Goal: Information Seeking & Learning: Learn about a topic

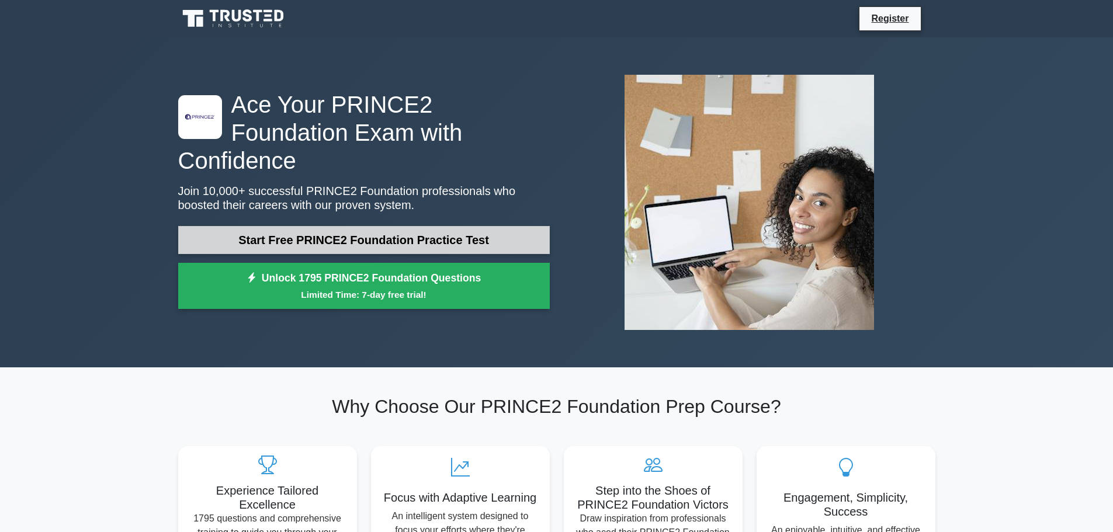
click at [451, 226] on link "Start Free PRINCE2 Foundation Practice Test" at bounding box center [363, 240] width 371 height 28
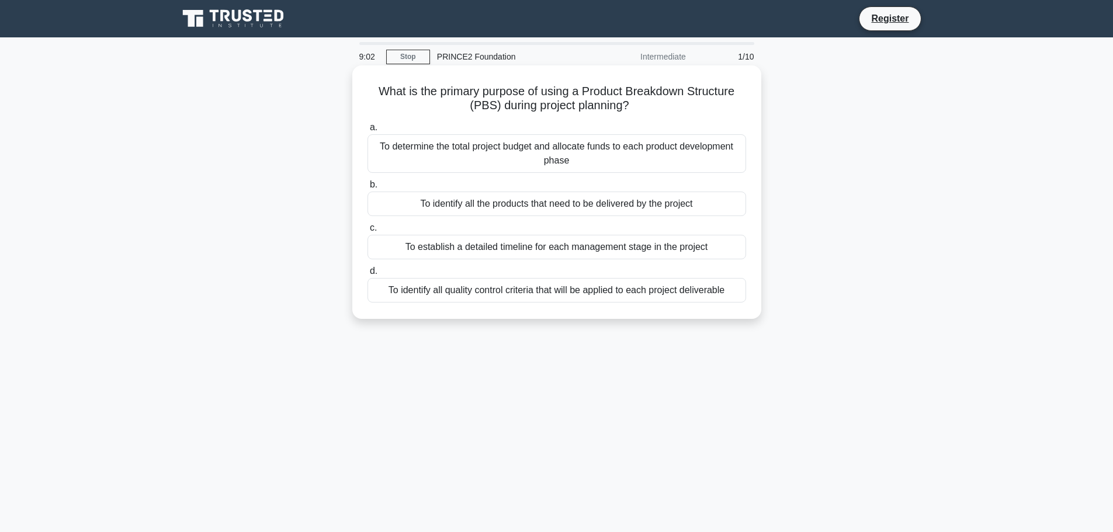
click at [549, 203] on div "To identify all the products that need to be delivered by the project" at bounding box center [556, 204] width 378 height 25
click at [367, 189] on input "b. To identify all the products that need to be delivered by the project" at bounding box center [367, 185] width 0 height 8
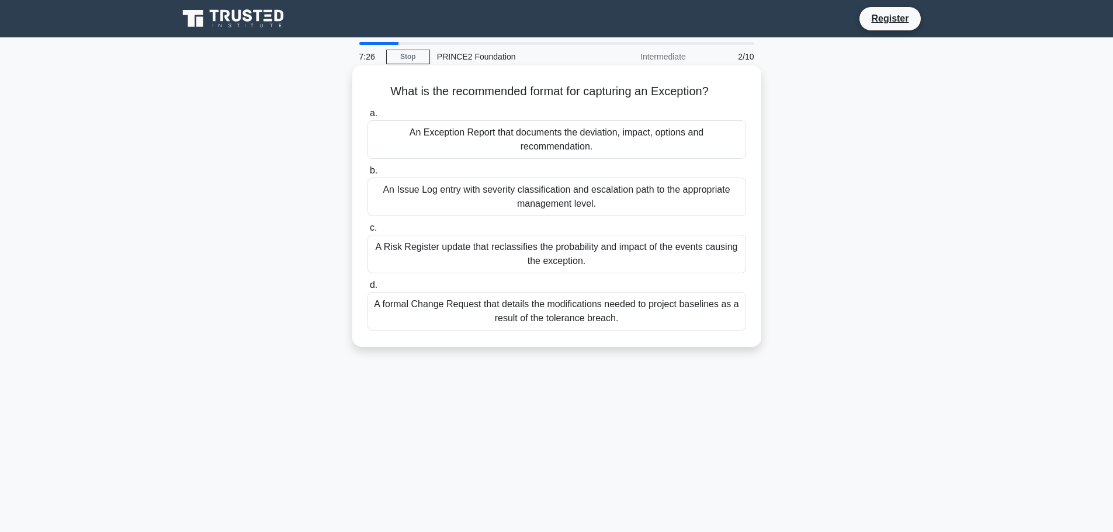
drag, startPoint x: 384, startPoint y: 91, endPoint x: 651, endPoint y: 332, distance: 360.2
click at [651, 332] on div "What is the recommended format for capturing an Exception? .spinner_0XTQ{transf…" at bounding box center [557, 206] width 400 height 272
copy div "What is the recommended format for capturing an Exception? .spinner_0XTQ{transf…"
click at [581, 309] on div "A formal Change Request that details the modifications needed to project baseli…" at bounding box center [556, 311] width 378 height 39
click at [367, 289] on input "d. A formal Change Request that details the modifications needed to project bas…" at bounding box center [367, 286] width 0 height 8
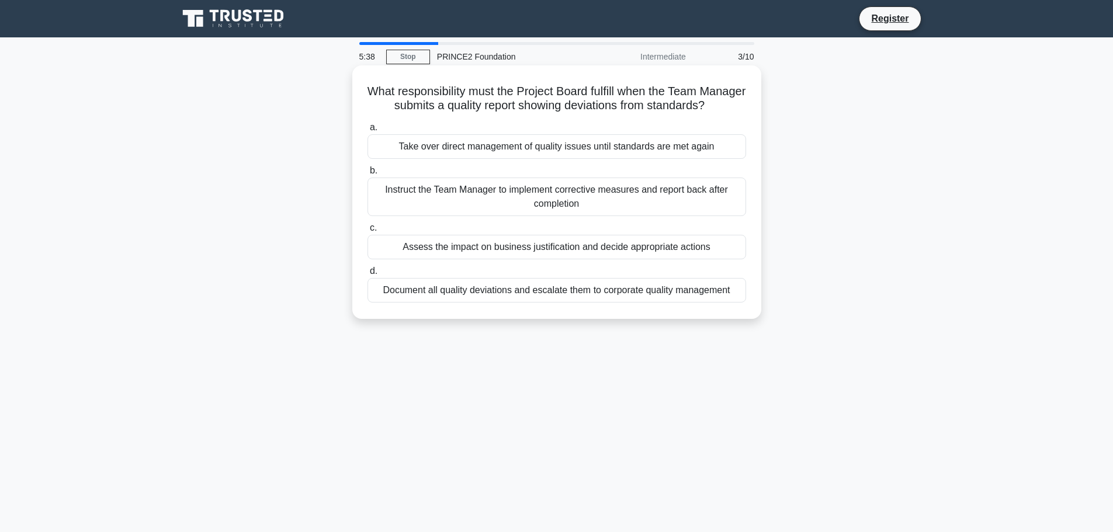
drag, startPoint x: 387, startPoint y: 89, endPoint x: 754, endPoint y: 329, distance: 438.5
click at [754, 314] on div "What responsibility must the Project Board fulfill when the Team Manager submit…" at bounding box center [557, 192] width 400 height 244
copy div "What responsibility must the Project Board fulfill when the Team Manager submit…"
click at [735, 153] on div "Take over direct management of quality issues until standards are met again" at bounding box center [556, 146] width 378 height 25
click at [367, 131] on input "a. Take over direct management of quality issues until standards are met again" at bounding box center [367, 128] width 0 height 8
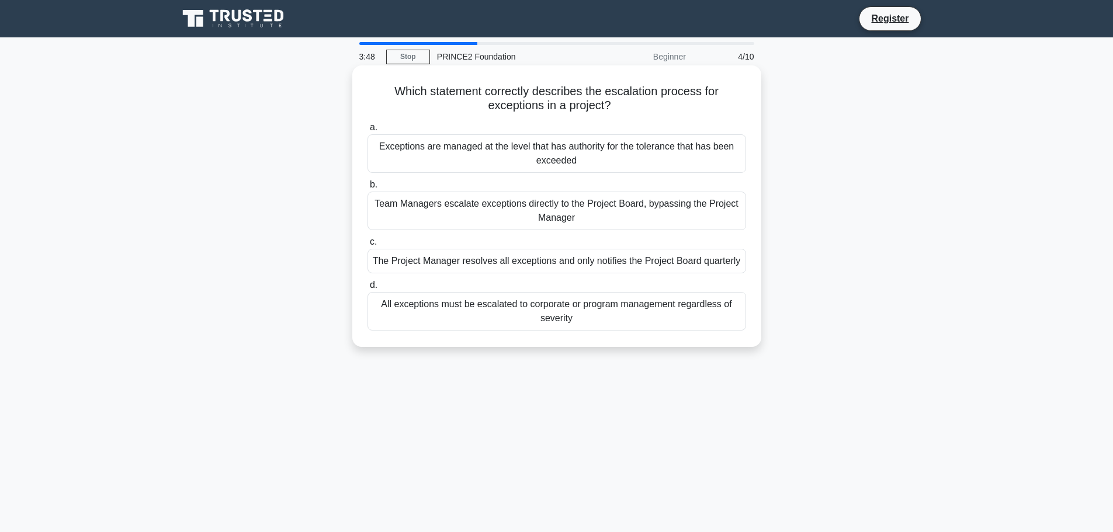
click at [608, 151] on div "Exceptions are managed at the level that has authority for the tolerance that h…" at bounding box center [556, 153] width 378 height 39
click at [367, 131] on input "a. Exceptions are managed at the level that has authority for the tolerance tha…" at bounding box center [367, 128] width 0 height 8
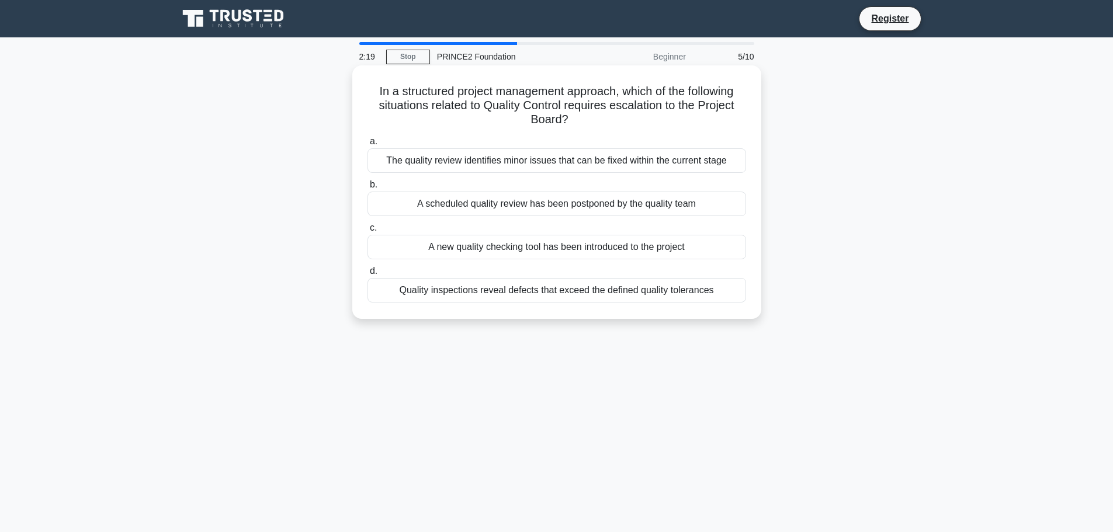
drag, startPoint x: 369, startPoint y: 89, endPoint x: 727, endPoint y: 308, distance: 420.5
click at [727, 308] on div "In a structured project management approach, which of the following situations …" at bounding box center [557, 192] width 400 height 244
copy div "In a structured project management approach, which of the following situations …"
click at [670, 291] on div "Quality inspections reveal defects that exceed the defined quality tolerances" at bounding box center [556, 290] width 378 height 25
click at [367, 275] on input "d. Quality inspections reveal defects that exceed the defined quality tolerances" at bounding box center [367, 272] width 0 height 8
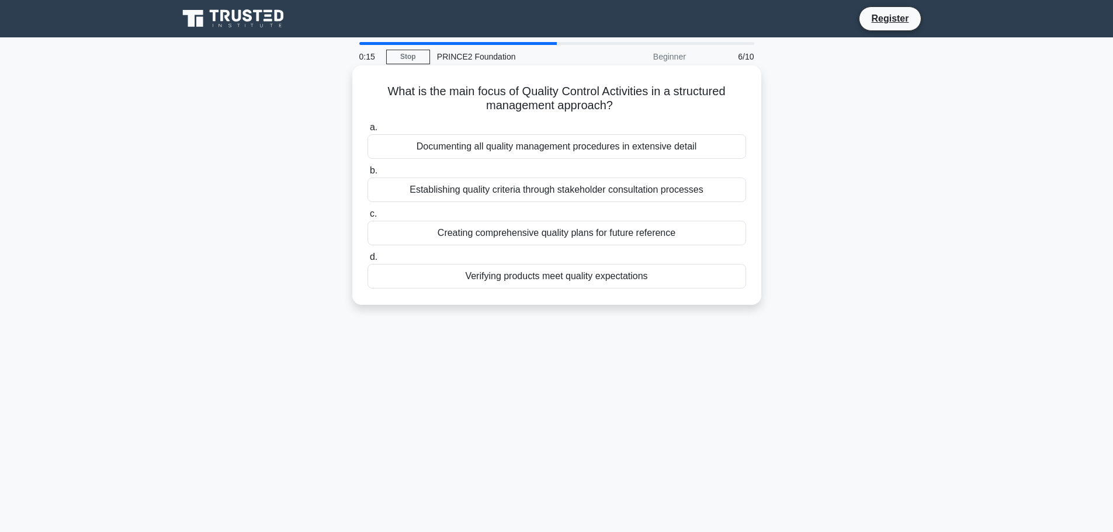
click at [564, 277] on div "Verifying products meet quality expectations" at bounding box center [556, 276] width 378 height 25
click at [367, 261] on input "d. Verifying products meet quality expectations" at bounding box center [367, 257] width 0 height 8
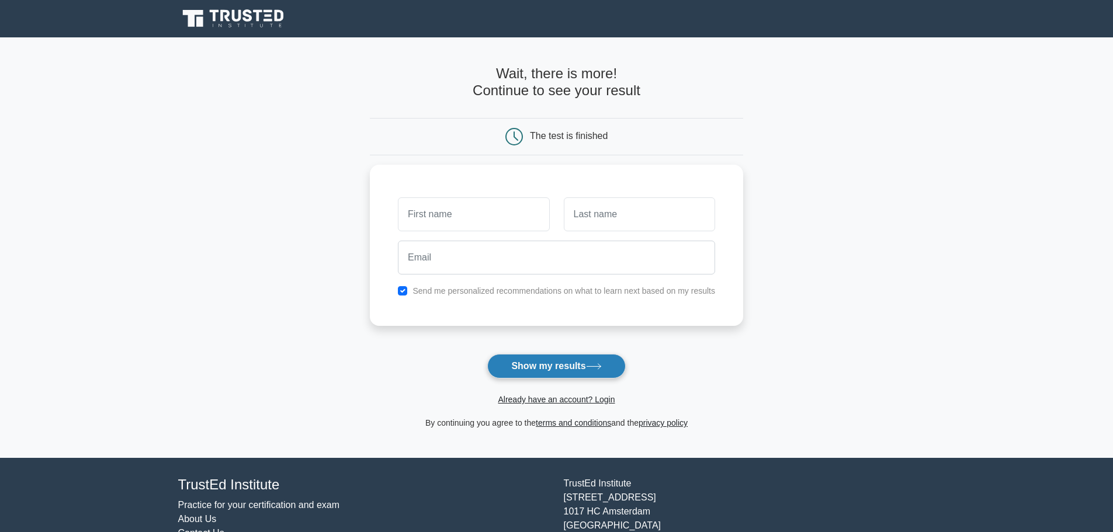
click at [568, 370] on button "Show my results" at bounding box center [556, 366] width 138 height 25
type input "sadeq"
click at [620, 217] on input "text" at bounding box center [639, 211] width 151 height 34
type input "m"
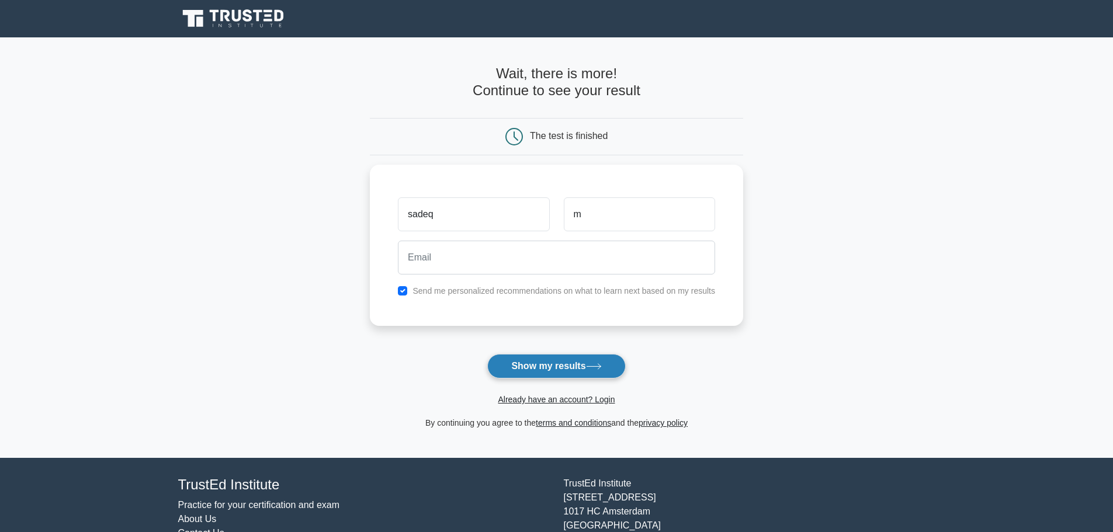
click at [553, 367] on button "Show my results" at bounding box center [556, 366] width 138 height 25
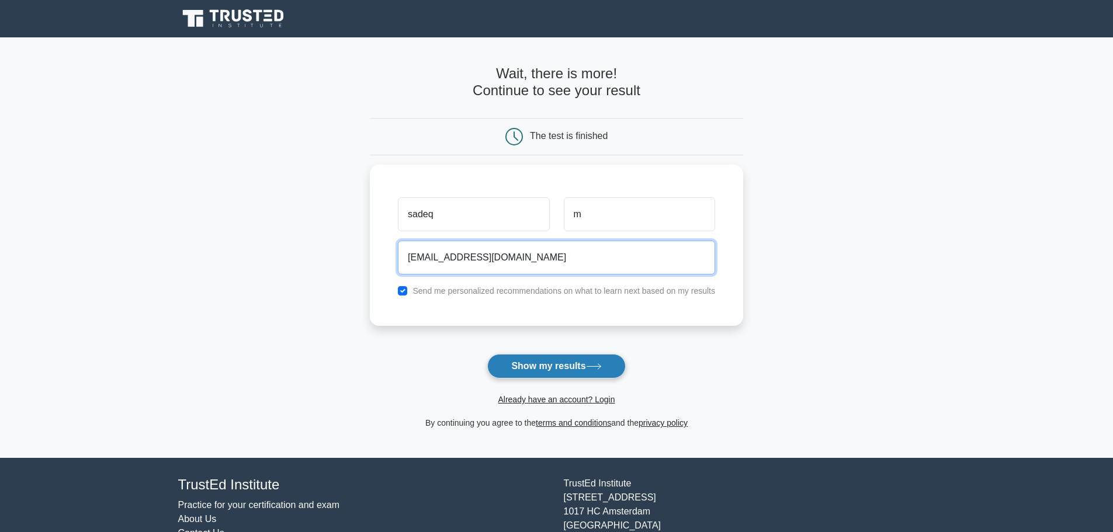
type input "mutahharis@unops.org"
click at [553, 367] on button "Show my results" at bounding box center [556, 366] width 138 height 25
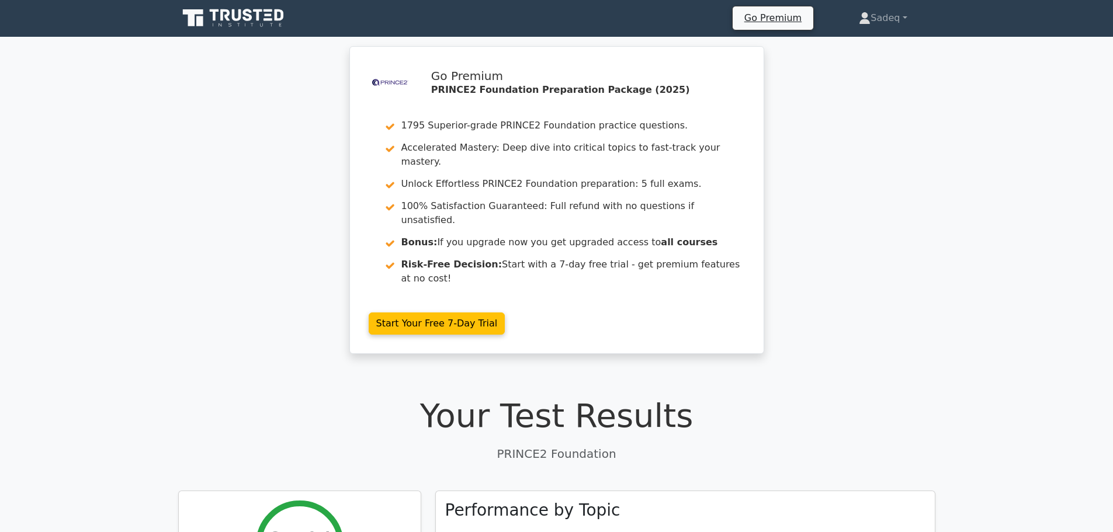
click at [726, 445] on p "PRINCE2 Foundation" at bounding box center [556, 454] width 757 height 18
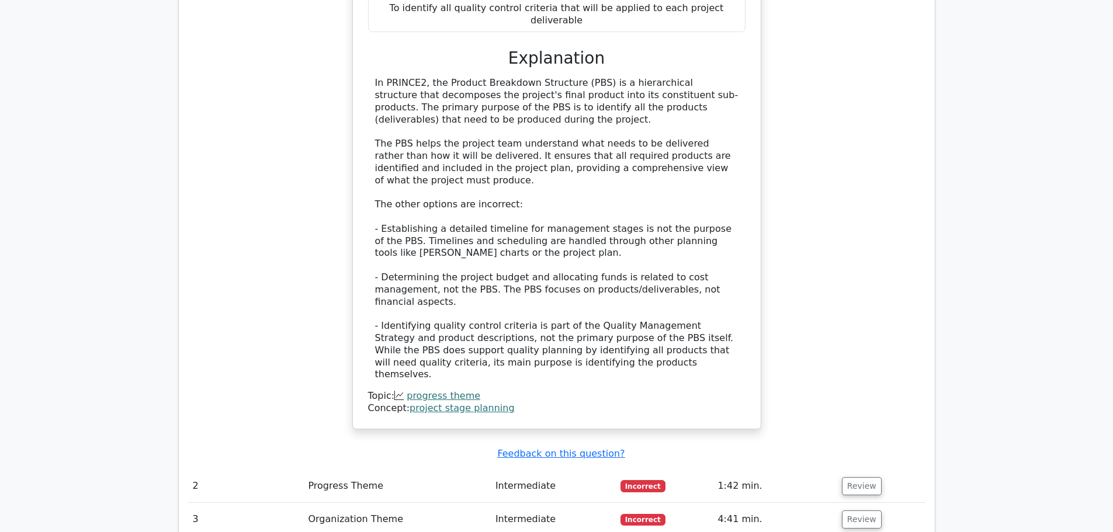
scroll to position [1169, 0]
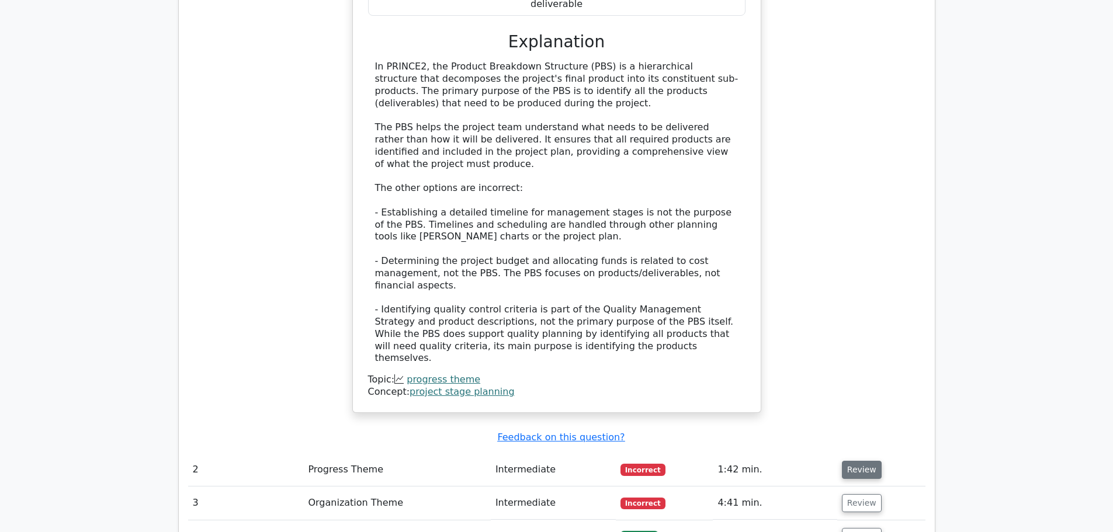
click at [858, 461] on button "Review" at bounding box center [862, 470] width 40 height 18
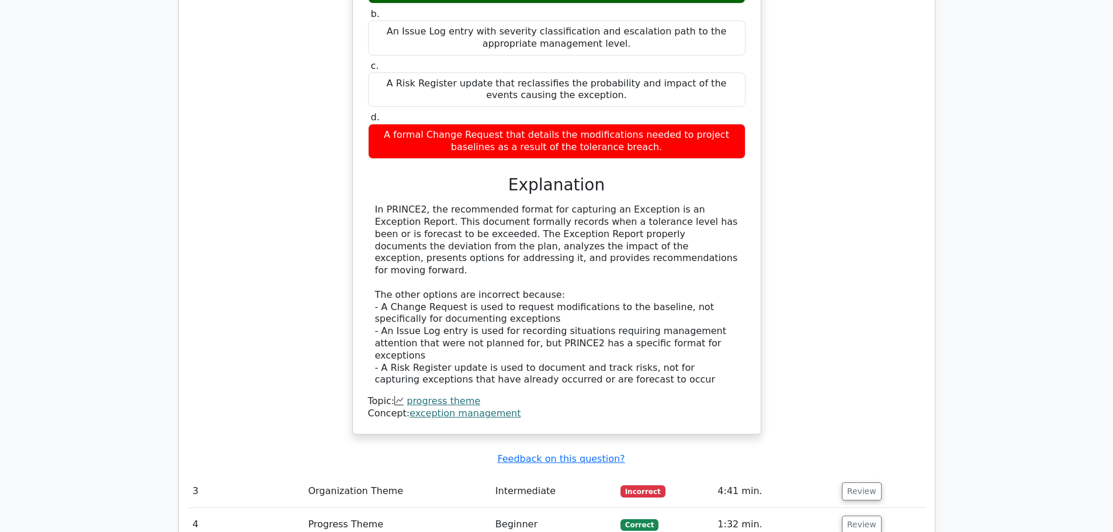
scroll to position [1753, 0]
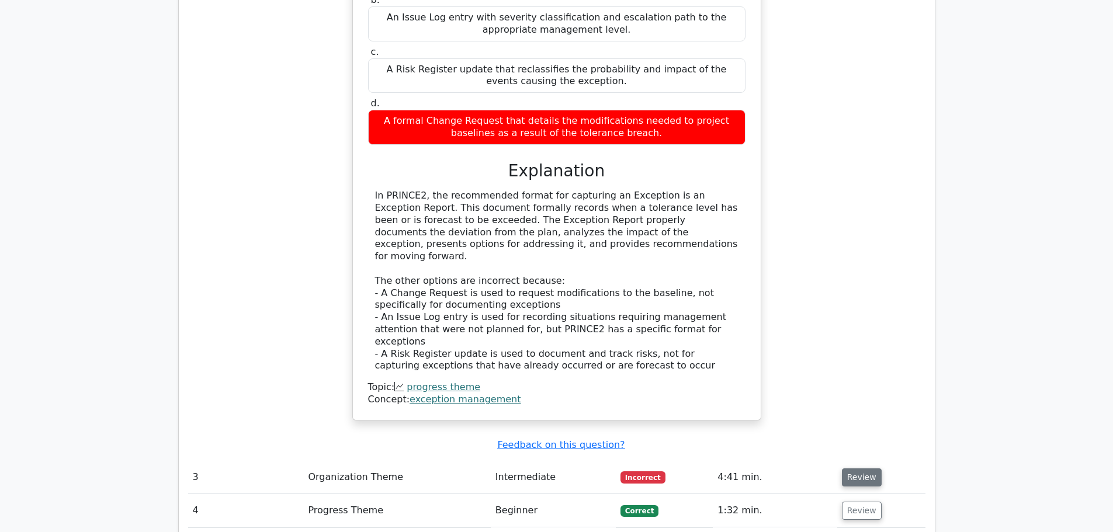
click at [860, 468] on button "Review" at bounding box center [862, 477] width 40 height 18
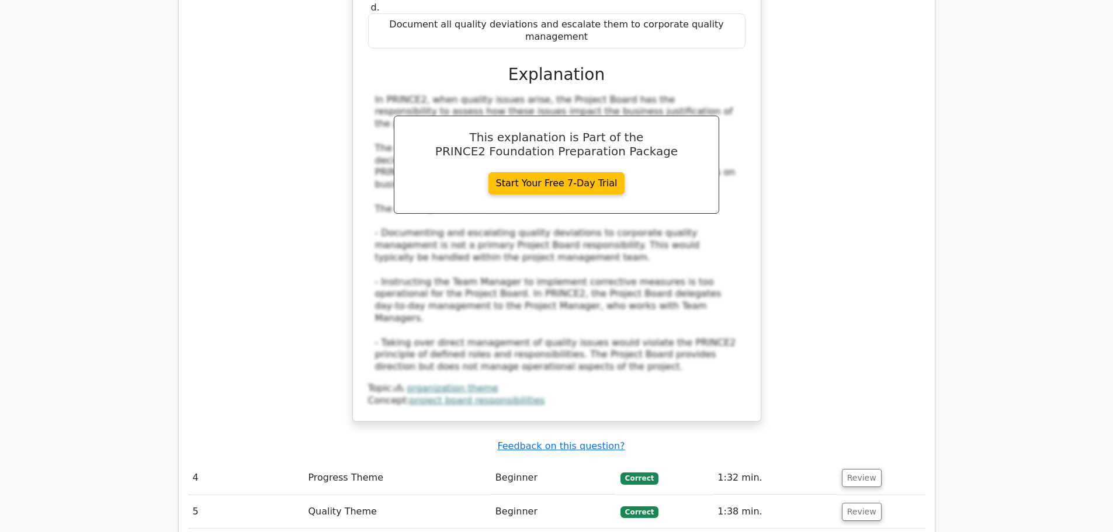
scroll to position [2477, 0]
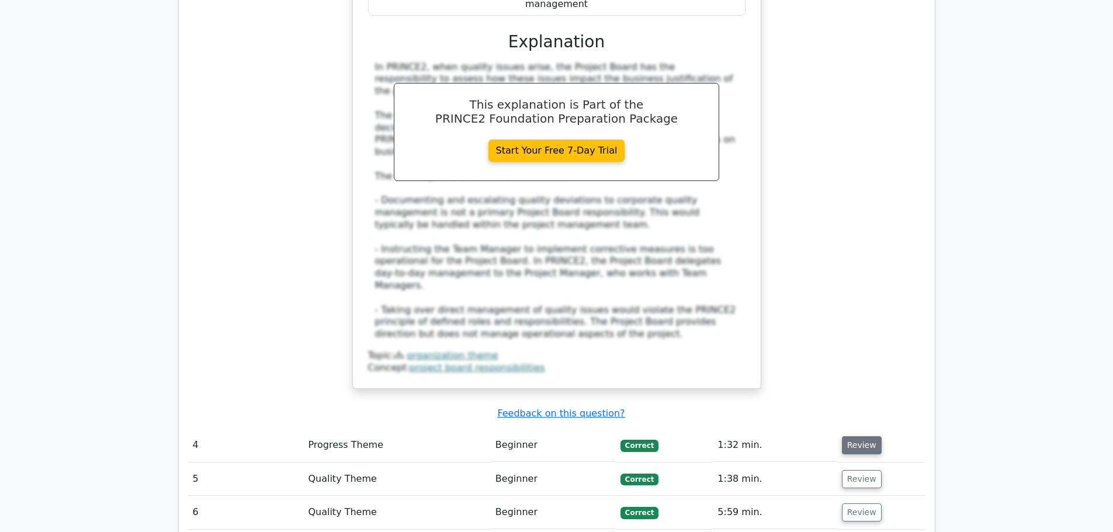
click at [860, 436] on button "Review" at bounding box center [862, 445] width 40 height 18
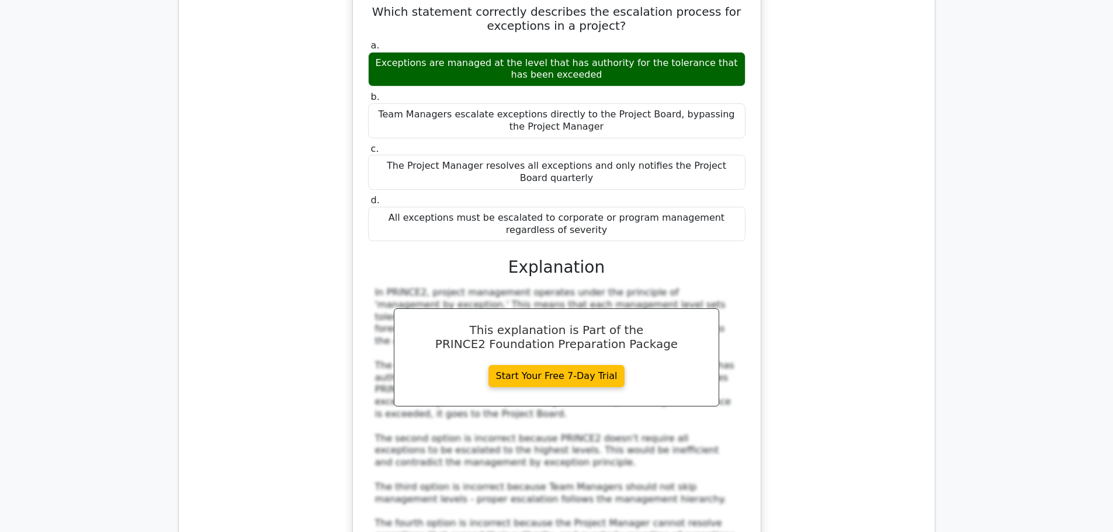
scroll to position [3061, 0]
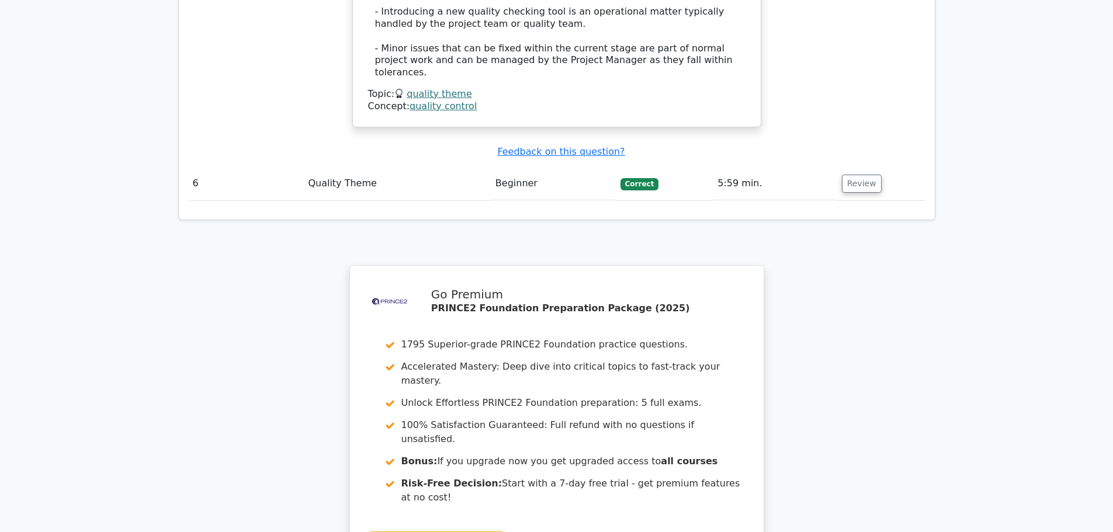
scroll to position [4062, 0]
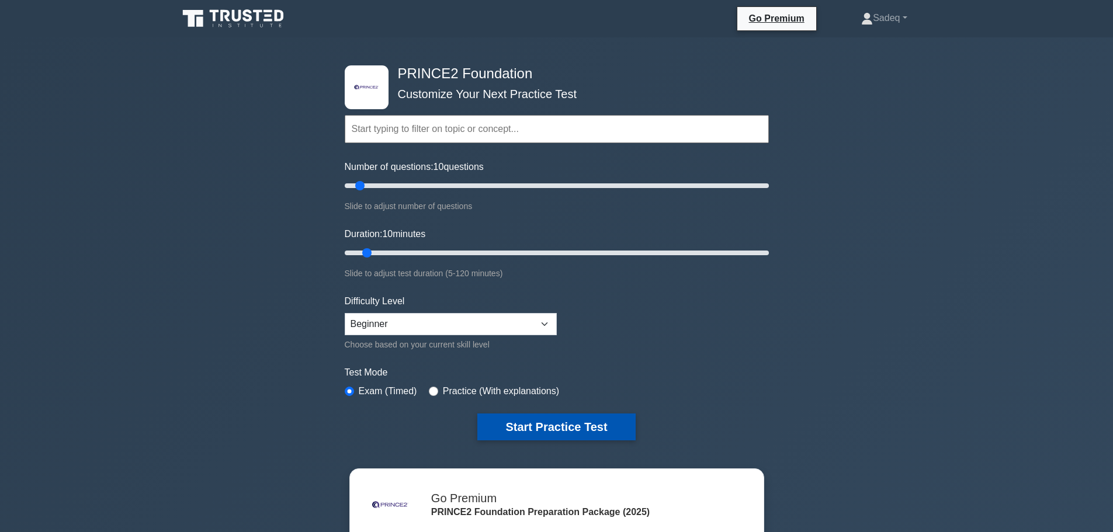
click at [548, 418] on button "Start Practice Test" at bounding box center [556, 427] width 158 height 27
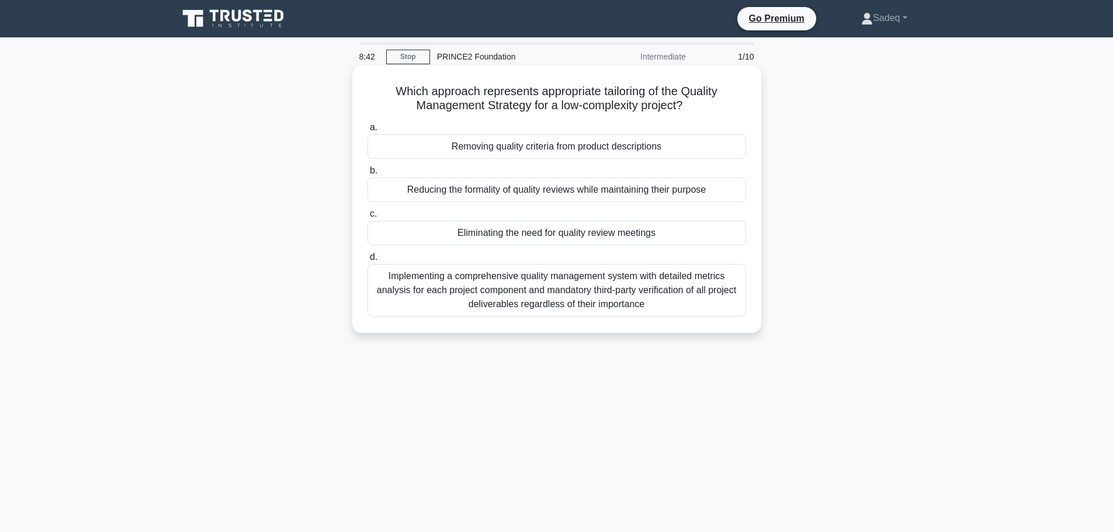
click at [662, 187] on div "Reducing the formality of quality reviews while maintaining their purpose" at bounding box center [556, 190] width 378 height 25
click at [367, 175] on input "b. Reducing the formality of quality reviews while maintaining their purpose" at bounding box center [367, 171] width 0 height 8
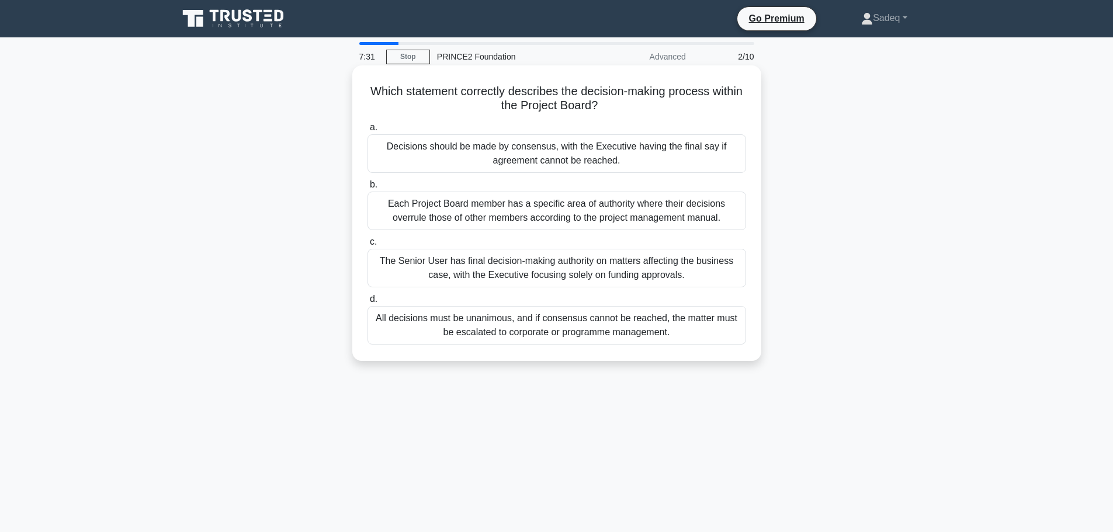
click at [630, 322] on div "All decisions must be unanimous, and if consensus cannot be reached, the matter…" at bounding box center [556, 325] width 378 height 39
click at [367, 303] on input "d. All decisions must be unanimous, and if consensus cannot be reached, the mat…" at bounding box center [367, 300] width 0 height 8
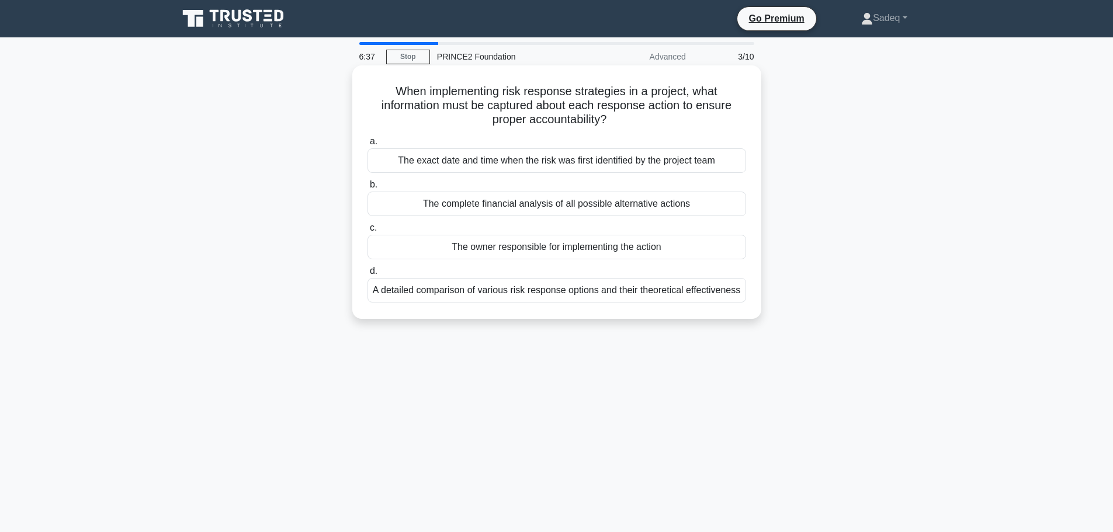
click at [626, 250] on div "The owner responsible for implementing the action" at bounding box center [556, 247] width 378 height 25
click at [367, 232] on input "c. The owner responsible for implementing the action" at bounding box center [367, 228] width 0 height 8
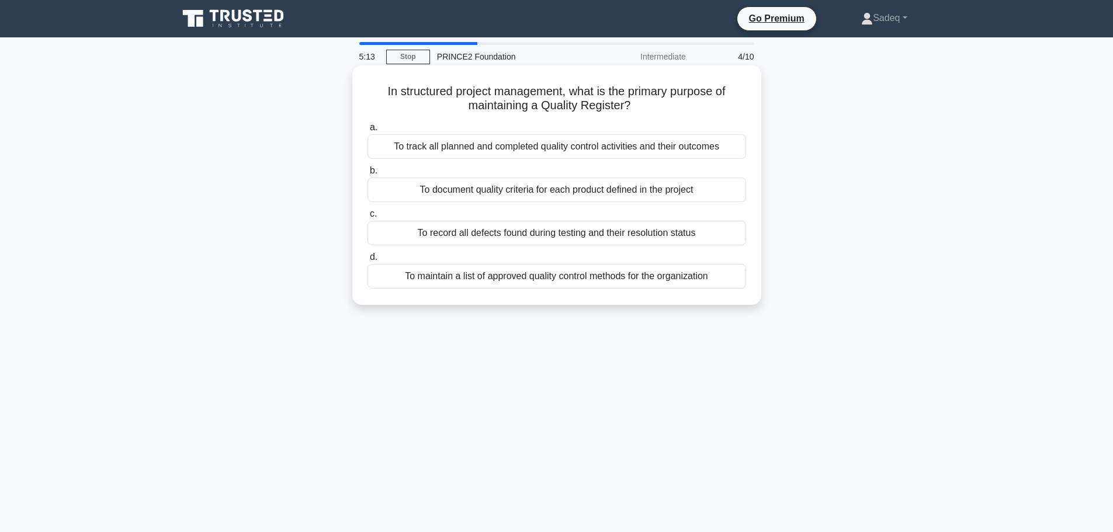
click at [625, 148] on div "To track all planned and completed quality control activities and their outcomes" at bounding box center [556, 146] width 378 height 25
click at [367, 131] on input "a. To track all planned and completed quality control activities and their outc…" at bounding box center [367, 128] width 0 height 8
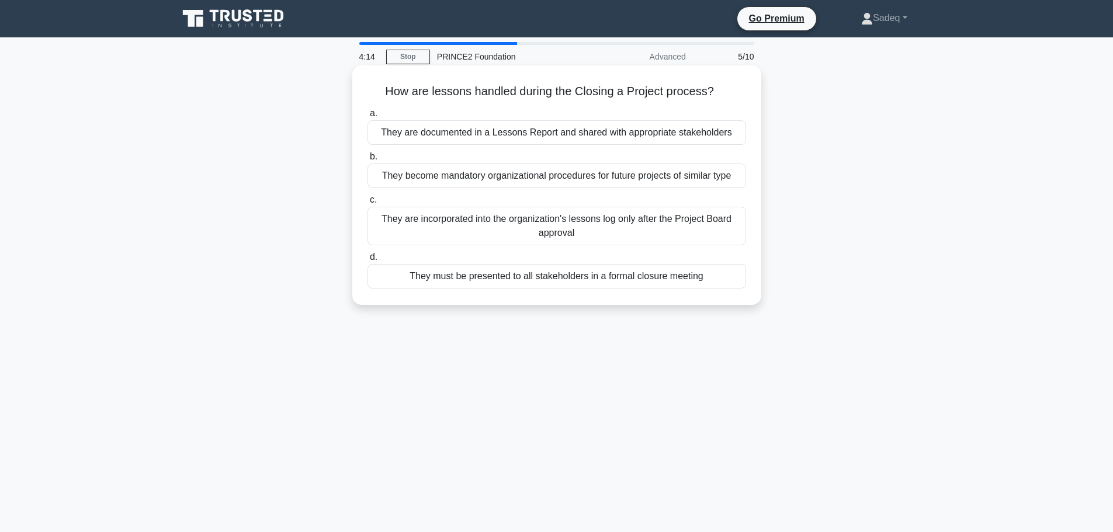
click at [663, 172] on div "They become mandatory organizational procedures for future projects of similar …" at bounding box center [556, 176] width 378 height 25
click at [367, 161] on input "b. They become mandatory organizational procedures for future projects of simil…" at bounding box center [367, 157] width 0 height 8
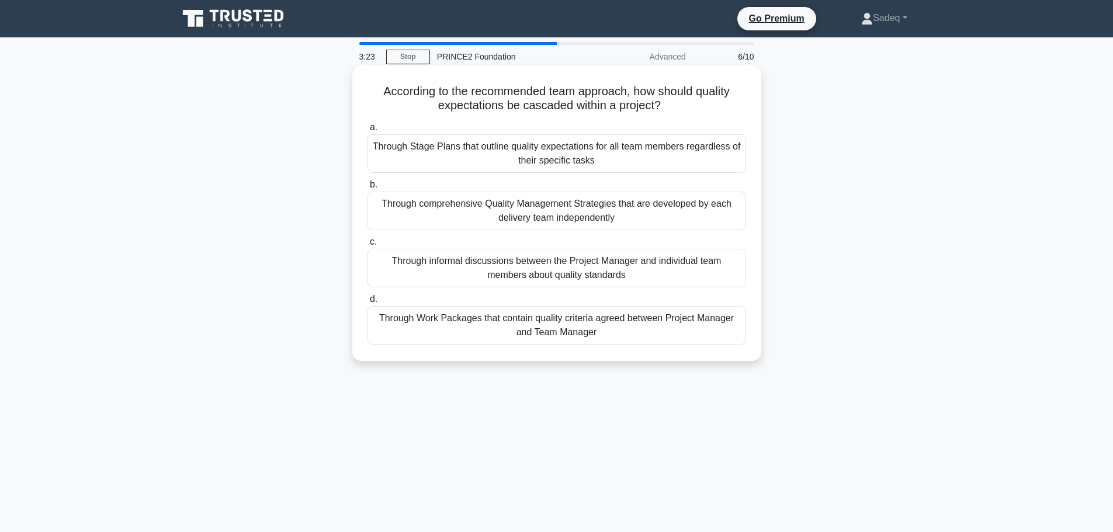
click at [628, 328] on div "Through Work Packages that contain quality criteria agreed between Project Mana…" at bounding box center [556, 325] width 378 height 39
click at [367, 303] on input "d. Through Work Packages that contain quality criteria agreed between Project M…" at bounding box center [367, 300] width 0 height 8
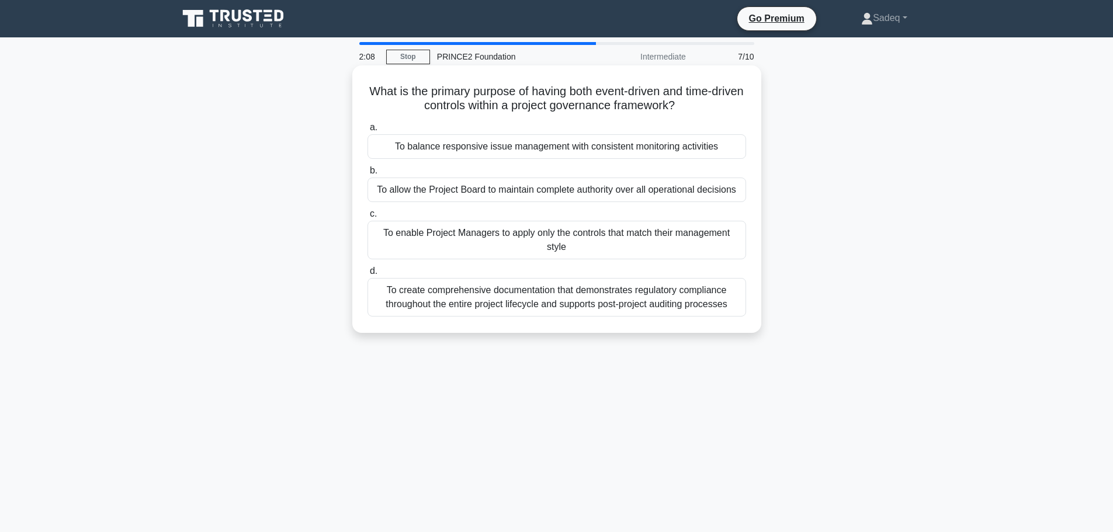
click at [597, 301] on div "To create comprehensive documentation that demonstrates regulatory compliance t…" at bounding box center [556, 297] width 378 height 39
click at [367, 275] on input "d. To create comprehensive documentation that demonstrates regulatory complianc…" at bounding box center [367, 272] width 0 height 8
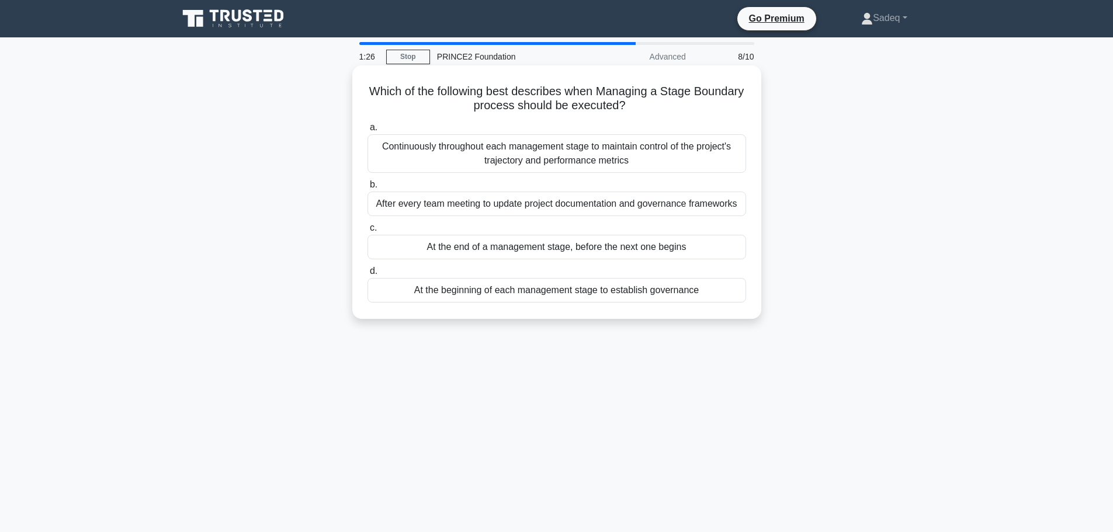
click at [607, 256] on div "At the end of a management stage, before the next one begins" at bounding box center [556, 247] width 378 height 25
click at [367, 232] on input "c. At the end of a management stage, before the next one begins" at bounding box center [367, 228] width 0 height 8
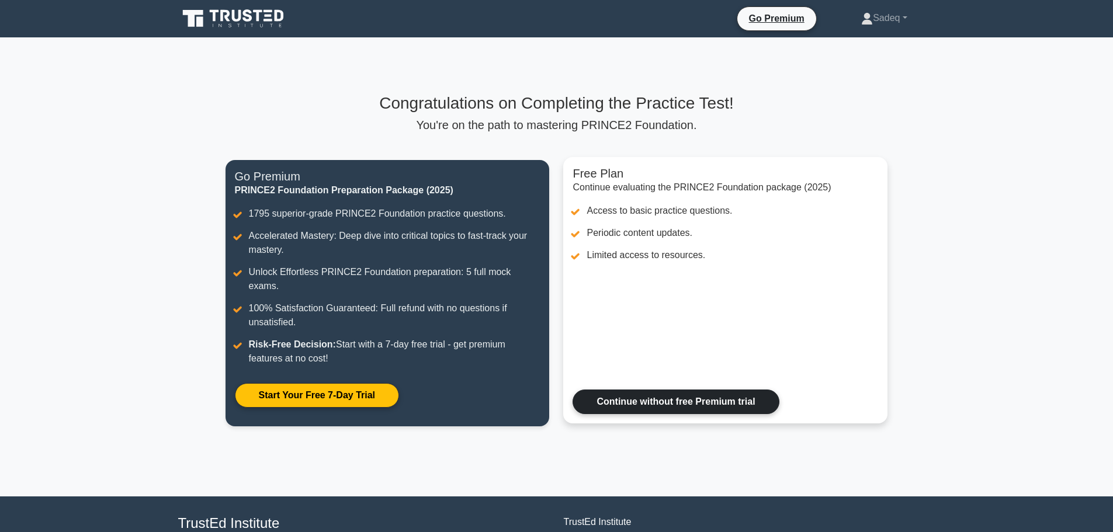
click at [620, 390] on link "Continue without free Premium trial" at bounding box center [675, 402] width 206 height 25
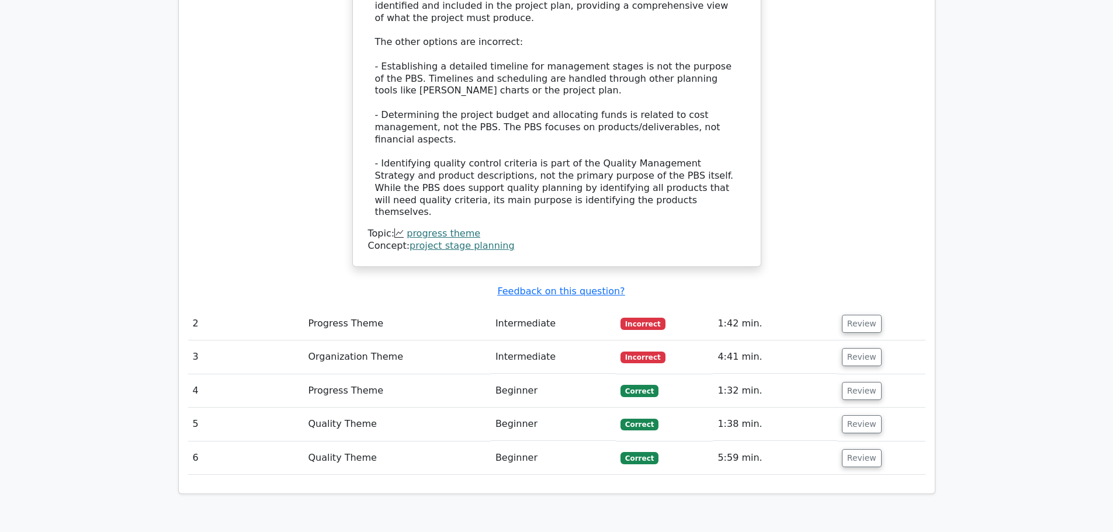
scroll to position [1285, 0]
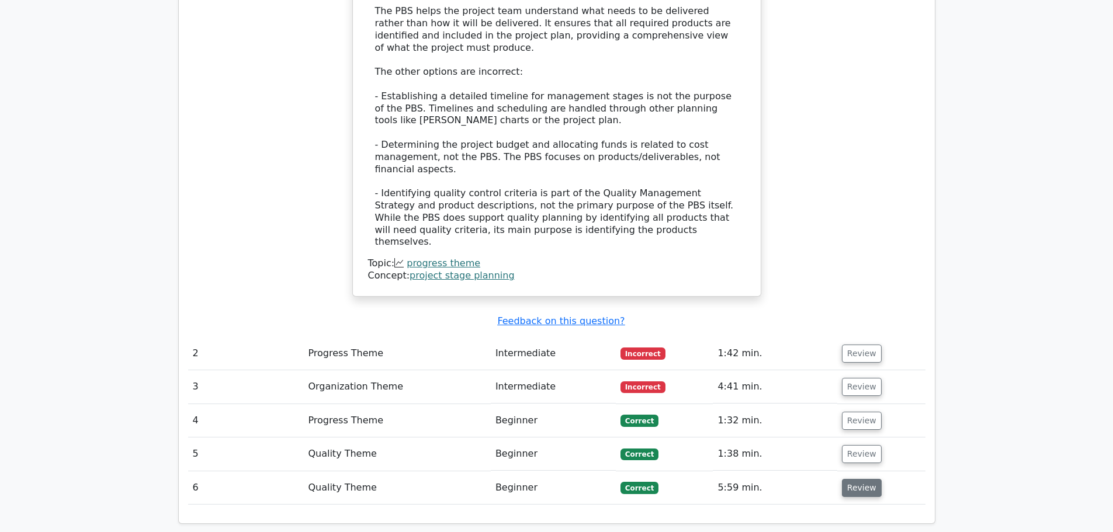
click at [854, 479] on button "Review" at bounding box center [862, 488] width 40 height 18
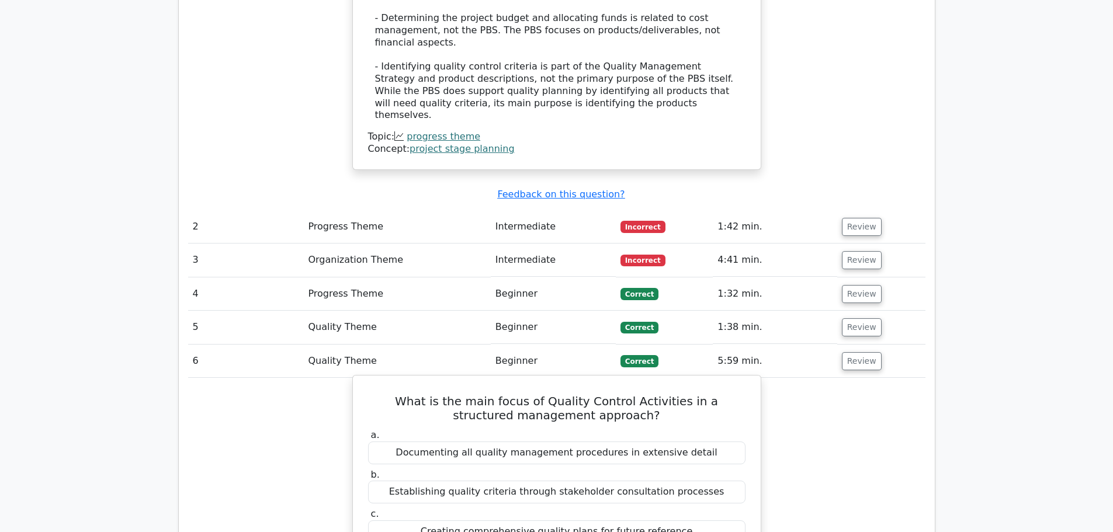
scroll to position [1472, 0]
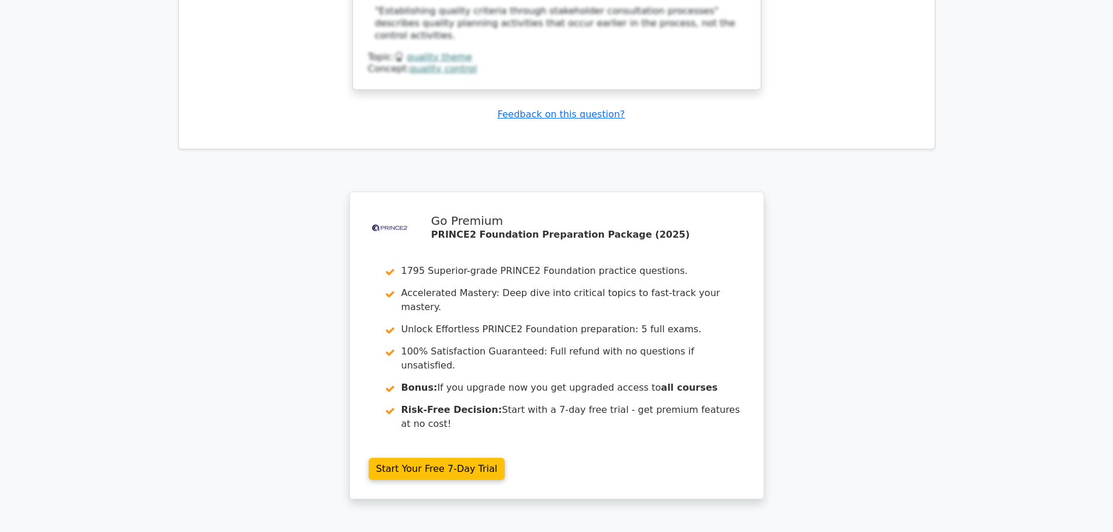
scroll to position [2277, 0]
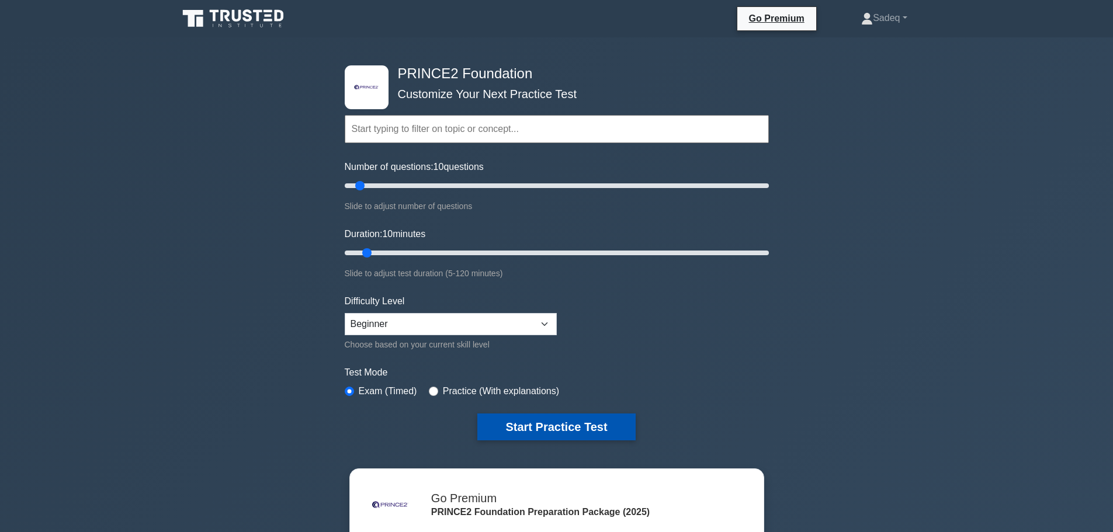
click at [559, 422] on button "Start Practice Test" at bounding box center [556, 427] width 158 height 27
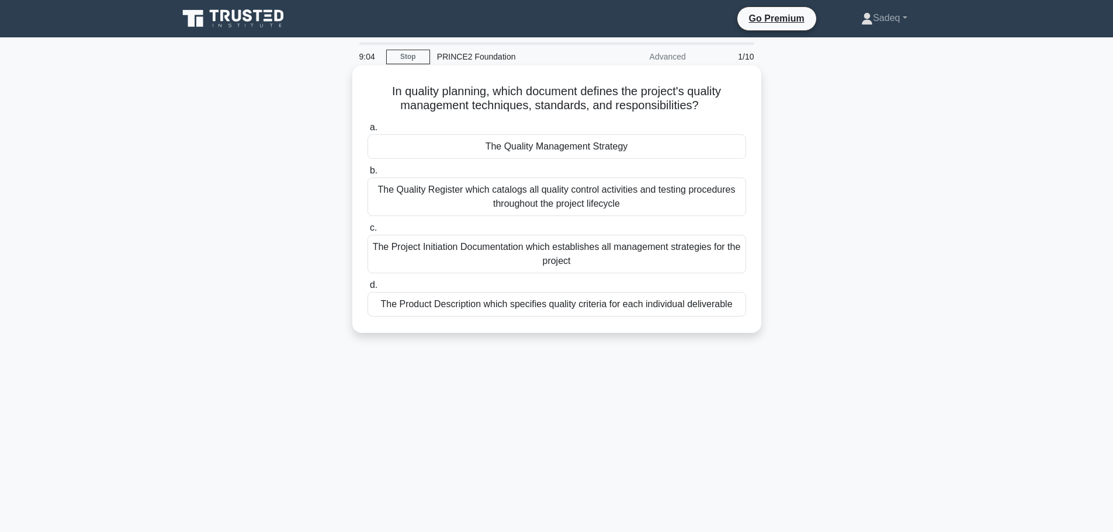
click at [571, 253] on div "The Project Initiation Documentation which establishes all management strategie…" at bounding box center [556, 254] width 378 height 39
click at [367, 232] on input "c. The Project Initiation Documentation which establishes all management strate…" at bounding box center [367, 228] width 0 height 8
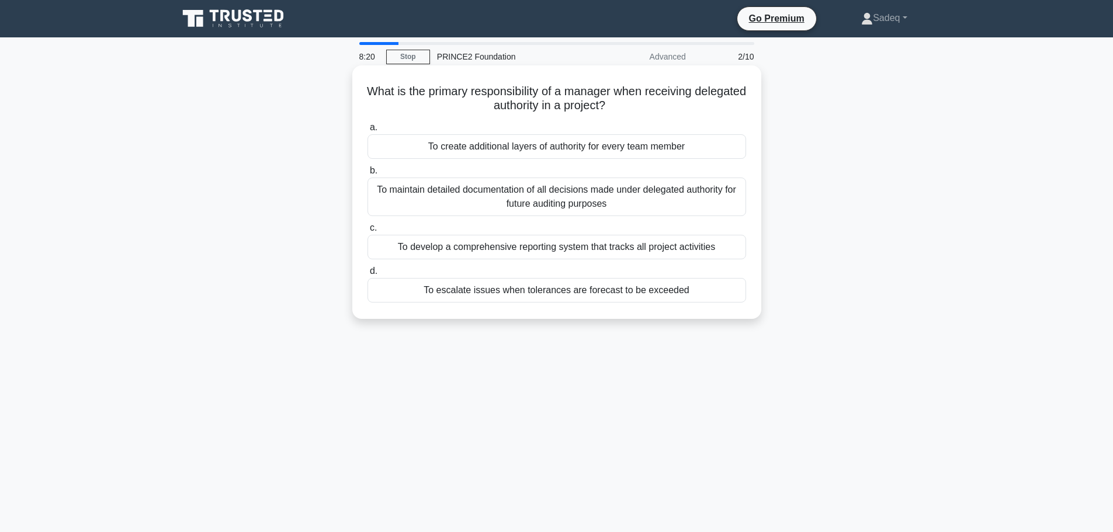
click at [548, 199] on div "To maintain detailed documentation of all decisions made under delegated author…" at bounding box center [556, 197] width 378 height 39
click at [367, 175] on input "b. To maintain detailed documentation of all decisions made under delegated aut…" at bounding box center [367, 171] width 0 height 8
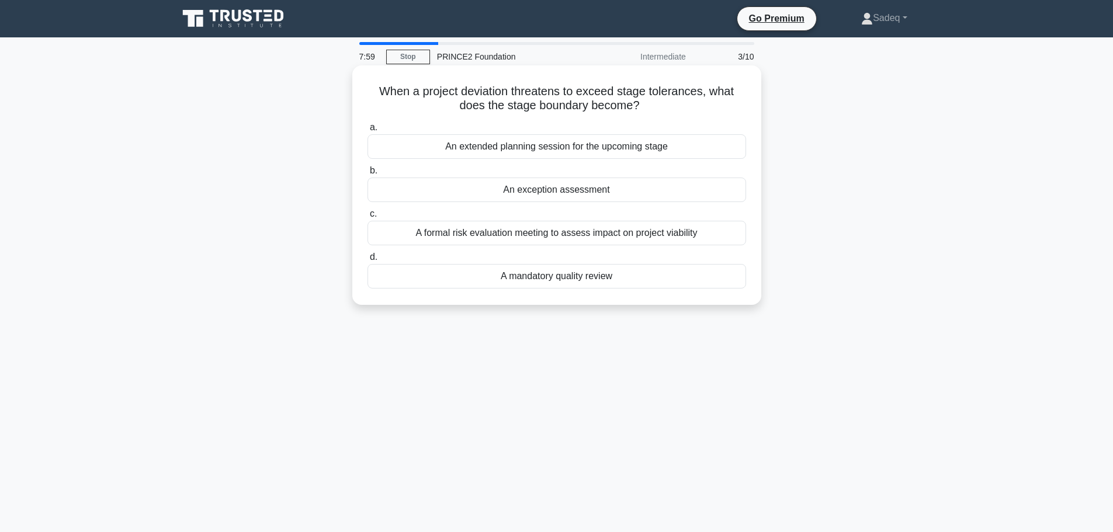
click at [546, 198] on div "An exception assessment" at bounding box center [556, 190] width 378 height 25
click at [367, 175] on input "b. An exception assessment" at bounding box center [367, 171] width 0 height 8
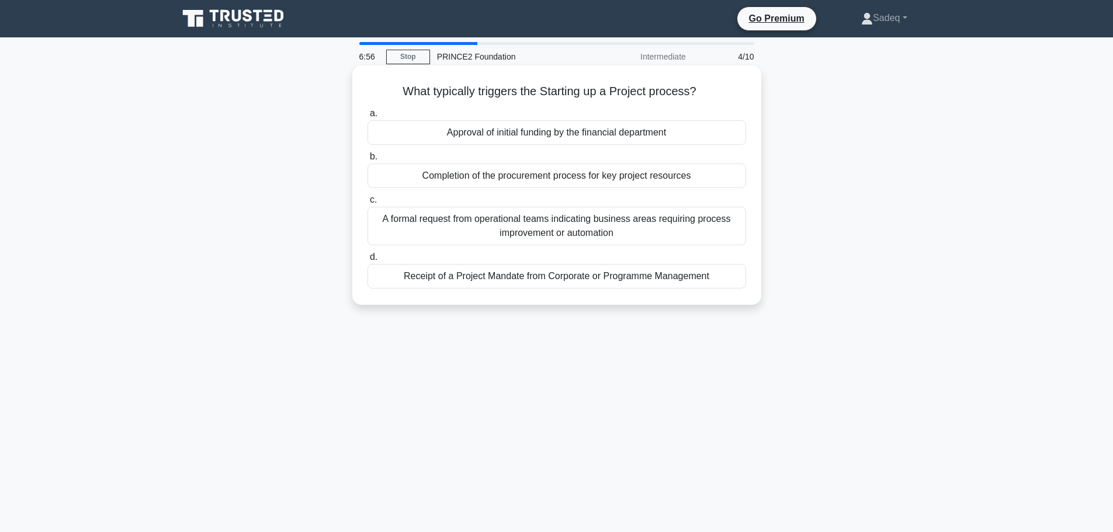
click at [574, 279] on div "Receipt of a Project Mandate from Corporate or Programme Management" at bounding box center [556, 276] width 378 height 25
click at [367, 261] on input "d. Receipt of a Project Mandate from Corporate or Programme Management" at bounding box center [367, 257] width 0 height 8
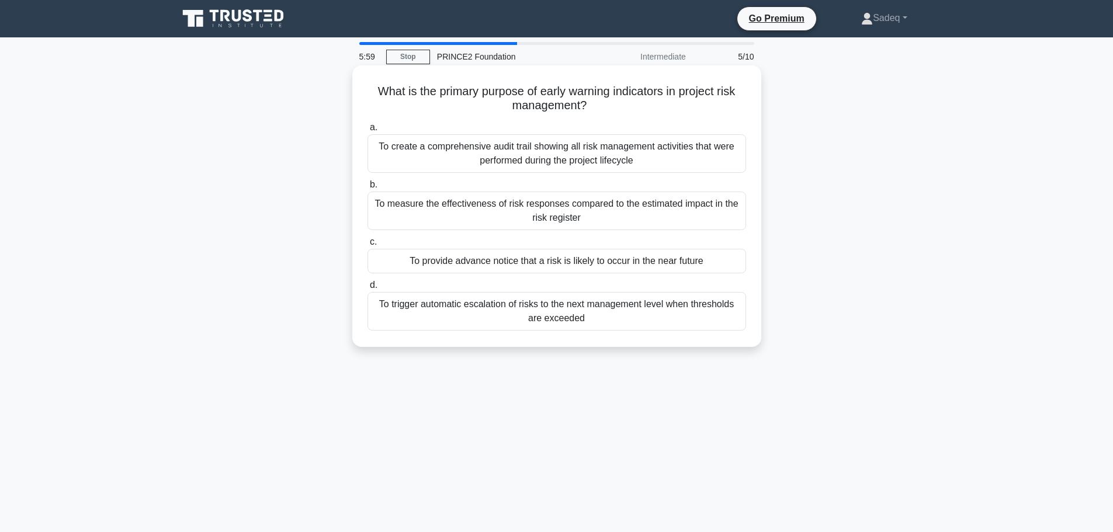
click at [598, 213] on div "To measure the effectiveness of risk responses compared to the estimated impact…" at bounding box center [556, 211] width 378 height 39
click at [367, 189] on input "b. To measure the effectiveness of risk responses compared to the estimated imp…" at bounding box center [367, 185] width 0 height 8
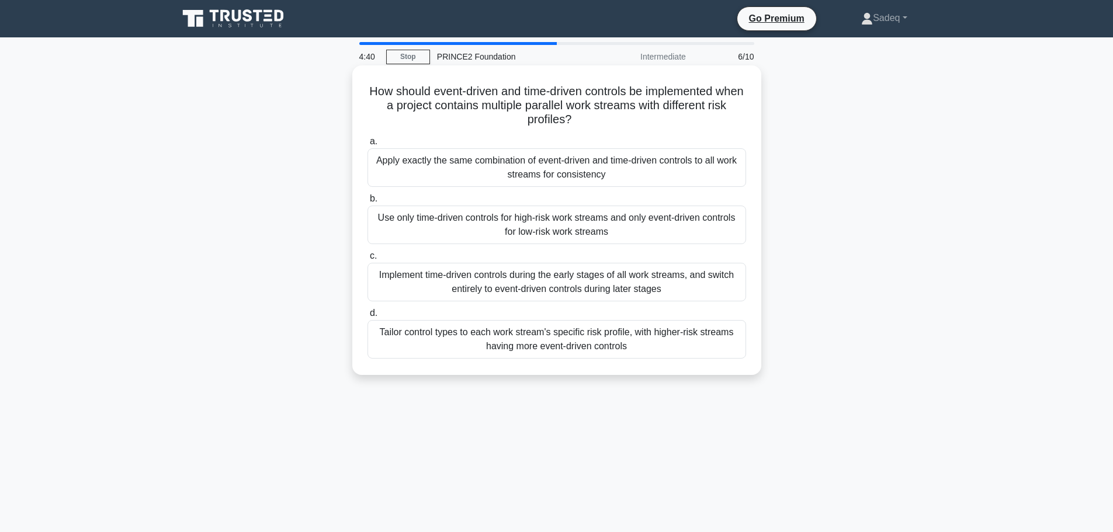
click at [574, 228] on div "Use only time-driven controls for high-risk work streams and only event-driven …" at bounding box center [556, 225] width 378 height 39
click at [367, 203] on input "b. Use only time-driven controls for high-risk work streams and only event-driv…" at bounding box center [367, 199] width 0 height 8
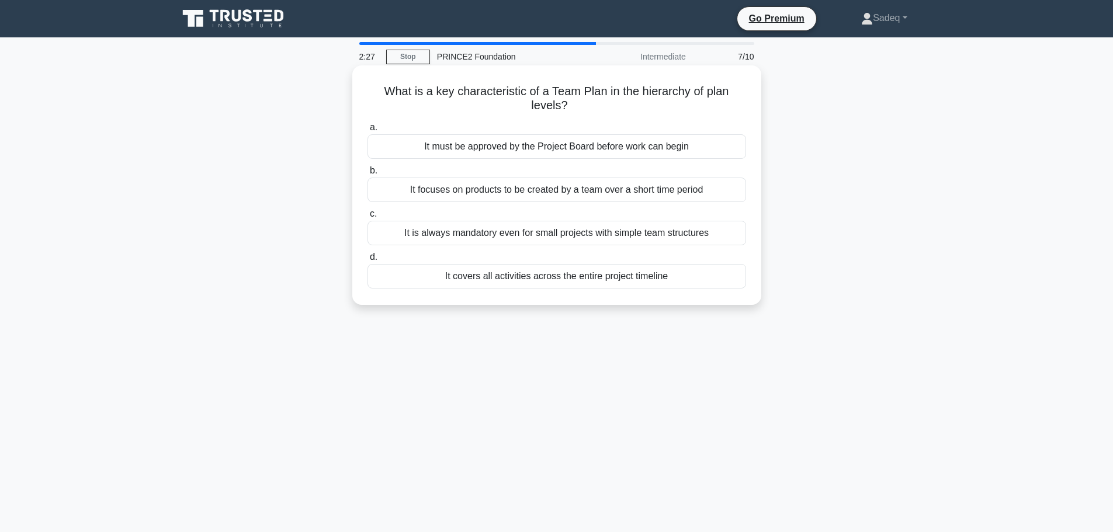
click at [564, 145] on div "It must be approved by the Project Board before work can begin" at bounding box center [556, 146] width 378 height 25
click at [367, 131] on input "a. It must be approved by the Project Board before work can begin" at bounding box center [367, 128] width 0 height 8
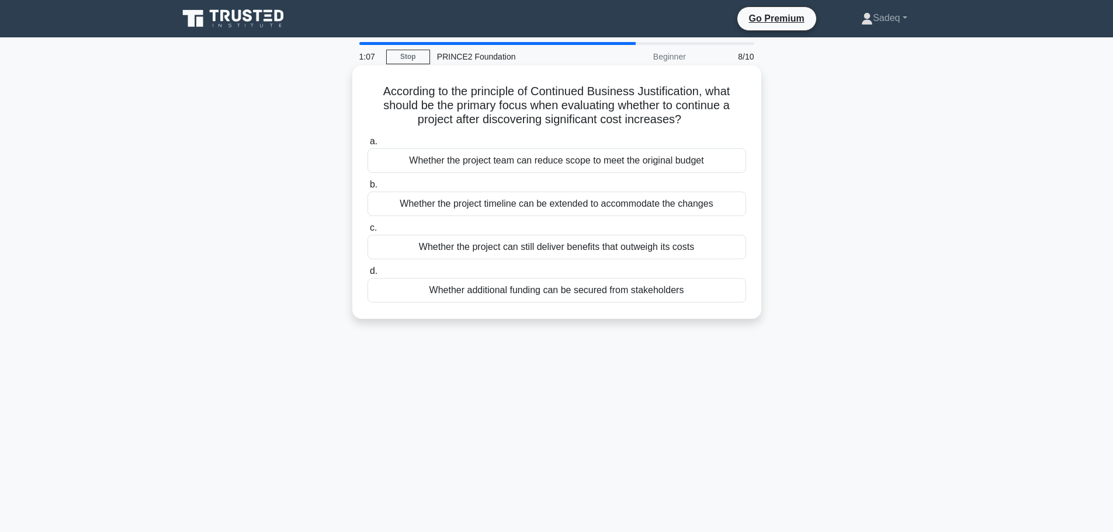
click at [537, 291] on div "Whether additional funding can be secured from stakeholders" at bounding box center [556, 290] width 378 height 25
click at [367, 275] on input "d. Whether additional funding can be secured from stakeholders" at bounding box center [367, 272] width 0 height 8
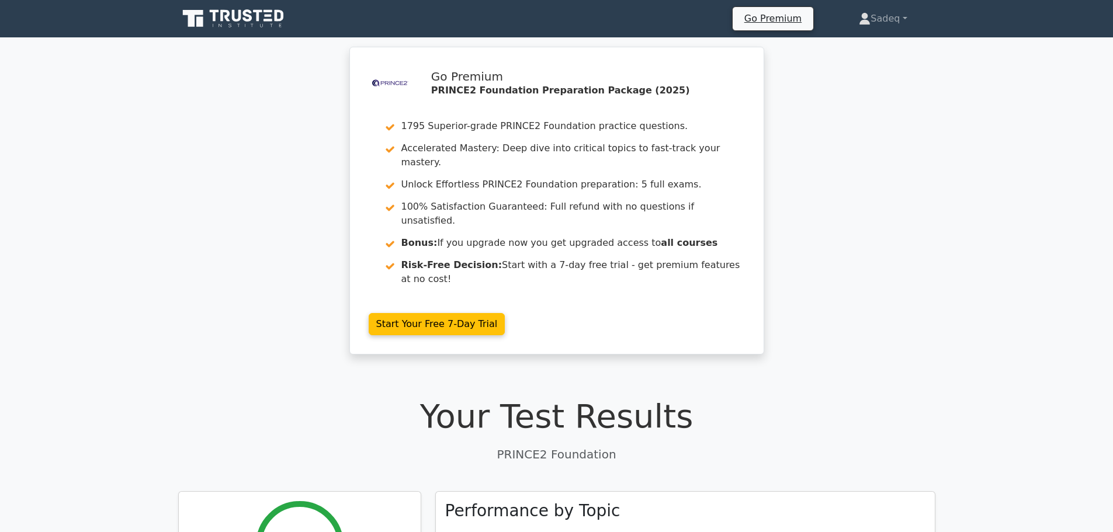
click at [704, 401] on div "Your Test Results PRINCE2 Foundation" at bounding box center [556, 430] width 757 height 66
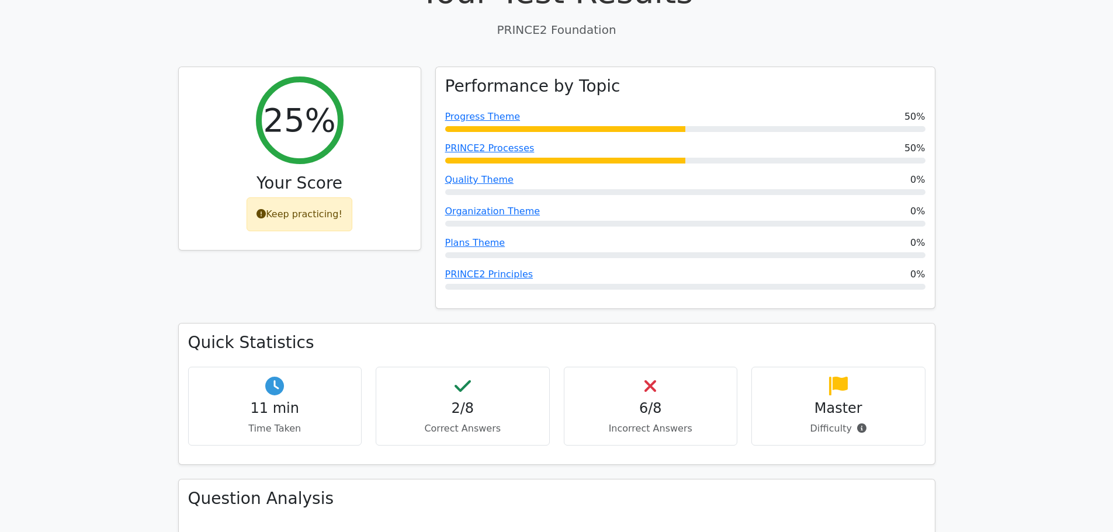
scroll to position [448, 0]
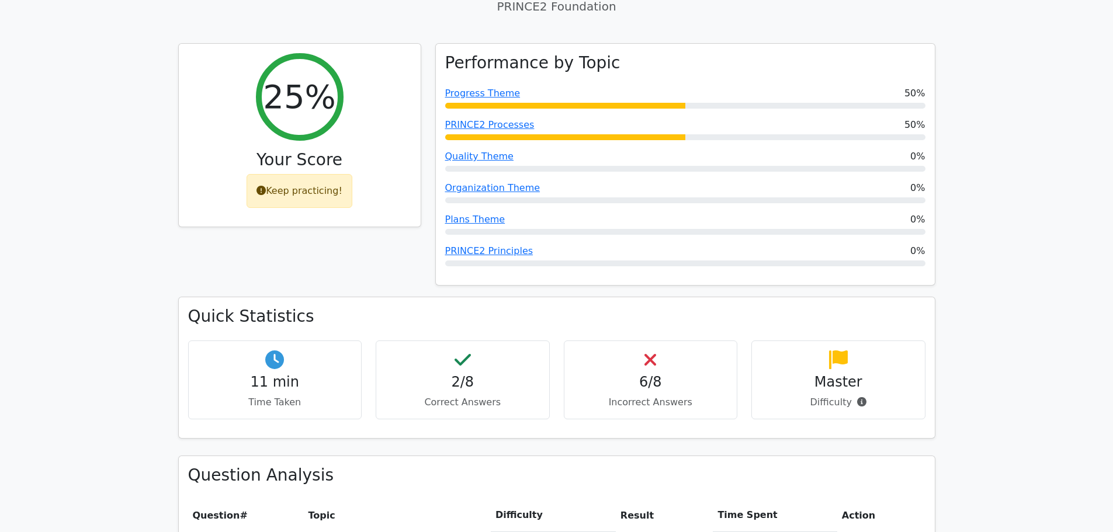
click at [468, 374] on h4 "2/8" at bounding box center [462, 382] width 154 height 17
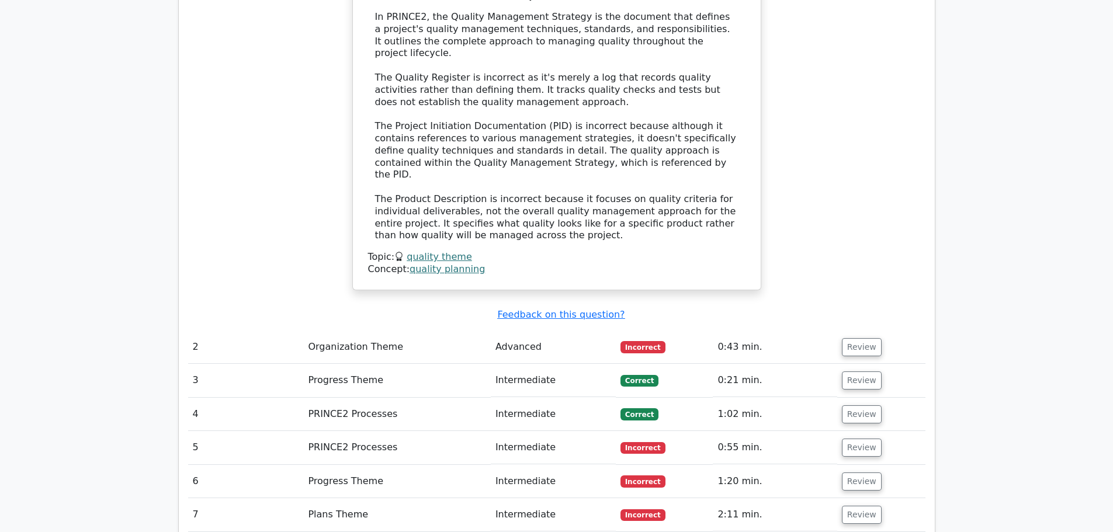
scroll to position [1312, 0]
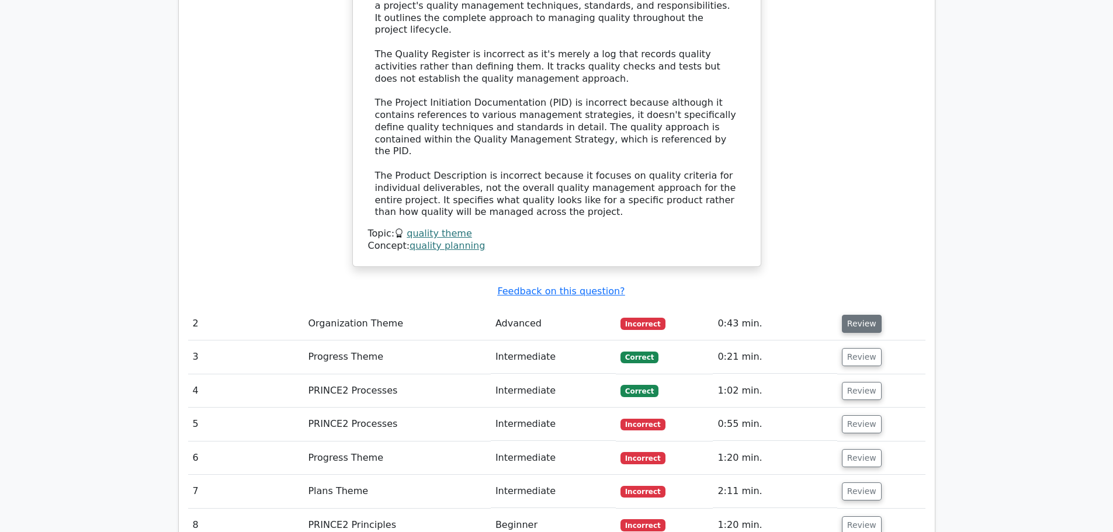
click at [854, 315] on button "Review" at bounding box center [862, 324] width 40 height 18
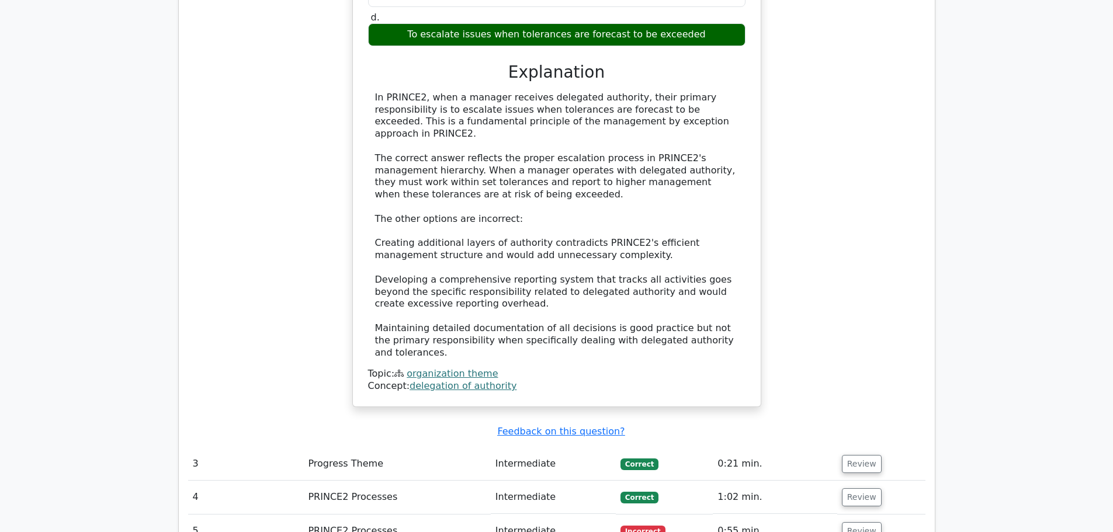
scroll to position [1850, 0]
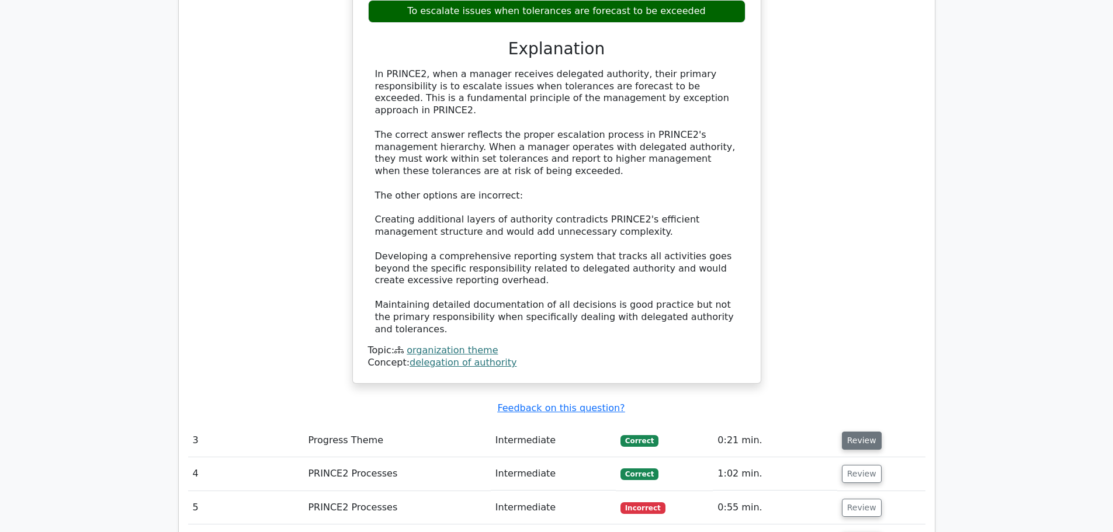
click at [853, 432] on button "Review" at bounding box center [862, 441] width 40 height 18
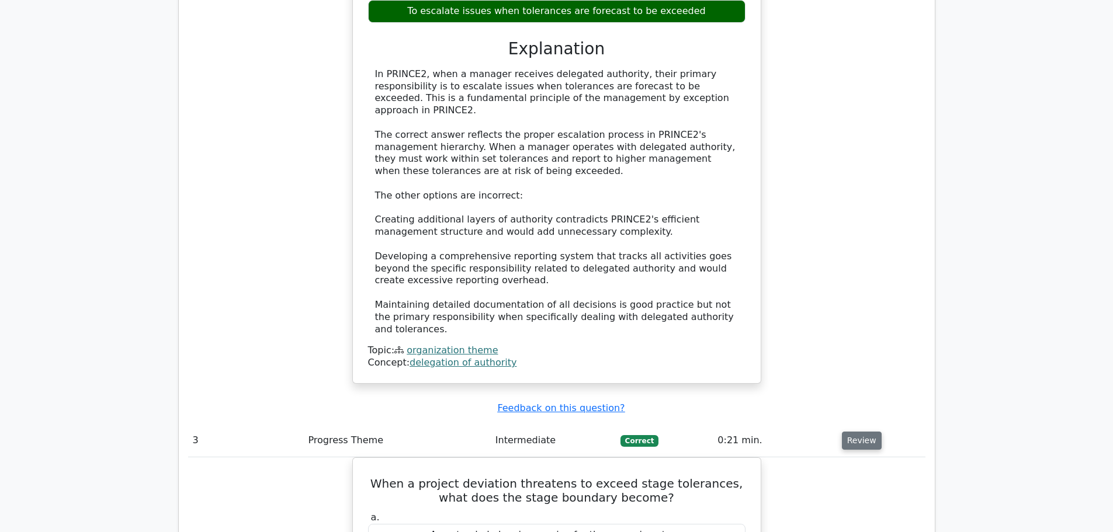
click at [853, 432] on button "Review" at bounding box center [862, 441] width 40 height 18
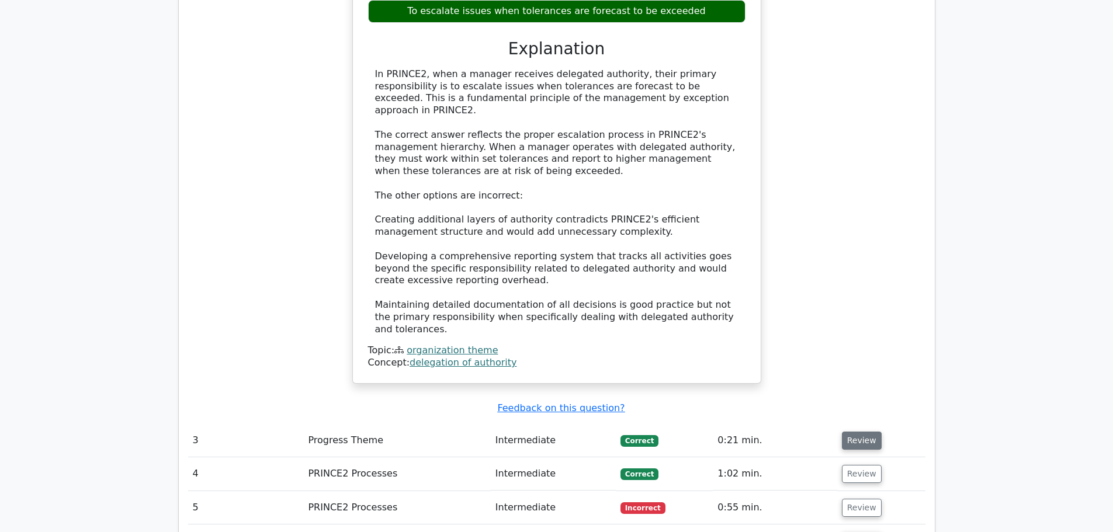
click at [853, 432] on button "Review" at bounding box center [862, 441] width 40 height 18
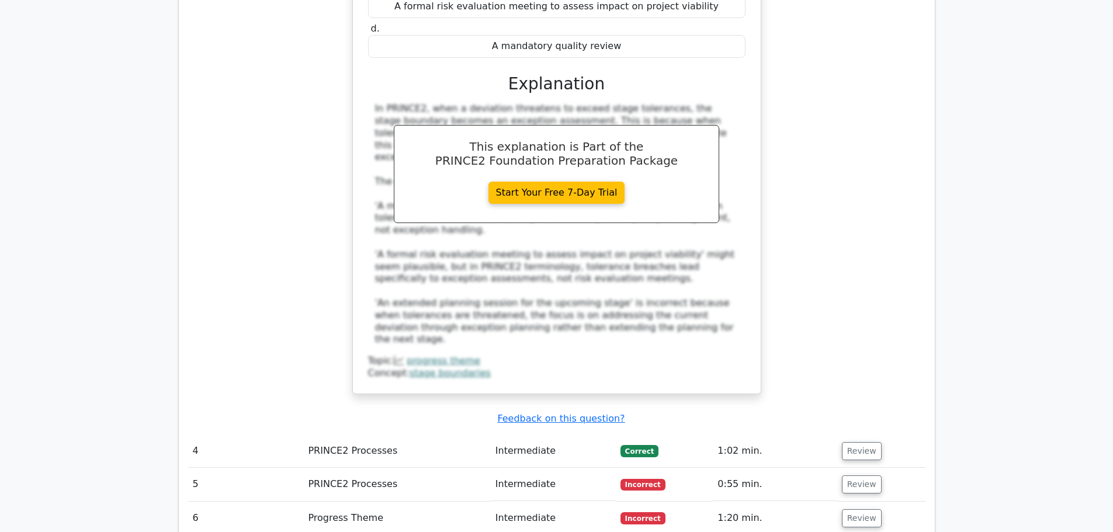
scroll to position [2481, 0]
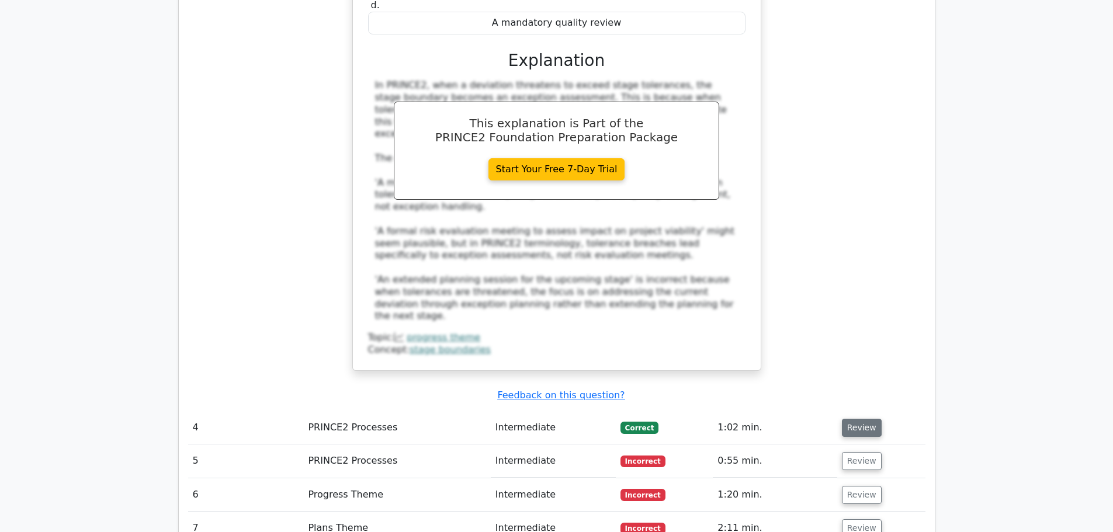
click at [854, 419] on button "Review" at bounding box center [862, 428] width 40 height 18
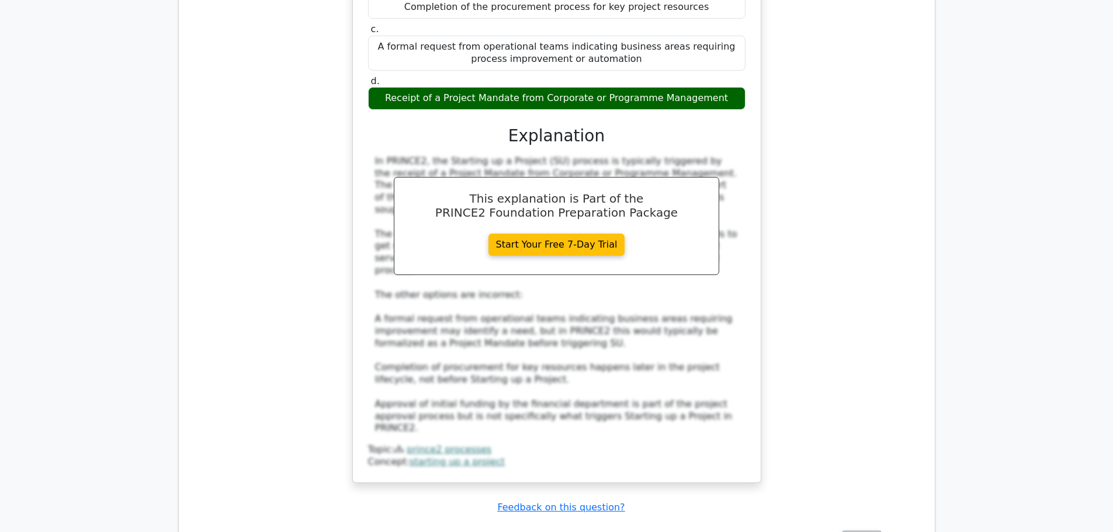
scroll to position [3065, 0]
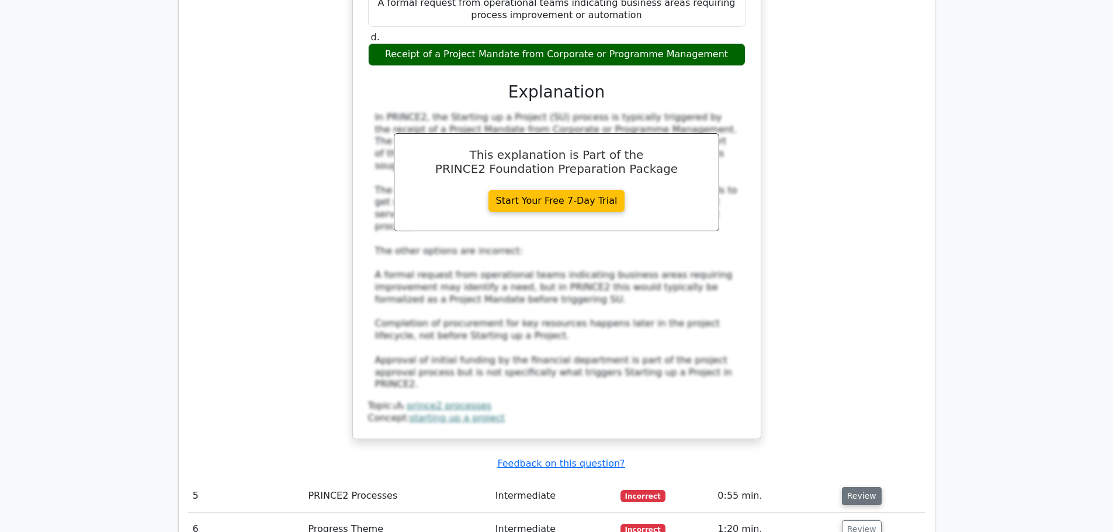
click at [860, 487] on button "Review" at bounding box center [862, 496] width 40 height 18
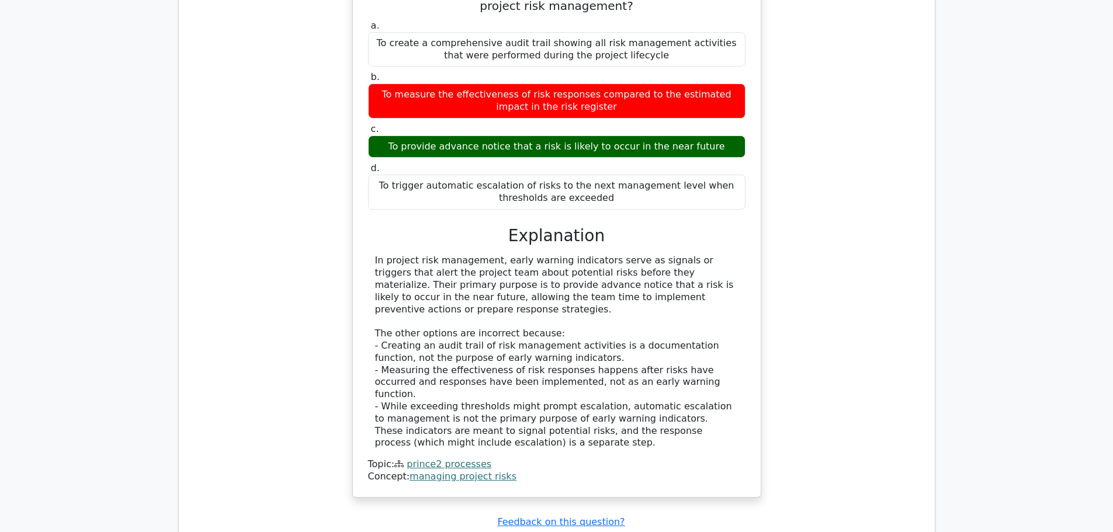
scroll to position [3625, 0]
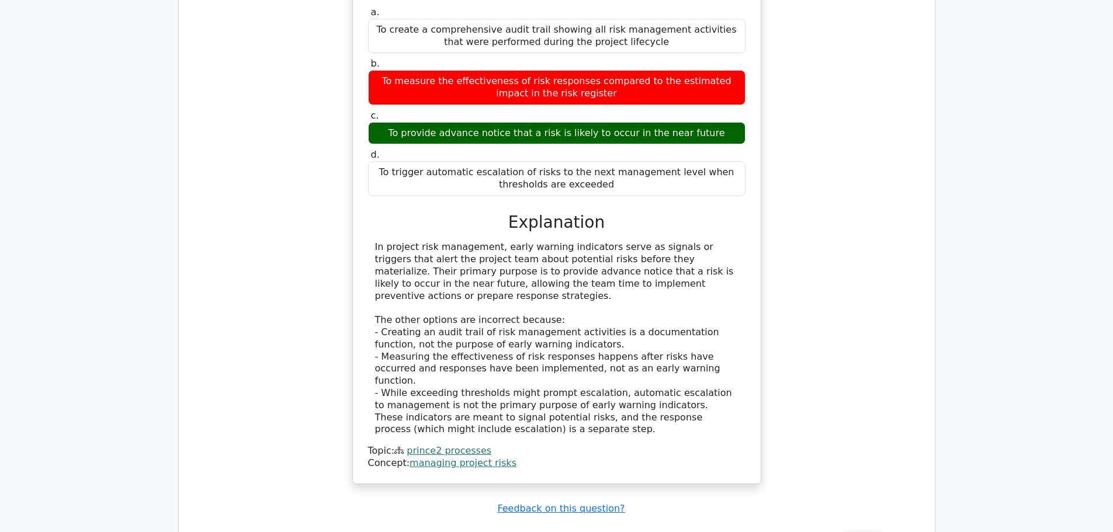
click at [853, 531] on button "Review" at bounding box center [862, 541] width 40 height 18
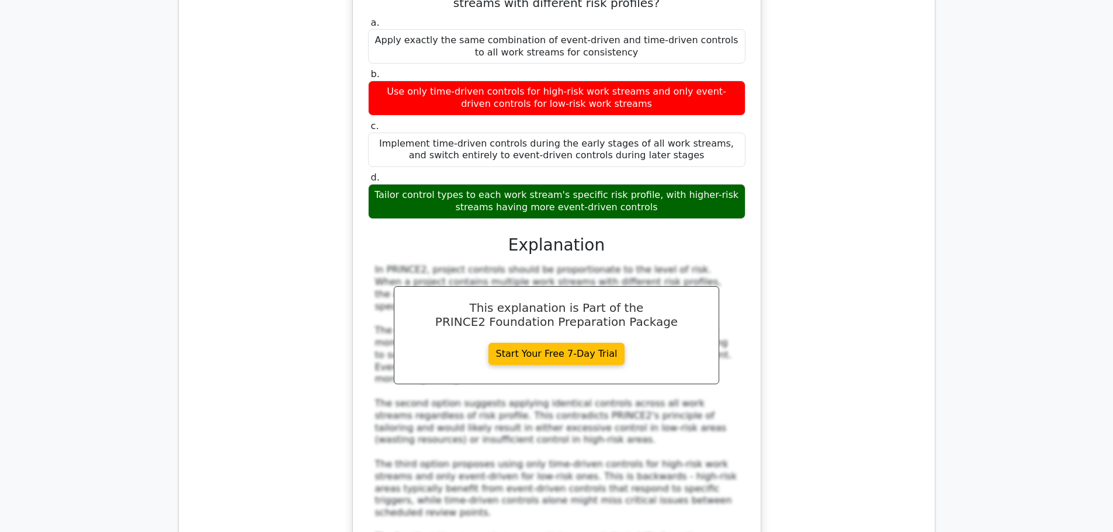
scroll to position [4256, 0]
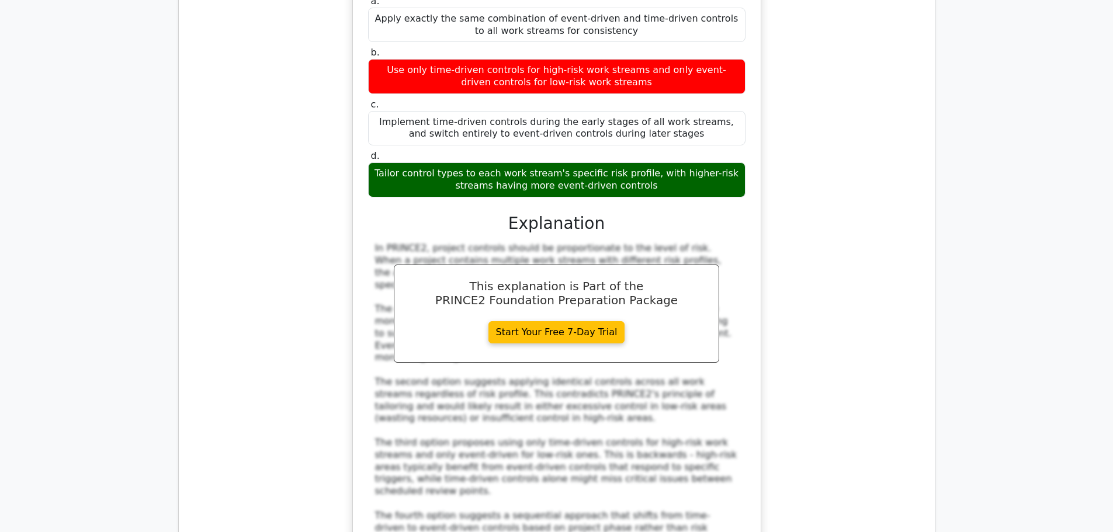
click at [853, 306] on div "How should event-driven and time-driven controls be implemented when a project …" at bounding box center [556, 273] width 737 height 693
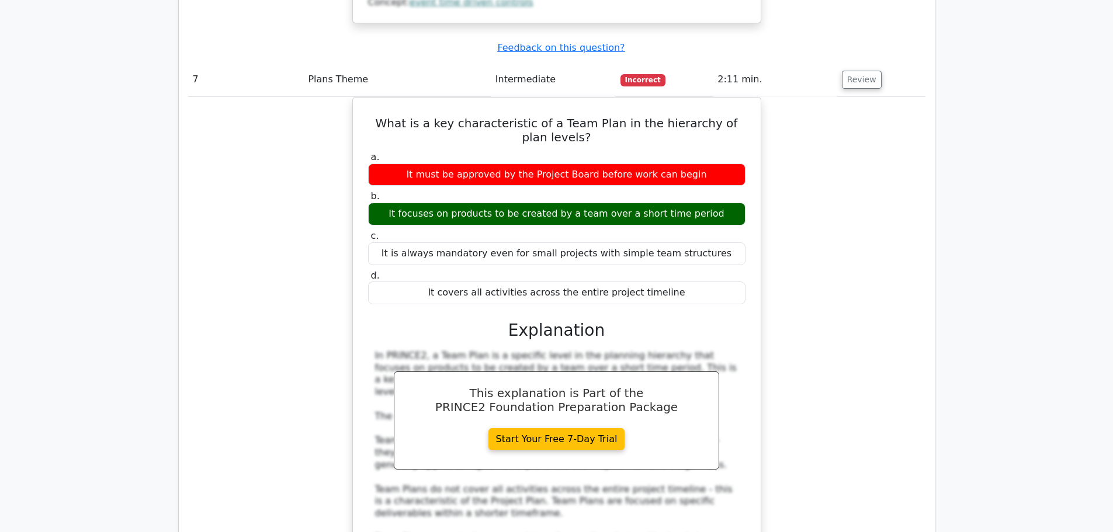
scroll to position [4840, 0]
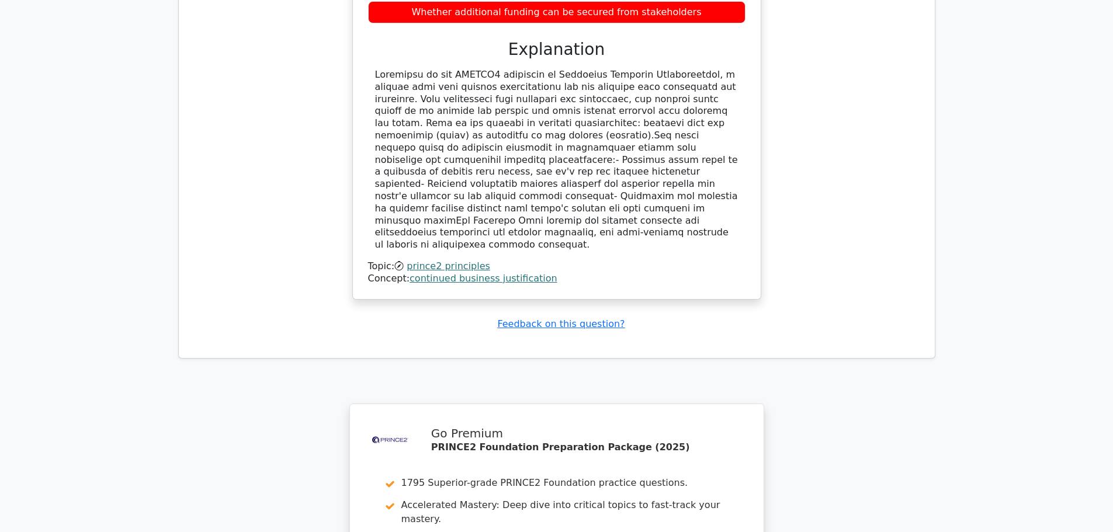
scroll to position [5751, 0]
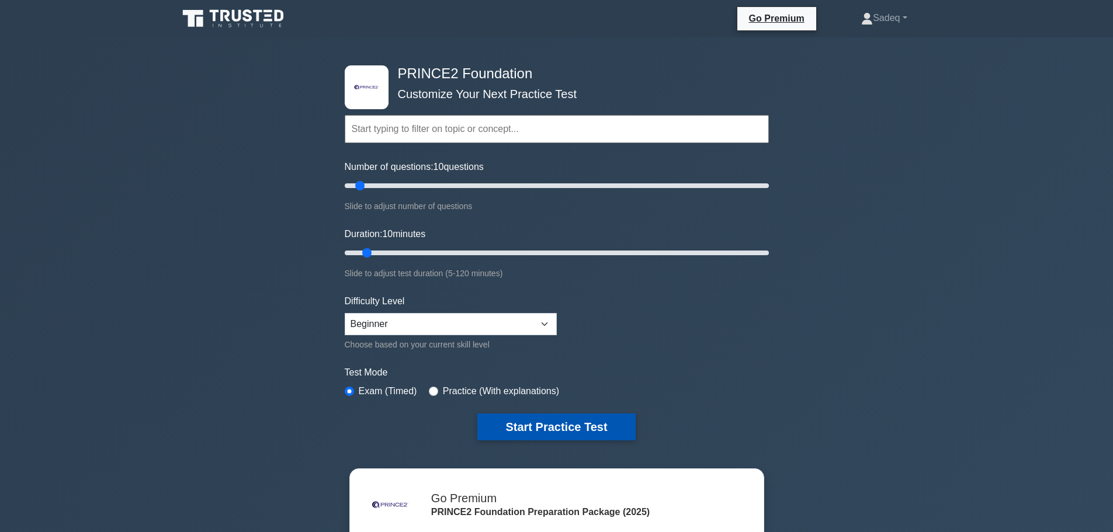
click at [561, 426] on button "Start Practice Test" at bounding box center [556, 427] width 158 height 27
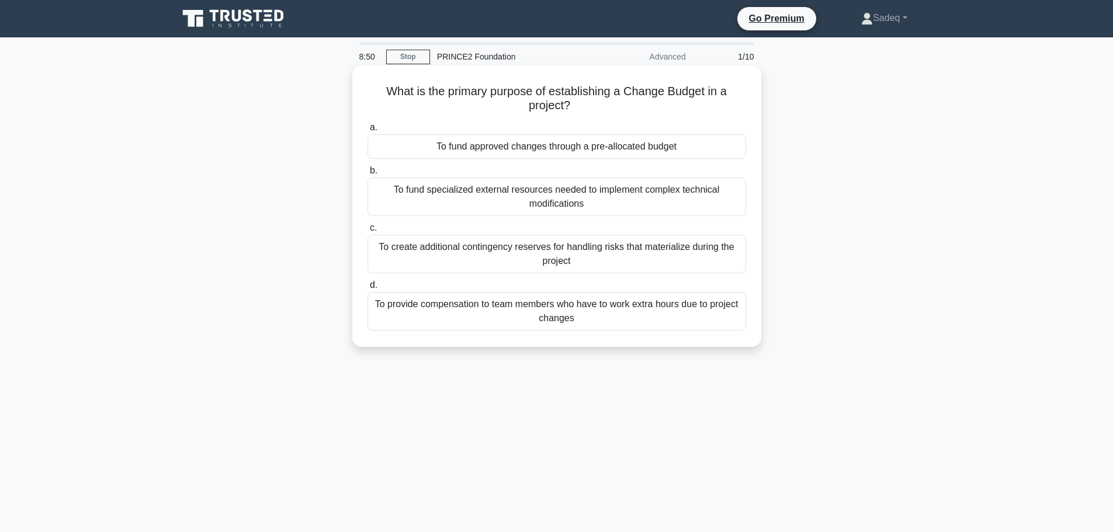
click at [558, 248] on div "To create additional contingency reserves for handling risks that materialize d…" at bounding box center [556, 254] width 378 height 39
click at [367, 232] on input "c. To create additional contingency reserves for handling risks that materializ…" at bounding box center [367, 228] width 0 height 8
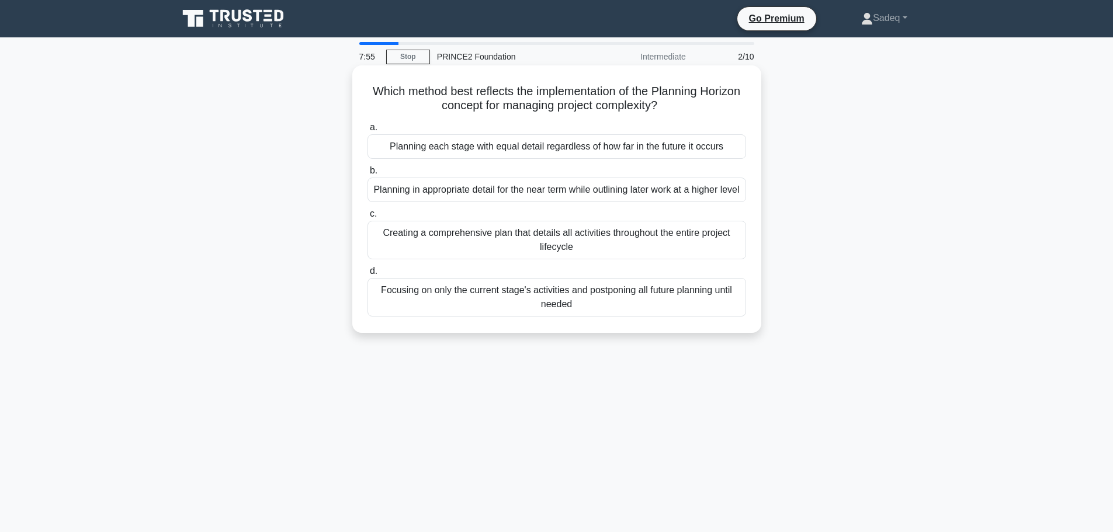
click at [601, 253] on div "Creating a comprehensive plan that details all activities throughout the entire…" at bounding box center [556, 240] width 378 height 39
click at [367, 218] on input "c. Creating a comprehensive plan that details all activities throughout the ent…" at bounding box center [367, 214] width 0 height 8
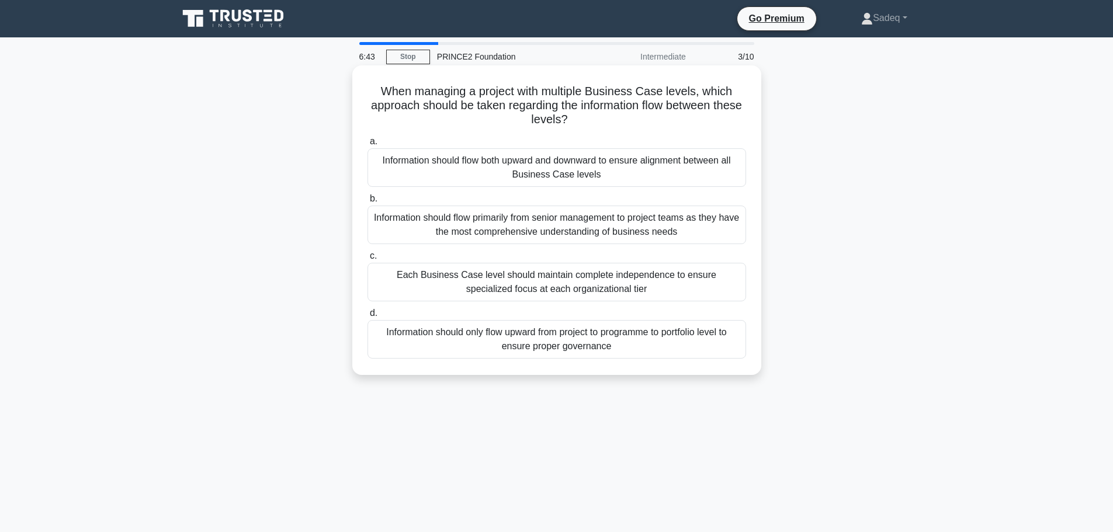
click at [588, 167] on div "Information should flow both upward and downward to ensure alignment between al…" at bounding box center [556, 167] width 378 height 39
click at [367, 145] on input "a. Information should flow both upward and downward to ensure alignment between…" at bounding box center [367, 142] width 0 height 8
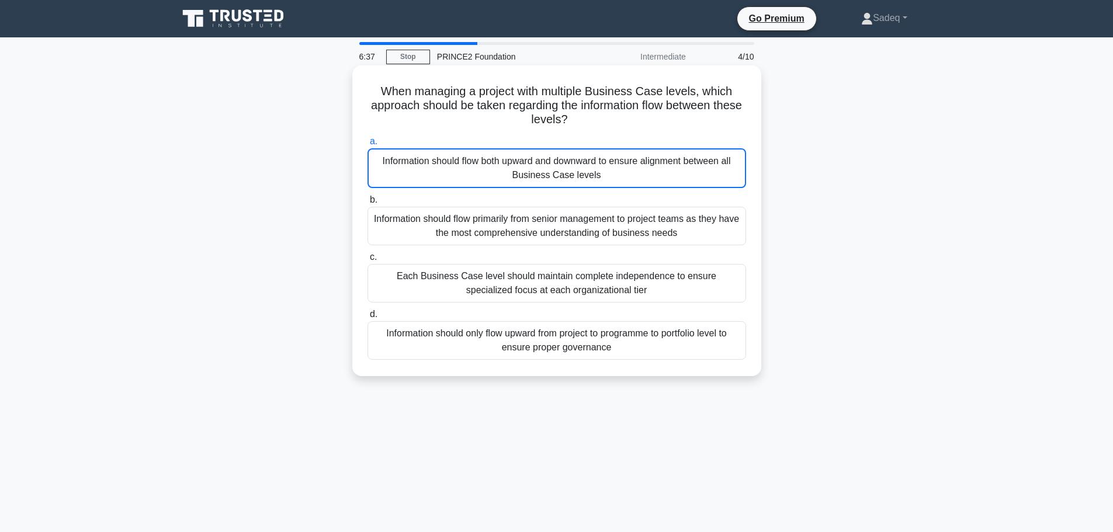
click at [588, 167] on div "Information should flow both upward and downward to ensure alignment between al…" at bounding box center [556, 168] width 378 height 40
click at [367, 145] on input "a. Information should flow both upward and downward to ensure alignment between…" at bounding box center [367, 142] width 0 height 8
click at [576, 168] on div "Information should flow both upward and downward to ensure alignment between al…" at bounding box center [556, 168] width 378 height 40
click at [367, 145] on input "a. Information should flow both upward and downward to ensure alignment between…" at bounding box center [367, 142] width 0 height 8
click at [576, 168] on div "Information should flow both upward and downward to ensure alignment between al…" at bounding box center [556, 168] width 378 height 40
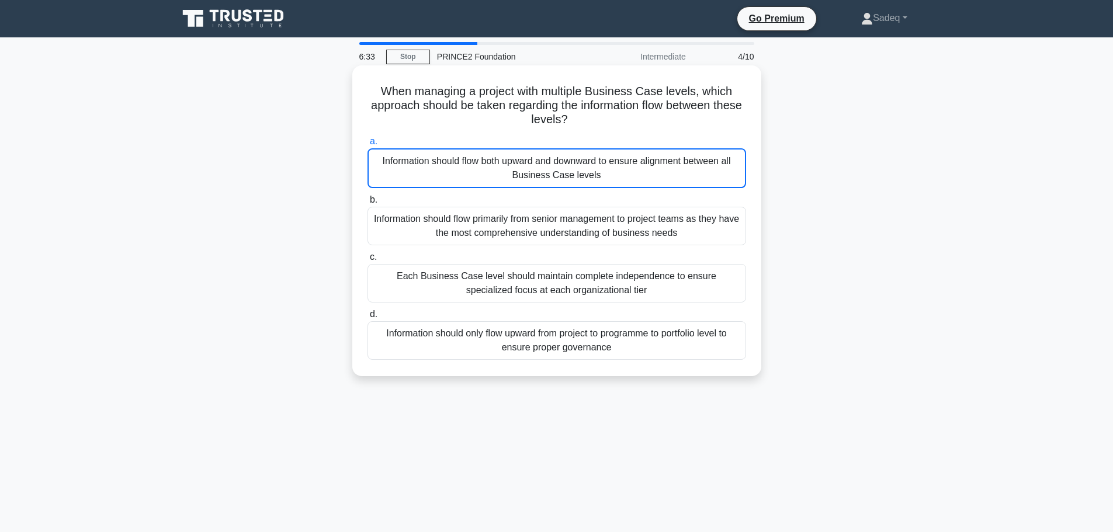
click at [367, 145] on input "a. Information should flow both upward and downward to ensure alignment between…" at bounding box center [367, 142] width 0 height 8
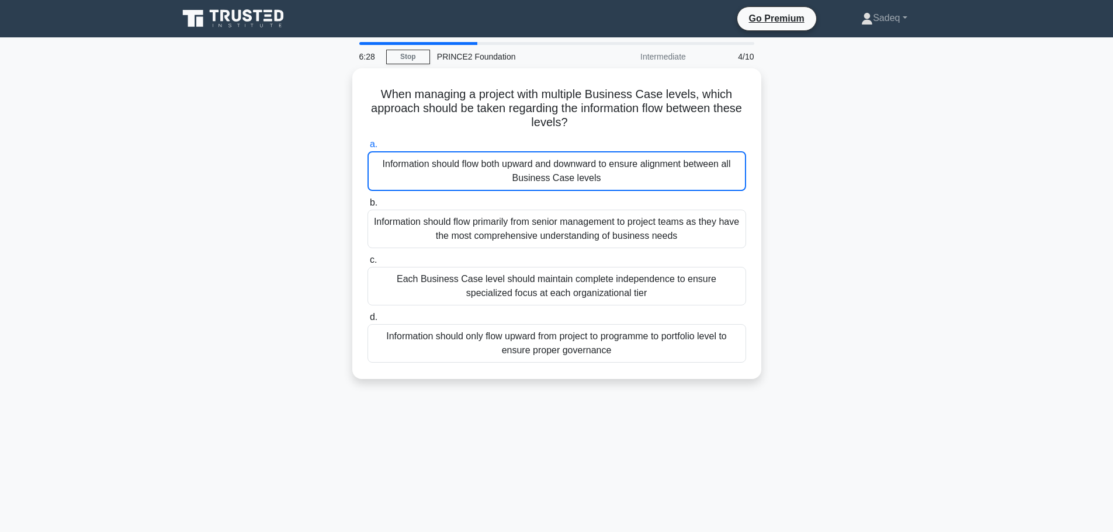
click at [577, 439] on div "6:28 Stop PRINCE2 Foundation Intermediate 4/10 When managing a project with mul…" at bounding box center [556, 334] width 771 height 584
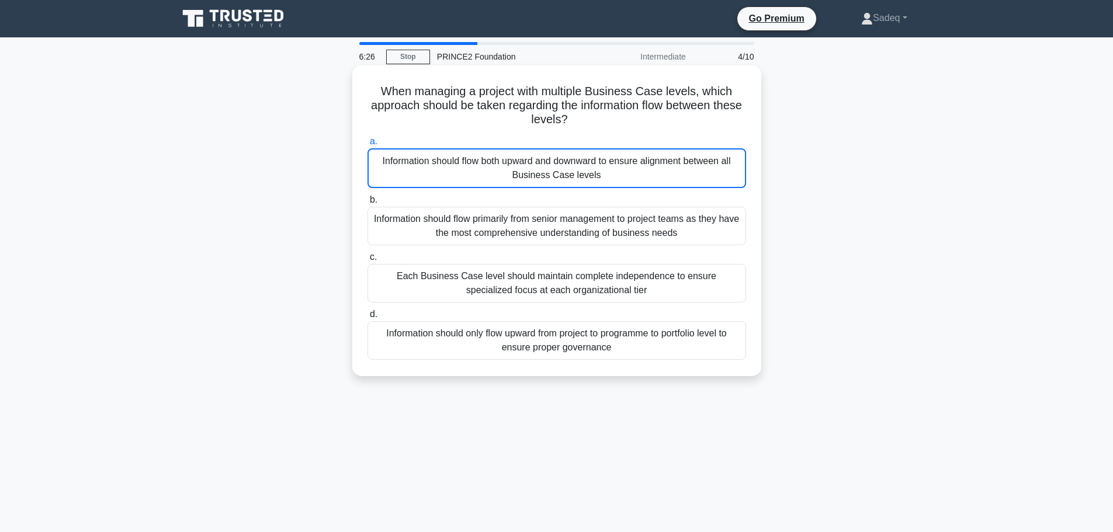
click at [584, 176] on div "Information should flow both upward and downward to ensure alignment between al…" at bounding box center [556, 168] width 378 height 40
click at [367, 145] on input "a. Information should flow both upward and downward to ensure alignment between…" at bounding box center [367, 142] width 0 height 8
click at [367, 196] on input "b. Information should flow primarily from senior management to project teams as…" at bounding box center [367, 200] width 0 height 8
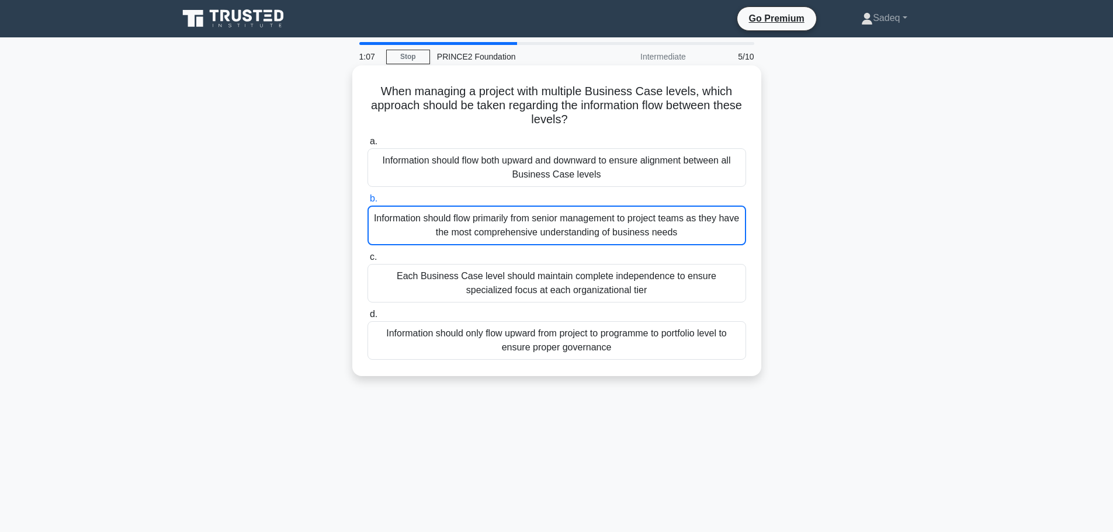
click at [571, 164] on div "Information should flow both upward and downward to ensure alignment between al…" at bounding box center [556, 167] width 378 height 39
click at [367, 145] on input "a. Information should flow both upward and downward to ensure alignment between…" at bounding box center [367, 142] width 0 height 8
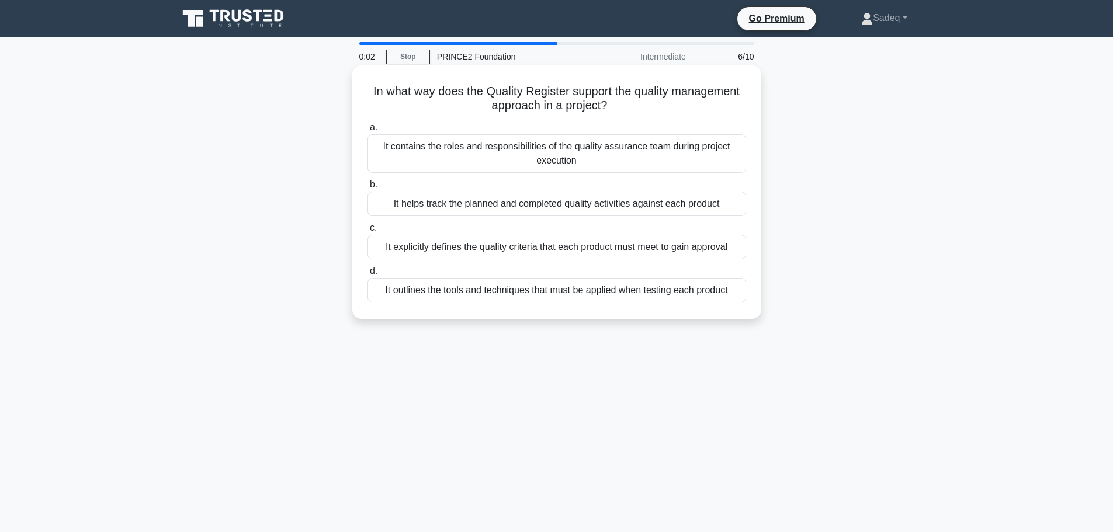
click at [586, 206] on div "It helps track the planned and completed quality activities against each product" at bounding box center [556, 204] width 378 height 25
click at [367, 189] on input "b. It helps track the planned and completed quality activities against each pro…" at bounding box center [367, 185] width 0 height 8
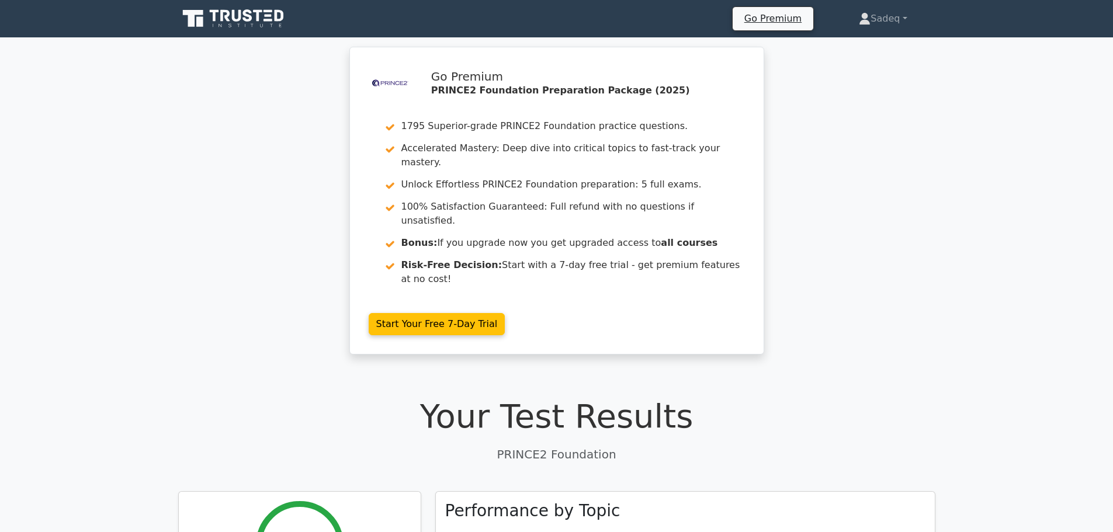
click at [697, 313] on div ".st0{fill-rule:evenodd;clip-rule:evenodd;fill:#000041;} .st1{fill-rule:evenodd;…" at bounding box center [557, 208] width 424 height 322
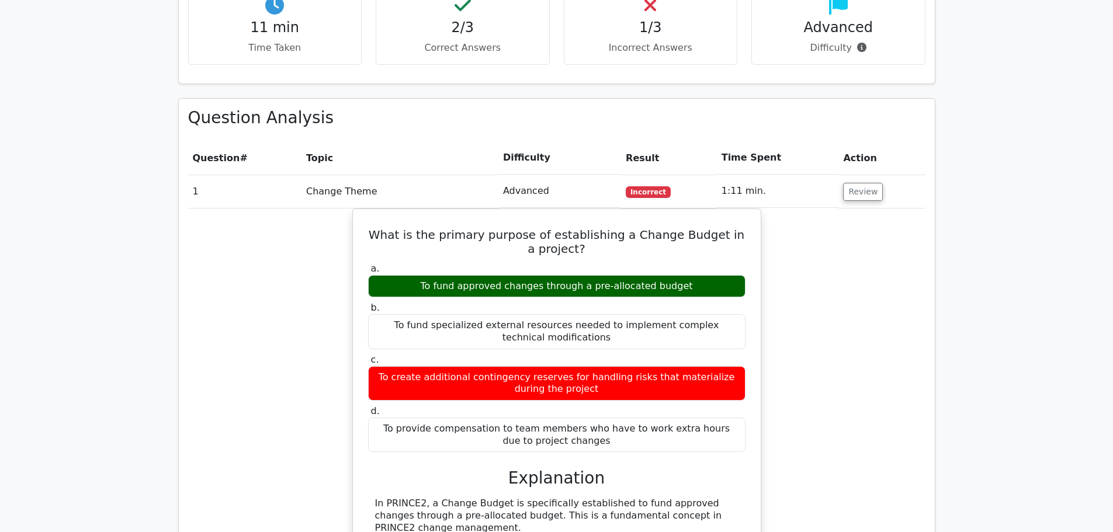
scroll to position [748, 0]
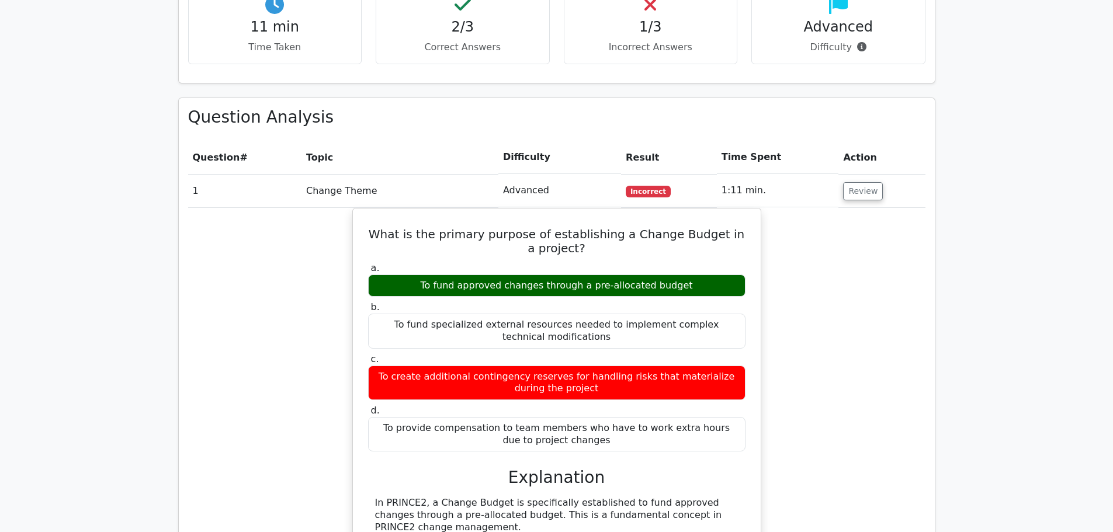
click at [697, 353] on label "c. To create additional contingency reserves for handling risks that materializ…" at bounding box center [556, 376] width 377 height 47
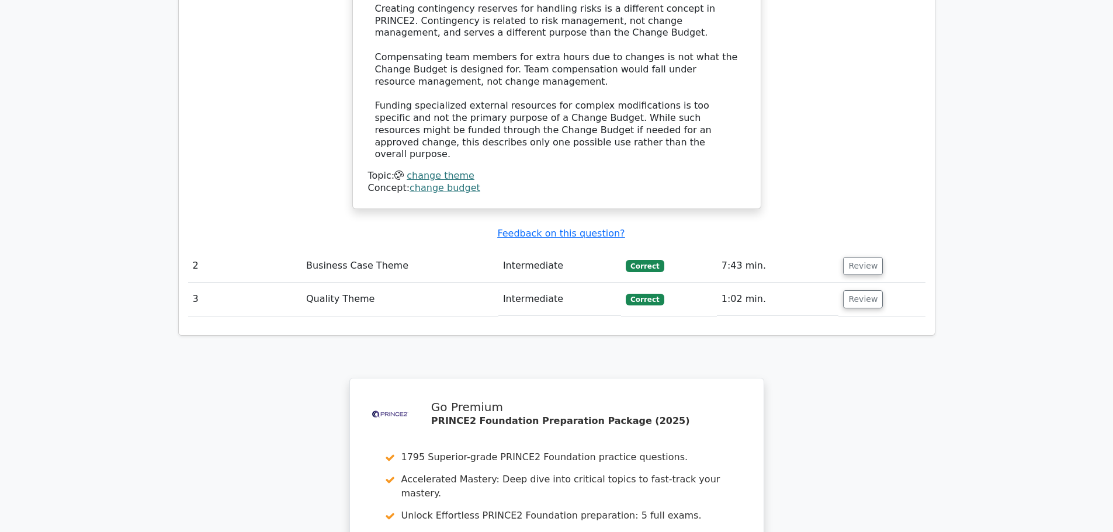
scroll to position [1378, 0]
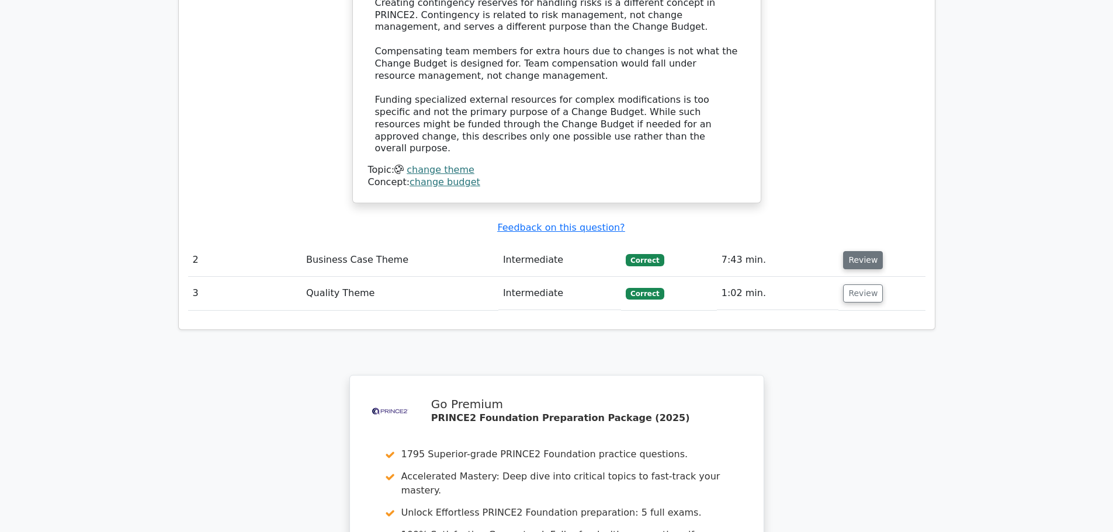
click at [856, 251] on button "Review" at bounding box center [863, 260] width 40 height 18
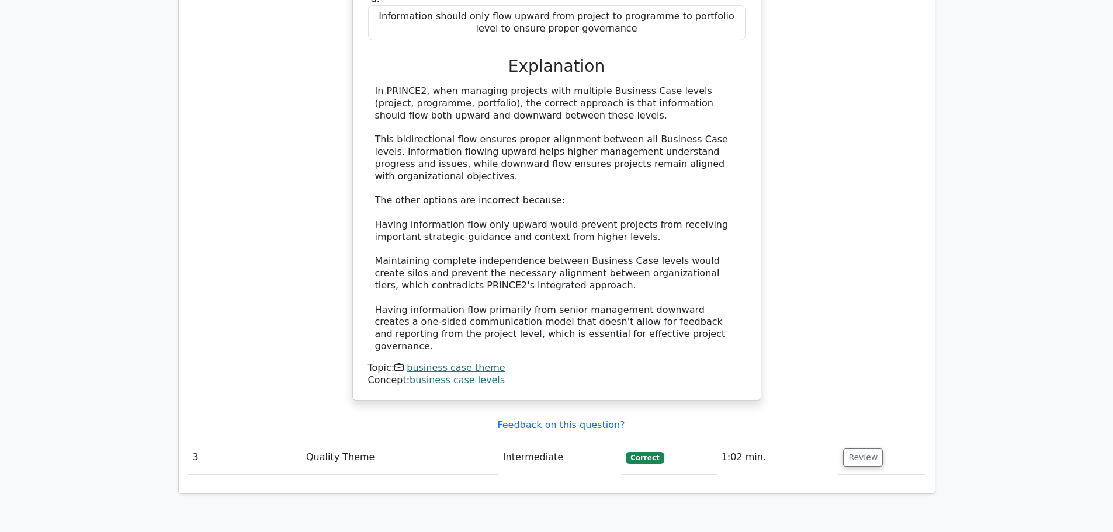
scroll to position [1892, 0]
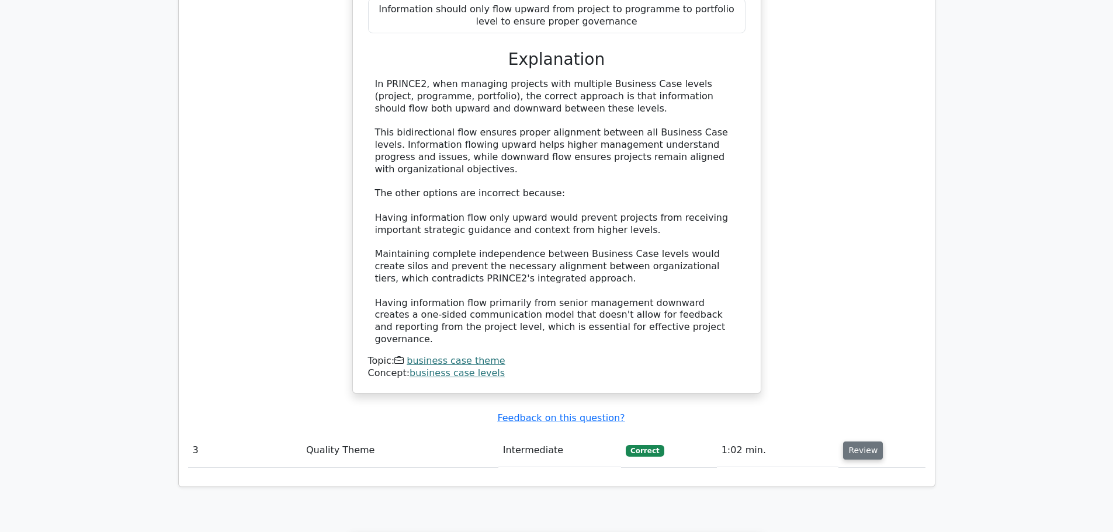
click at [858, 442] on button "Review" at bounding box center [863, 451] width 40 height 18
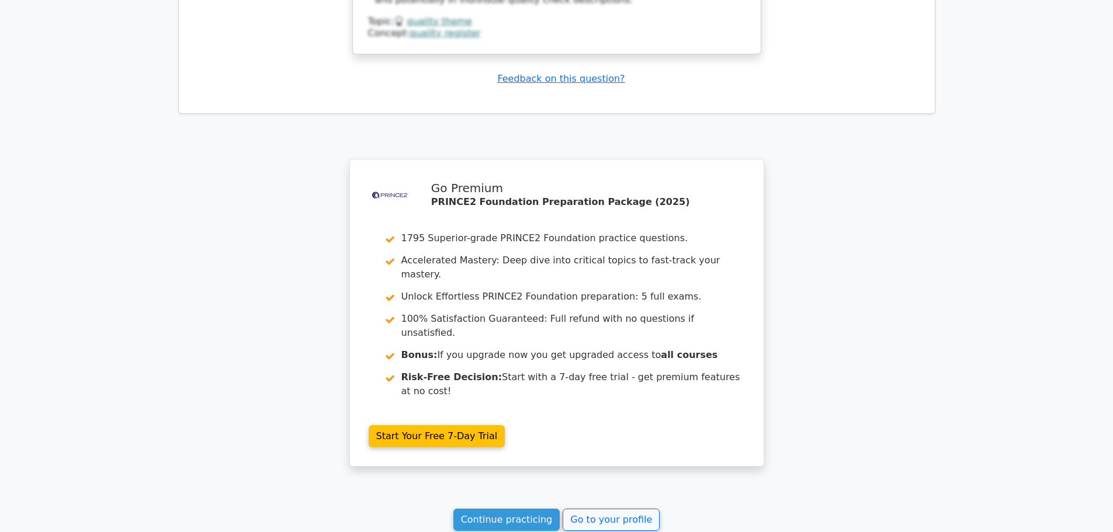
scroll to position [2854, 0]
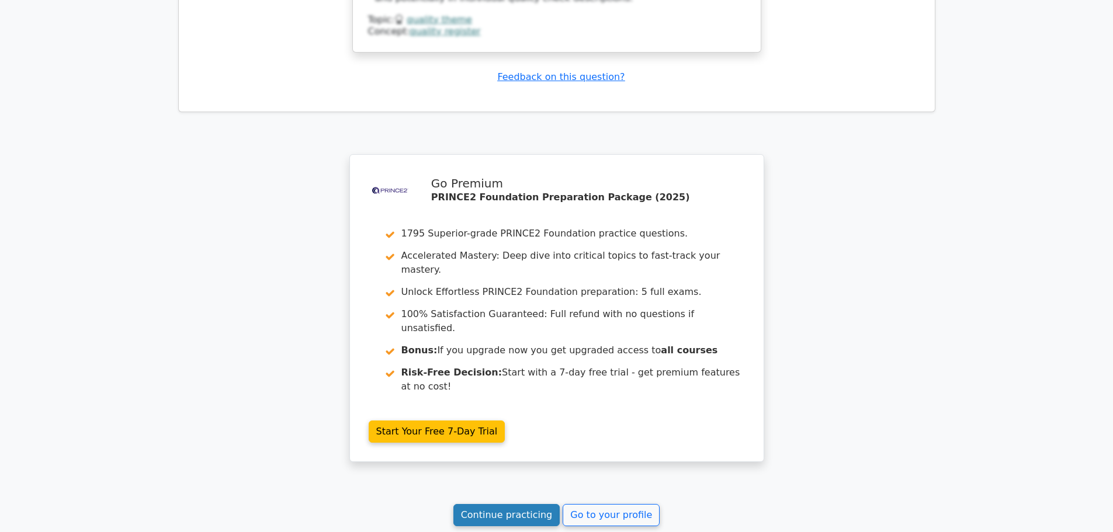
click at [509, 504] on link "Continue practicing" at bounding box center [506, 515] width 107 height 22
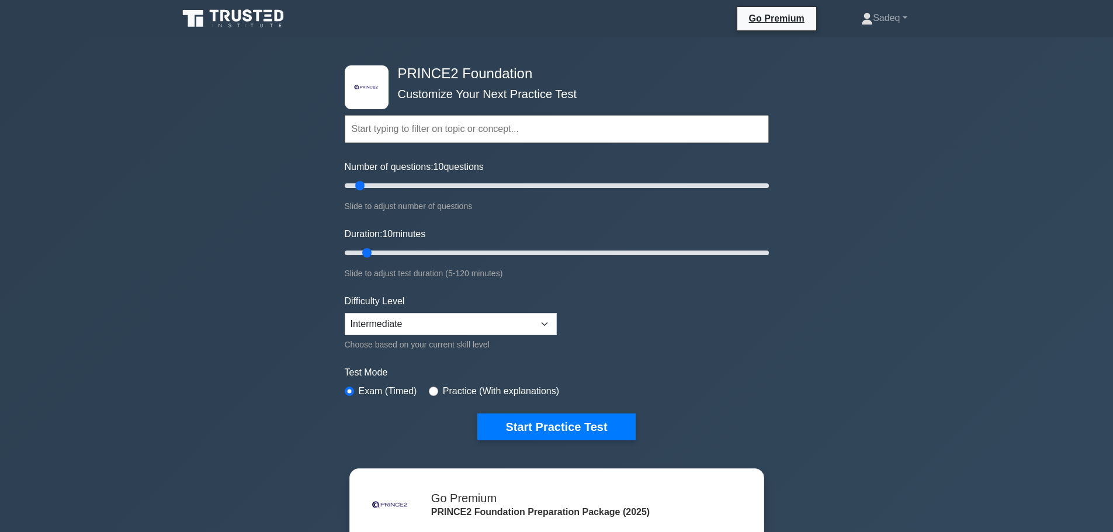
click at [567, 440] on div ".st0{fill-rule:evenodd;clip-rule:evenodd;fill:#000041;} .st1{fill-rule:evenodd;…" at bounding box center [557, 252] width 438 height 431
click at [554, 424] on button "Start Practice Test" at bounding box center [556, 427] width 158 height 27
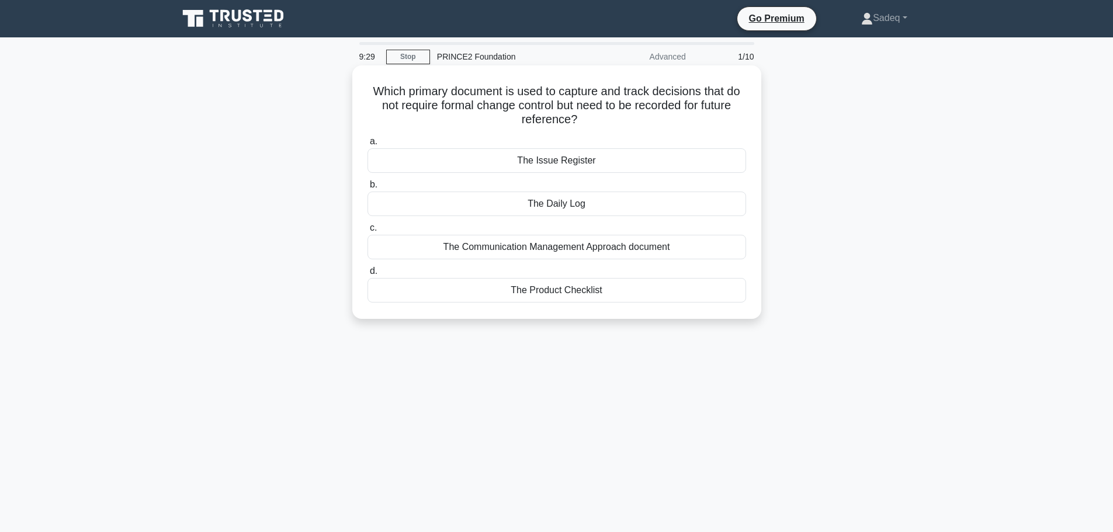
click at [670, 280] on div "The Product Checklist" at bounding box center [556, 290] width 378 height 25
click at [367, 275] on input "d. The Product Checklist" at bounding box center [367, 272] width 0 height 8
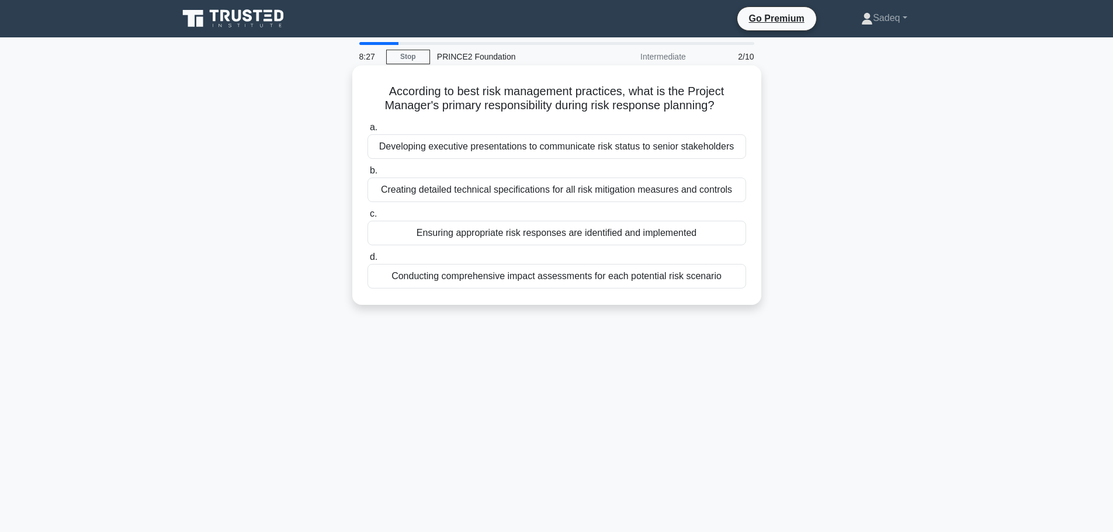
click at [533, 184] on div "Creating detailed technical specifications for all risk mitigation measures and…" at bounding box center [556, 190] width 378 height 25
click at [367, 175] on input "b. Creating detailed technical specifications for all risk mitigation measures …" at bounding box center [367, 171] width 0 height 8
click at [572, 148] on div "To delegate benefits realization exclusively to the operational managers" at bounding box center [556, 146] width 378 height 25
click at [367, 131] on input "a. To delegate benefits realization exclusively to the operational managers" at bounding box center [367, 128] width 0 height 8
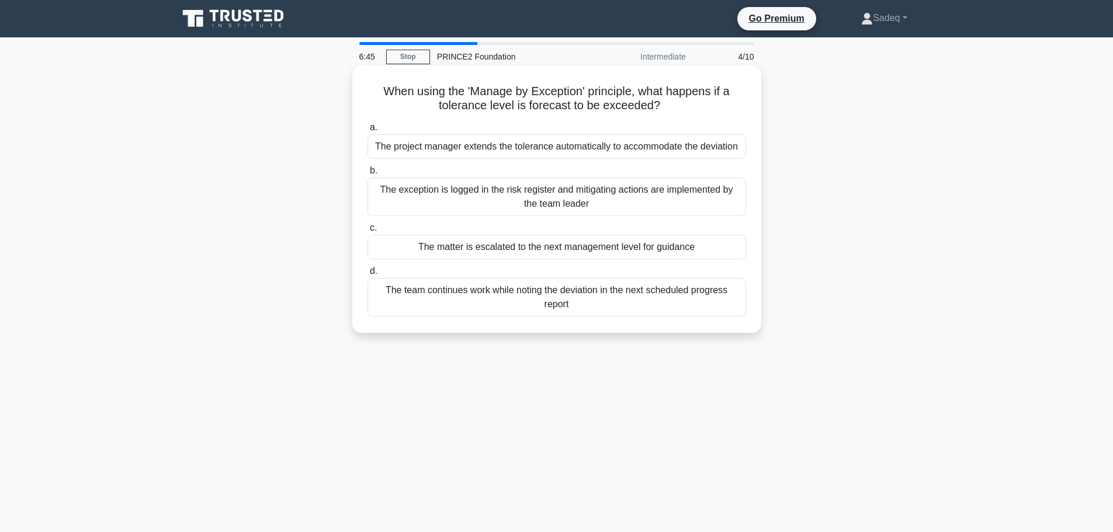
click at [577, 248] on div "The matter is escalated to the next management level for guidance" at bounding box center [556, 247] width 378 height 25
click at [367, 232] on input "c. The matter is escalated to the next management level for guidance" at bounding box center [367, 228] width 0 height 8
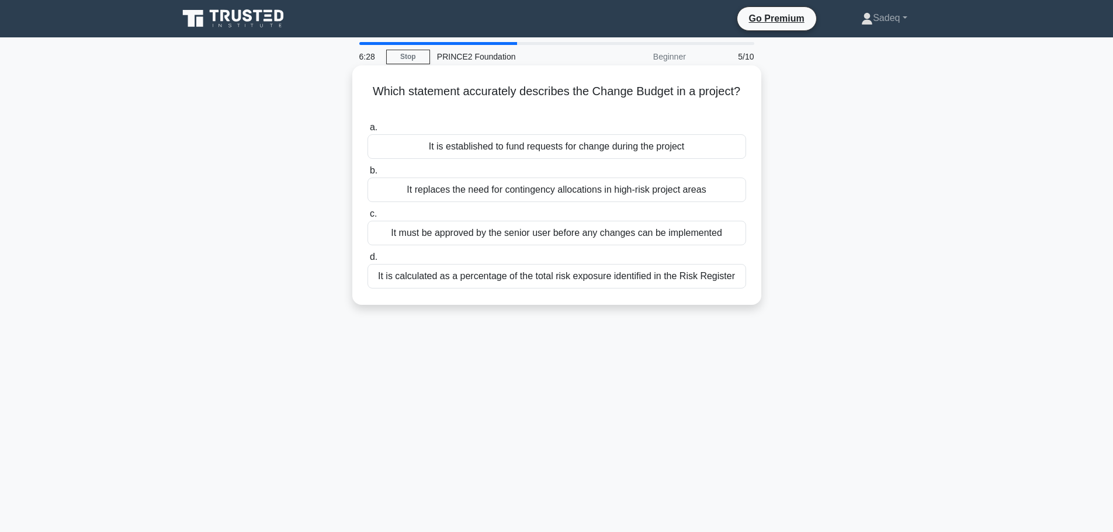
click at [638, 145] on div "It is established to fund requests for change during the project" at bounding box center [556, 146] width 378 height 25
click at [367, 131] on input "a. It is established to fund requests for change during the project" at bounding box center [367, 128] width 0 height 8
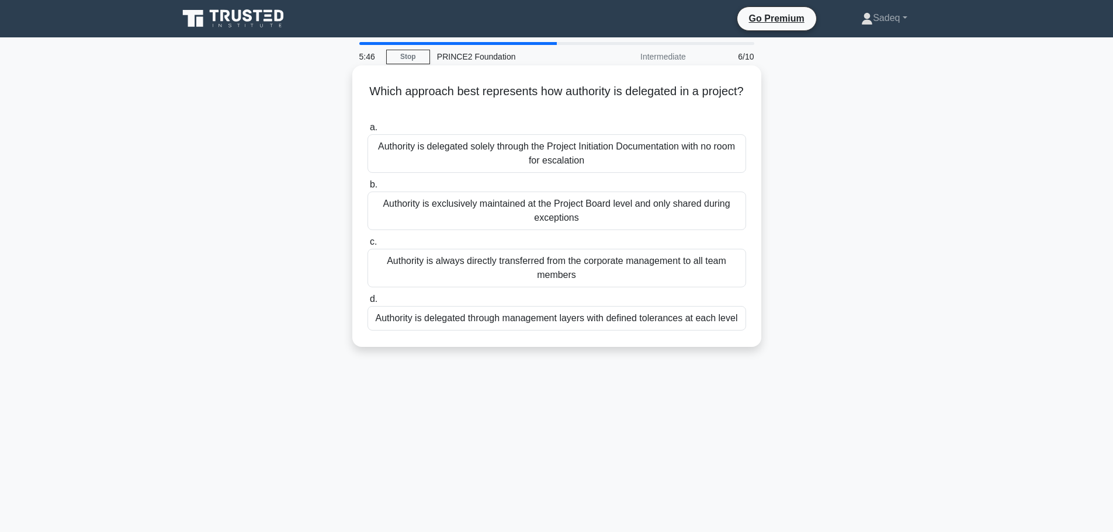
click at [594, 207] on div "Authority is exclusively maintained at the Project Board level and only shared …" at bounding box center [556, 211] width 378 height 39
click at [367, 189] on input "b. Authority is exclusively maintained at the Project Board level and only shar…" at bounding box center [367, 185] width 0 height 8
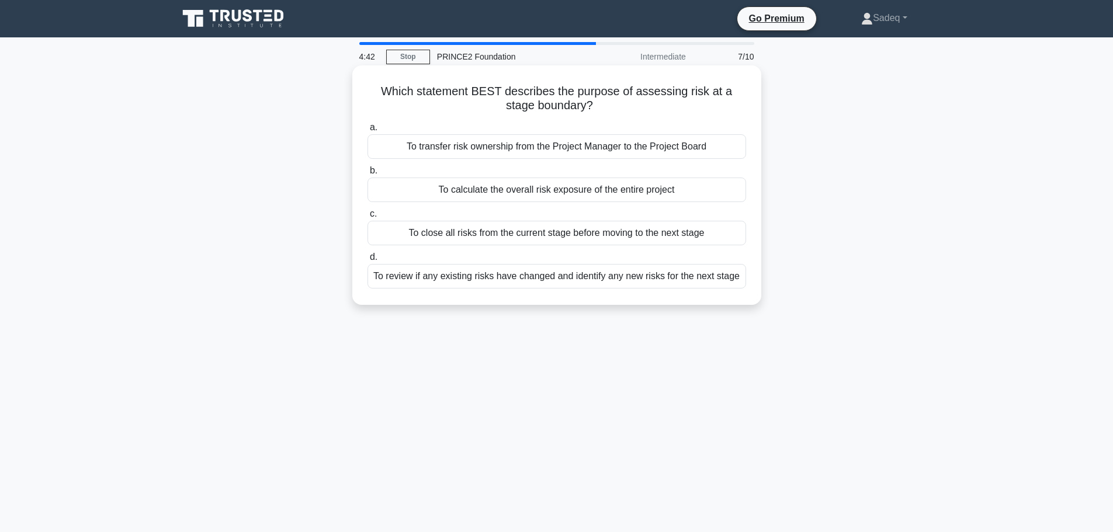
click at [680, 276] on div "To review if any existing risks have changed and identify any new risks for the…" at bounding box center [556, 276] width 378 height 25
click at [367, 261] on input "d. To review if any existing risks have changed and identify any new risks for …" at bounding box center [367, 257] width 0 height 8
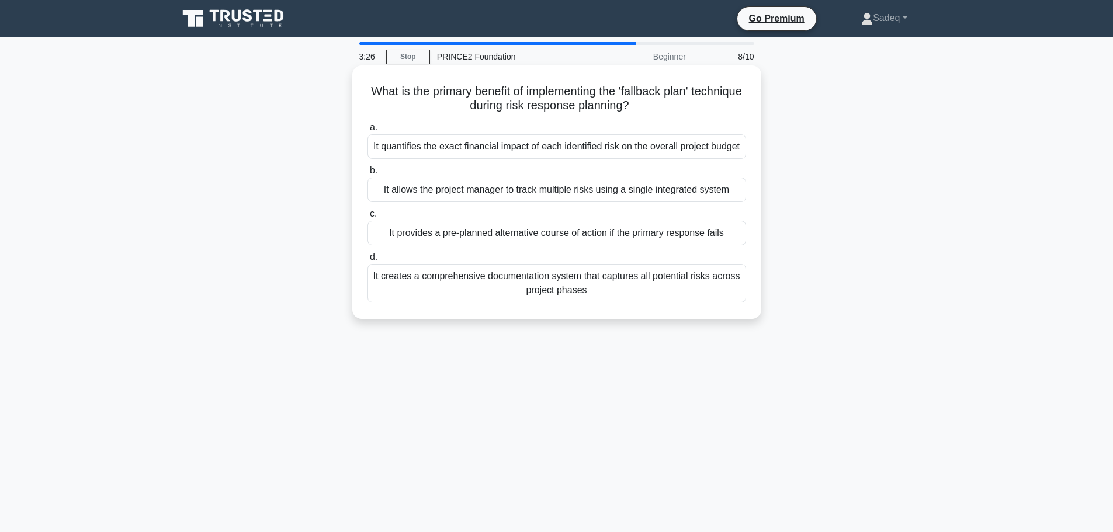
click at [643, 293] on div "It creates a comprehensive documentation system that captures all potential ris…" at bounding box center [556, 283] width 378 height 39
click at [367, 261] on input "d. It creates a comprehensive documentation system that captures all potential …" at bounding box center [367, 257] width 0 height 8
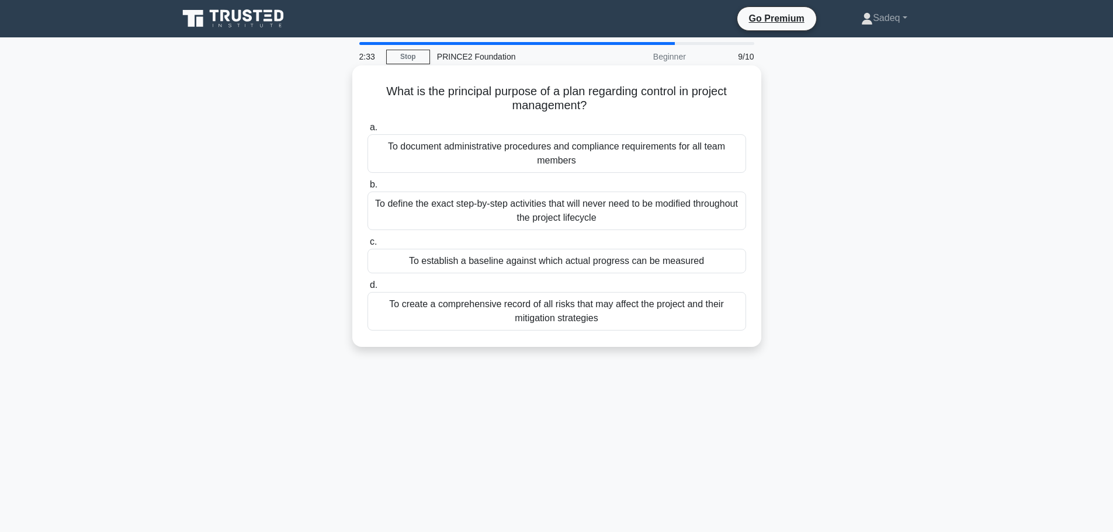
click at [655, 264] on div "To establish a baseline against which actual progress can be measured" at bounding box center [556, 261] width 378 height 25
click at [367, 246] on input "c. To establish a baseline against which actual progress can be measured" at bounding box center [367, 242] width 0 height 8
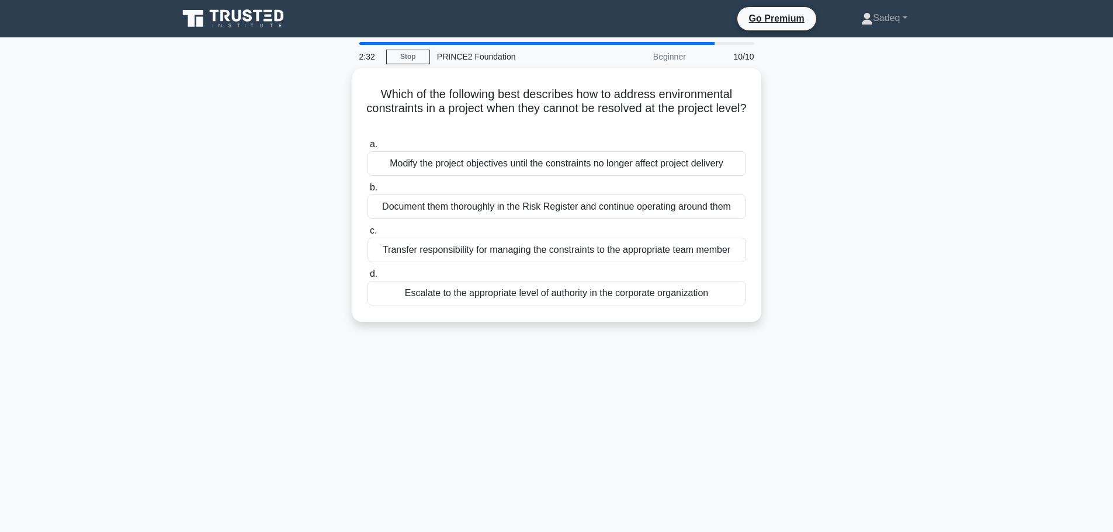
click at [655, 264] on div "a. Modify the project objectives until the constraints no longer affect project…" at bounding box center [556, 221] width 392 height 173
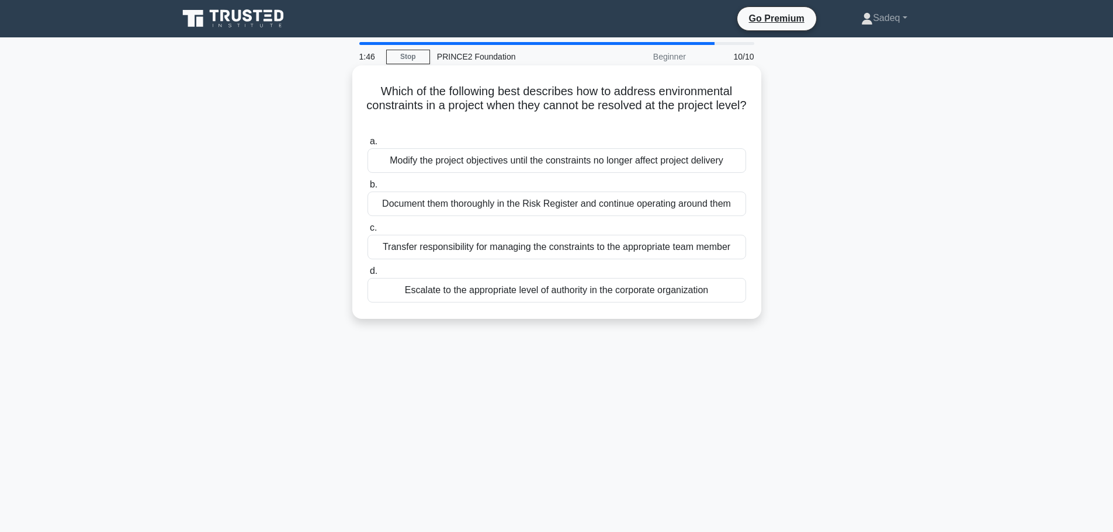
click at [627, 294] on div "Escalate to the appropriate level of authority in the corporate organization" at bounding box center [556, 290] width 378 height 25
click at [367, 275] on input "d. Escalate to the appropriate level of authority in the corporate organization" at bounding box center [367, 272] width 0 height 8
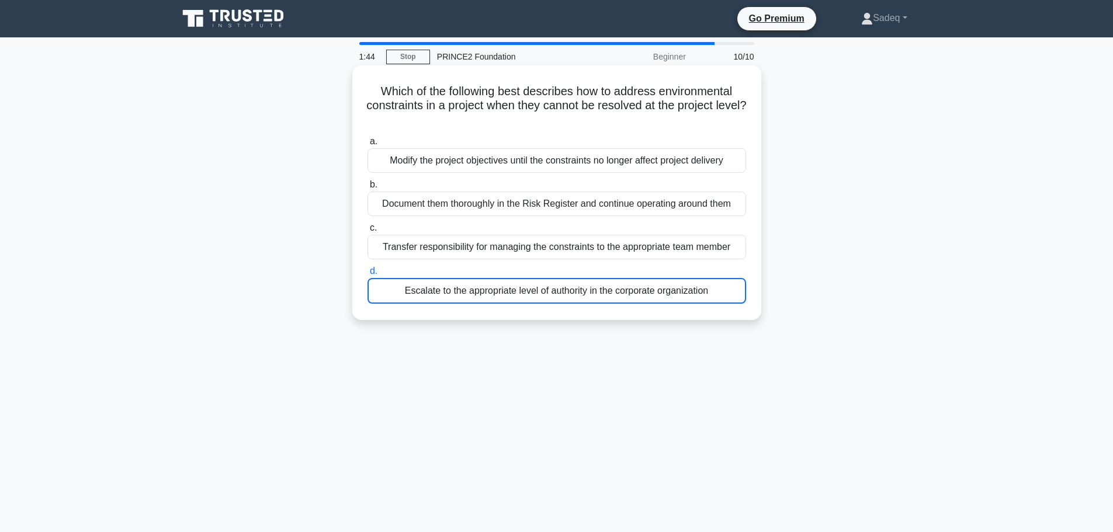
click at [627, 294] on div "Escalate to the appropriate level of authority in the corporate organization" at bounding box center [556, 291] width 378 height 26
click at [367, 275] on input "d. Escalate to the appropriate level of authority in the corporate organization" at bounding box center [367, 272] width 0 height 8
click at [627, 294] on div "Escalate to the appropriate level of authority in the corporate organization" at bounding box center [556, 291] width 378 height 26
click at [367, 275] on input "d. Escalate to the appropriate level of authority in the corporate organization" at bounding box center [367, 272] width 0 height 8
click at [555, 290] on div "Escalate to the appropriate level of authority in the corporate organization" at bounding box center [556, 291] width 378 height 26
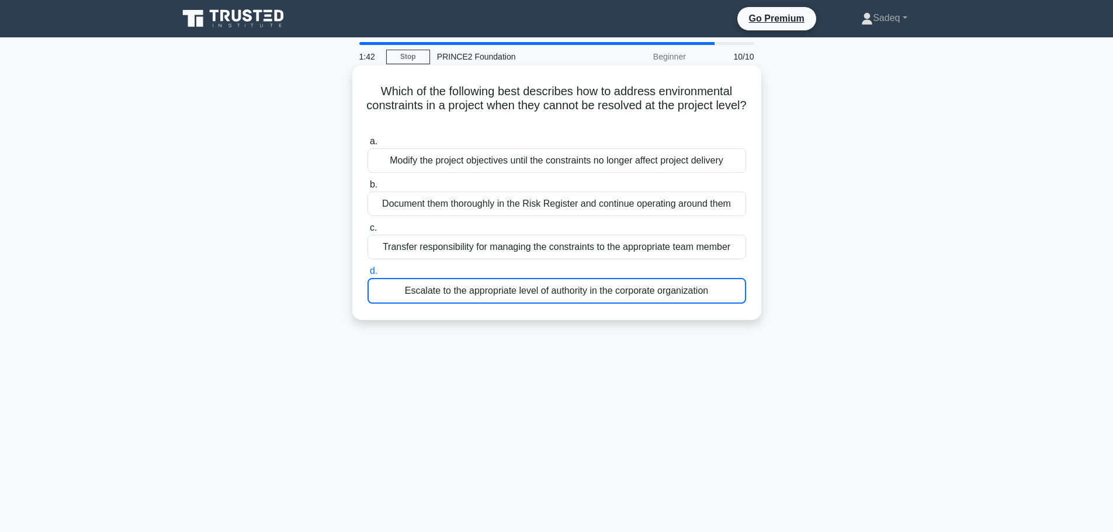
click at [367, 275] on input "d. Escalate to the appropriate level of authority in the corporate organization" at bounding box center [367, 272] width 0 height 8
click at [555, 290] on div "Escalate to the appropriate level of authority in the corporate organization" at bounding box center [556, 291] width 378 height 26
click at [367, 275] on input "d. Escalate to the appropriate level of authority in the corporate organization" at bounding box center [367, 272] width 0 height 8
click at [436, 294] on div "Escalate to the appropriate level of authority in the corporate organization" at bounding box center [556, 291] width 378 height 26
click at [367, 275] on input "d. Escalate to the appropriate level of authority in the corporate organization" at bounding box center [367, 272] width 0 height 8
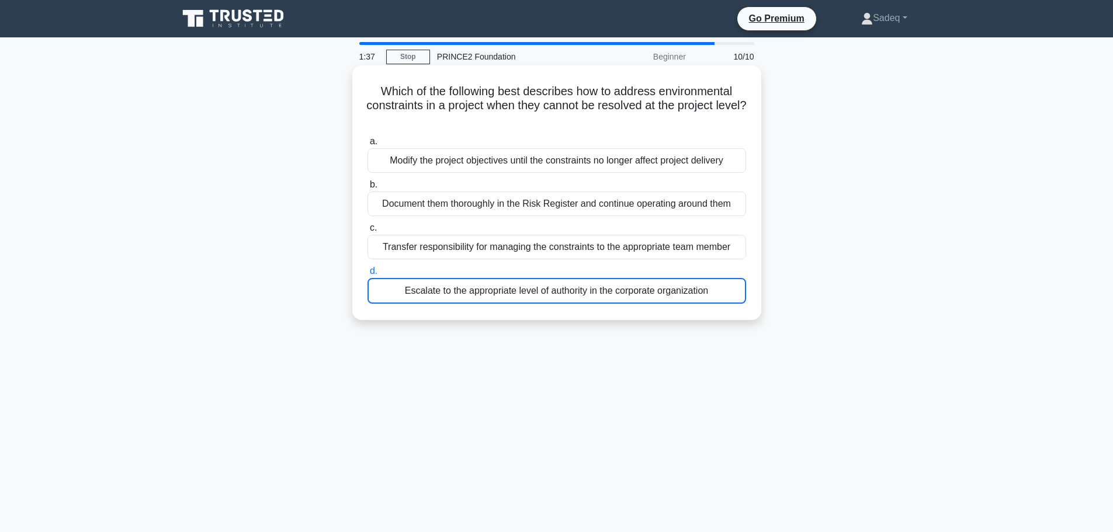
click at [436, 294] on div "Escalate to the appropriate level of authority in the corporate organization" at bounding box center [556, 291] width 378 height 26
click at [367, 275] on input "d. Escalate to the appropriate level of authority in the corporate organization" at bounding box center [367, 272] width 0 height 8
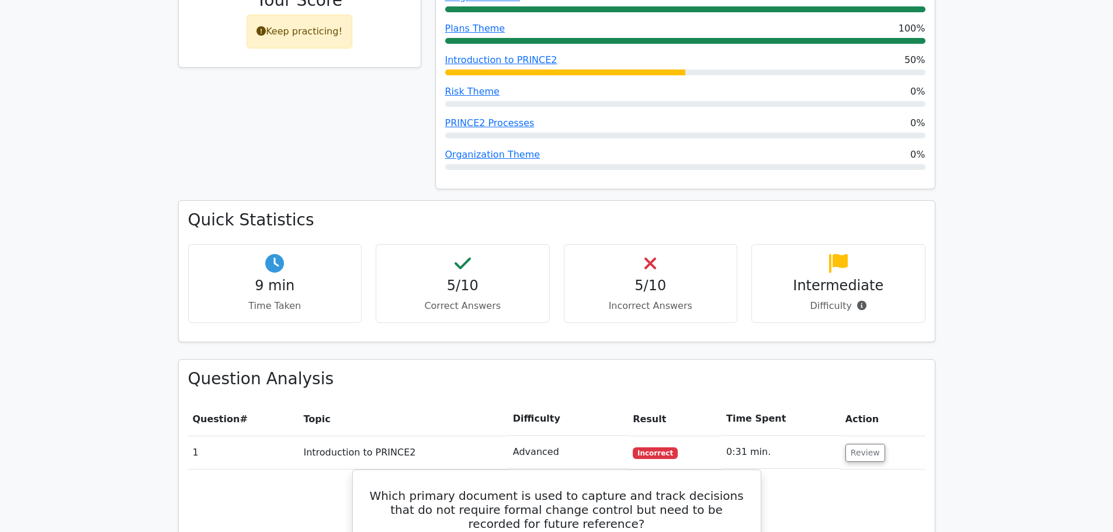
scroll to position [609, 0]
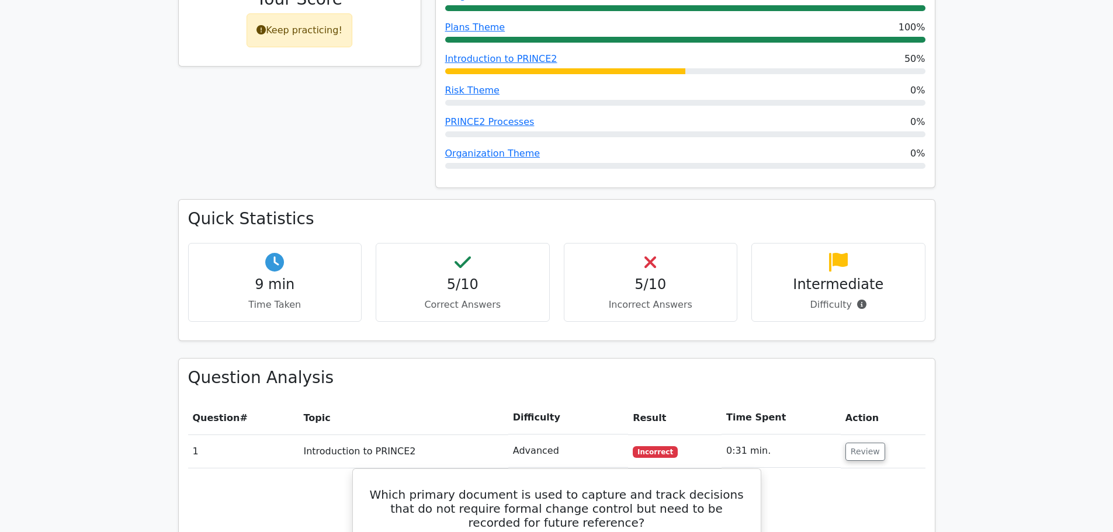
click at [449, 435] on td "Introduction to PRINCE2" at bounding box center [402, 451] width 209 height 33
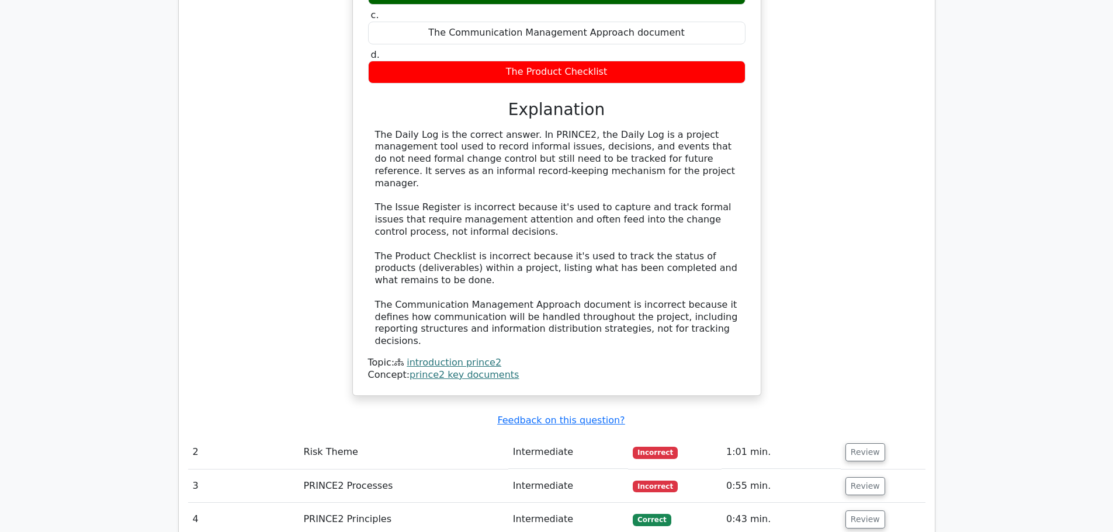
scroll to position [1309, 0]
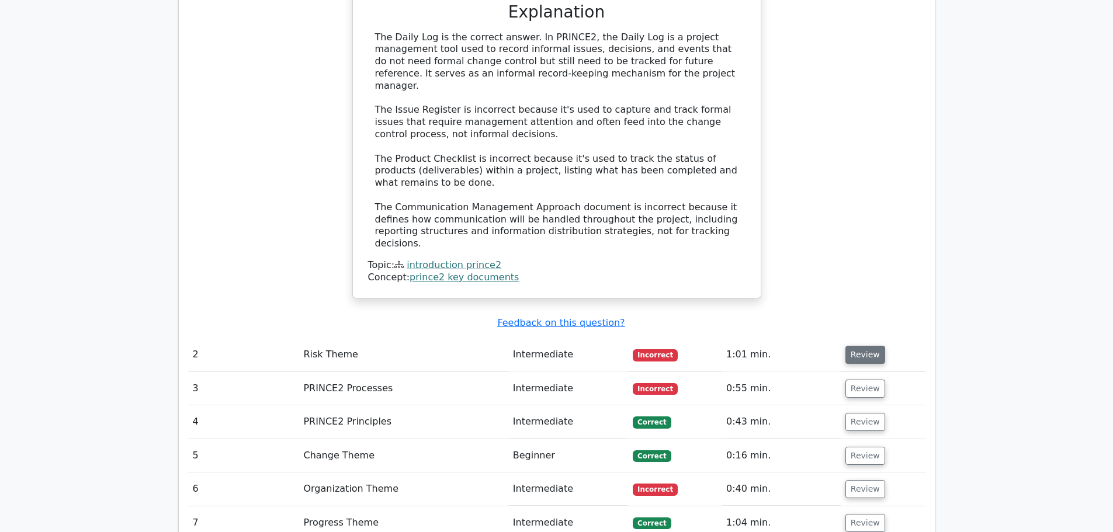
click at [857, 346] on button "Review" at bounding box center [865, 355] width 40 height 18
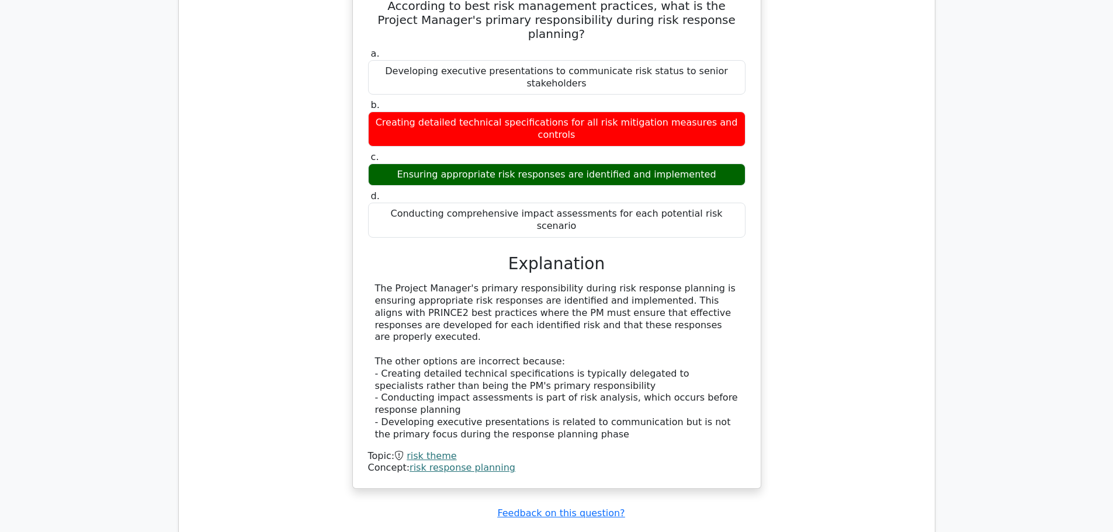
scroll to position [1707, 0]
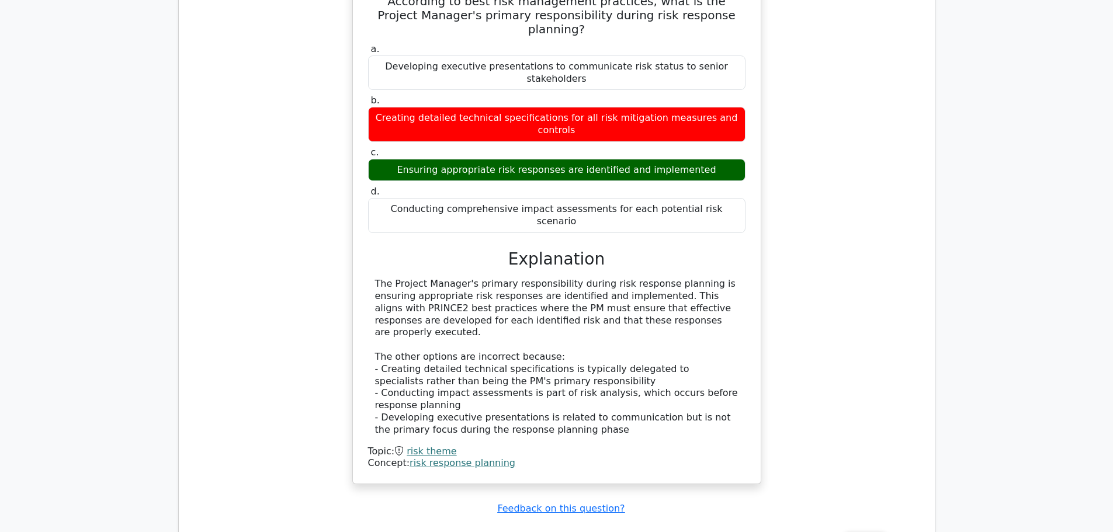
click at [862, 531] on button "Review" at bounding box center [865, 541] width 40 height 18
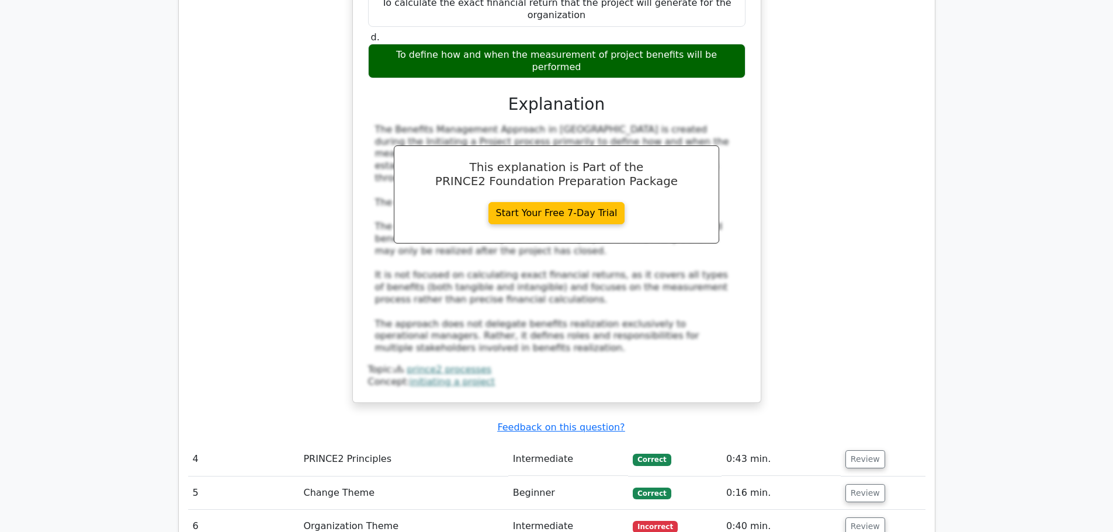
scroll to position [2431, 0]
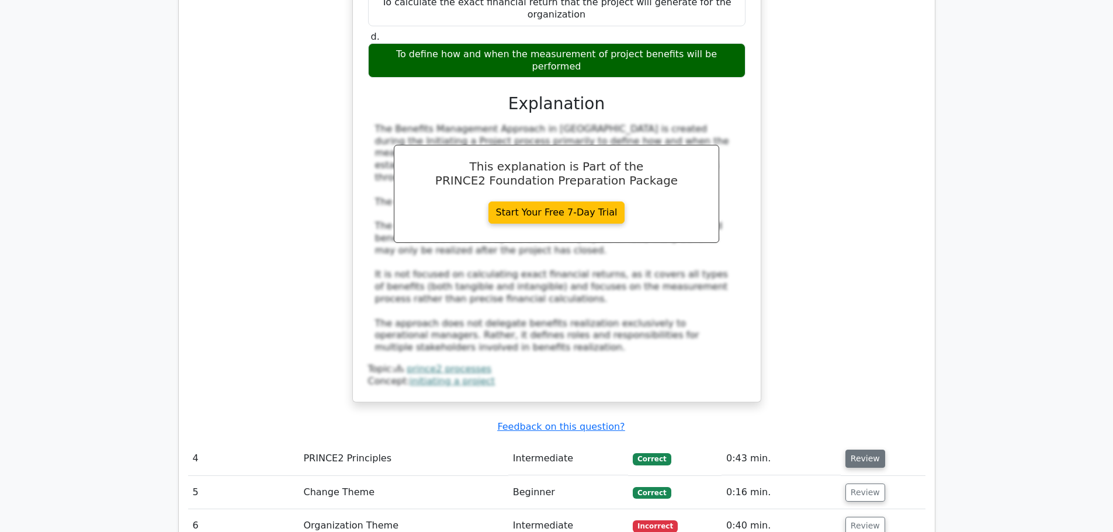
click at [861, 450] on button "Review" at bounding box center [865, 459] width 40 height 18
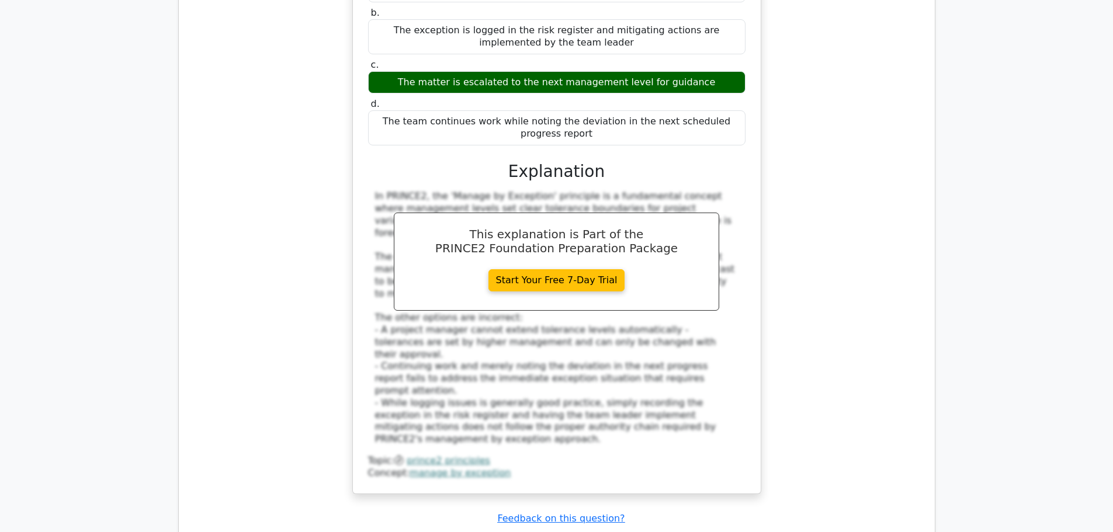
scroll to position [3038, 0]
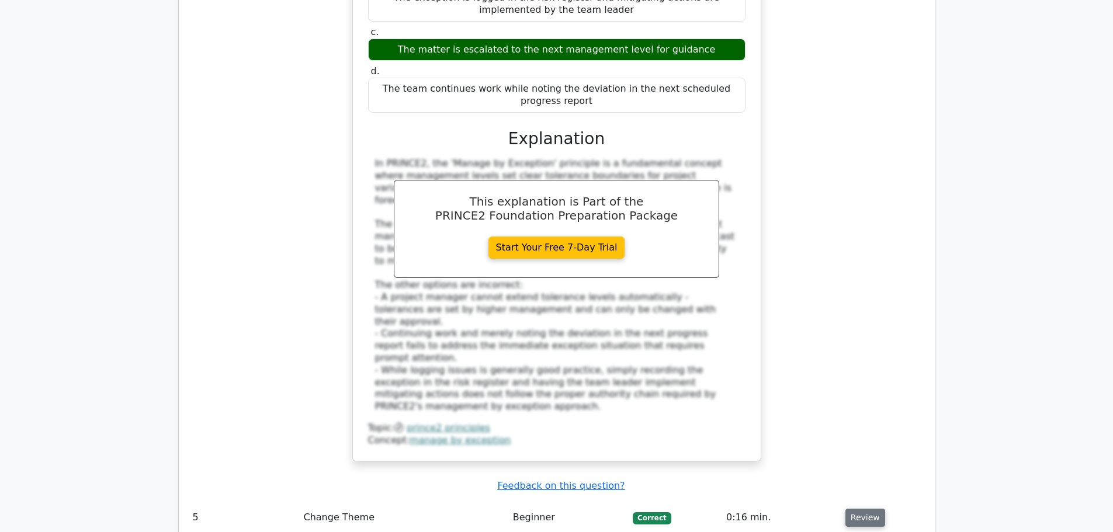
click at [858, 509] on button "Review" at bounding box center [865, 518] width 40 height 18
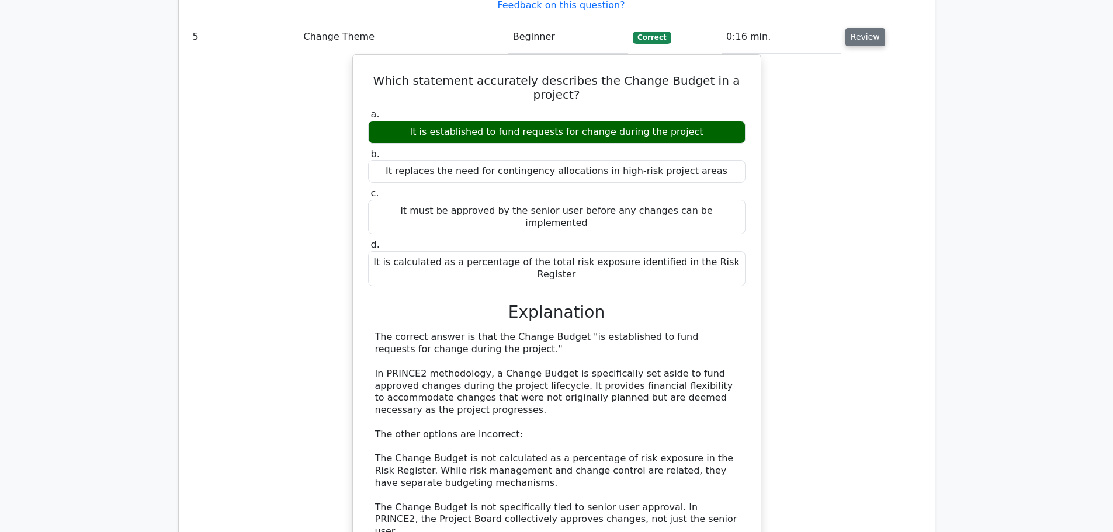
scroll to position [3552, 0]
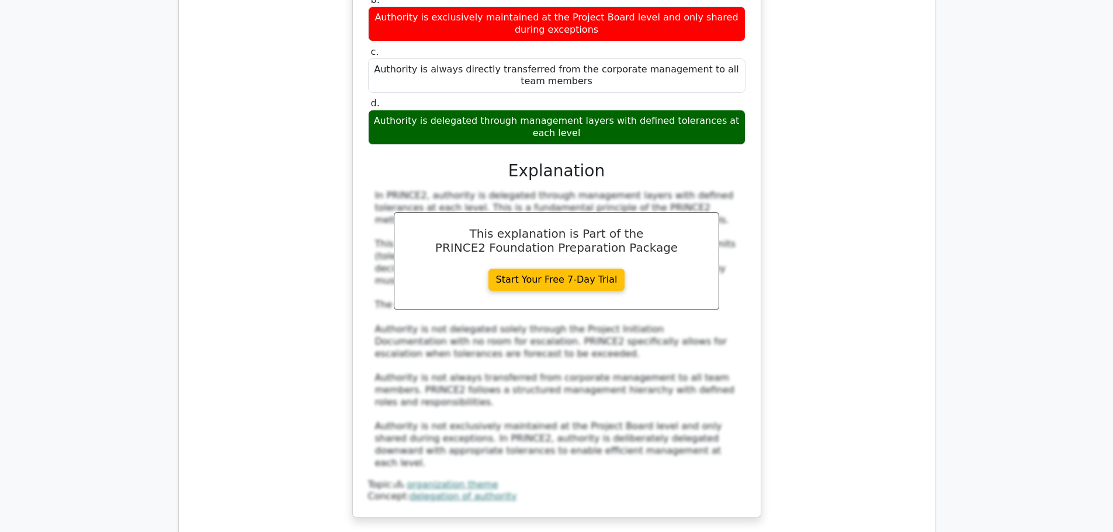
scroll to position [4347, 0]
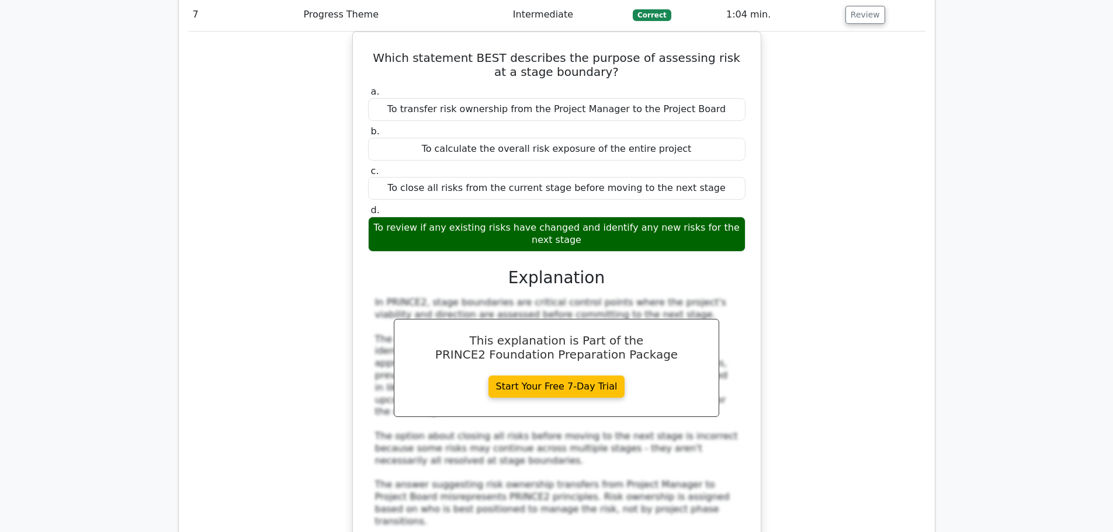
scroll to position [4931, 0]
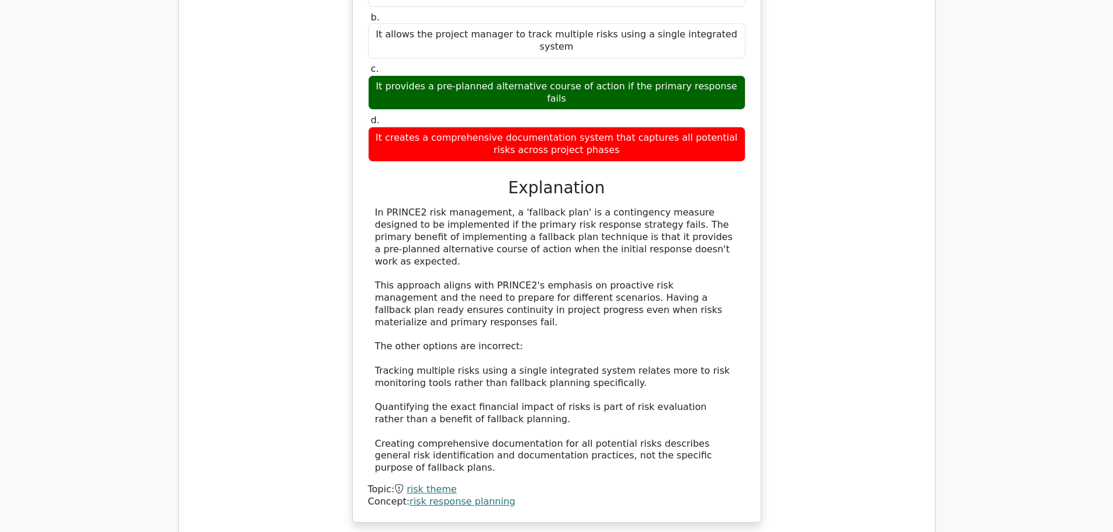
scroll to position [5748, 0]
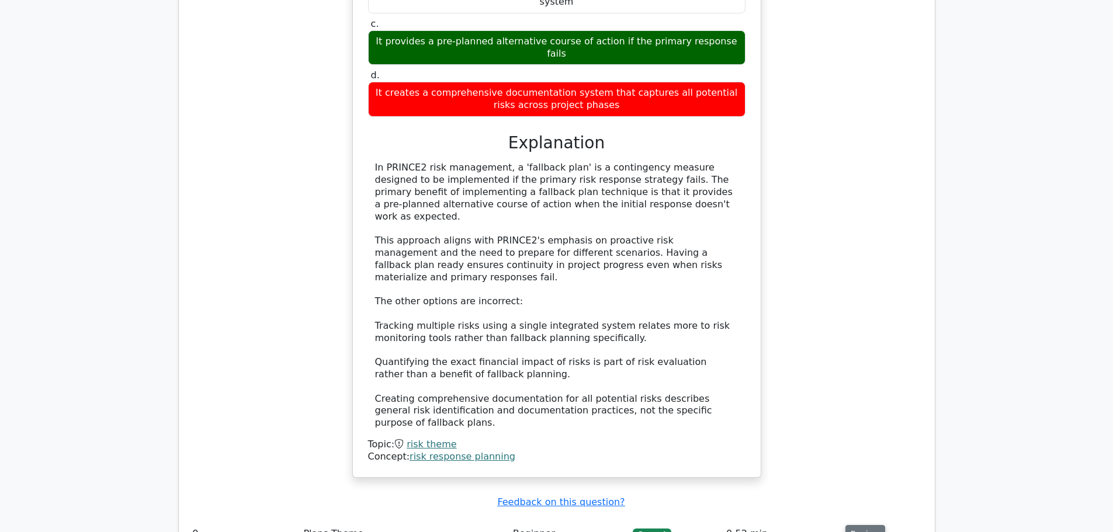
click at [856, 525] on button "Review" at bounding box center [865, 534] width 40 height 18
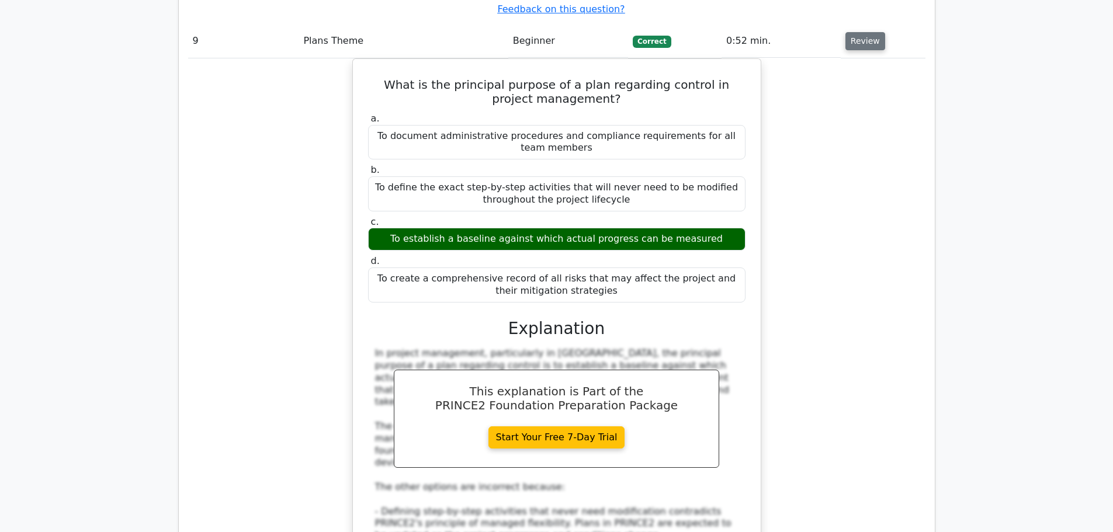
scroll to position [6286, 0]
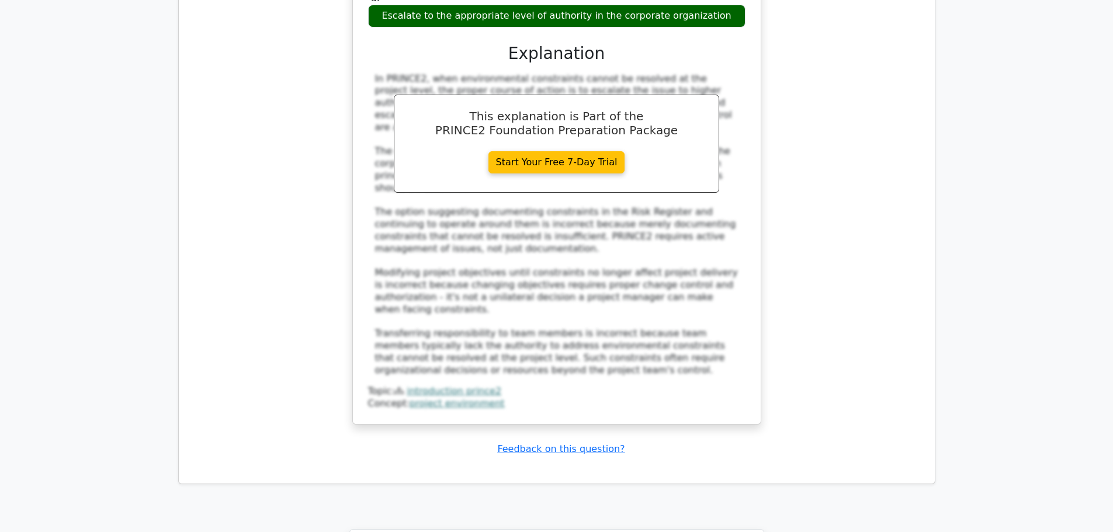
scroll to position [7264, 0]
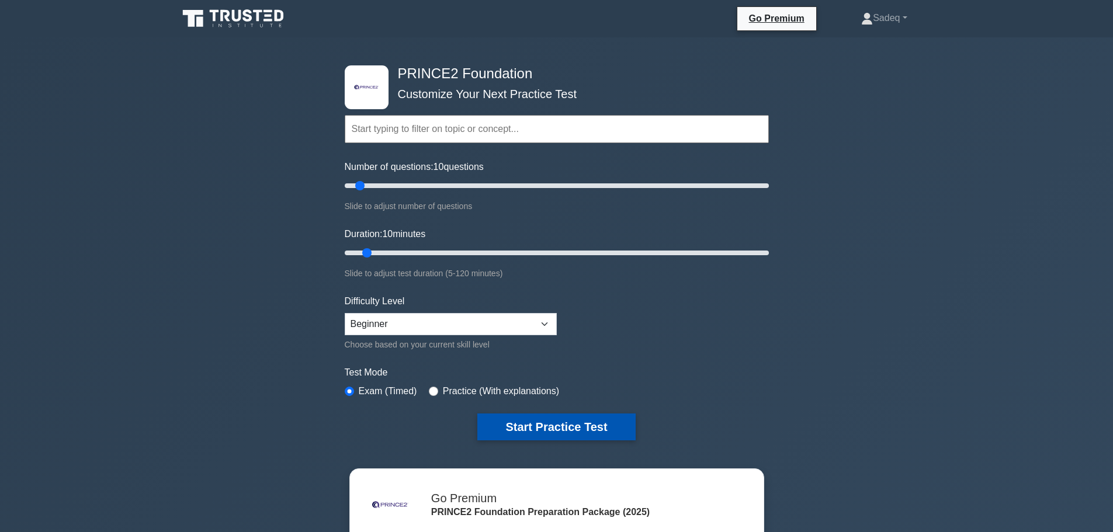
click at [565, 421] on button "Start Practice Test" at bounding box center [556, 427] width 158 height 27
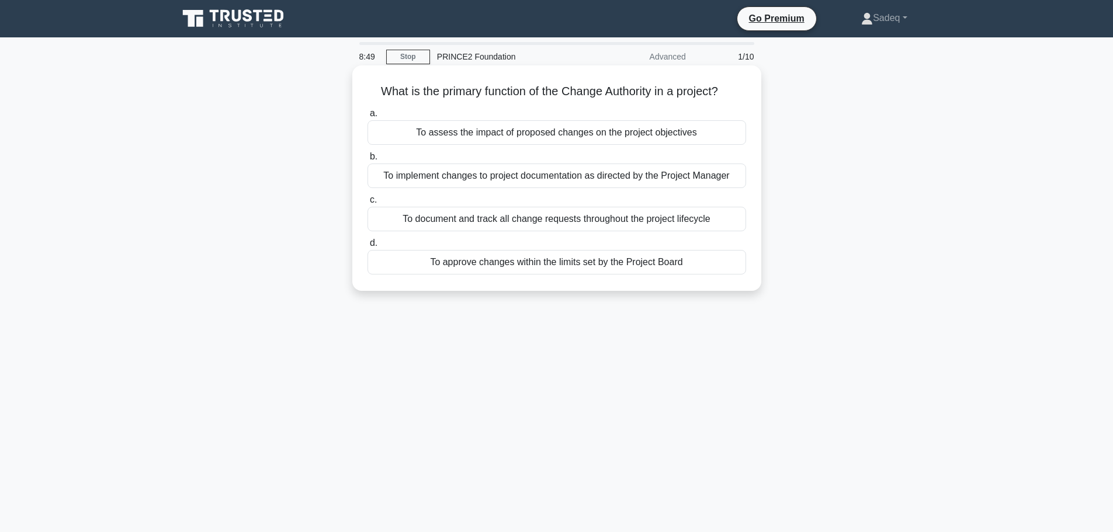
click at [623, 260] on div "To approve changes within the limits set by the Project Board" at bounding box center [556, 262] width 378 height 25
click at [367, 247] on input "d. To approve changes within the limits set by the Project Board" at bounding box center [367, 243] width 0 height 8
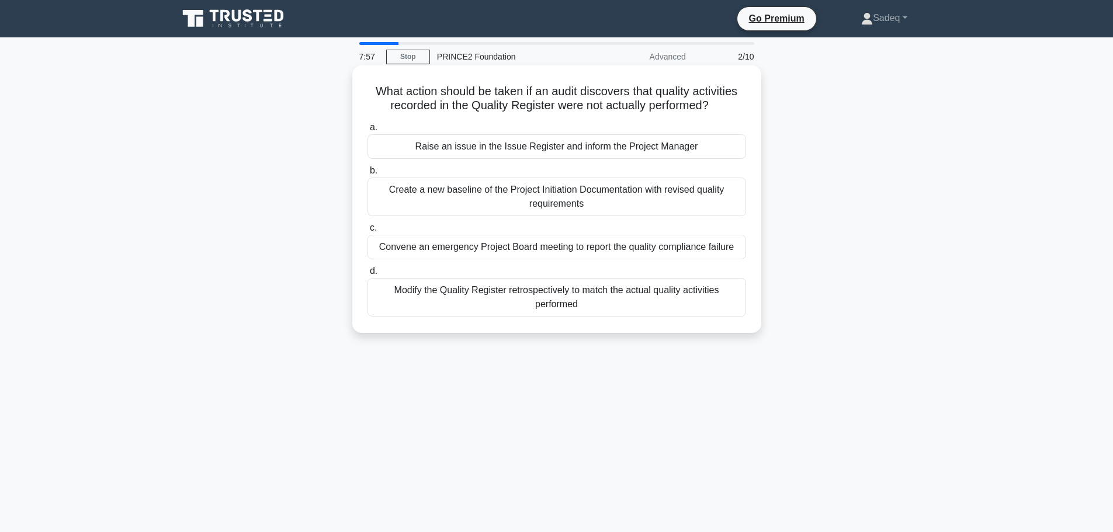
click at [644, 248] on div "Convene an emergency Project Board meeting to report the quality compliance fai…" at bounding box center [556, 247] width 378 height 25
click at [367, 232] on input "c. Convene an emergency Project Board meeting to report the quality compliance …" at bounding box center [367, 228] width 0 height 8
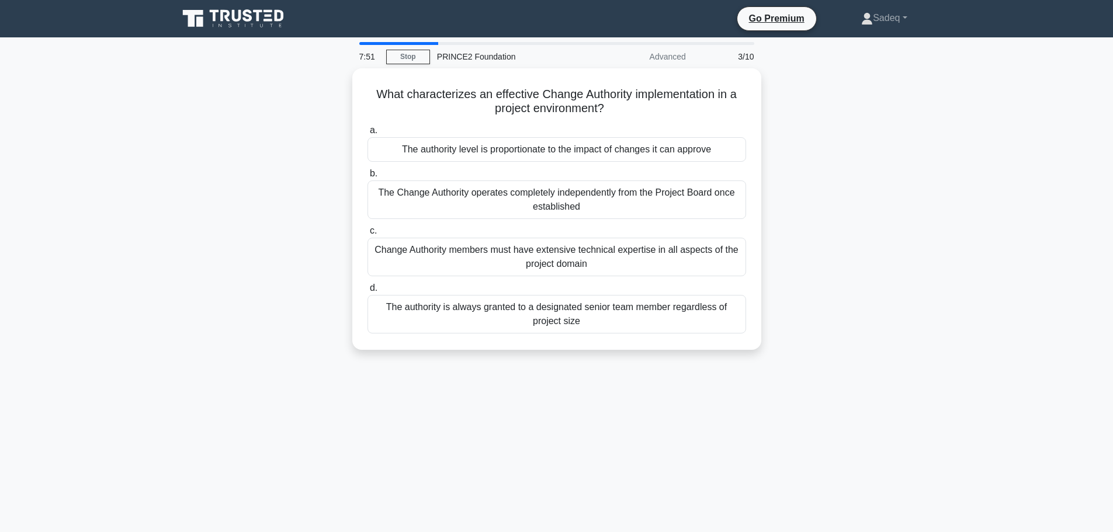
click at [644, 248] on div "Change Authority members must have extensive technical expertise in all aspects…" at bounding box center [556, 257] width 378 height 39
click at [367, 235] on input "c. Change Authority members must have extensive technical expertise in all aspe…" at bounding box center [367, 231] width 0 height 8
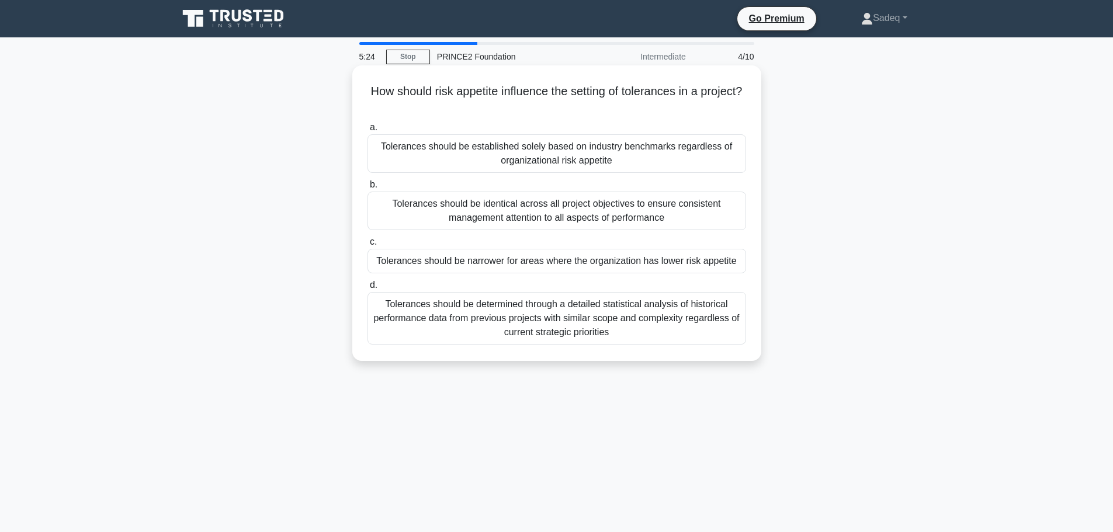
click at [597, 210] on div "Tolerances should be identical across all project objectives to ensure consiste…" at bounding box center [556, 211] width 378 height 39
click at [367, 189] on input "b. Tolerances should be identical across all project objectives to ensure consi…" at bounding box center [367, 185] width 0 height 8
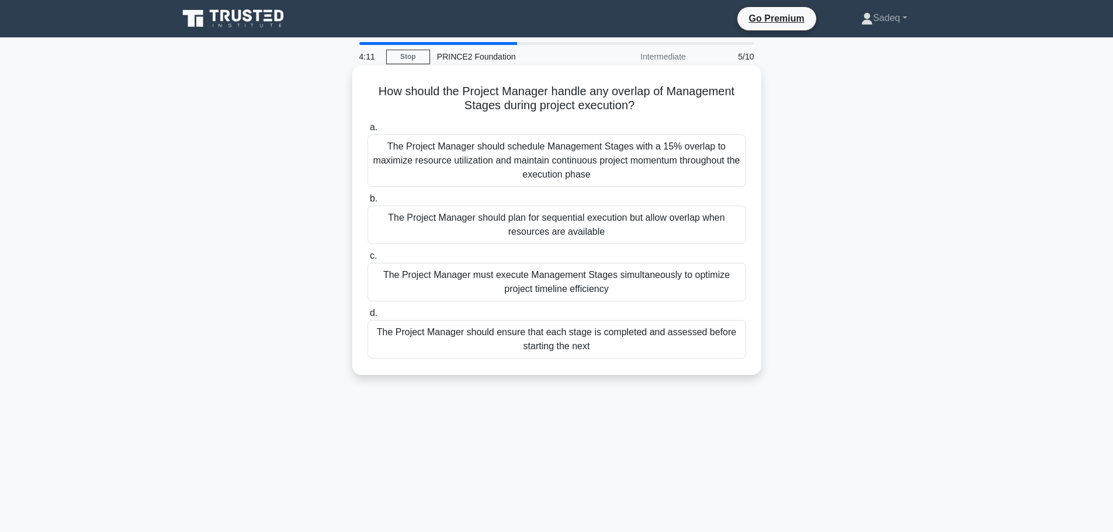
click at [647, 155] on div "The Project Manager should schedule Management Stages with a 15% overlap to max…" at bounding box center [556, 160] width 378 height 53
click at [367, 131] on input "a. The Project Manager should schedule Management Stages with a 15% overlap to …" at bounding box center [367, 128] width 0 height 8
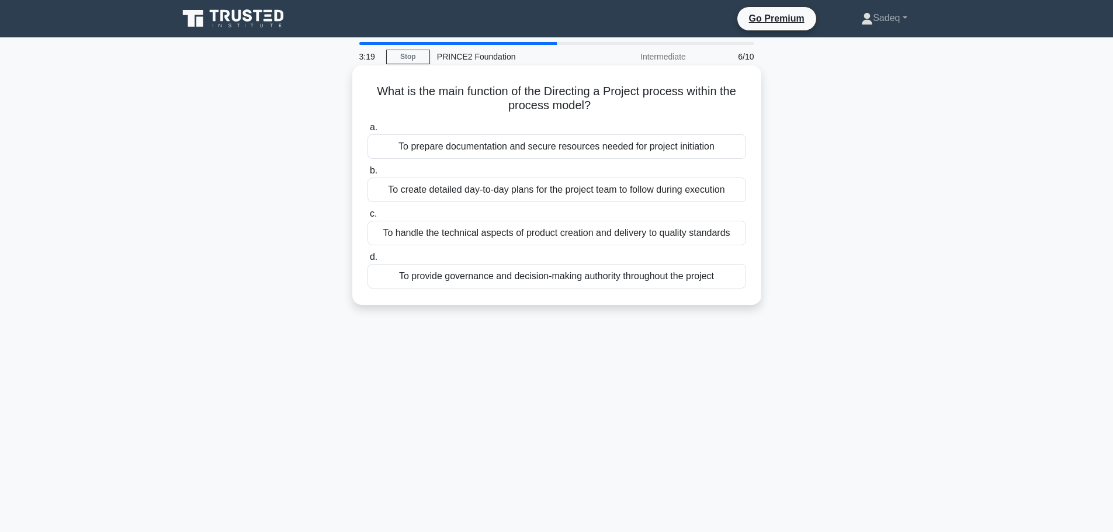
click at [587, 276] on div "To provide governance and decision-making authority throughout the project" at bounding box center [556, 276] width 378 height 25
click at [367, 261] on input "d. To provide governance and decision-making authority throughout the project" at bounding box center [367, 257] width 0 height 8
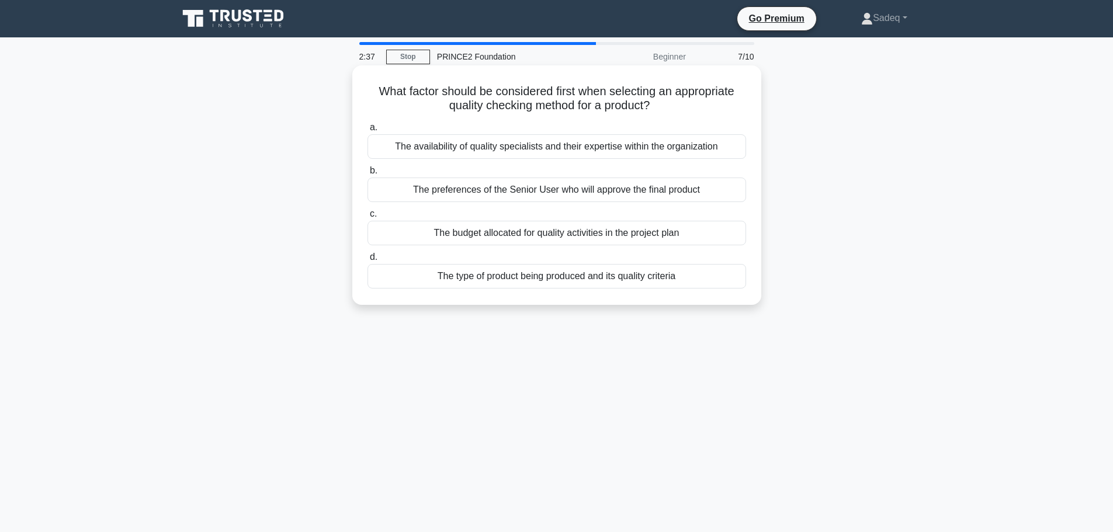
click at [633, 274] on div "The type of product being produced and its quality criteria" at bounding box center [556, 276] width 378 height 25
click at [367, 261] on input "d. The type of product being produced and its quality criteria" at bounding box center [367, 257] width 0 height 8
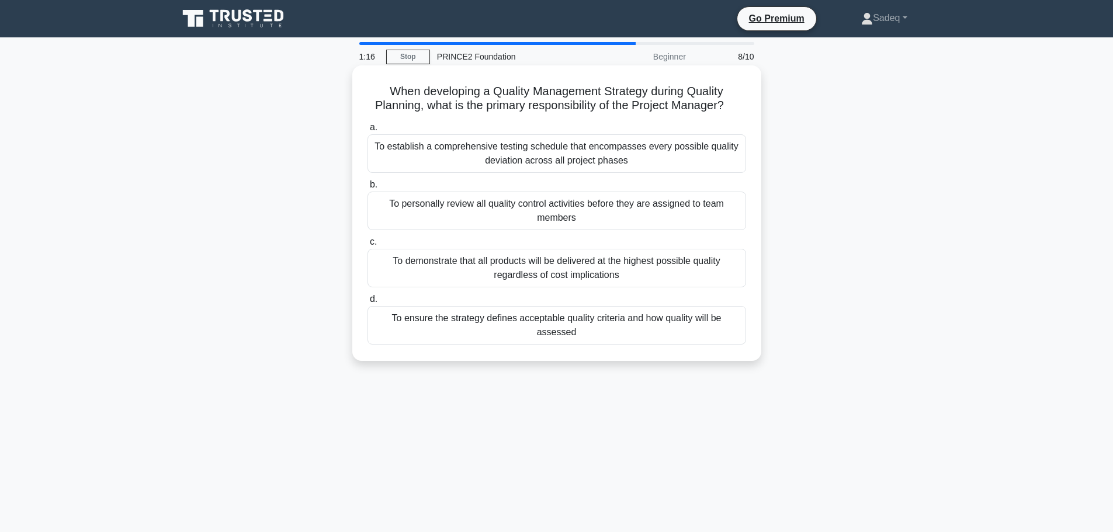
click at [630, 319] on div "To ensure the strategy defines acceptable quality criteria and how quality will…" at bounding box center [556, 325] width 378 height 39
click at [367, 303] on input "d. To ensure the strategy defines acceptable quality criteria and how quality w…" at bounding box center [367, 300] width 0 height 8
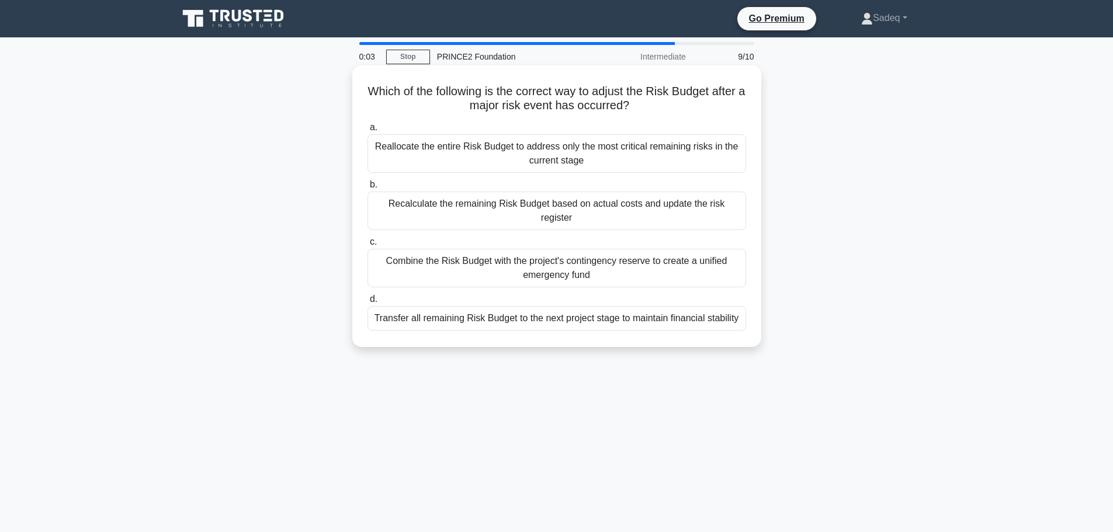
click at [577, 200] on div "Recalculate the remaining Risk Budget based on actual costs and update the risk…" at bounding box center [556, 211] width 378 height 39
click at [367, 189] on input "b. Recalculate the remaining Risk Budget based on actual costs and update the r…" at bounding box center [367, 185] width 0 height 8
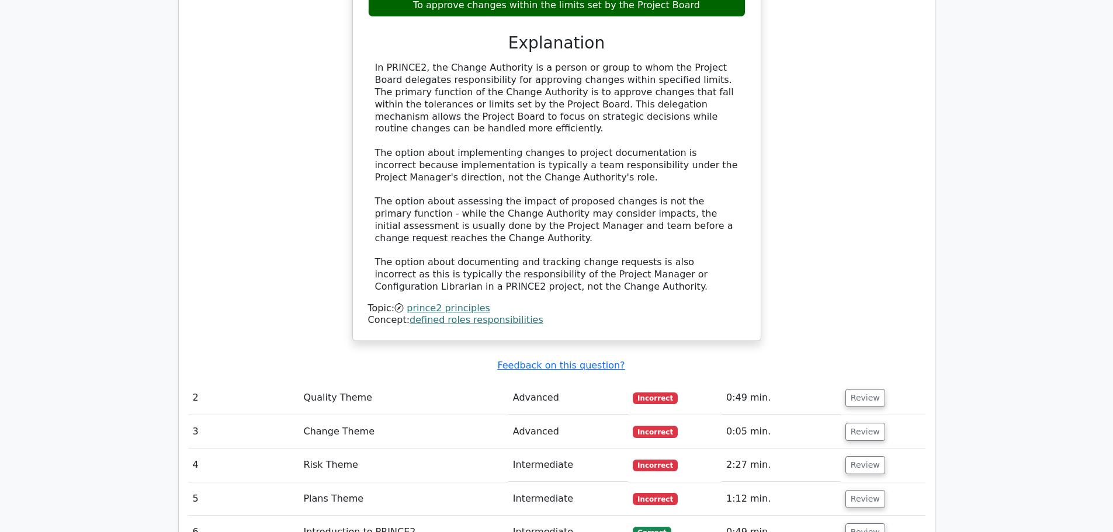
scroll to position [1238, 0]
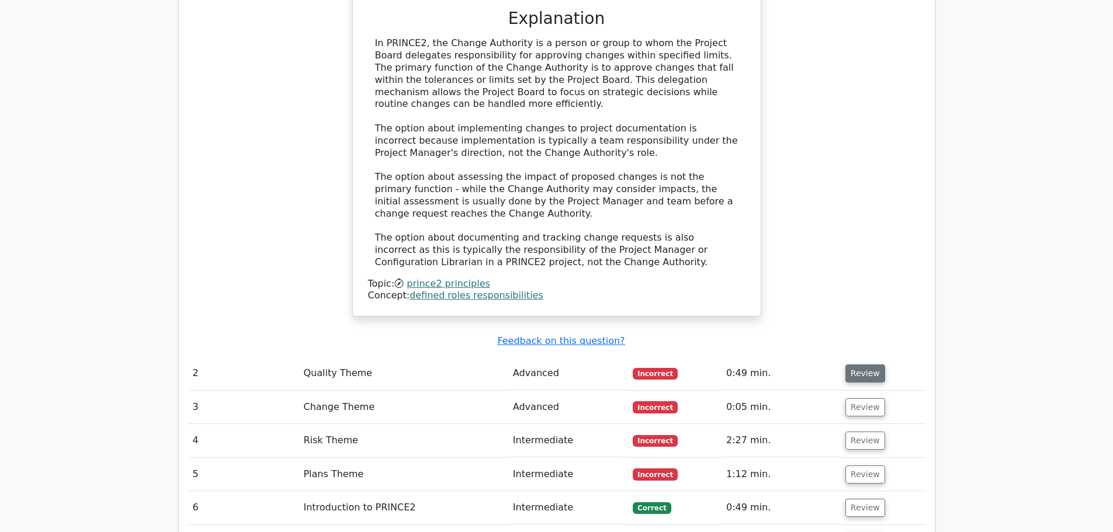
click at [859, 364] on button "Review" at bounding box center [865, 373] width 40 height 18
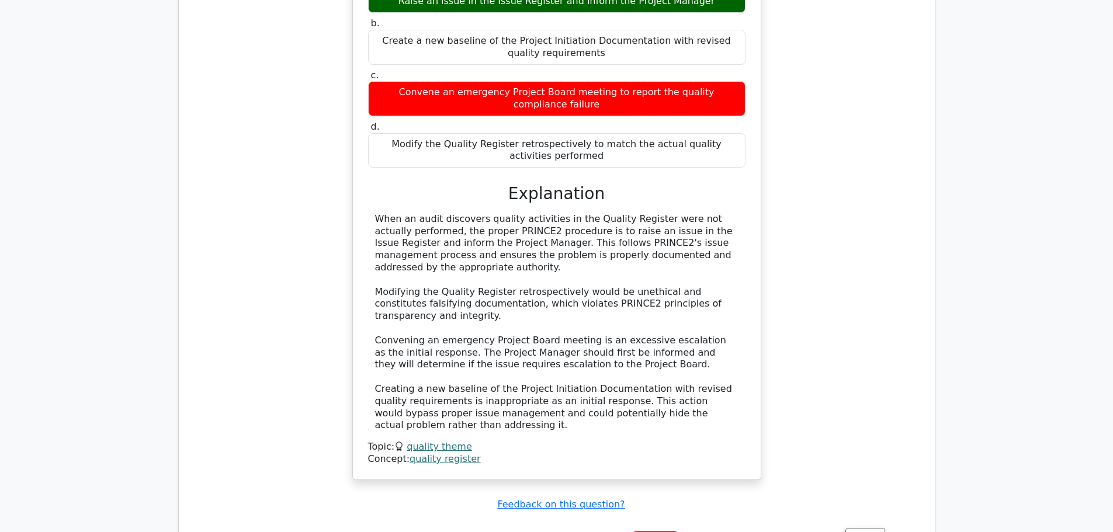
scroll to position [1776, 0]
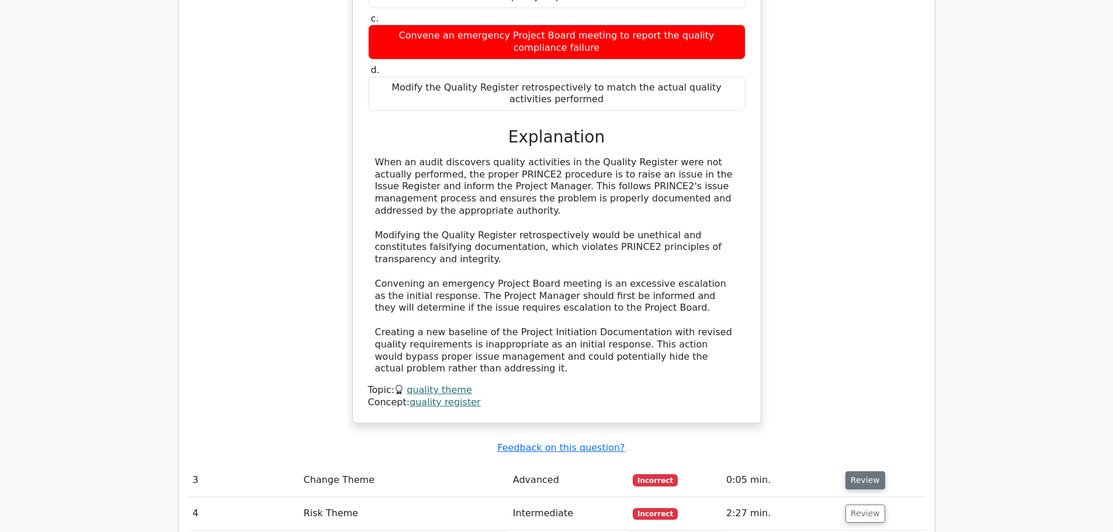
click at [859, 471] on button "Review" at bounding box center [865, 480] width 40 height 18
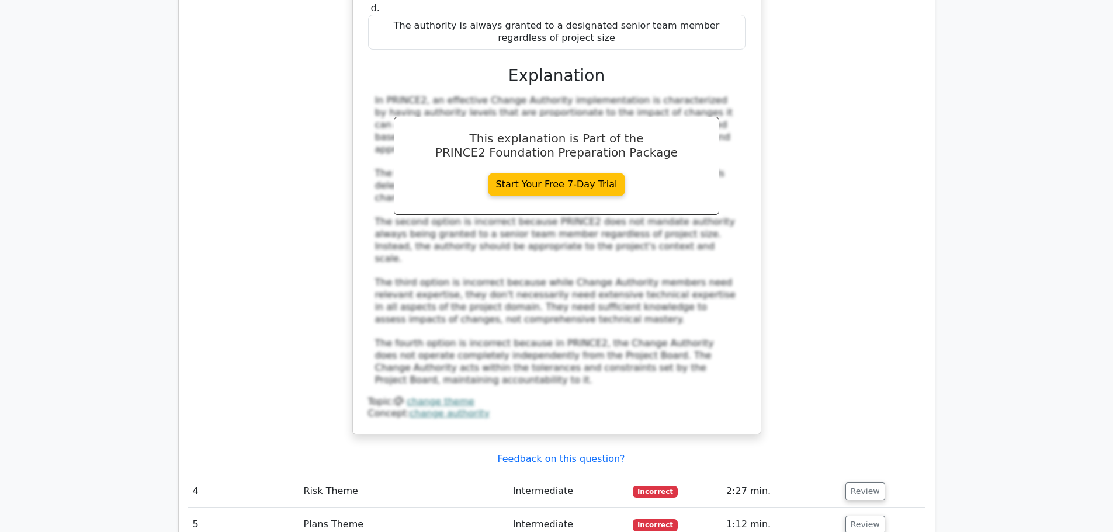
scroll to position [2476, 0]
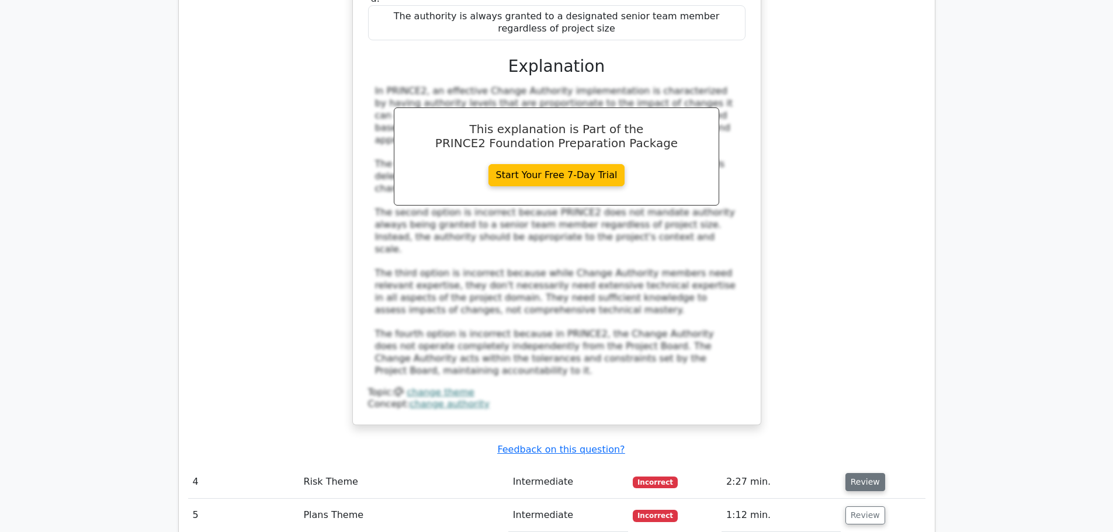
click at [865, 473] on button "Review" at bounding box center [865, 482] width 40 height 18
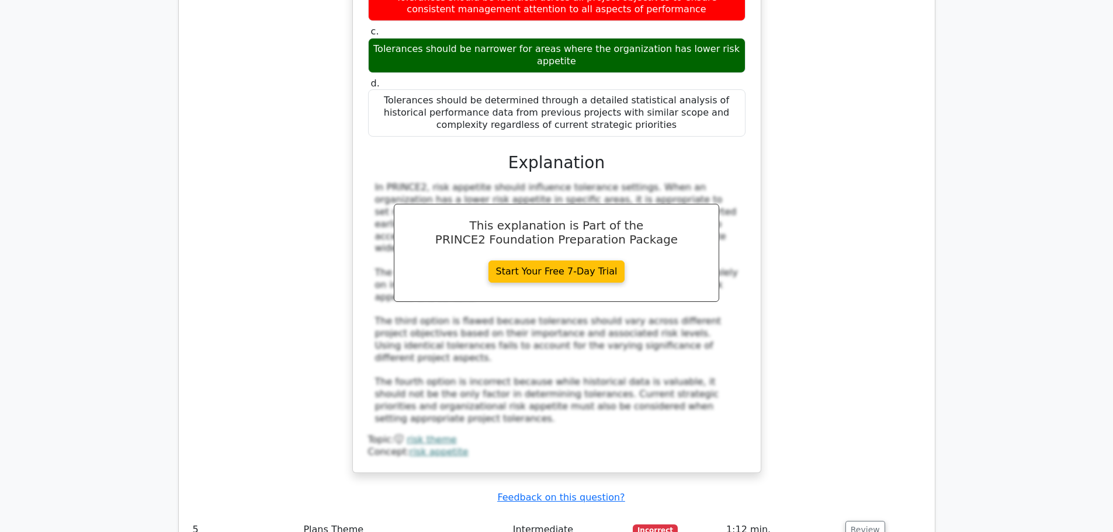
scroll to position [3131, 0]
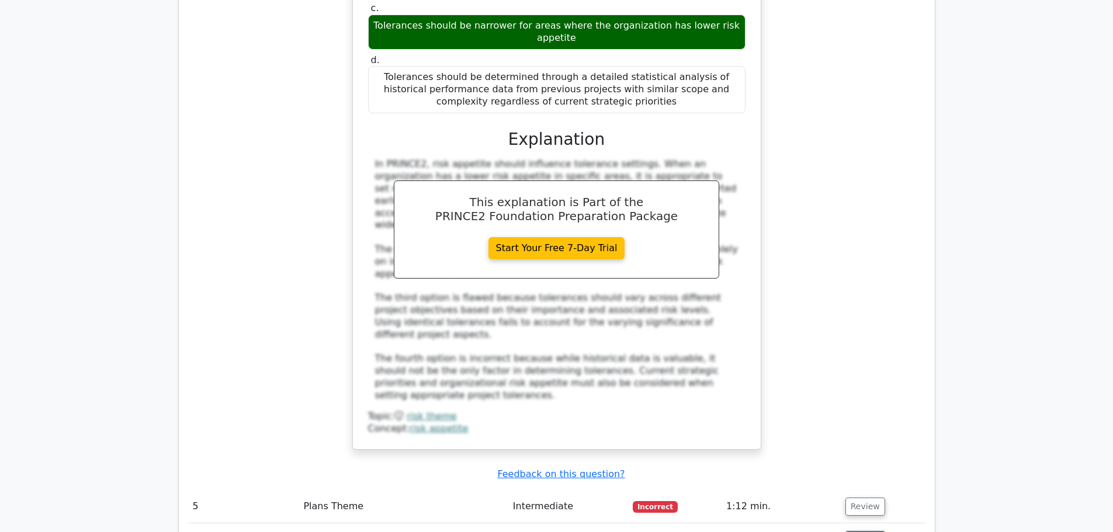
click at [866, 531] on button "Review" at bounding box center [865, 540] width 40 height 18
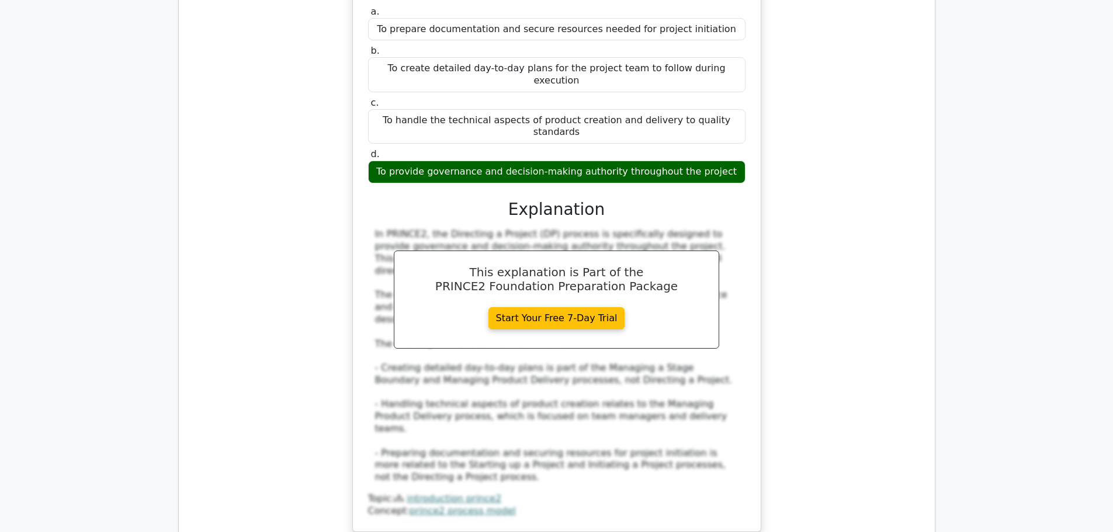
scroll to position [3738, 0]
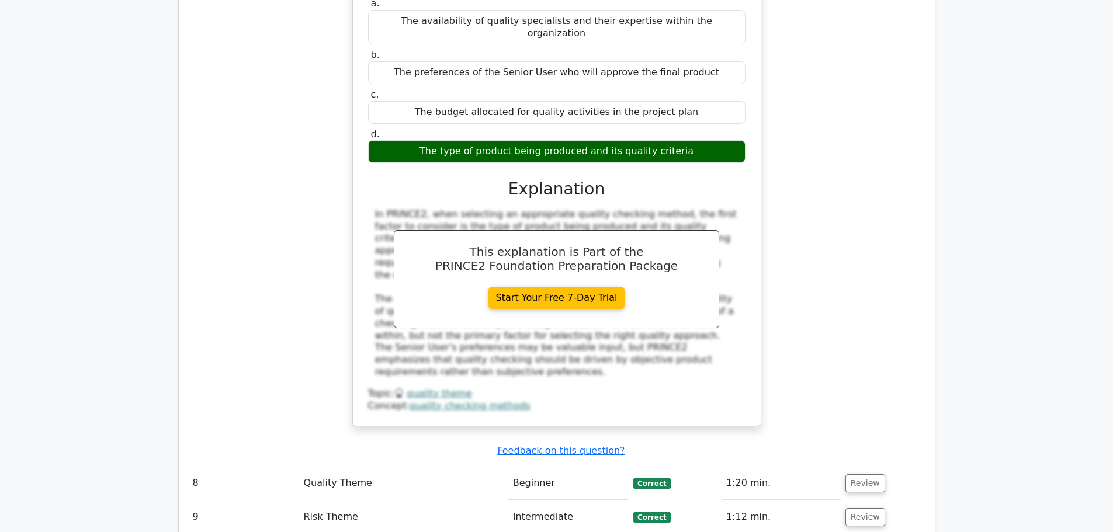
scroll to position [4416, 0]
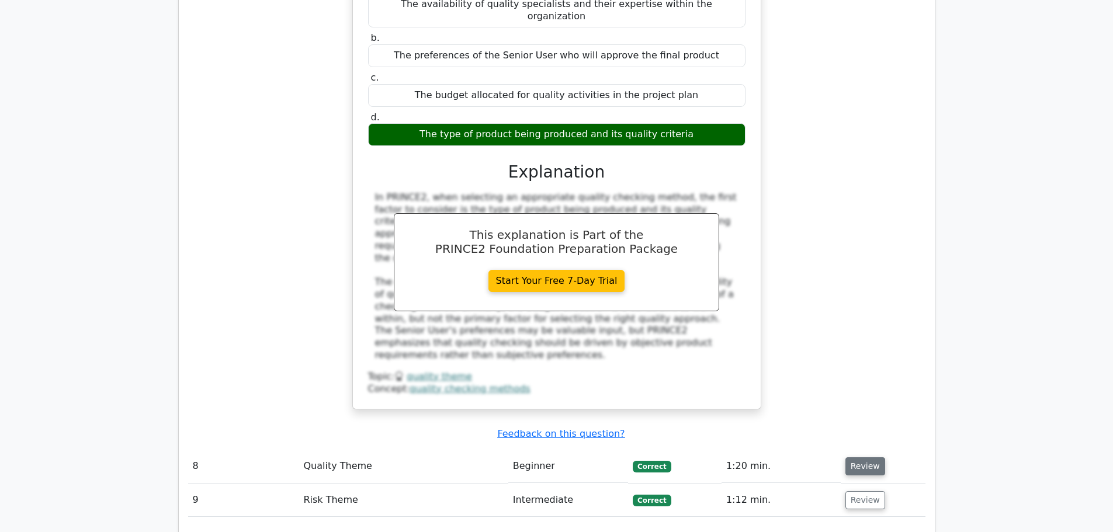
click at [865, 457] on button "Review" at bounding box center [865, 466] width 40 height 18
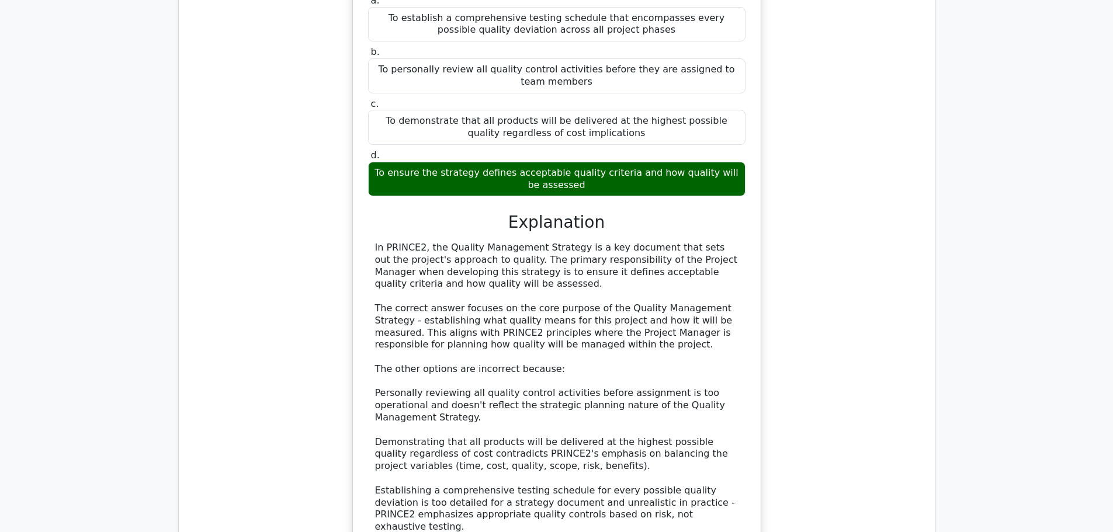
scroll to position [4976, 0]
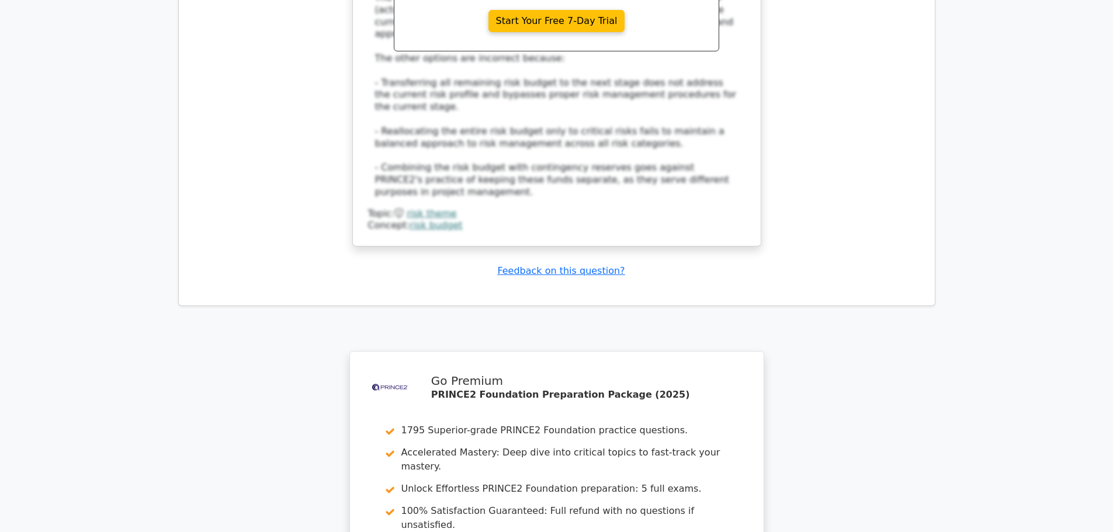
scroll to position [6008, 0]
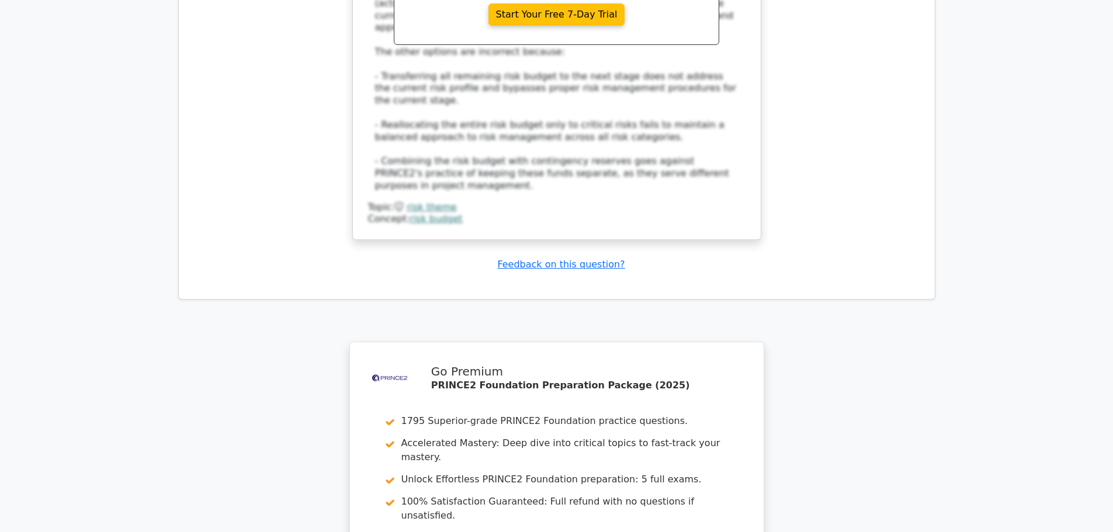
drag, startPoint x: 864, startPoint y: 345, endPoint x: 508, endPoint y: 350, distance: 356.3
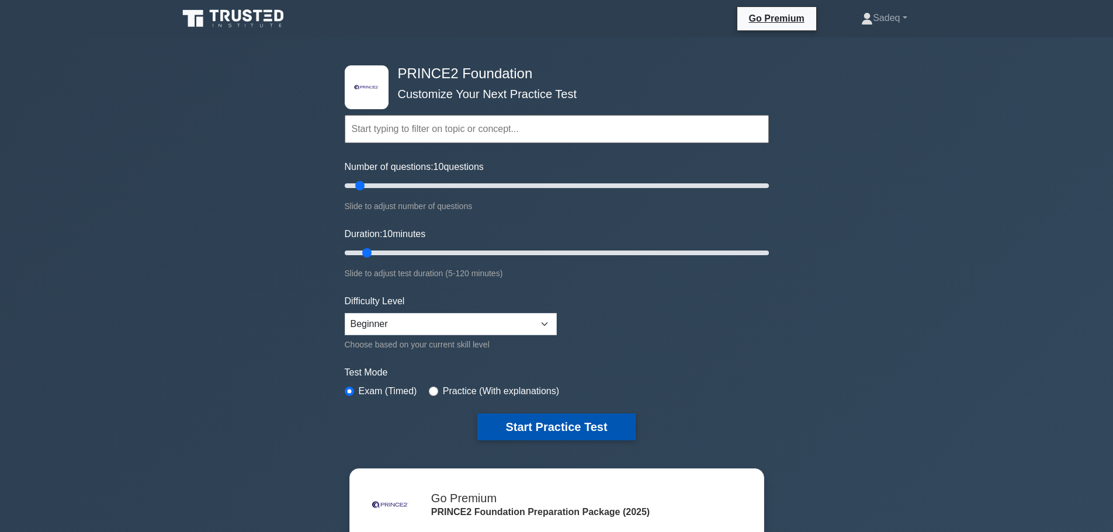
click at [553, 423] on button "Start Practice Test" at bounding box center [556, 427] width 158 height 27
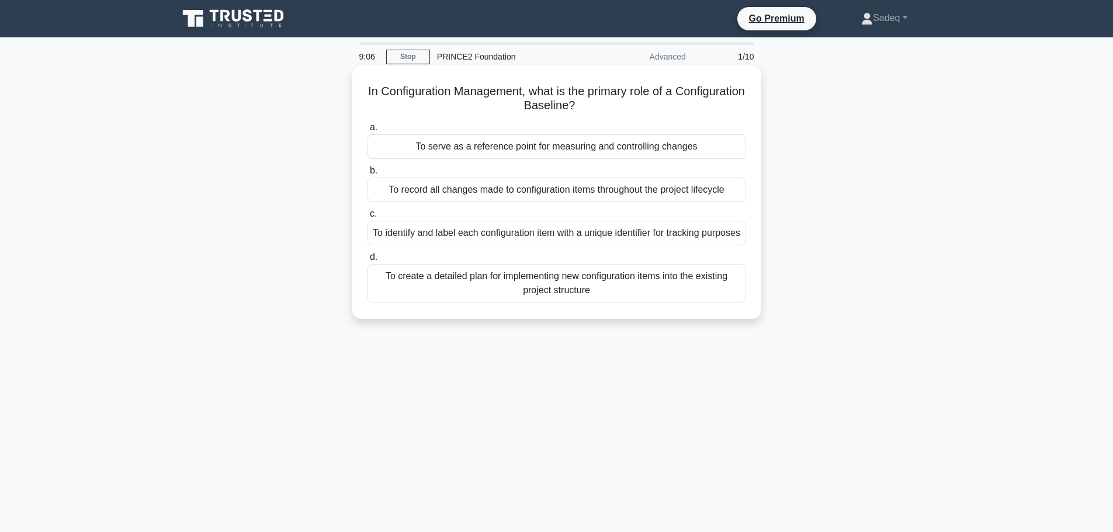
click at [588, 145] on div "To serve as a reference point for measuring and controlling changes" at bounding box center [556, 146] width 378 height 25
click at [367, 131] on input "a. To serve as a reference point for measuring and controlling changes" at bounding box center [367, 128] width 0 height 8
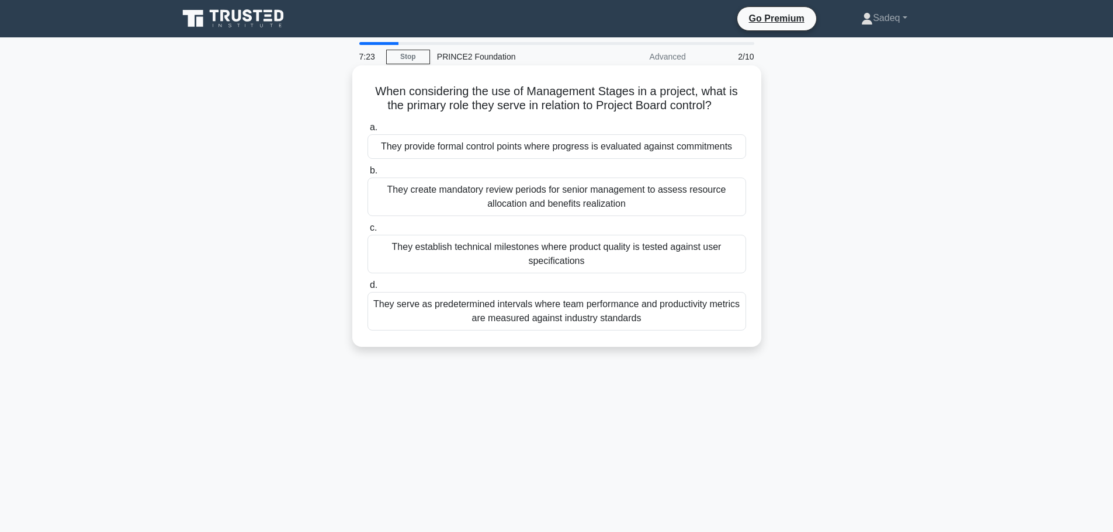
click at [598, 200] on div "They create mandatory review periods for senior management to assess resource a…" at bounding box center [556, 197] width 378 height 39
click at [367, 175] on input "b. They create mandatory review periods for senior management to assess resourc…" at bounding box center [367, 171] width 0 height 8
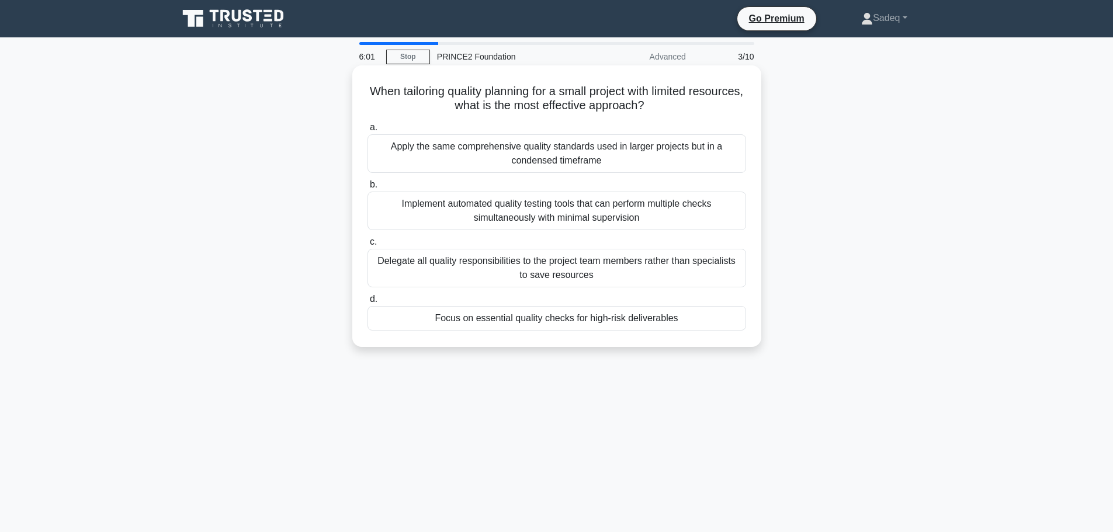
click at [648, 318] on div "Focus on essential quality checks for high-risk deliverables" at bounding box center [556, 318] width 378 height 25
click at [367, 303] on input "d. Focus on essential quality checks for high-risk deliverables" at bounding box center [367, 300] width 0 height 8
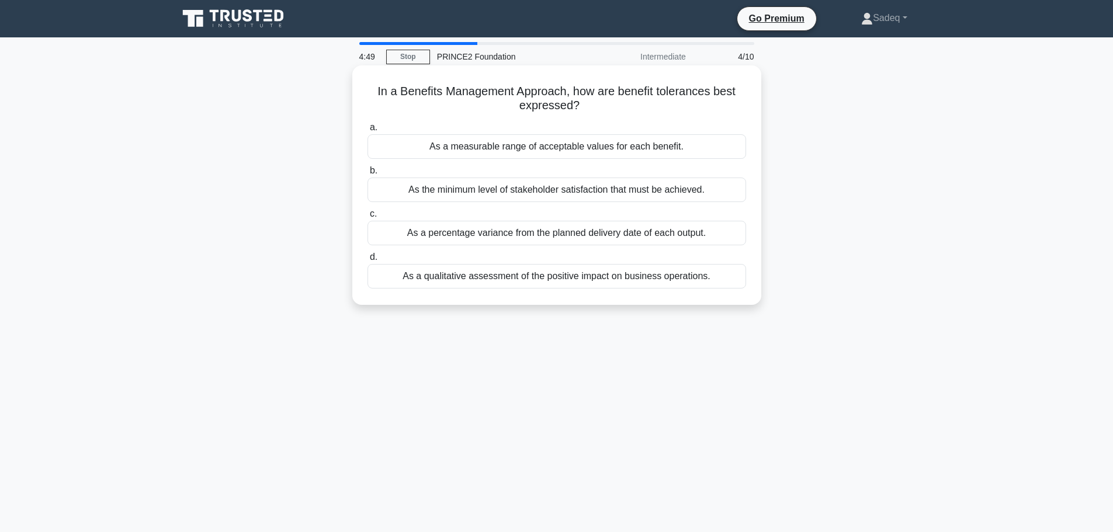
click at [583, 145] on div "As a measurable range of acceptable values for each benefit." at bounding box center [556, 146] width 378 height 25
click at [367, 131] on input "a. As a measurable range of acceptable values for each benefit." at bounding box center [367, 128] width 0 height 8
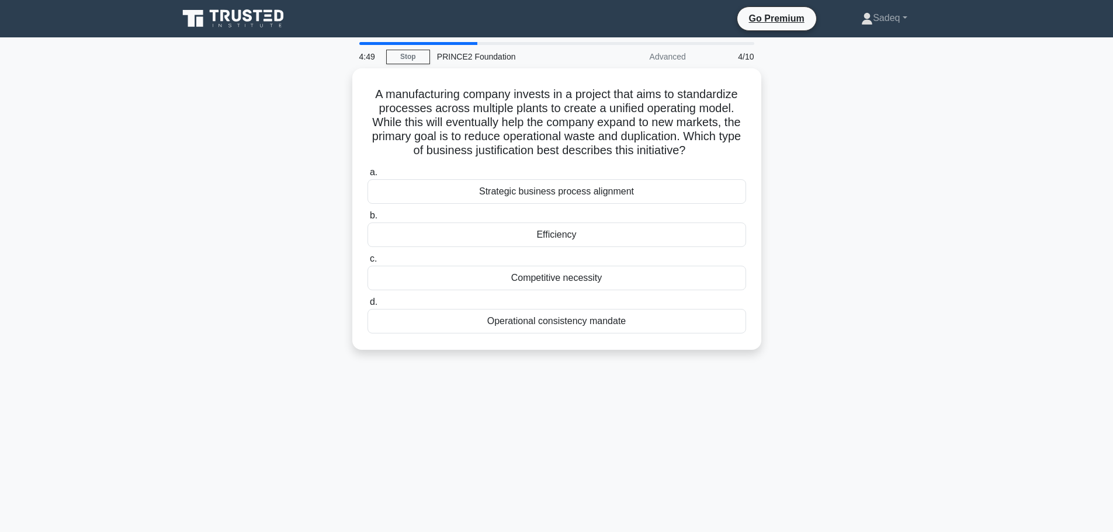
click at [583, 145] on h5 "A manufacturing company invests in a project that aims to standardize processes…" at bounding box center [556, 122] width 381 height 71
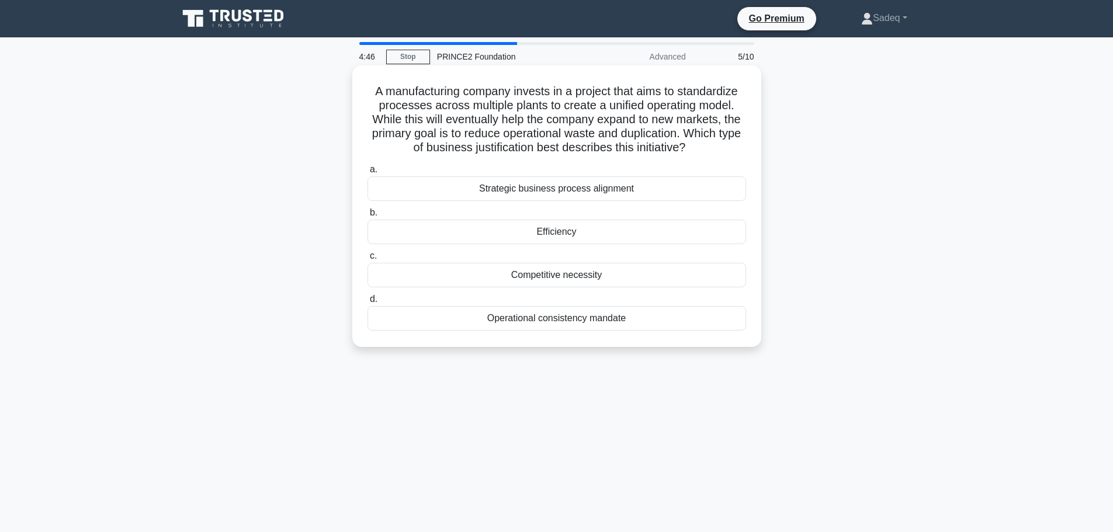
click at [730, 270] on div "Competitive necessity" at bounding box center [556, 275] width 378 height 25
click at [367, 260] on input "c. Competitive necessity" at bounding box center [367, 256] width 0 height 8
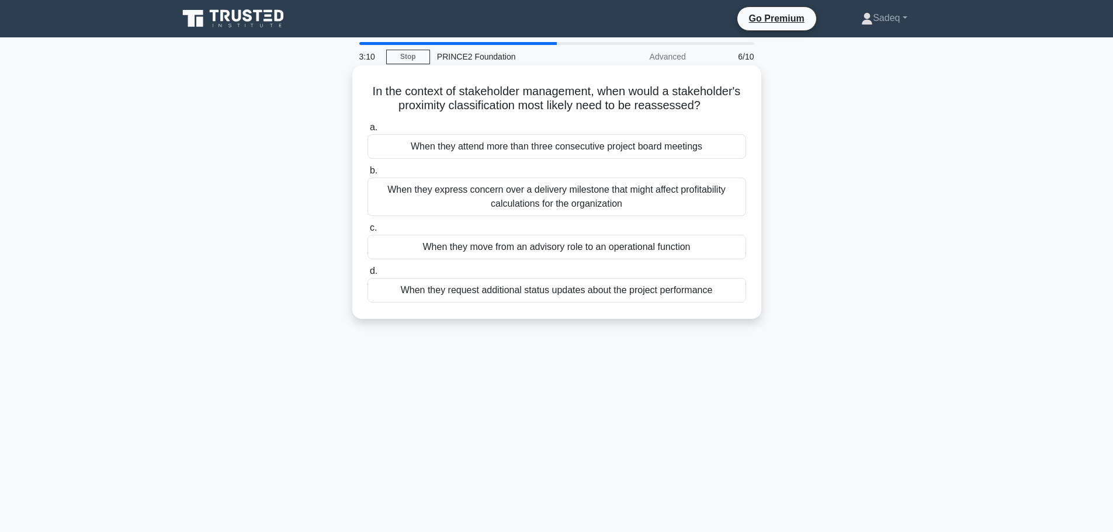
click at [596, 201] on div "When they express concern over a delivery milestone that might affect profitabi…" at bounding box center [556, 197] width 378 height 39
click at [367, 175] on input "b. When they express concern over a delivery milestone that might affect profit…" at bounding box center [367, 171] width 0 height 8
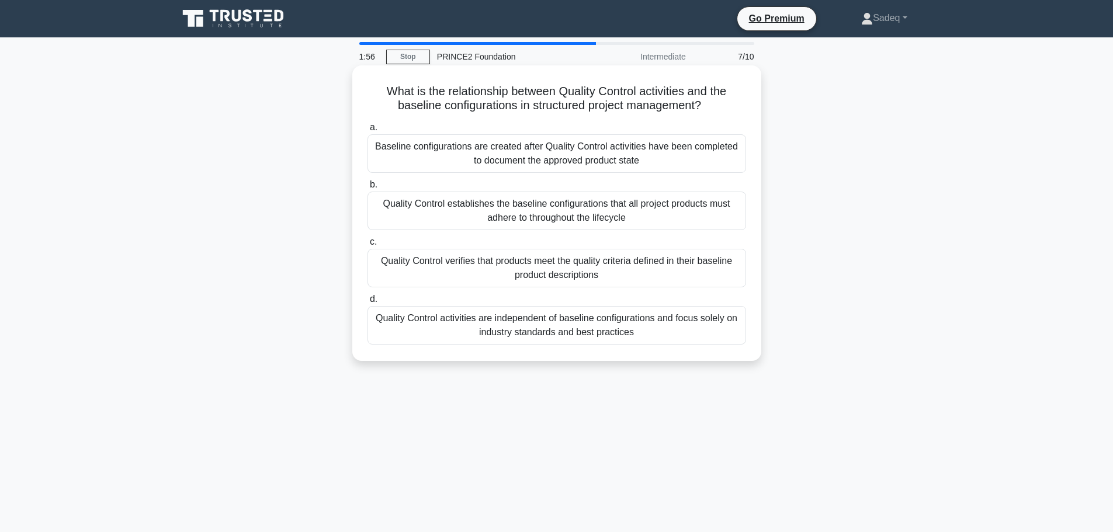
click at [546, 267] on div "Quality Control verifies that products meet the quality criteria defined in the…" at bounding box center [556, 268] width 378 height 39
click at [367, 246] on input "c. Quality Control verifies that products meet the quality criteria defined in …" at bounding box center [367, 242] width 0 height 8
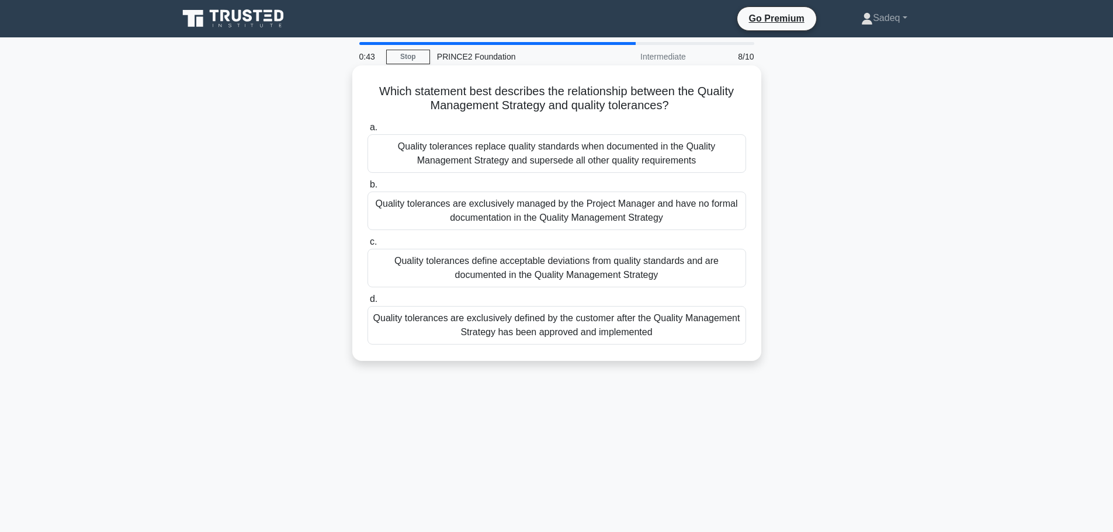
click at [642, 259] on div "Quality tolerances define acceptable deviations from quality standards and are …" at bounding box center [556, 268] width 378 height 39
click at [367, 246] on input "c. Quality tolerances define acceptable deviations from quality standards and a…" at bounding box center [367, 242] width 0 height 8
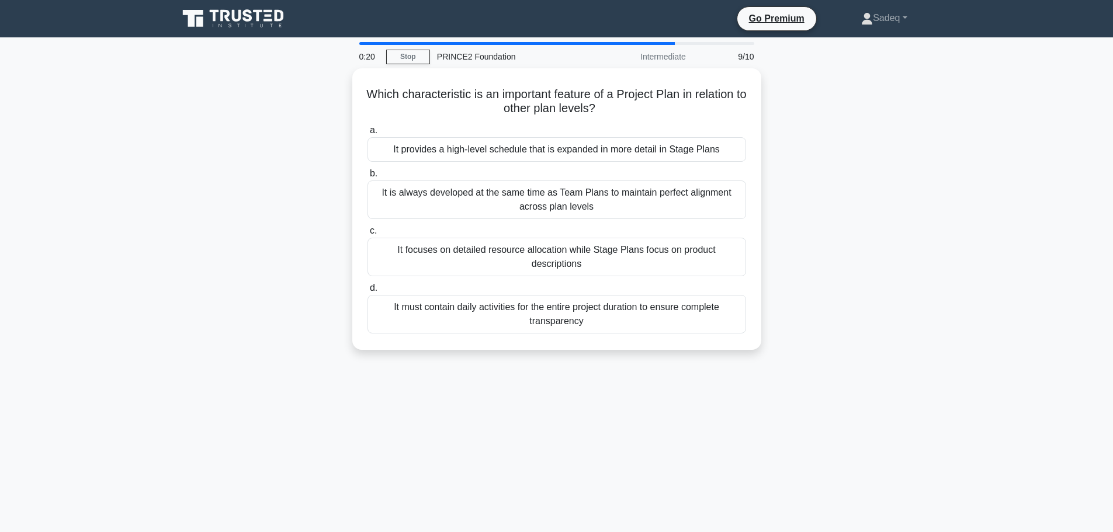
click at [642, 259] on div "It focuses on detailed resource allocation while Stage Plans focus on product d…" at bounding box center [556, 257] width 378 height 39
click at [367, 235] on input "c. It focuses on detailed resource allocation while Stage Plans focus on produc…" at bounding box center [367, 231] width 0 height 8
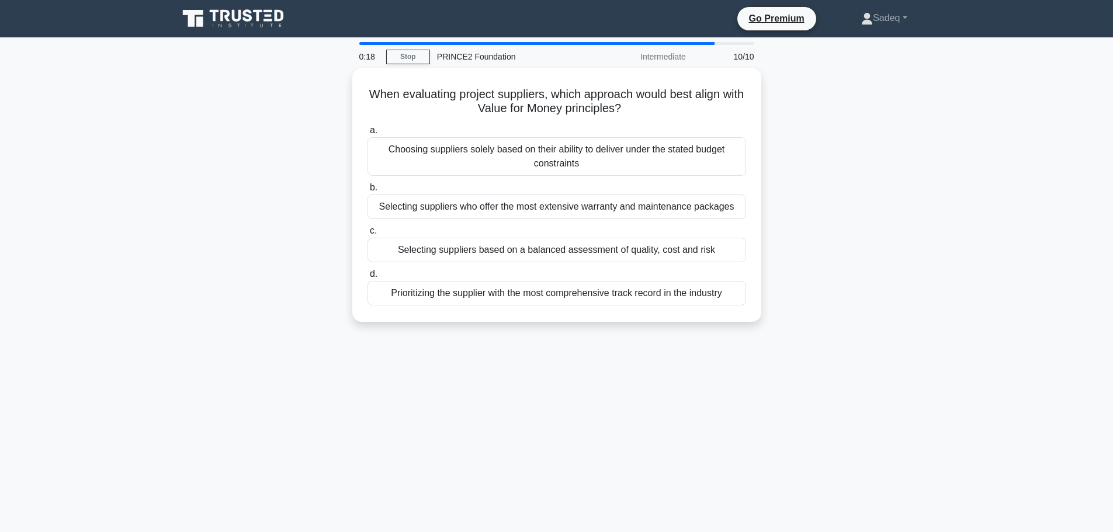
scroll to position [99, 0]
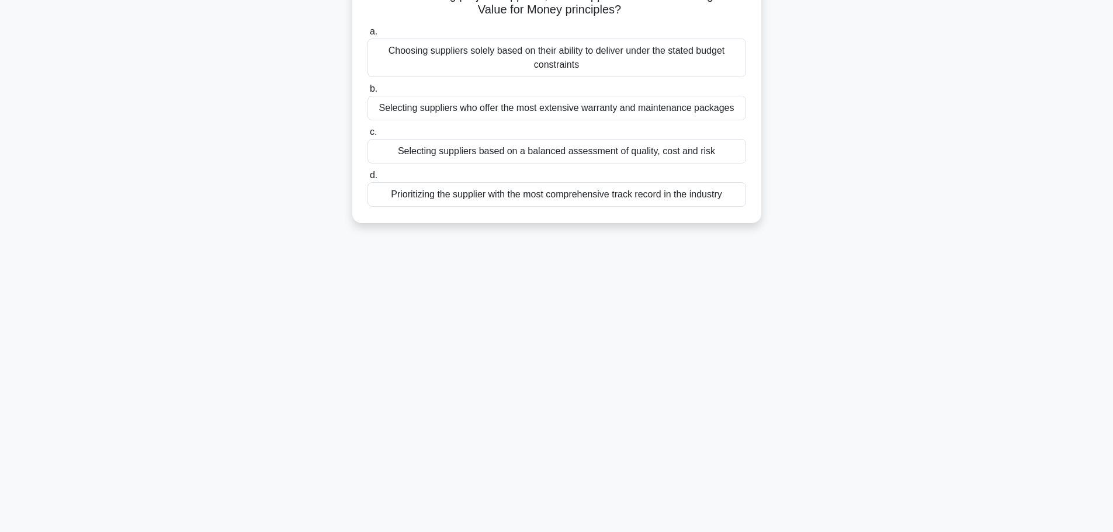
click at [642, 259] on div "0:15 Stop PRINCE2 Foundation Intermediate 10/10 When evaluating project supplie…" at bounding box center [556, 235] width 771 height 584
drag, startPoint x: 642, startPoint y: 259, endPoint x: 574, endPoint y: 324, distance: 94.2
click at [574, 324] on div "0:10 Stop PRINCE2 Foundation Intermediate 10/10 When evaluating project supplie…" at bounding box center [556, 235] width 771 height 584
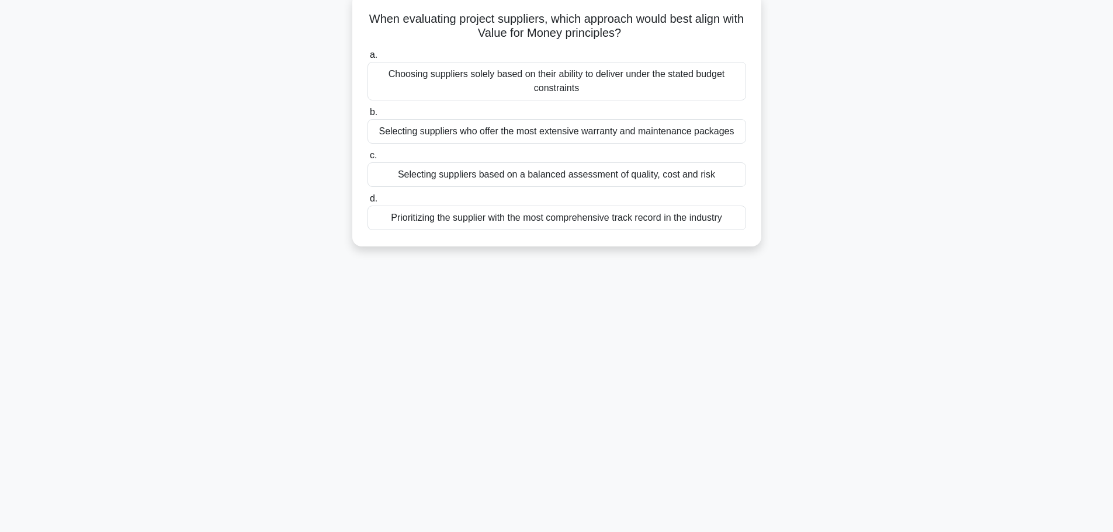
scroll to position [52, 0]
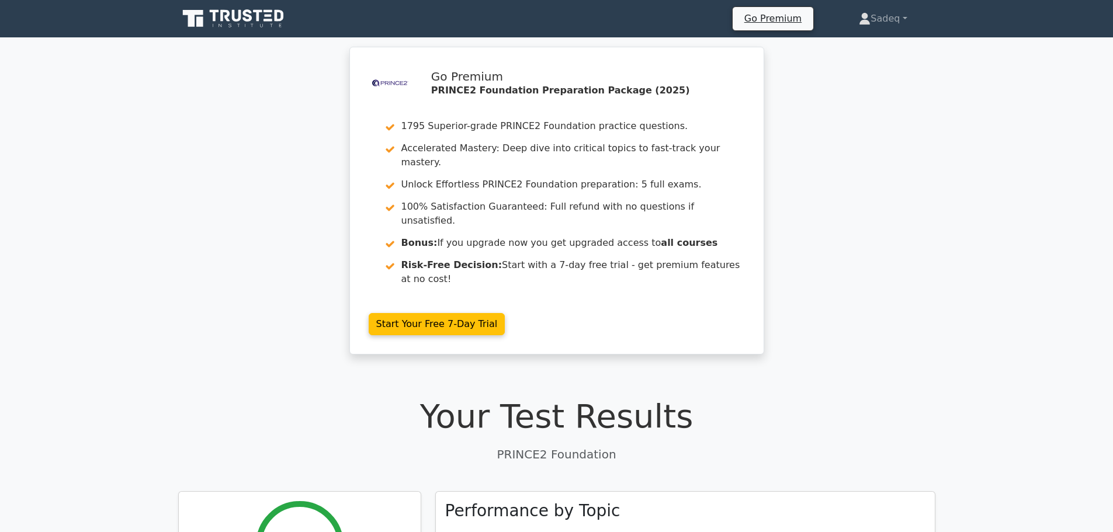
click at [732, 397] on h1 "Your Test Results" at bounding box center [556, 416] width 757 height 39
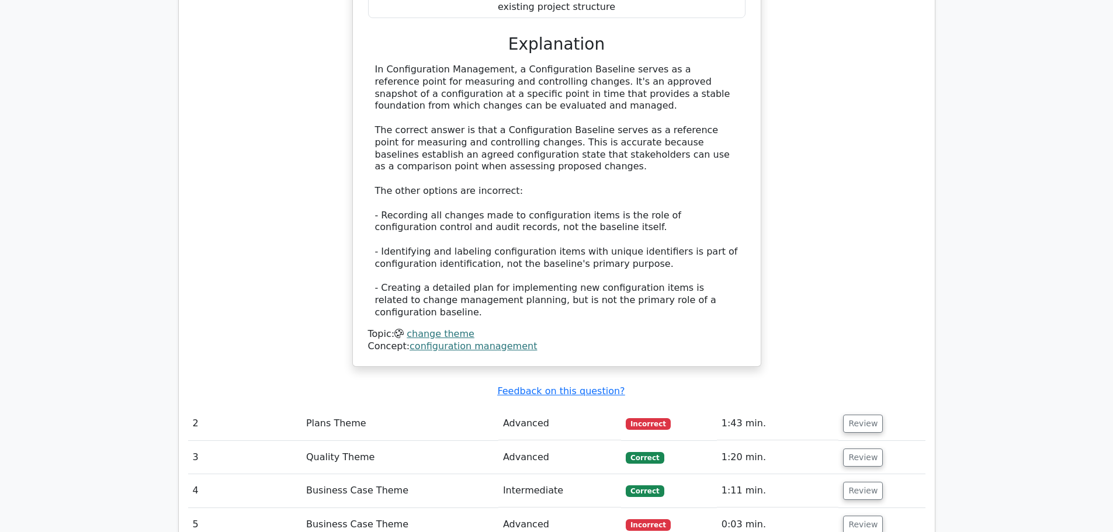
scroll to position [1215, 0]
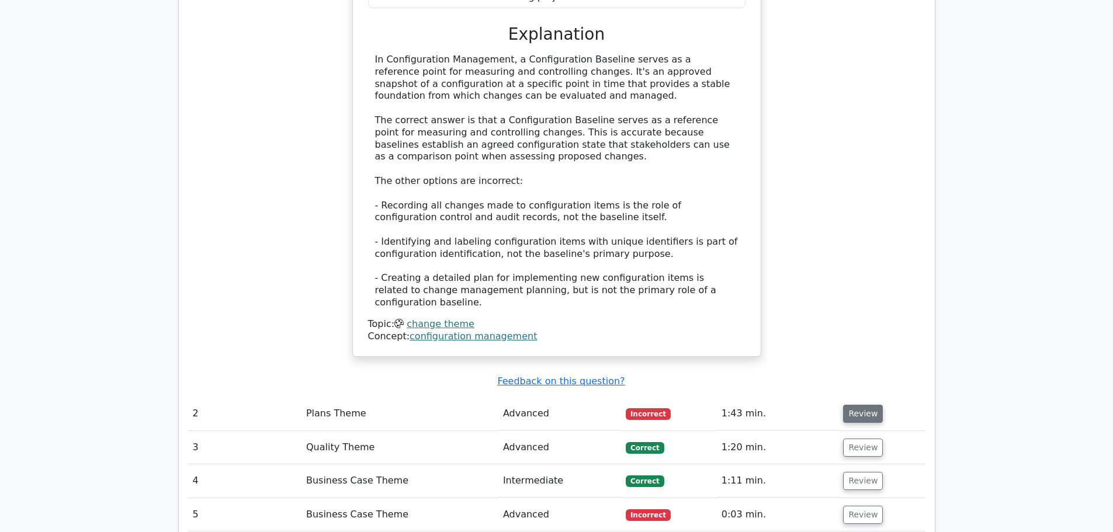
click at [861, 405] on button "Review" at bounding box center [863, 414] width 40 height 18
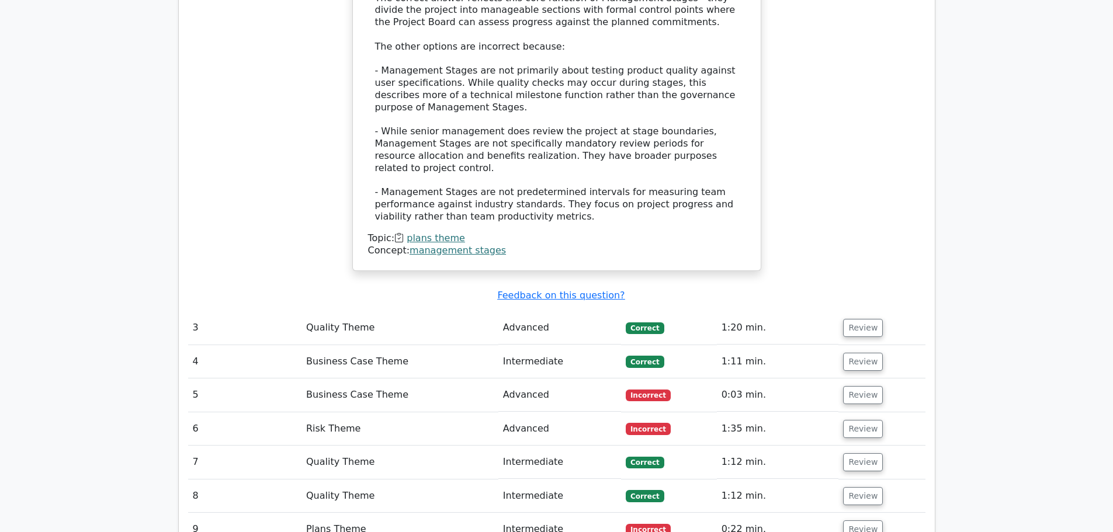
scroll to position [2056, 0]
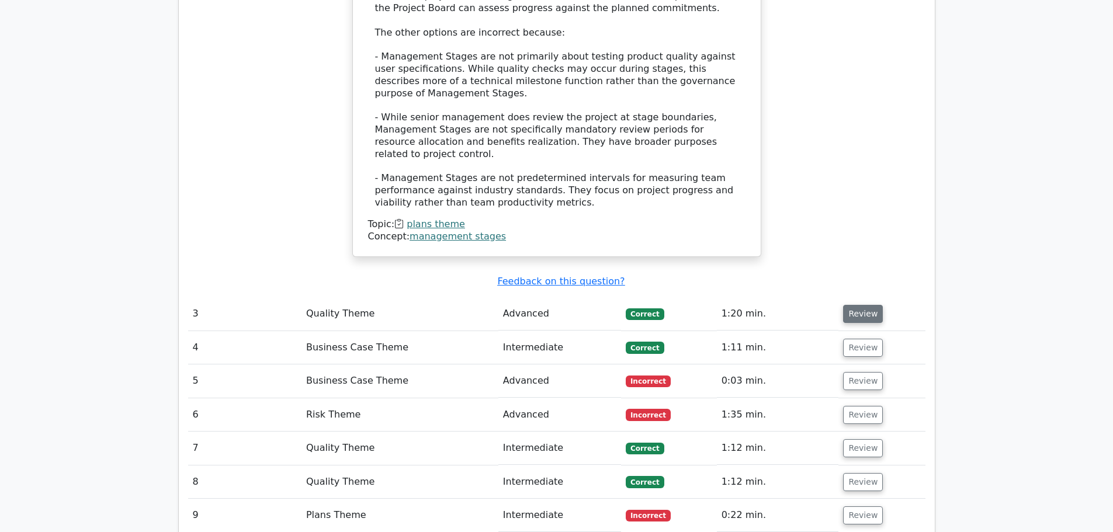
click at [860, 305] on button "Review" at bounding box center [863, 314] width 40 height 18
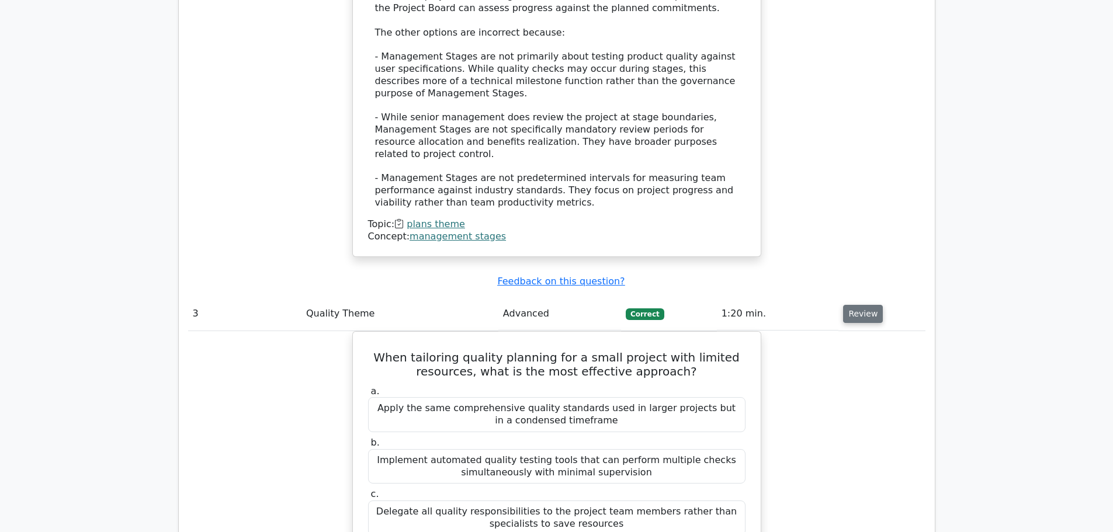
click at [860, 305] on button "Review" at bounding box center [863, 314] width 40 height 18
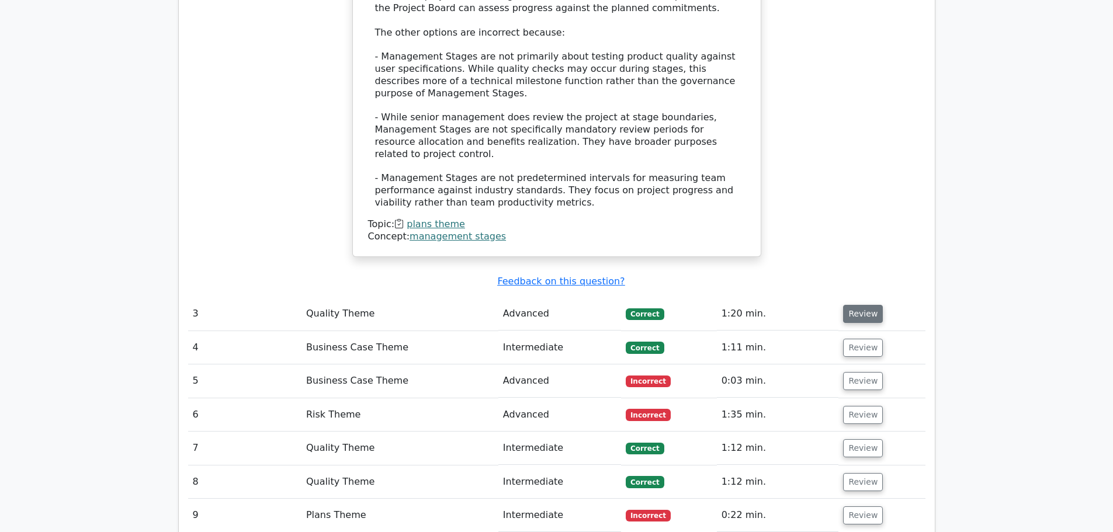
click at [860, 305] on button "Review" at bounding box center [863, 314] width 40 height 18
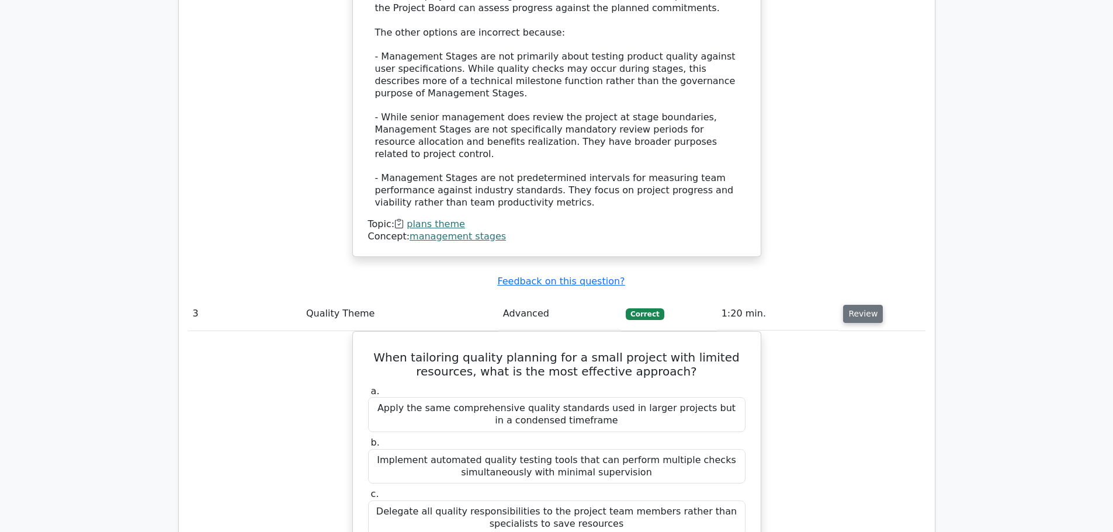
click at [860, 305] on button "Review" at bounding box center [863, 314] width 40 height 18
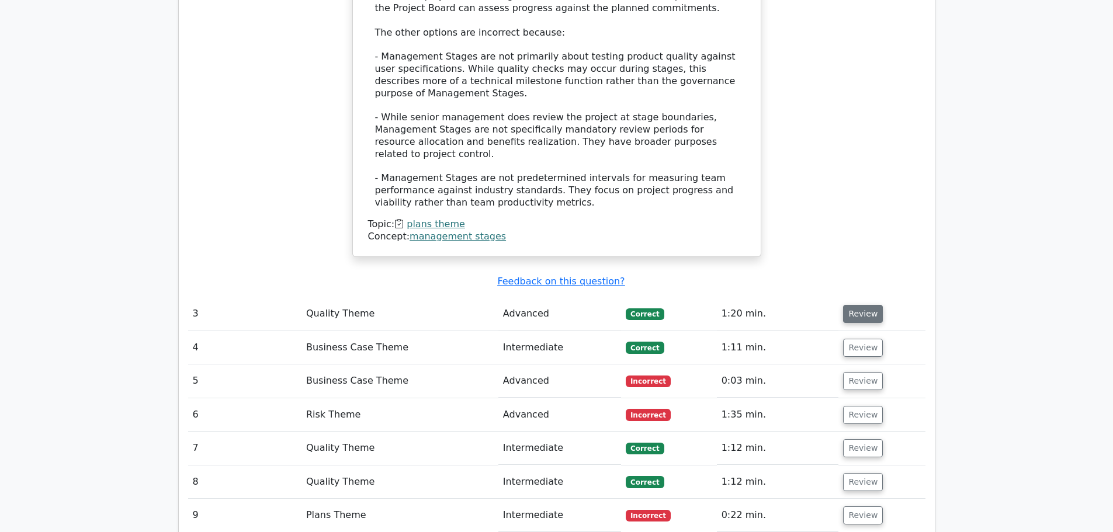
click at [860, 305] on button "Review" at bounding box center [863, 314] width 40 height 18
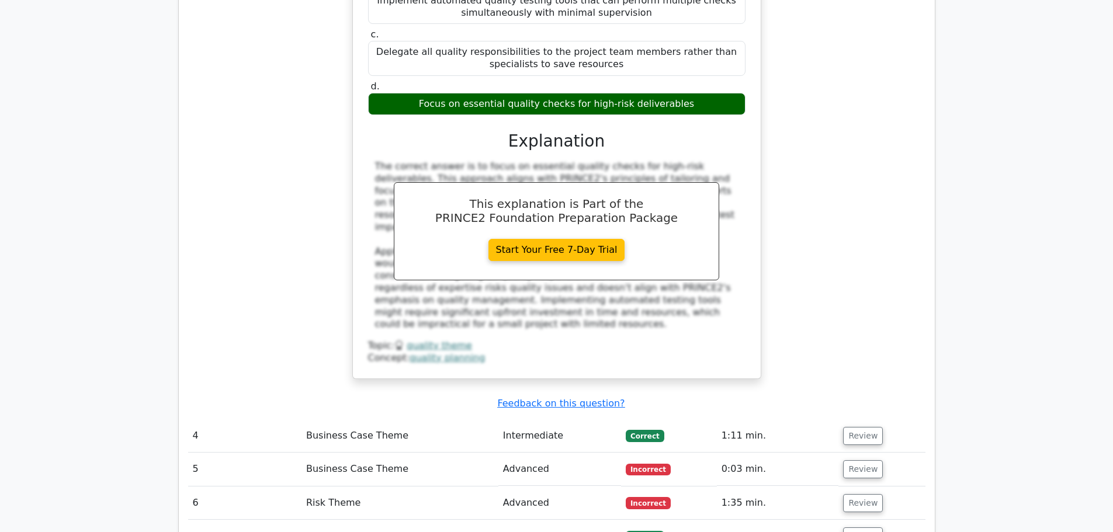
scroll to position [2523, 0]
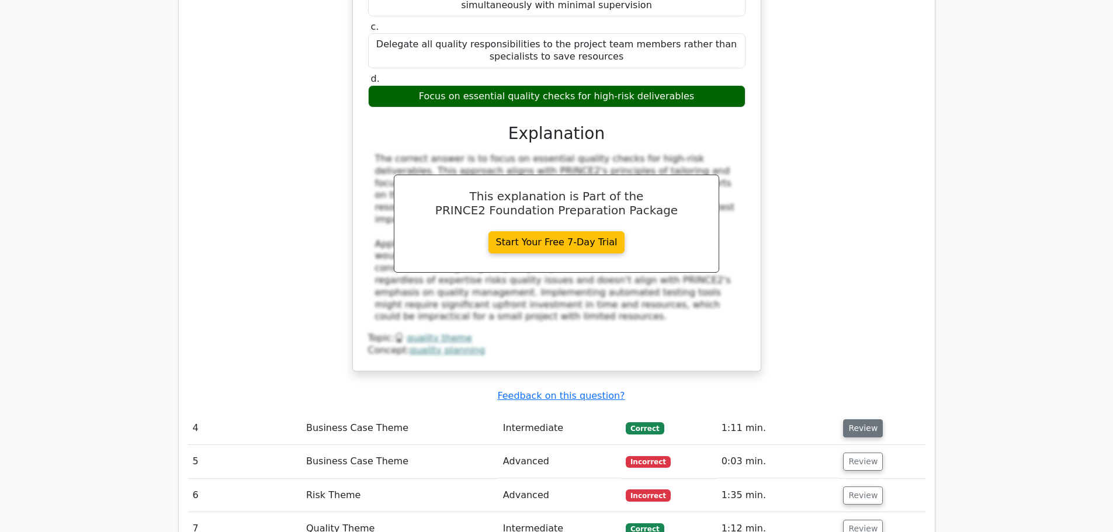
click at [855, 419] on button "Review" at bounding box center [863, 428] width 40 height 18
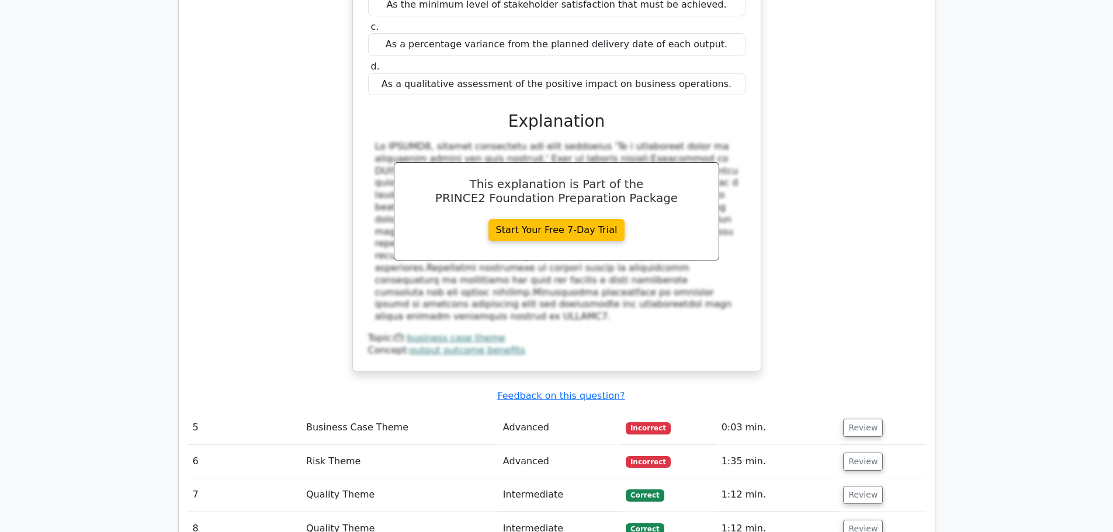
scroll to position [3131, 0]
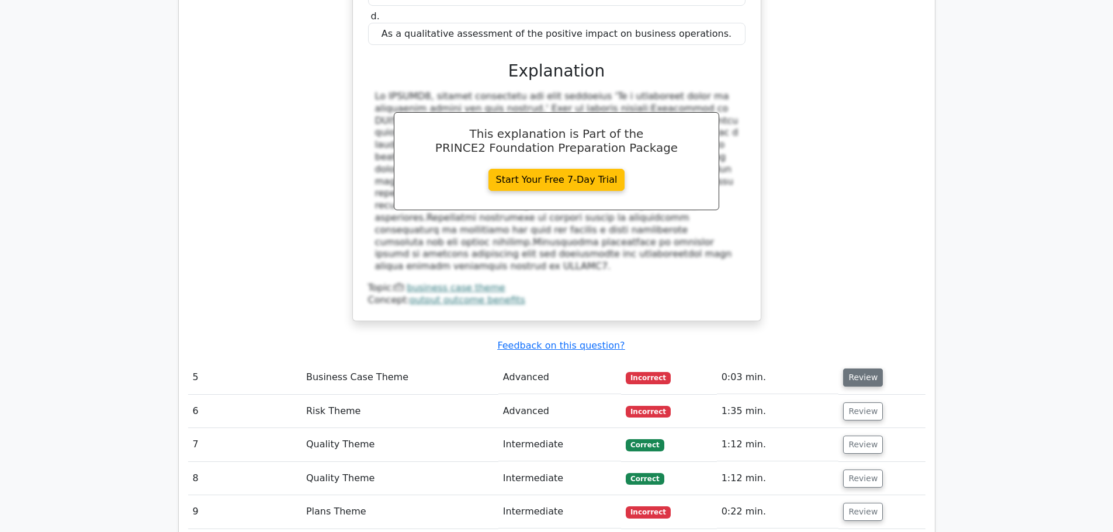
click at [854, 369] on button "Review" at bounding box center [863, 378] width 40 height 18
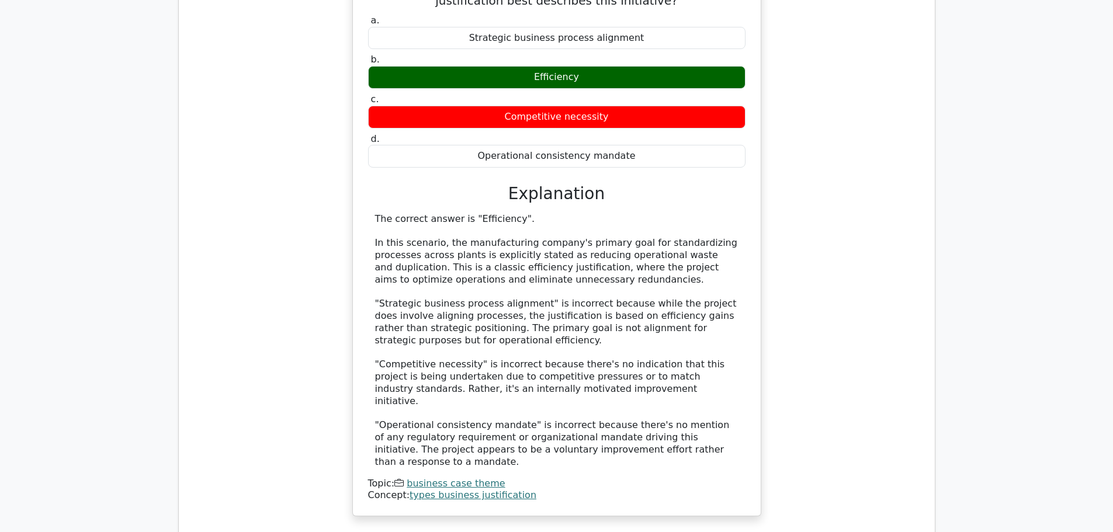
scroll to position [3645, 0]
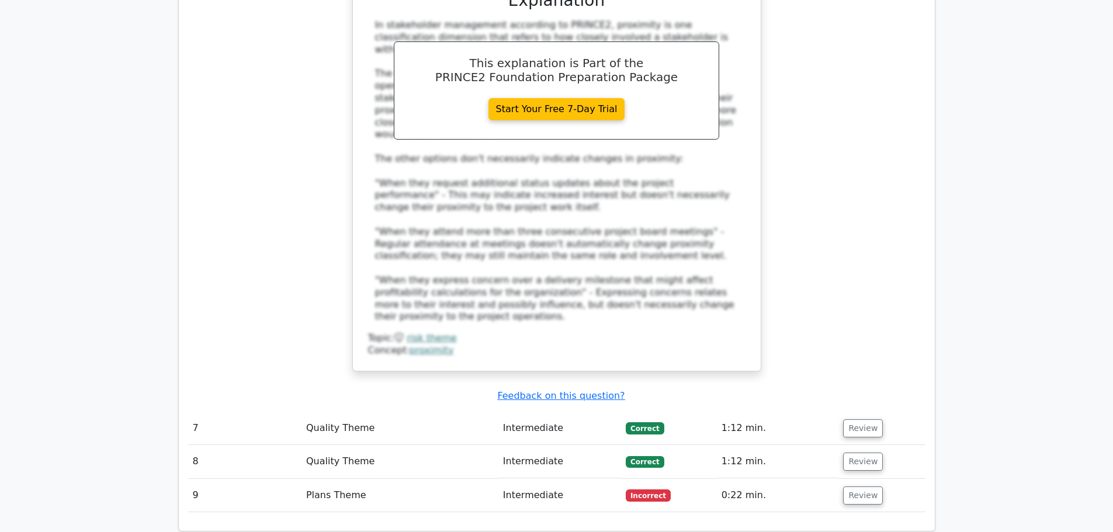
scroll to position [4486, 0]
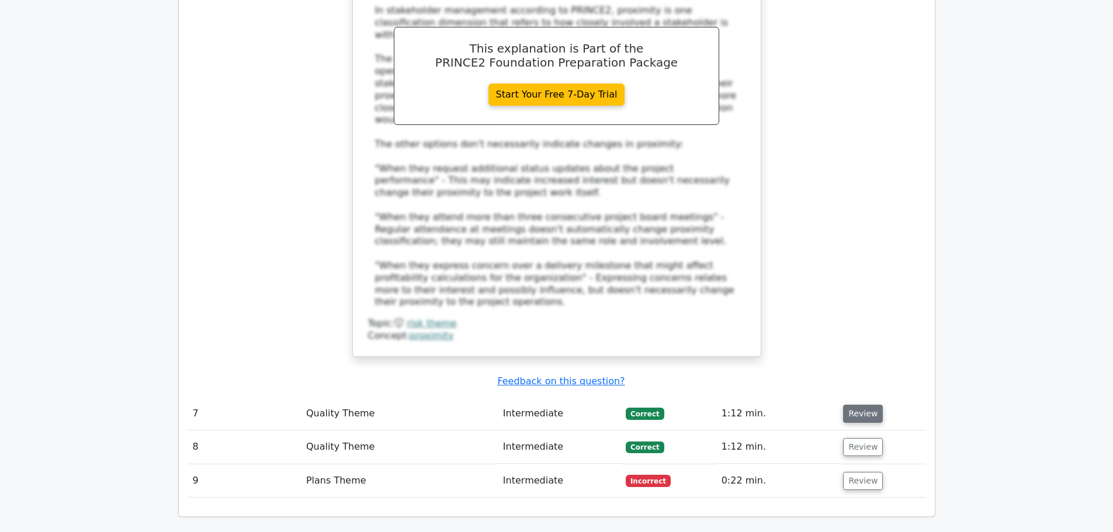
click at [861, 405] on button "Review" at bounding box center [863, 414] width 40 height 18
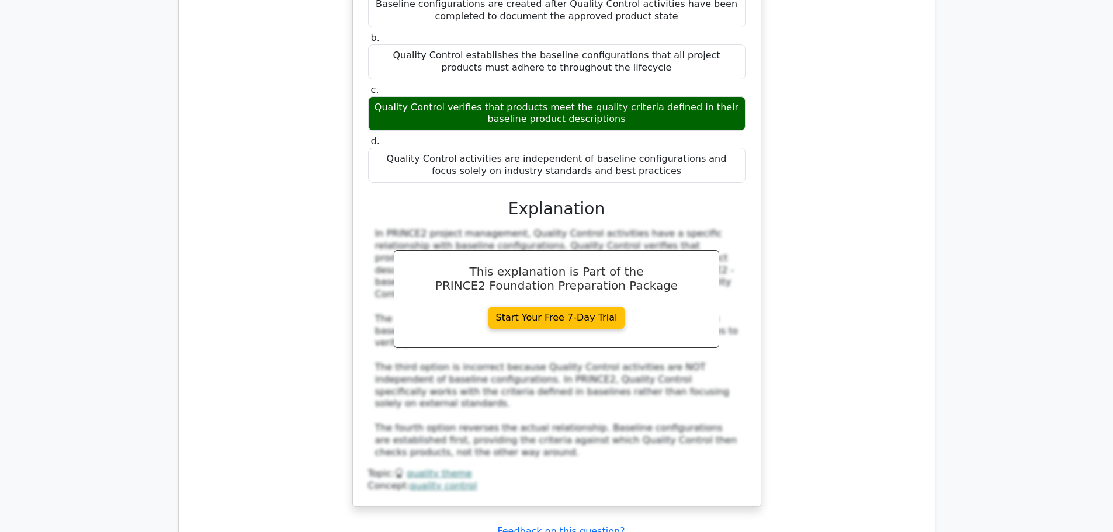
scroll to position [5000, 0]
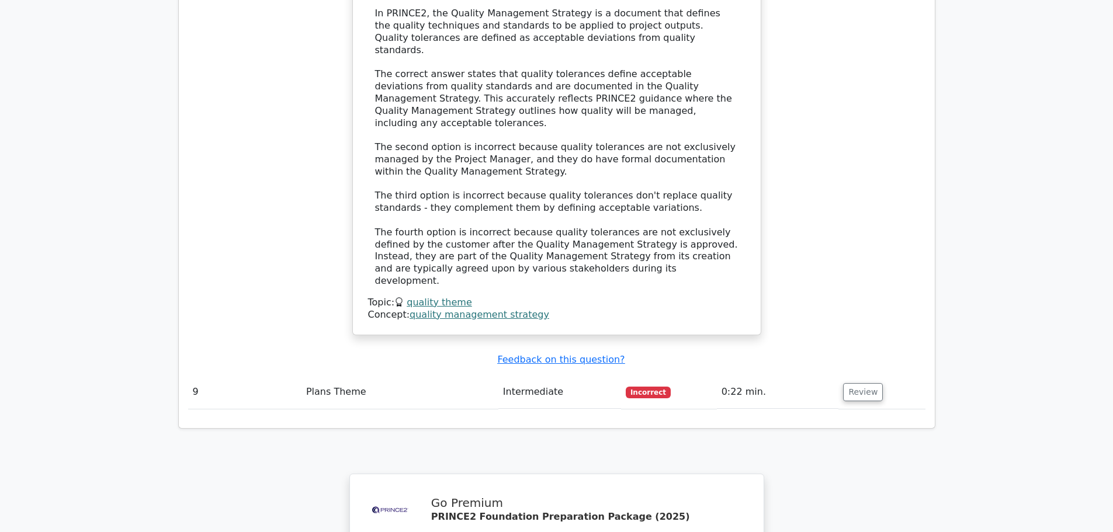
scroll to position [5934, 0]
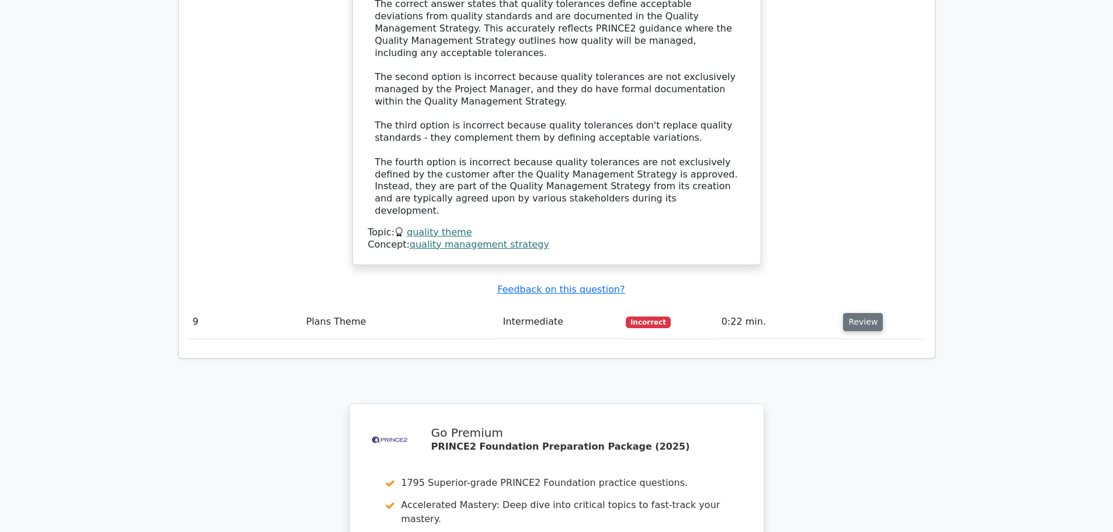
click at [873, 313] on button "Review" at bounding box center [863, 322] width 40 height 18
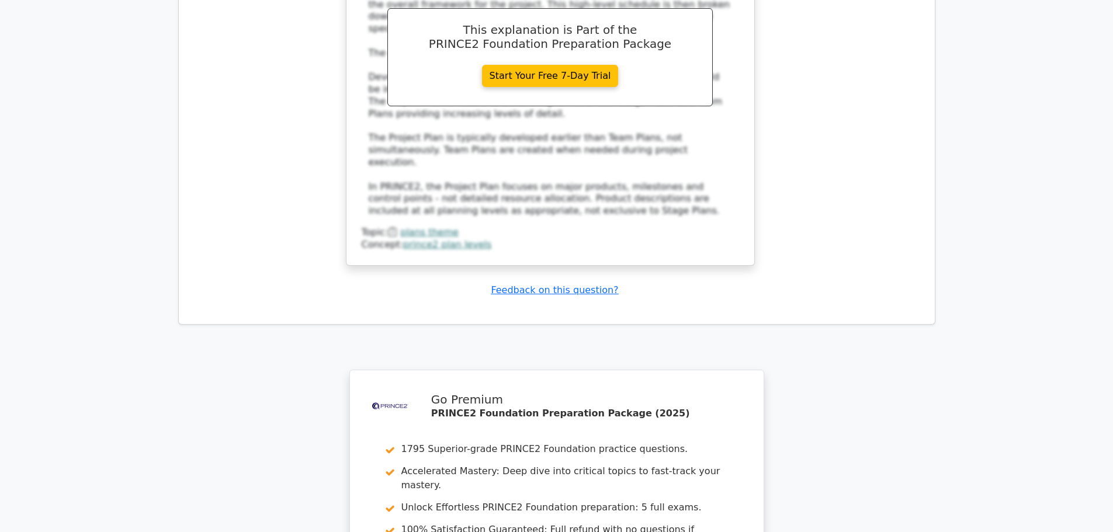
scroll to position [0, 7]
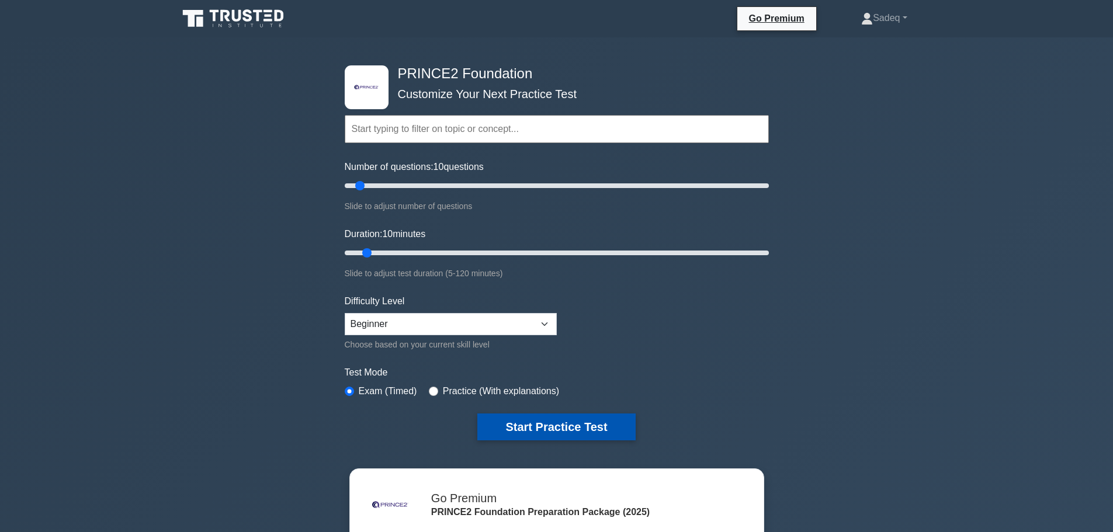
click at [539, 428] on button "Start Practice Test" at bounding box center [556, 427] width 158 height 27
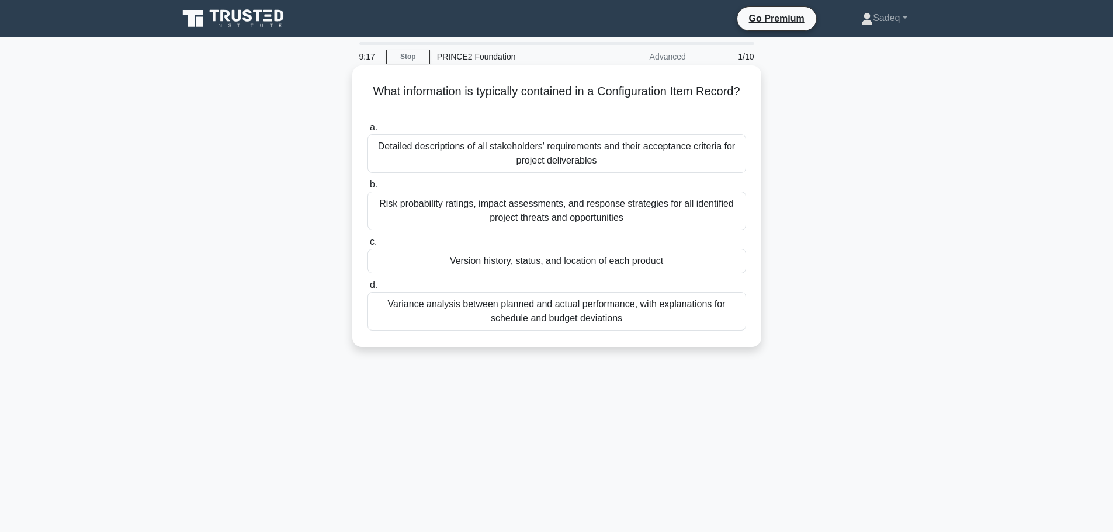
click at [576, 258] on div "Version history, status, and location of each product" at bounding box center [556, 261] width 378 height 25
click at [367, 246] on input "c. Version history, status, and location of each product" at bounding box center [367, 242] width 0 height 8
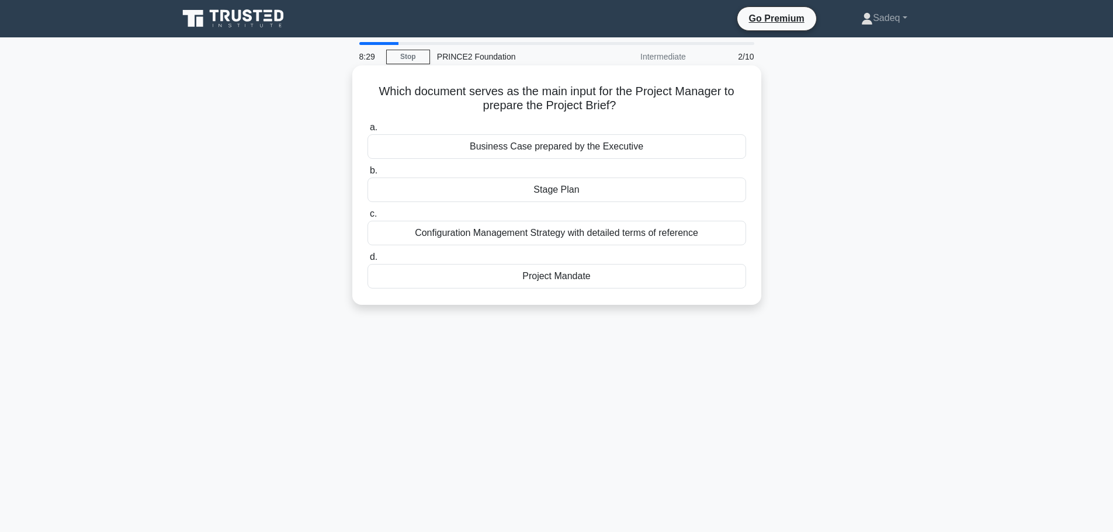
click at [564, 276] on div "Project Mandate" at bounding box center [556, 276] width 378 height 25
click at [367, 261] on input "d. Project Mandate" at bounding box center [367, 257] width 0 height 8
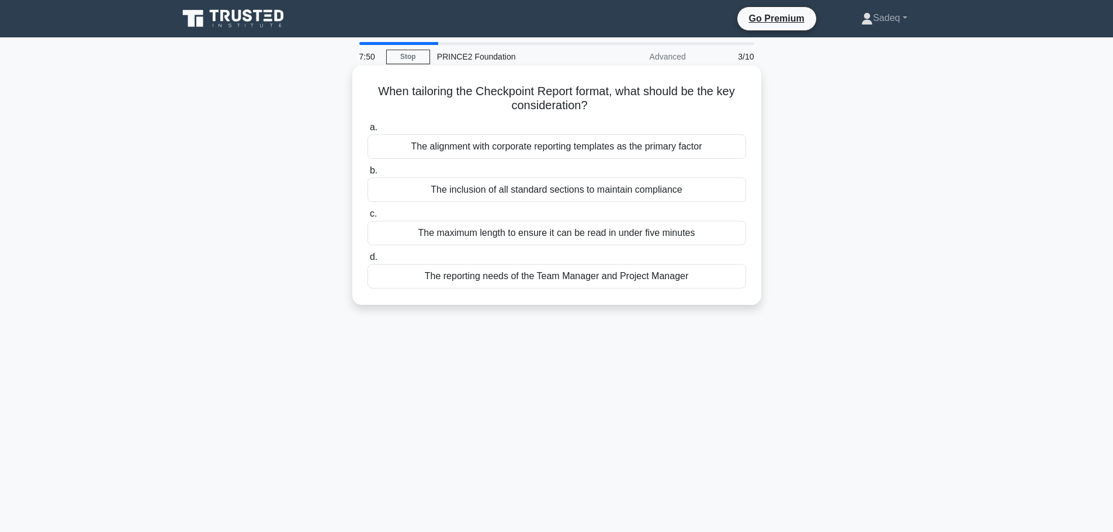
click at [570, 277] on div "The reporting needs of the Team Manager and Project Manager" at bounding box center [556, 276] width 378 height 25
click at [367, 261] on input "d. The reporting needs of the Team Manager and Project Manager" at bounding box center [367, 257] width 0 height 8
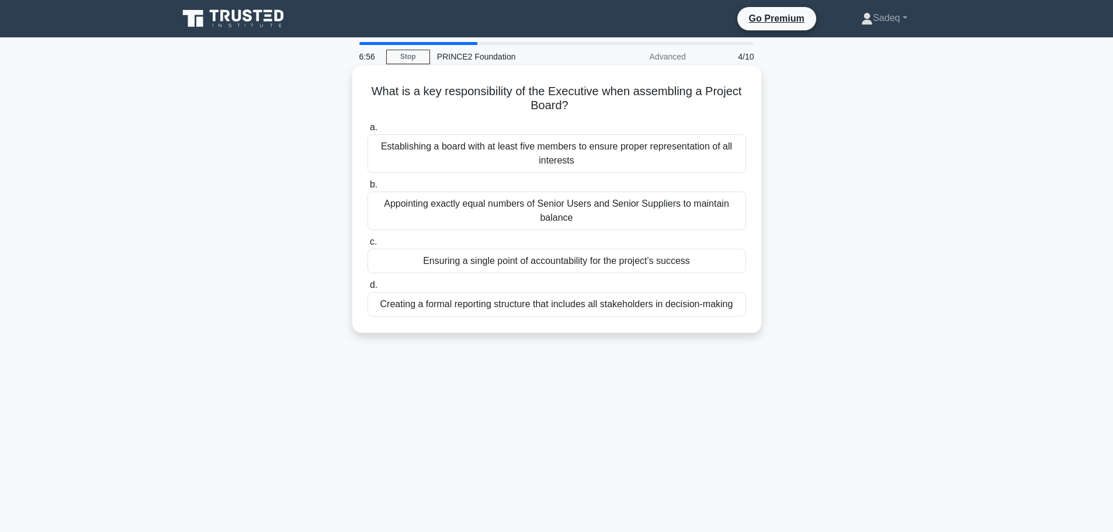
click at [548, 266] on div "Ensuring a single point of accountability for the project's success" at bounding box center [556, 261] width 378 height 25
click at [367, 246] on input "c. Ensuring a single point of accountability for the project's success" at bounding box center [367, 242] width 0 height 8
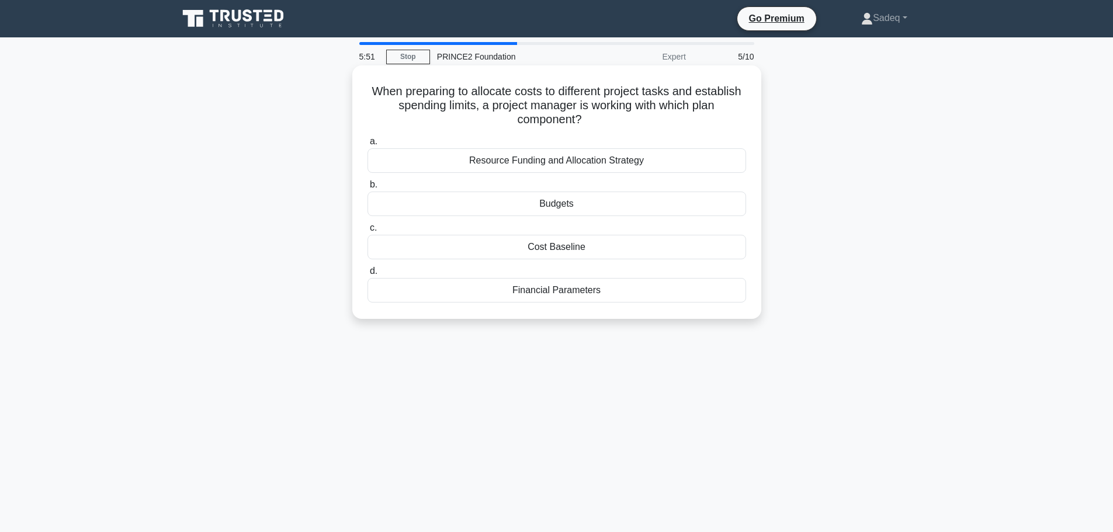
click at [537, 164] on div "Resource Funding and Allocation Strategy" at bounding box center [556, 160] width 378 height 25
click at [367, 145] on input "a. Resource Funding and Allocation Strategy" at bounding box center [367, 142] width 0 height 8
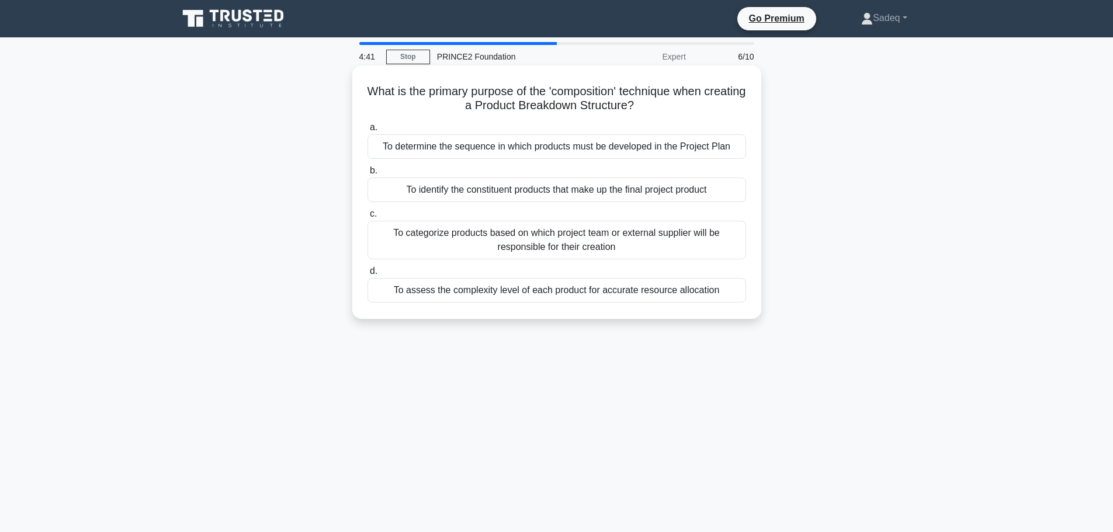
click at [603, 143] on div "To determine the sequence in which products must be developed in the Project Pl…" at bounding box center [556, 146] width 378 height 25
click at [367, 131] on input "a. To determine the sequence in which products must be developed in the Project…" at bounding box center [367, 128] width 0 height 8
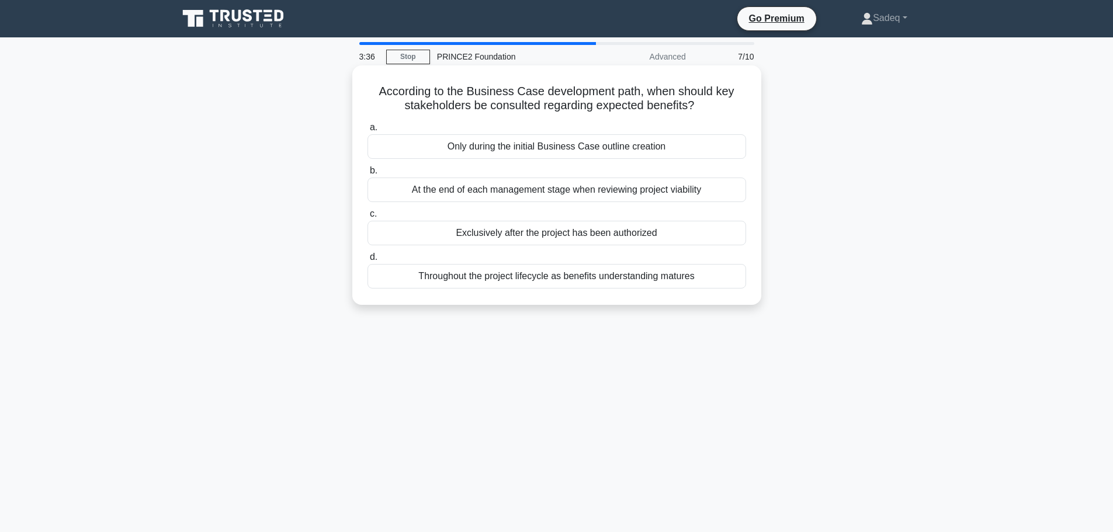
click at [567, 144] on div "Only during the initial Business Case outline creation" at bounding box center [556, 146] width 378 height 25
click at [367, 131] on input "a. Only during the initial Business Case outline creation" at bounding box center [367, 128] width 0 height 8
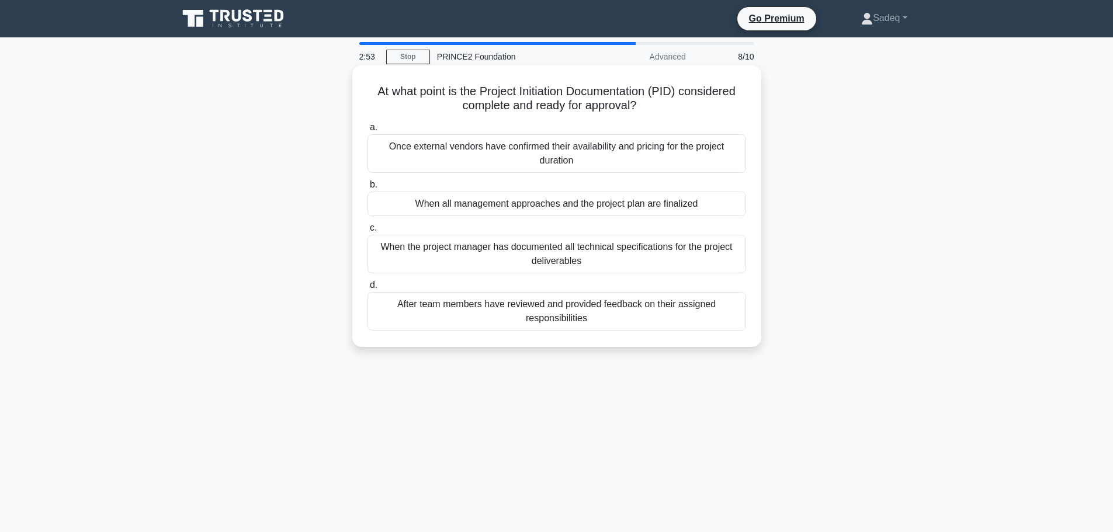
click at [611, 203] on div "When all management approaches and the project plan are finalized" at bounding box center [556, 204] width 378 height 25
click at [367, 189] on input "b. When all management approaches and the project plan are finalized" at bounding box center [367, 185] width 0 height 8
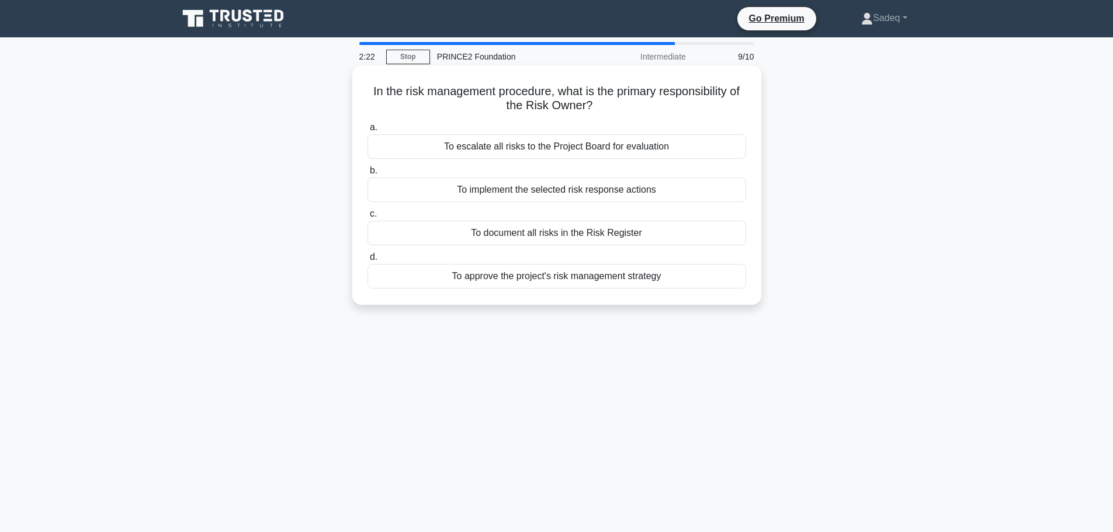
click at [572, 236] on div "To document all risks in the Risk Register" at bounding box center [556, 233] width 378 height 25
click at [367, 218] on input "c. To document all risks in the Risk Register" at bounding box center [367, 214] width 0 height 8
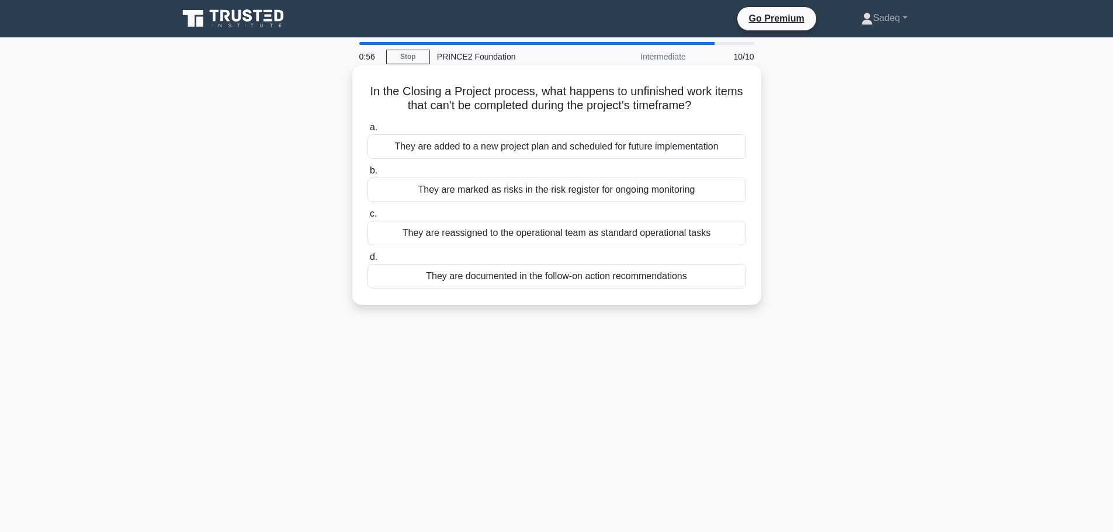
click at [575, 274] on div "They are documented in the follow-on action recommendations" at bounding box center [556, 276] width 378 height 25
click at [367, 261] on input "d. They are documented in the follow-on action recommendations" at bounding box center [367, 257] width 0 height 8
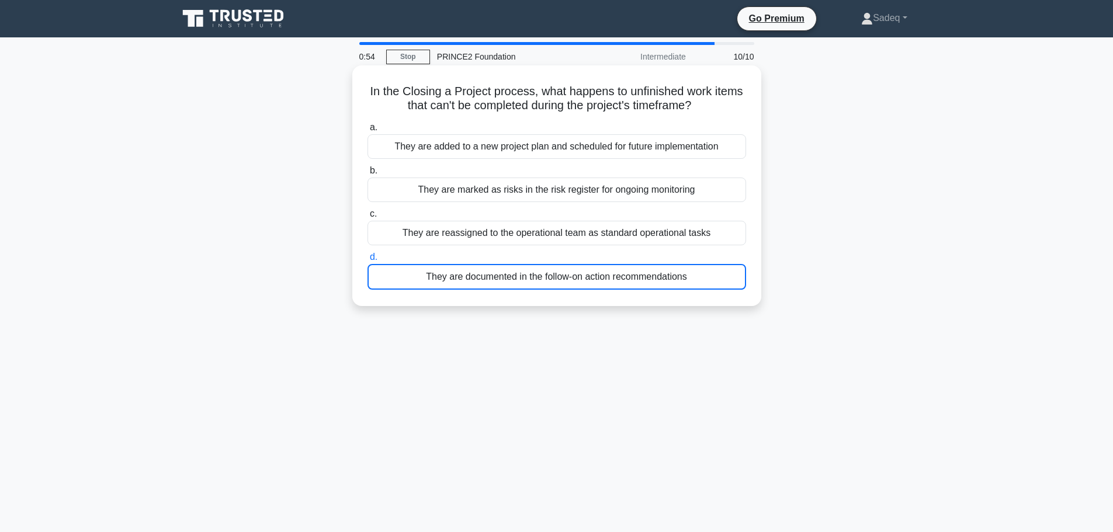
click at [575, 274] on div "They are documented in the follow-on action recommendations" at bounding box center [556, 277] width 378 height 26
click at [367, 261] on input "d. They are documented in the follow-on action recommendations" at bounding box center [367, 257] width 0 height 8
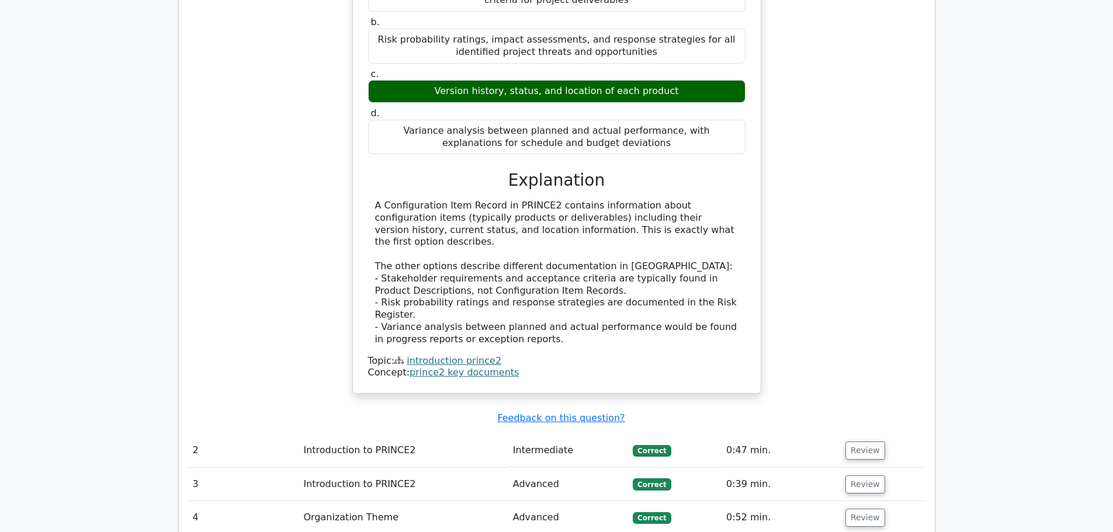
scroll to position [1101, 0]
click at [857, 441] on button "Review" at bounding box center [865, 450] width 40 height 18
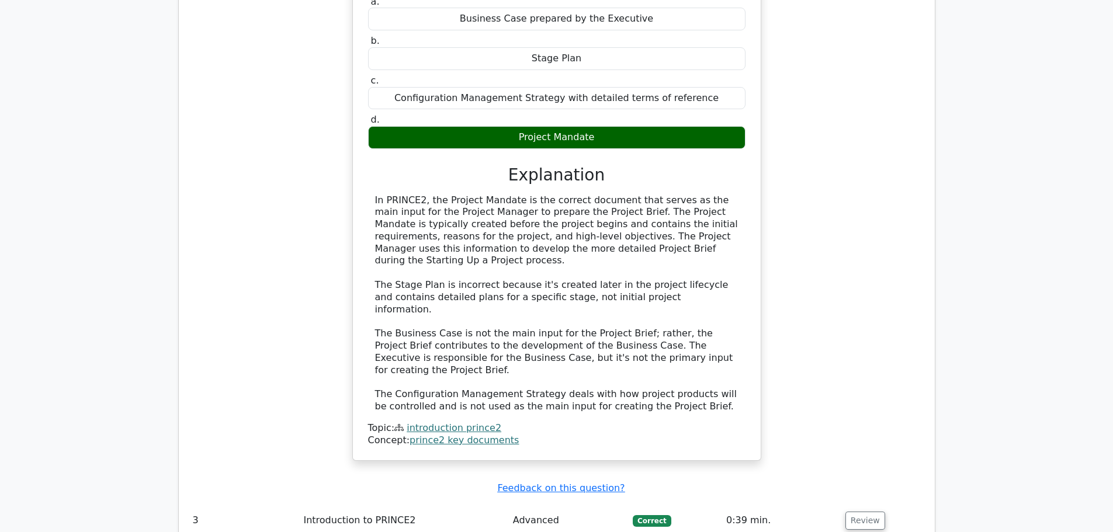
scroll to position [1662, 0]
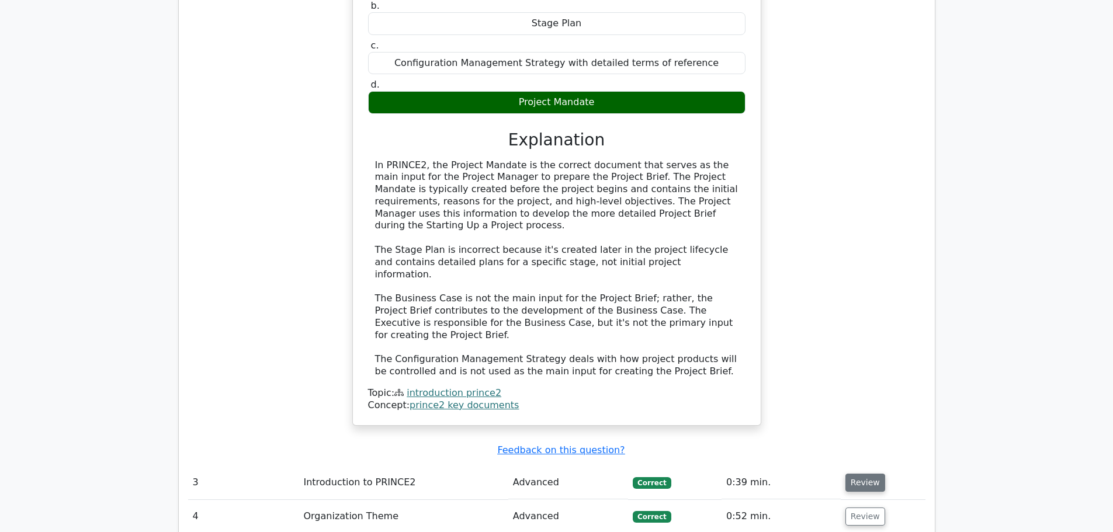
click at [860, 474] on button "Review" at bounding box center [865, 483] width 40 height 18
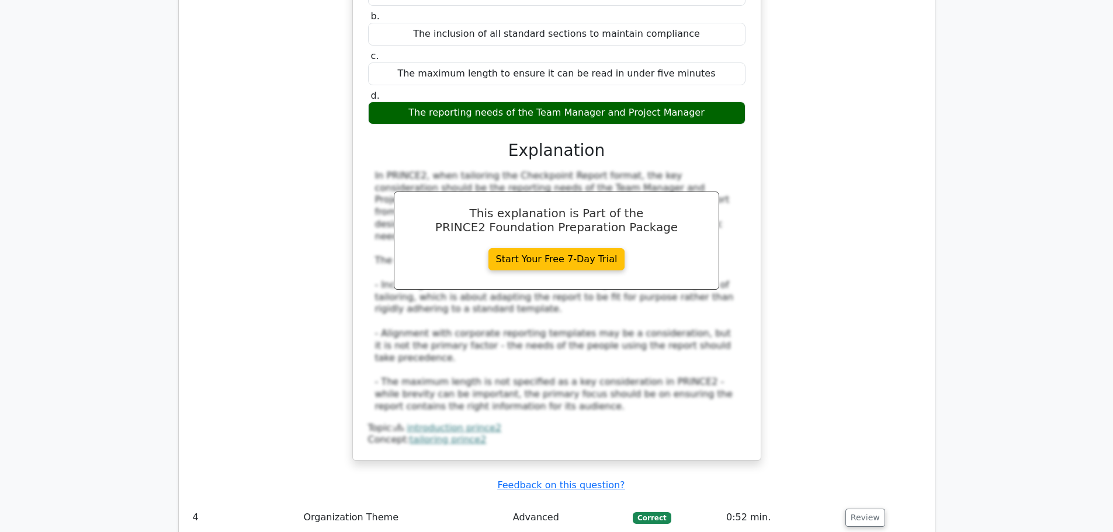
scroll to position [2246, 0]
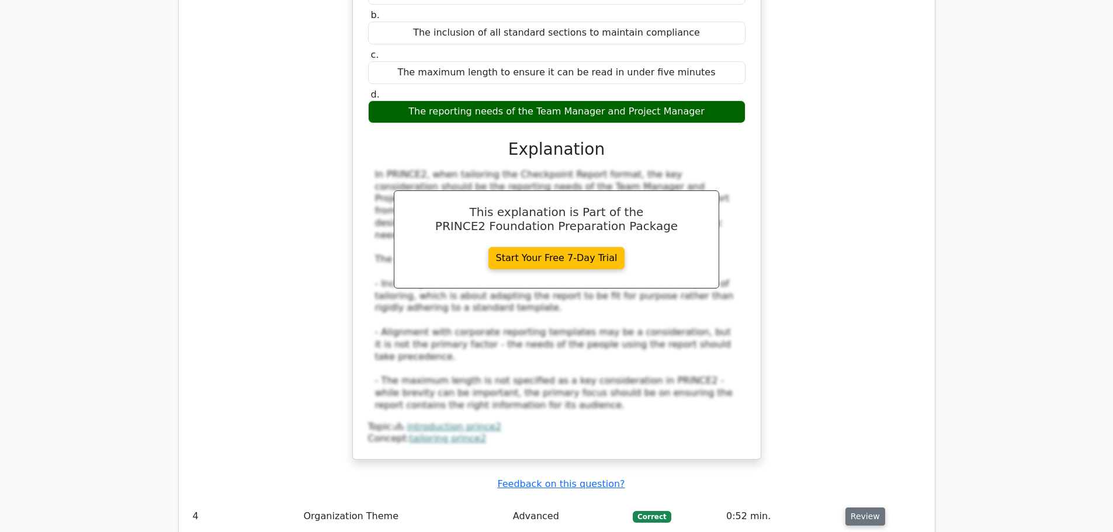
click at [863, 508] on button "Review" at bounding box center [865, 517] width 40 height 18
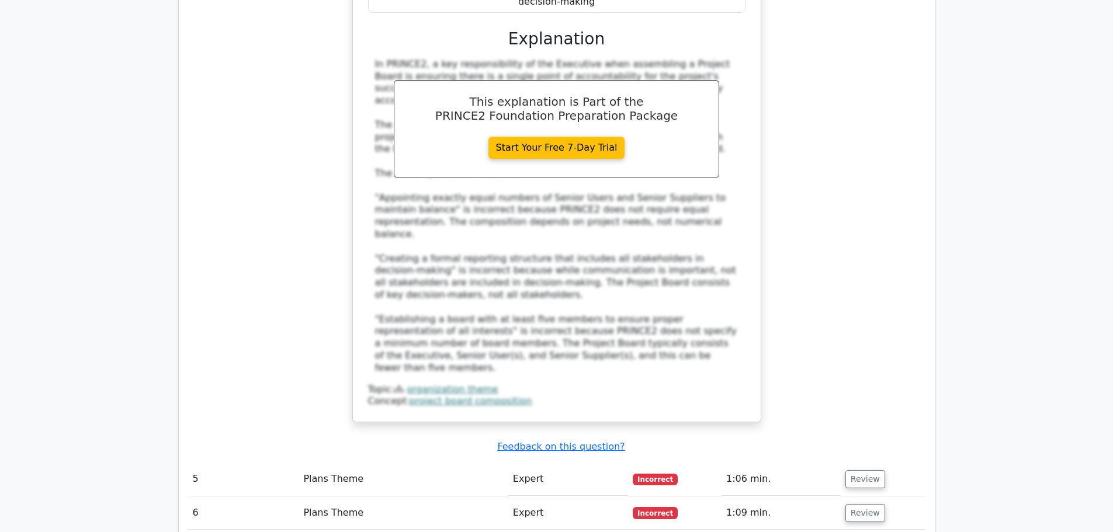
scroll to position [3017, 0]
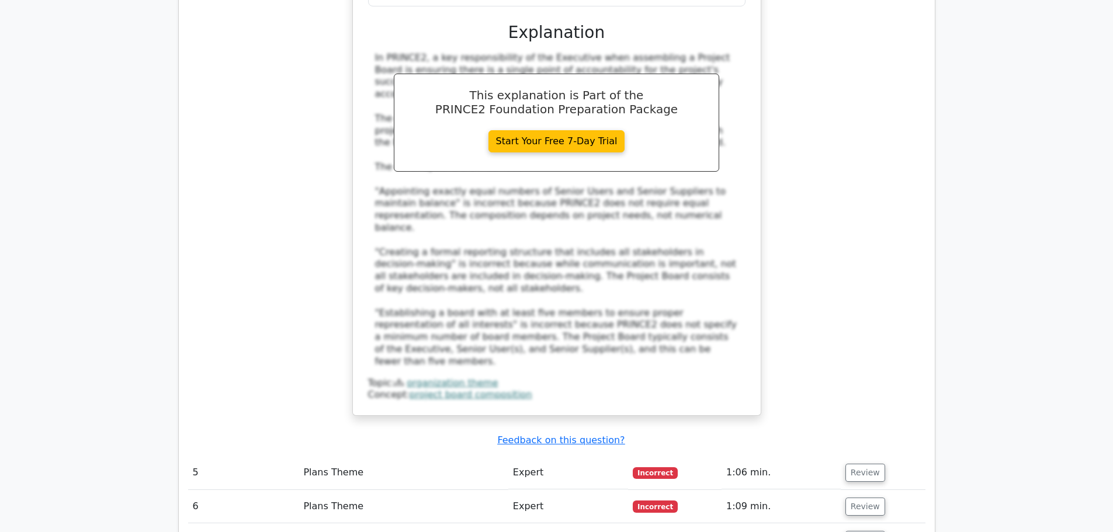
click at [866, 456] on td "Review" at bounding box center [882, 472] width 85 height 33
click at [863, 464] on button "Review" at bounding box center [865, 473] width 40 height 18
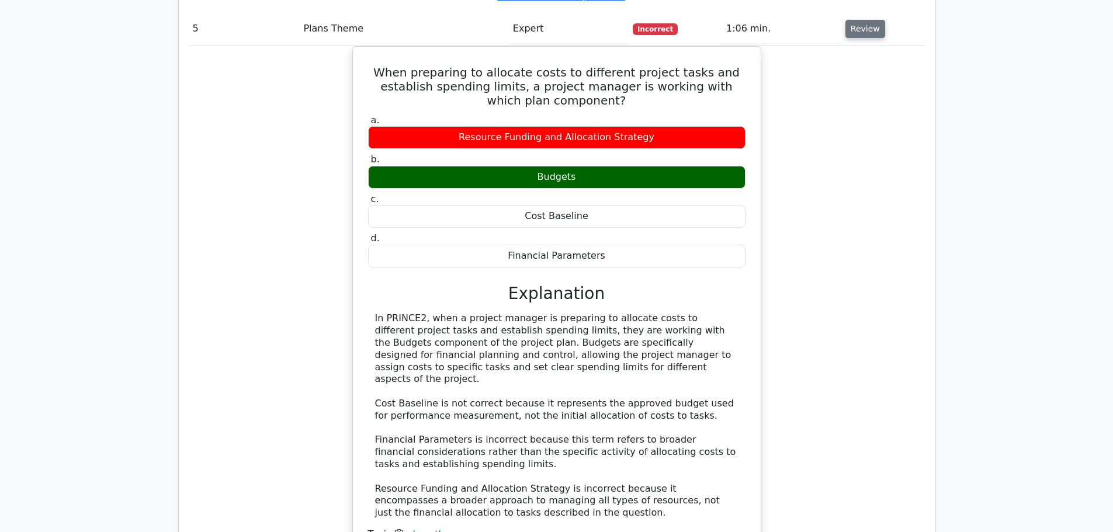
scroll to position [3484, 0]
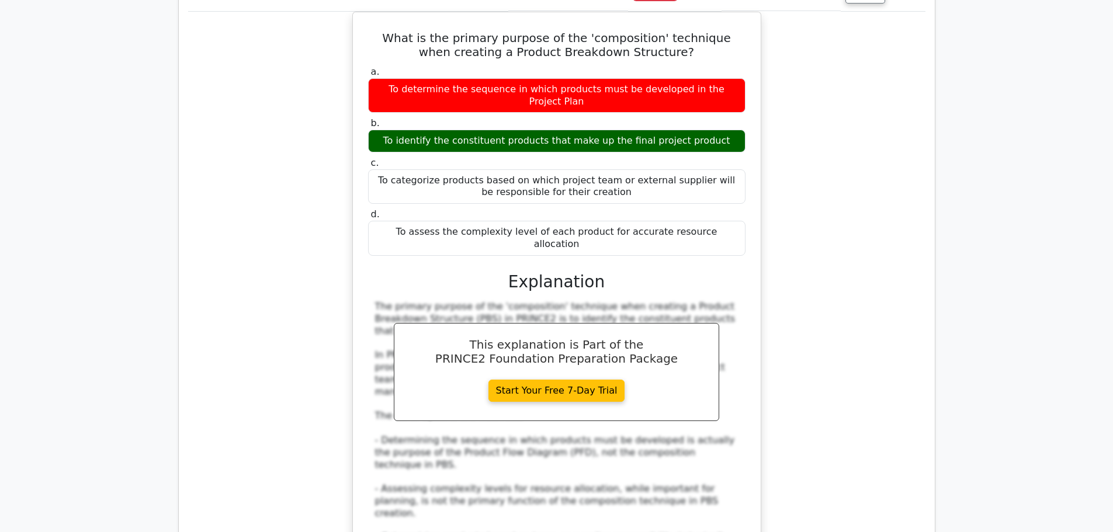
scroll to position [4091, 0]
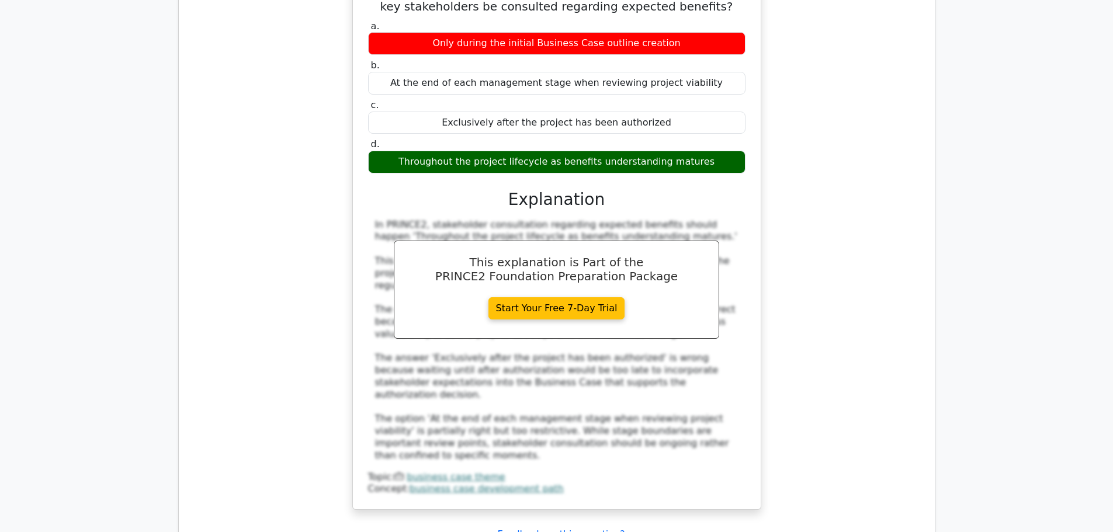
scroll to position [4839, 0]
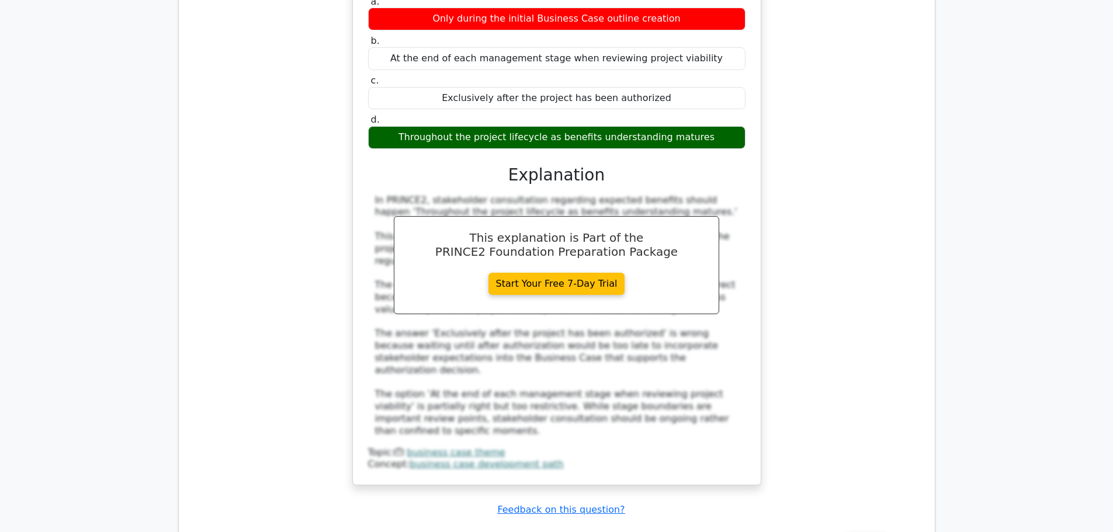
click at [862, 531] on button "Review" at bounding box center [865, 542] width 40 height 18
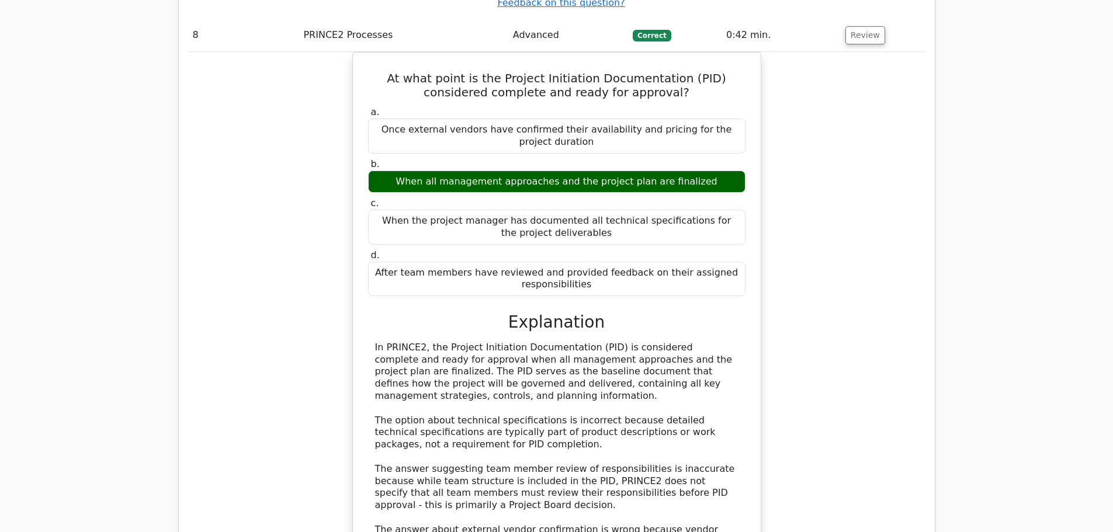
scroll to position [5353, 0]
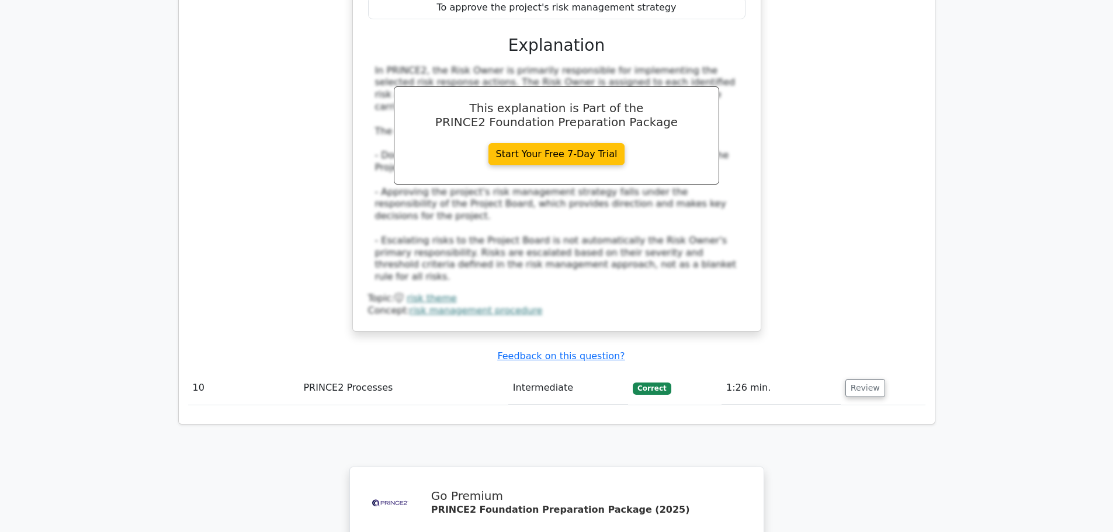
scroll to position [6147, 0]
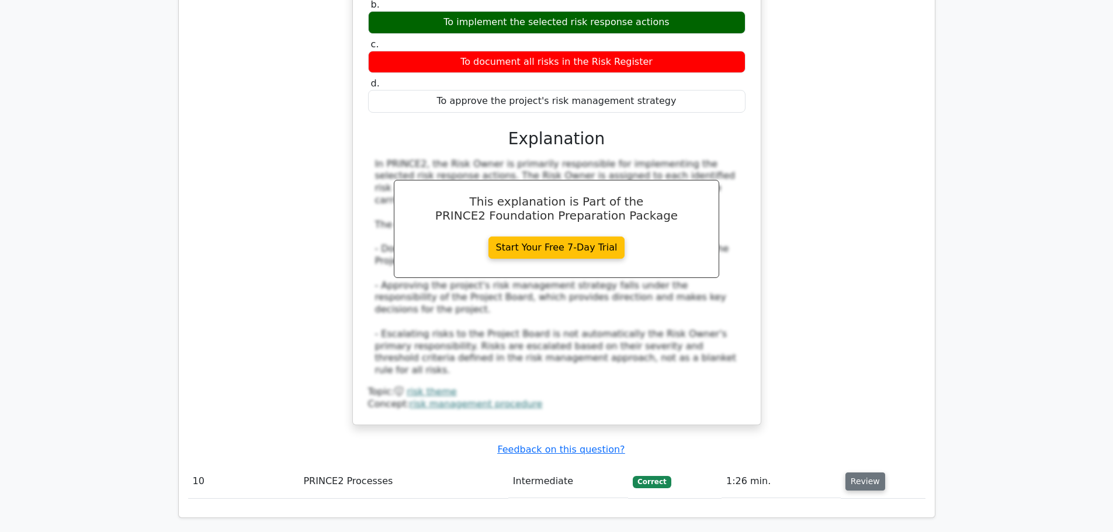
click at [861, 473] on button "Review" at bounding box center [865, 482] width 40 height 18
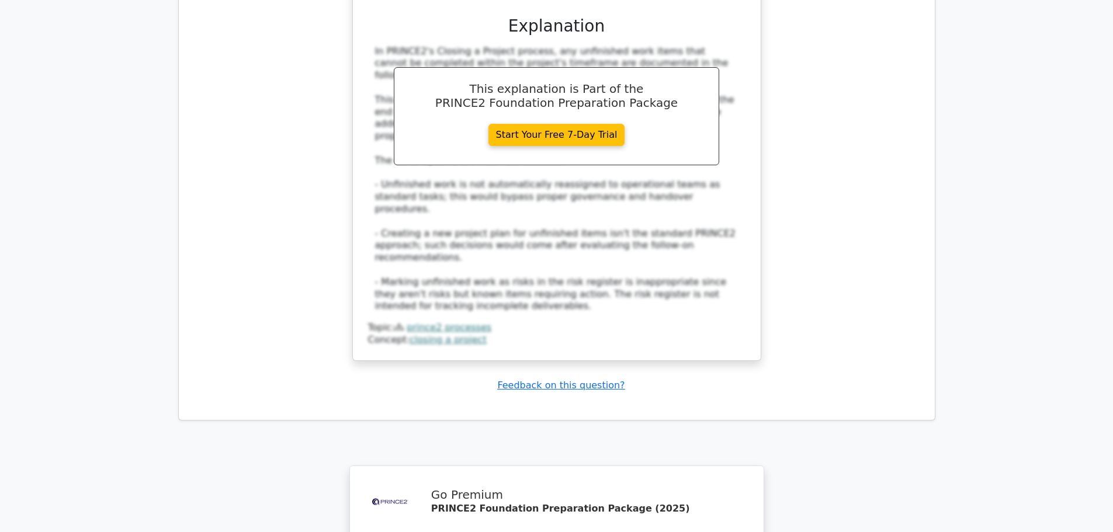
scroll to position [6895, 0]
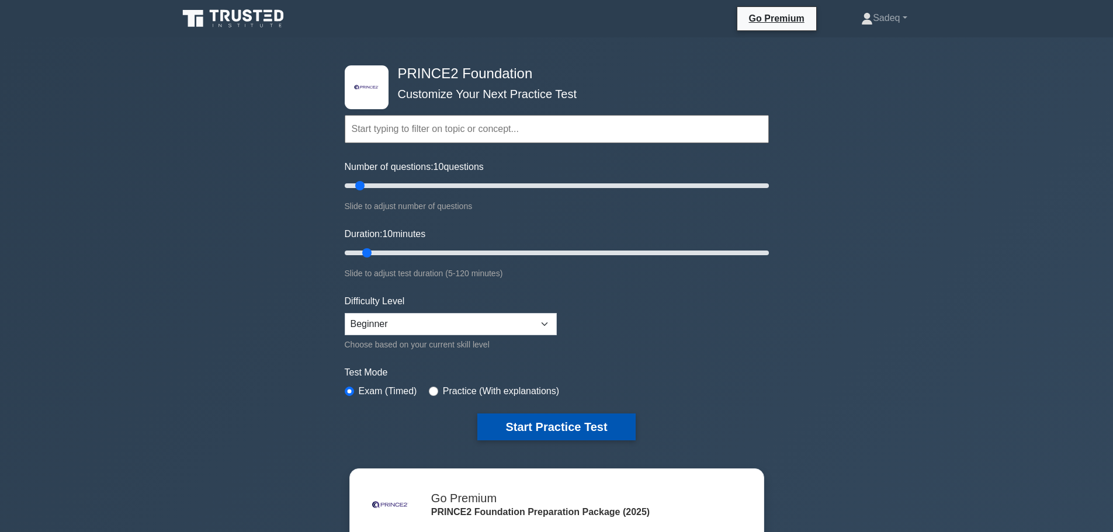
click at [547, 425] on button "Start Practice Test" at bounding box center [556, 427] width 158 height 27
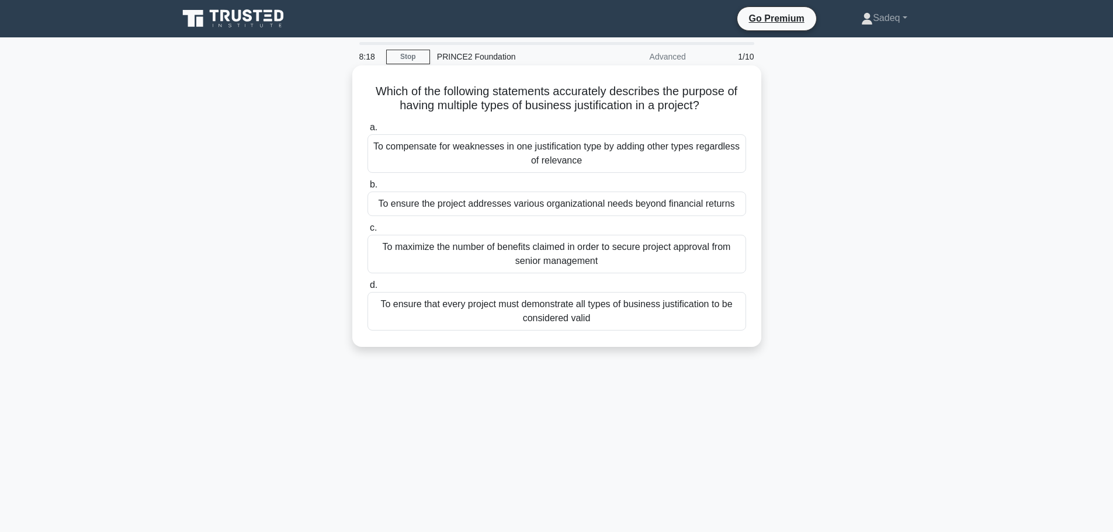
click at [620, 210] on div "To ensure the project addresses various organizational needs beyond financial r…" at bounding box center [556, 204] width 378 height 25
click at [367, 189] on input "b. To ensure the project addresses various organizational needs beyond financia…" at bounding box center [367, 185] width 0 height 8
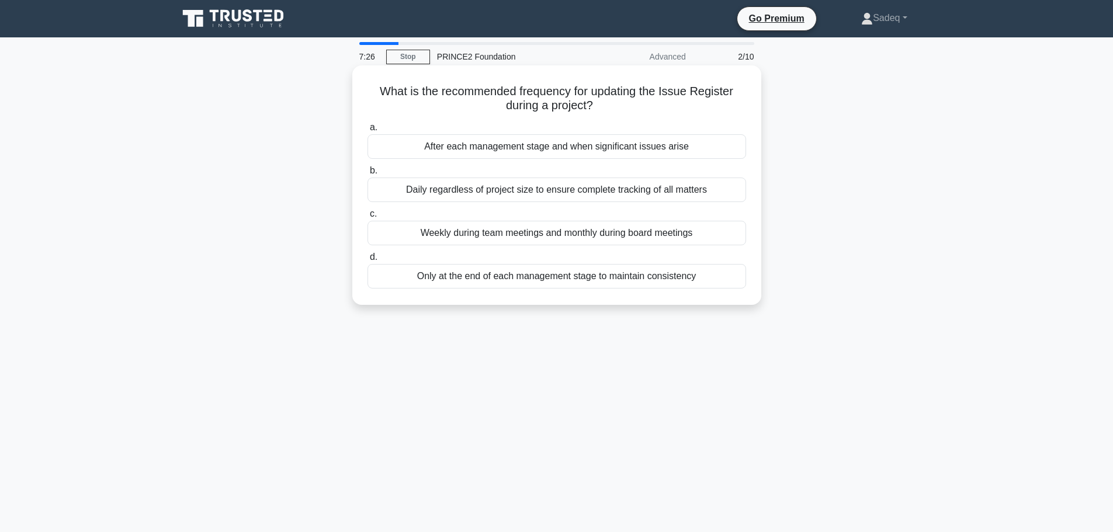
click at [544, 192] on div "Daily regardless of project size to ensure complete tracking of all matters" at bounding box center [556, 190] width 378 height 25
click at [367, 175] on input "b. Daily regardless of project size to ensure complete tracking of all matters" at bounding box center [367, 171] width 0 height 8
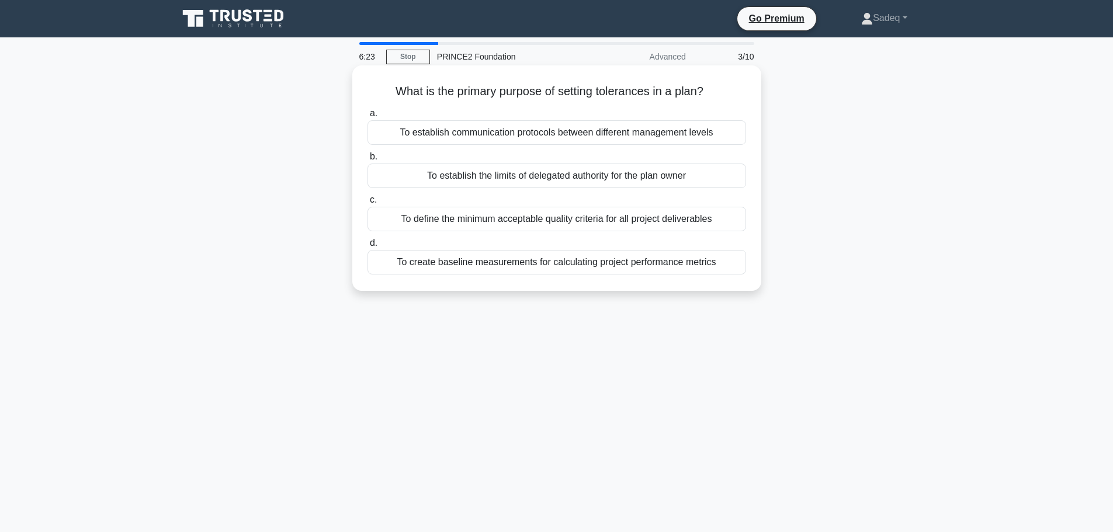
click at [591, 177] on div "To establish the limits of delegated authority for the plan owner" at bounding box center [556, 176] width 378 height 25
click at [367, 161] on input "b. To establish the limits of delegated authority for the plan owner" at bounding box center [367, 157] width 0 height 8
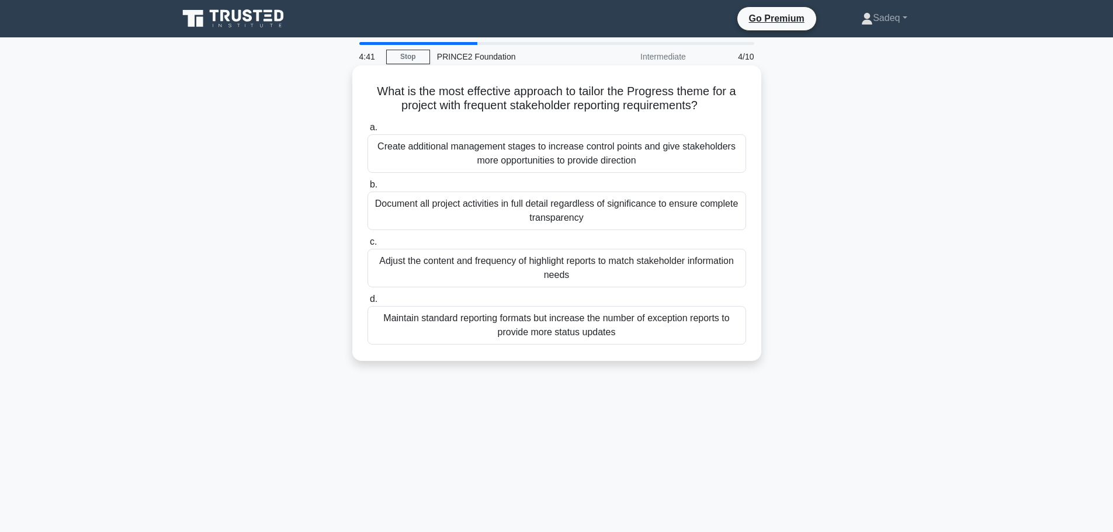
click at [662, 261] on div "Adjust the content and frequency of highlight reports to match stakeholder info…" at bounding box center [556, 268] width 378 height 39
click at [367, 246] on input "c. Adjust the content and frequency of highlight reports to match stakeholder i…" at bounding box center [367, 242] width 0 height 8
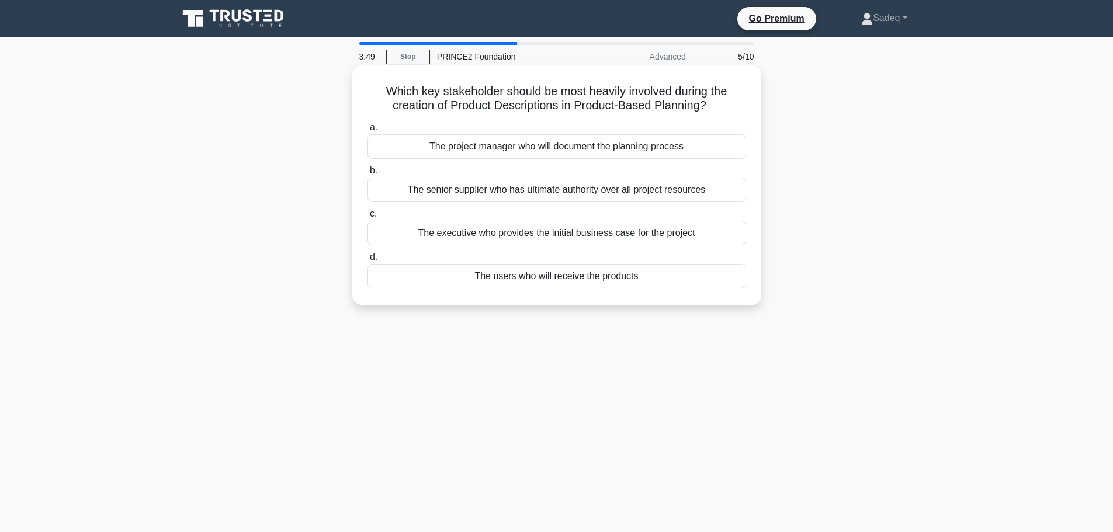
click at [637, 276] on div "The users who will receive the products" at bounding box center [556, 276] width 378 height 25
click at [367, 261] on input "d. The users who will receive the products" at bounding box center [367, 257] width 0 height 8
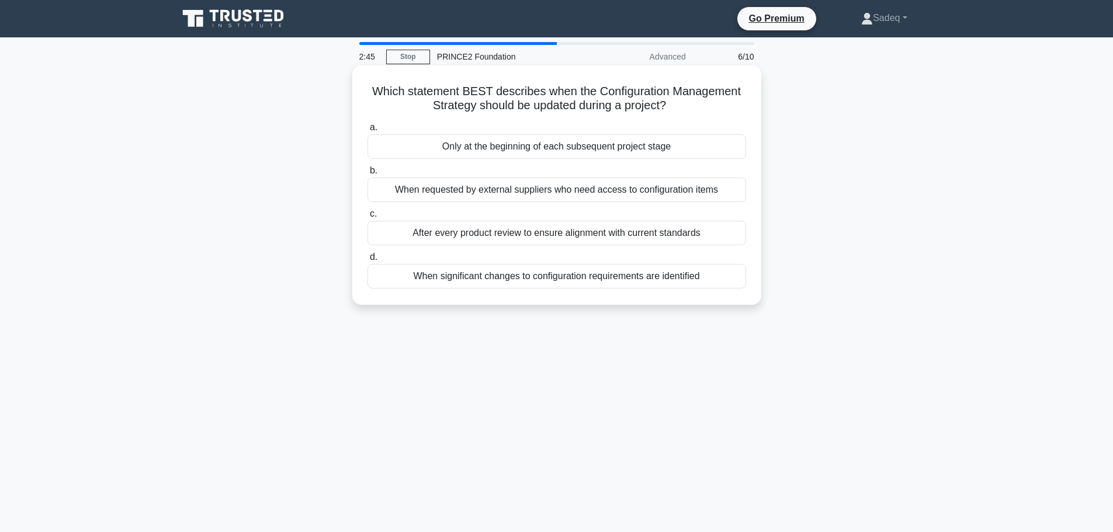
click at [589, 276] on div "When significant changes to configuration requirements are identified" at bounding box center [556, 276] width 378 height 25
click at [367, 261] on input "d. When significant changes to configuration requirements are identified" at bounding box center [367, 257] width 0 height 8
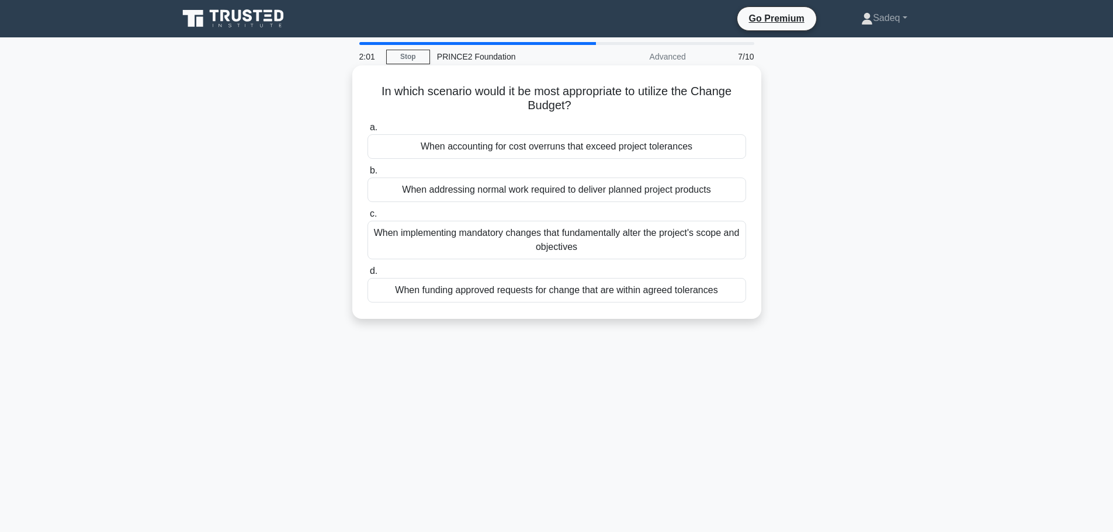
click at [597, 148] on div "When accounting for cost overruns that exceed project tolerances" at bounding box center [556, 146] width 378 height 25
click at [367, 131] on input "a. When accounting for cost overruns that exceed project tolerances" at bounding box center [367, 128] width 0 height 8
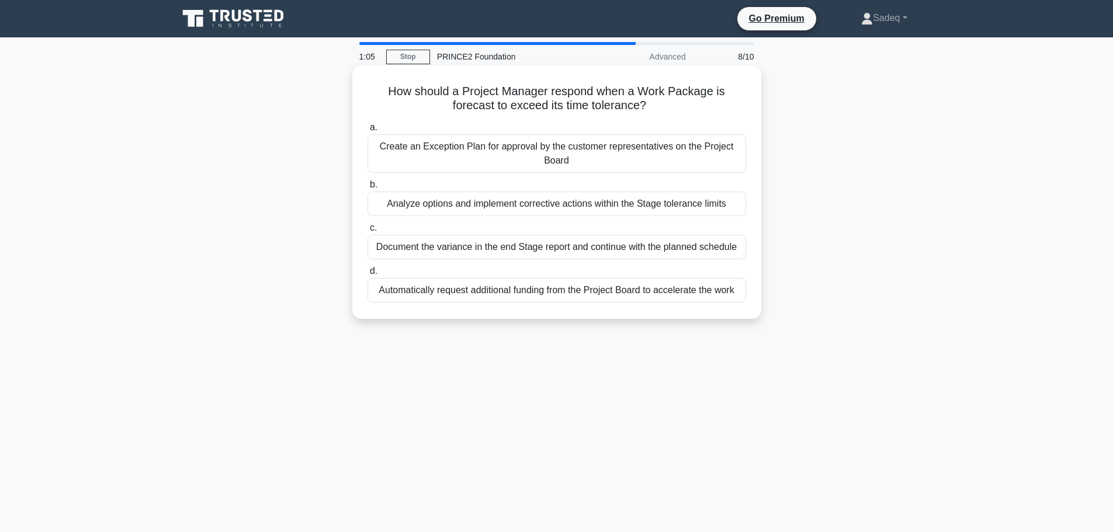
click at [505, 145] on div "Create an Exception Plan for approval by the customer representatives on the Pr…" at bounding box center [556, 153] width 378 height 39
click at [367, 131] on input "a. Create an Exception Plan for approval by the customer representatives on the…" at bounding box center [367, 128] width 0 height 8
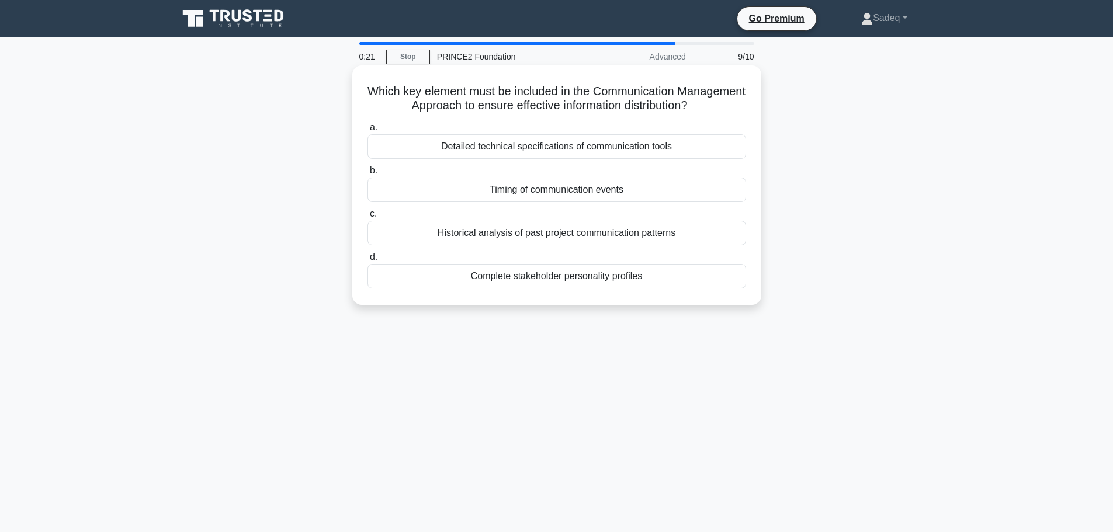
click at [592, 189] on div "Timing of communication events" at bounding box center [556, 190] width 378 height 25
click at [367, 175] on input "b. Timing of communication events" at bounding box center [367, 171] width 0 height 8
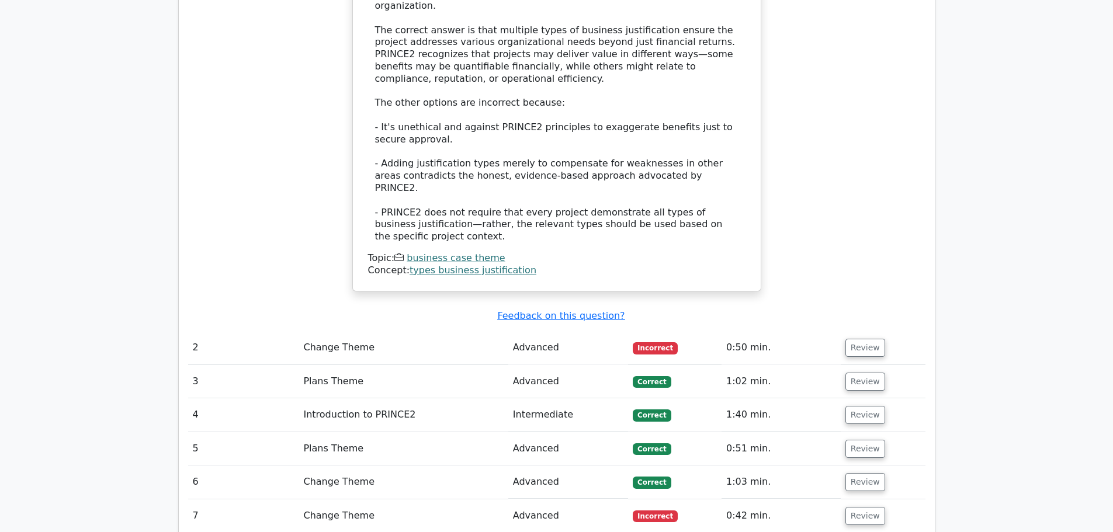
scroll to position [1378, 0]
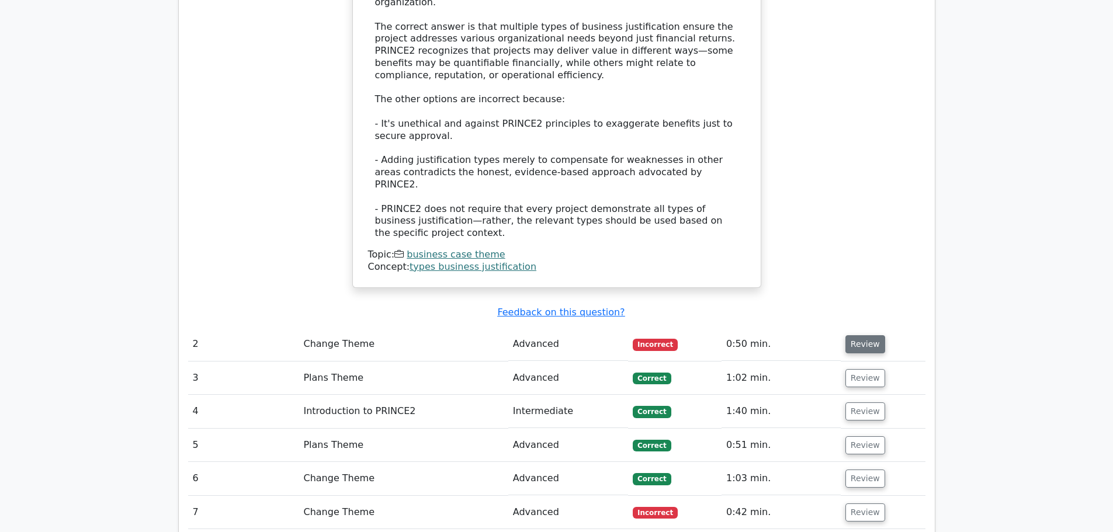
click at [867, 335] on button "Review" at bounding box center [865, 344] width 40 height 18
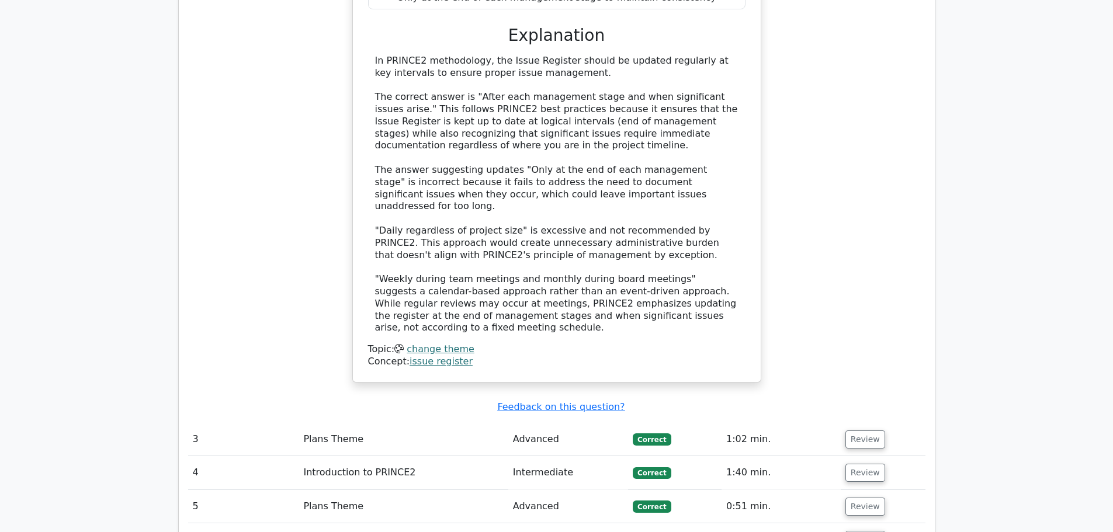
scroll to position [1939, 0]
click at [866, 429] on button "Review" at bounding box center [865, 438] width 40 height 18
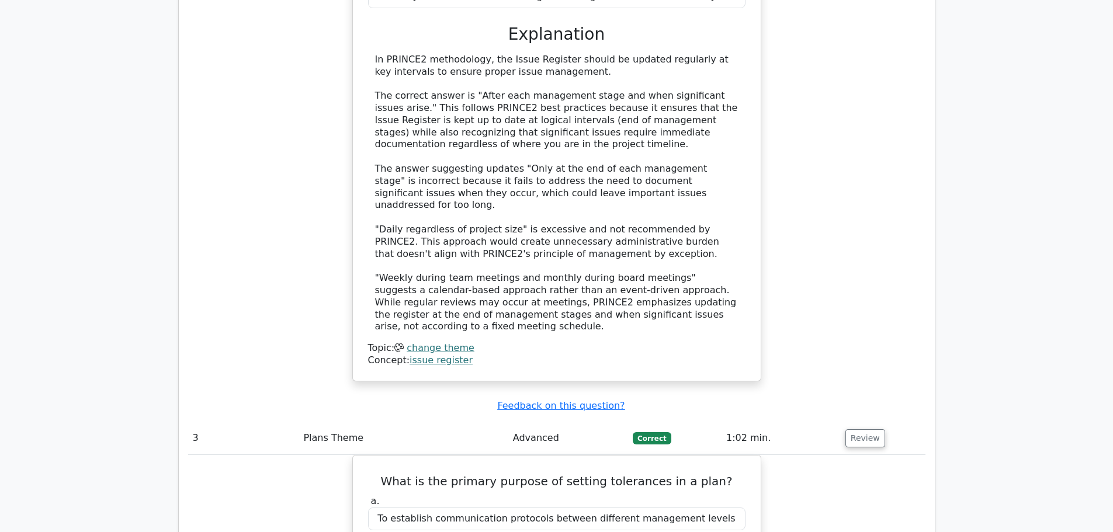
click at [833, 208] on div "What is the recommended frequency for updating the Issue Register during a proj…" at bounding box center [556, 98] width 737 height 595
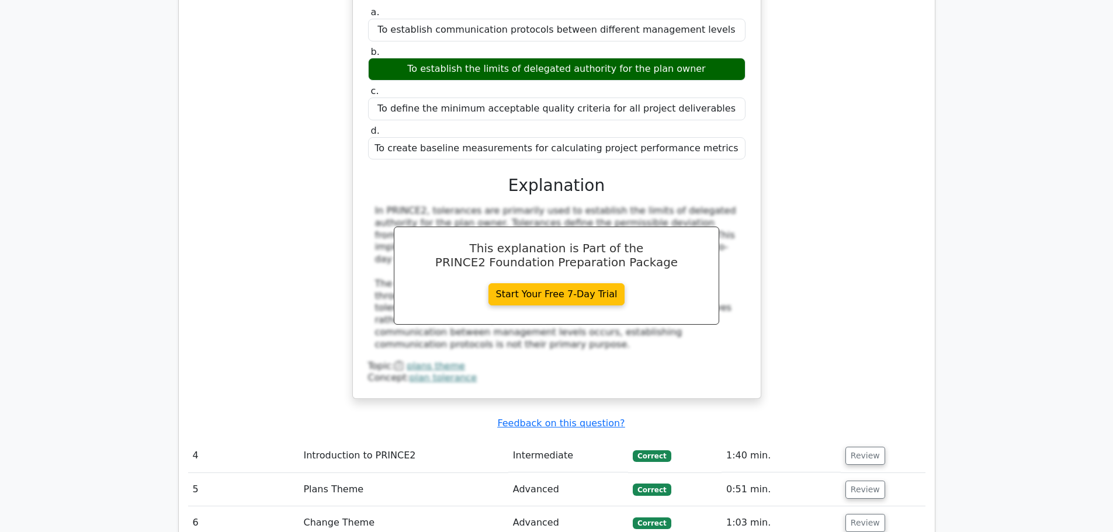
scroll to position [2430, 0]
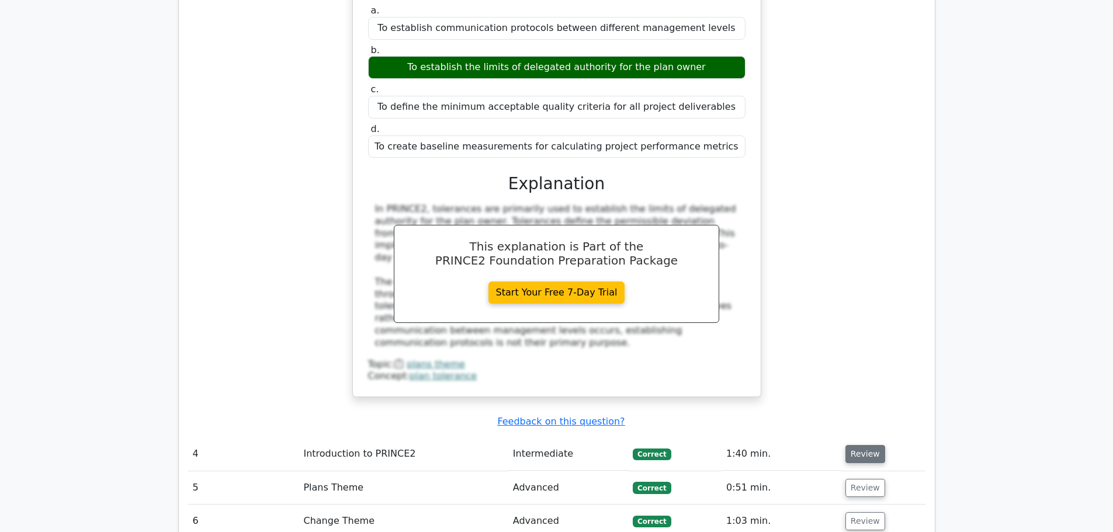
click at [859, 445] on button "Review" at bounding box center [865, 454] width 40 height 18
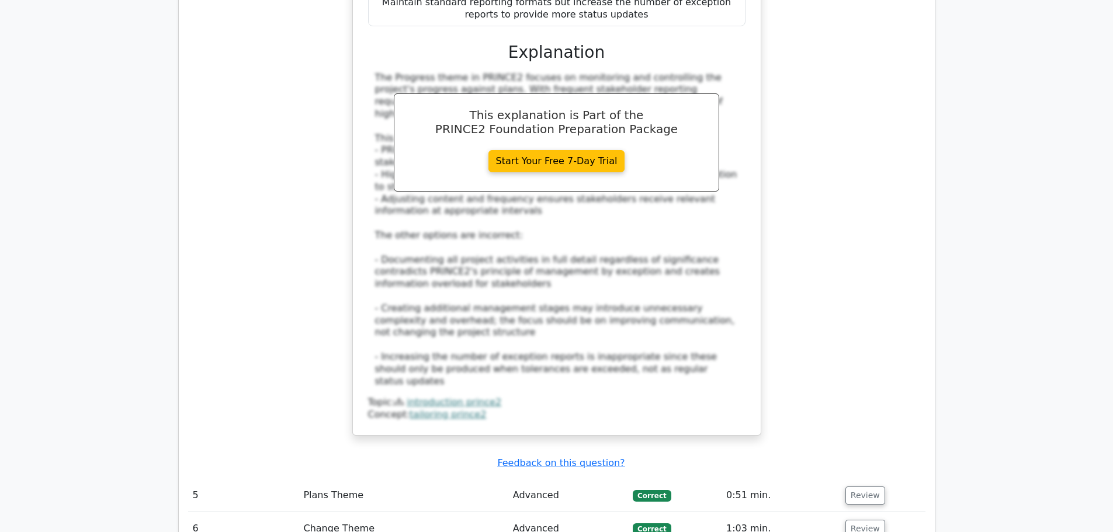
scroll to position [3131, 0]
click at [862, 484] on button "Review" at bounding box center [865, 493] width 40 height 18
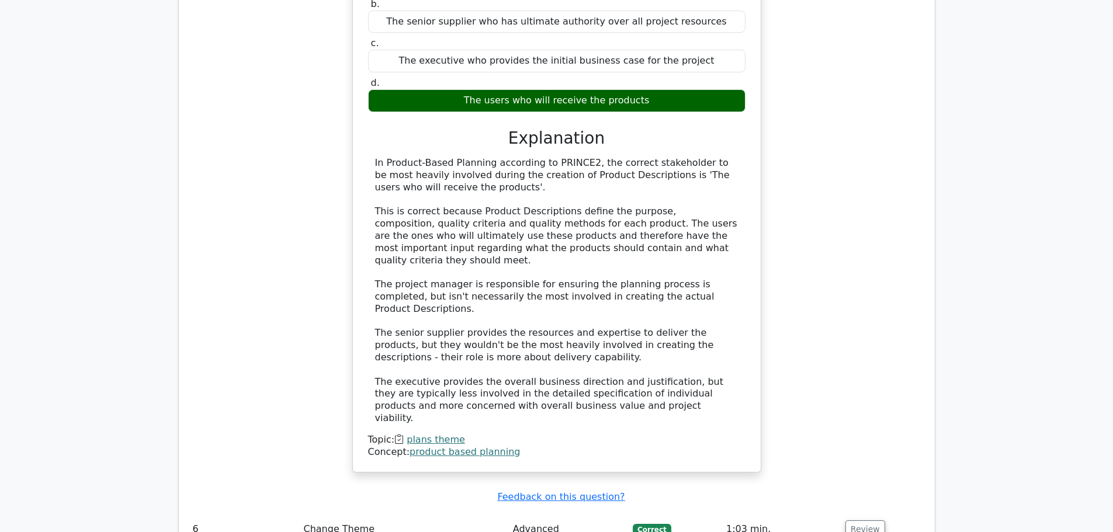
scroll to position [3738, 0]
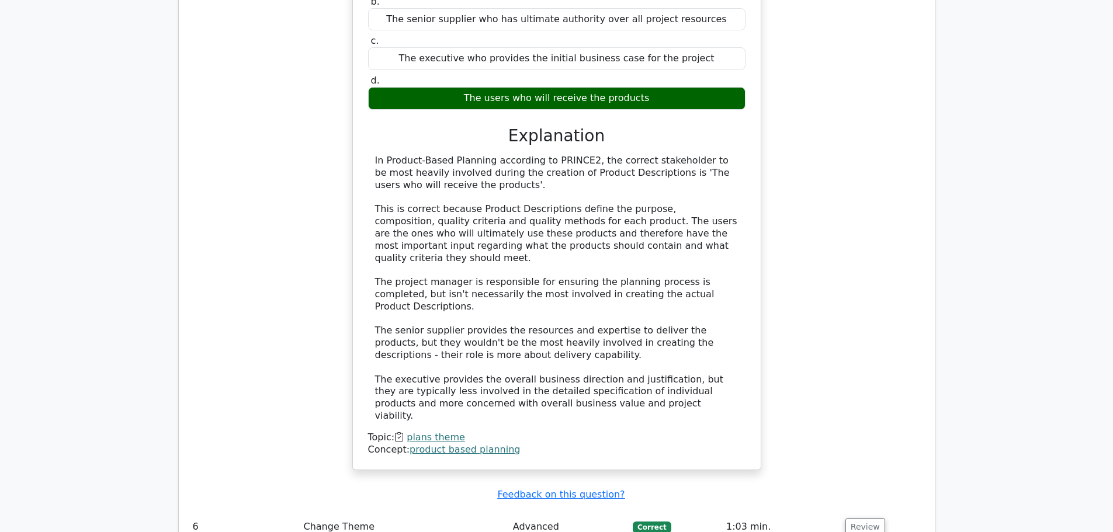
click at [862, 518] on button "Review" at bounding box center [865, 527] width 40 height 18
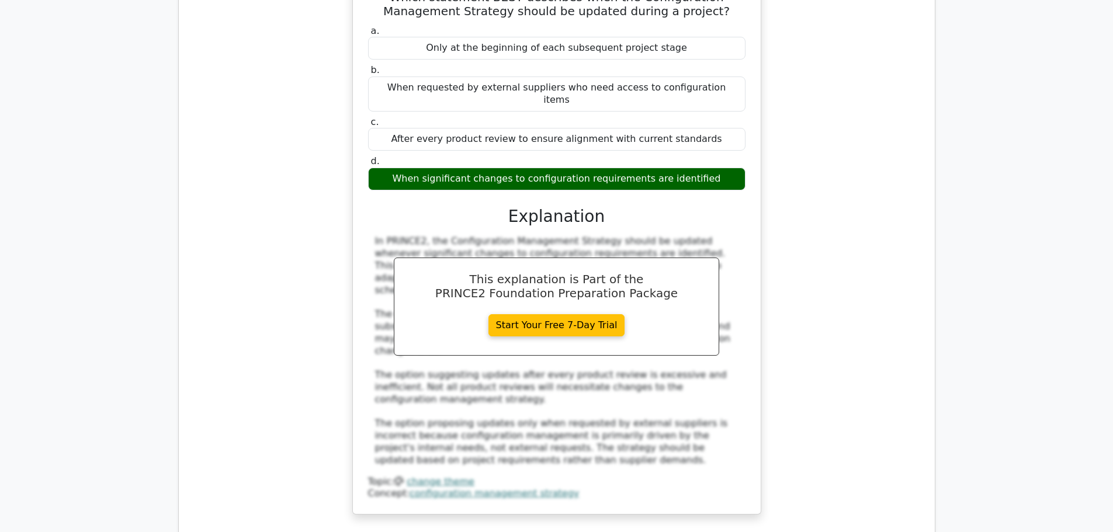
scroll to position [4345, 0]
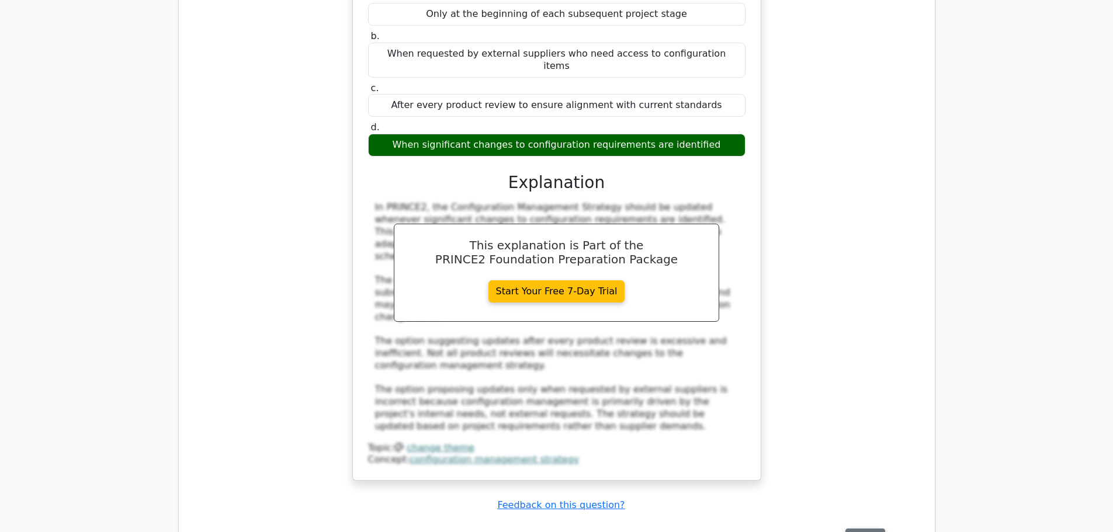
click at [857, 529] on button "Review" at bounding box center [865, 538] width 40 height 18
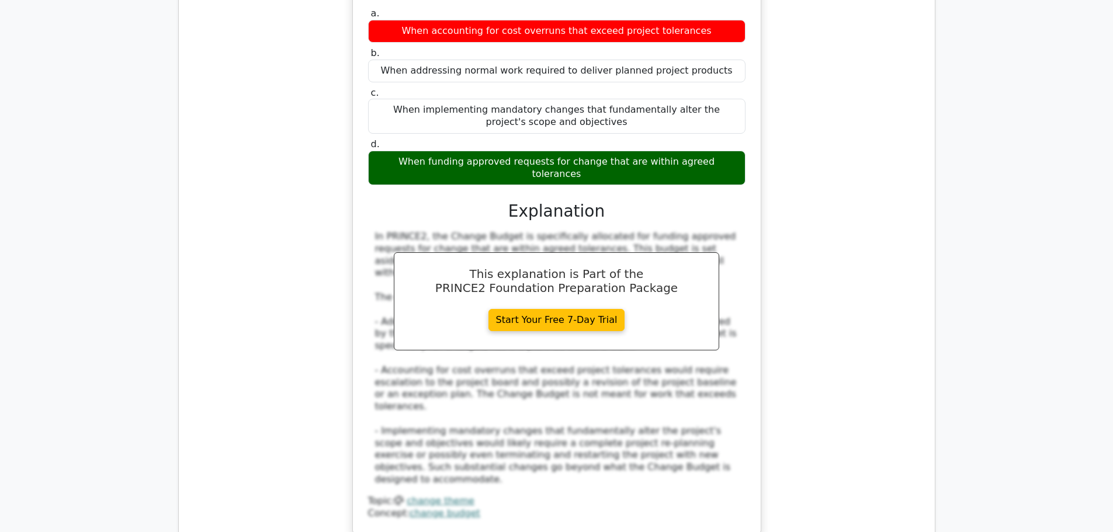
scroll to position [4953, 0]
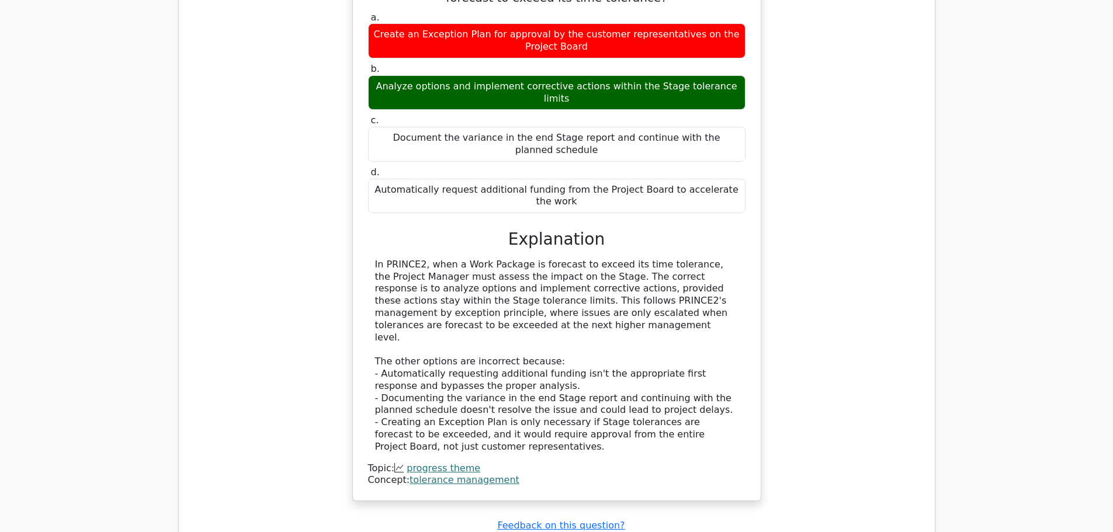
scroll to position [5607, 0]
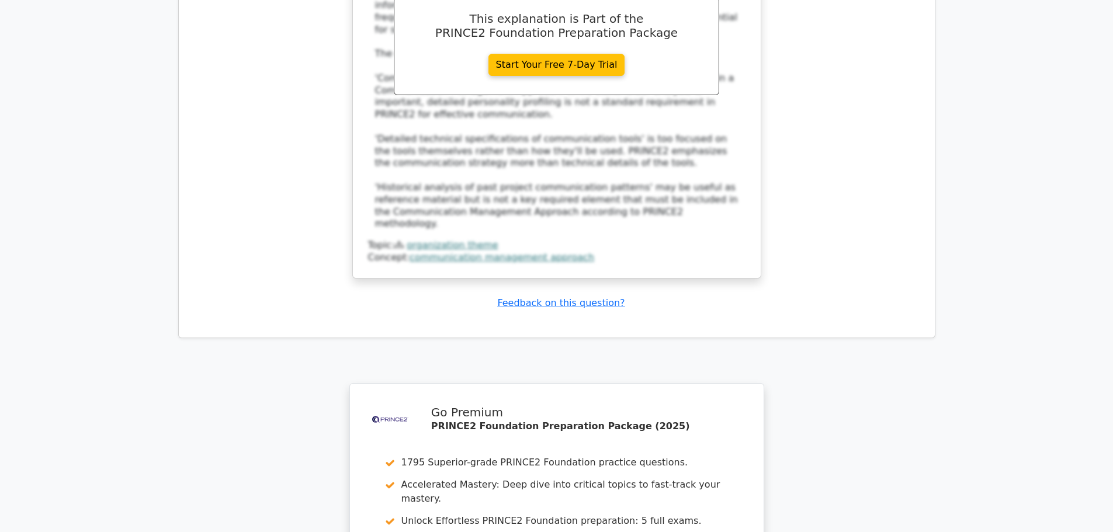
scroll to position [6471, 0]
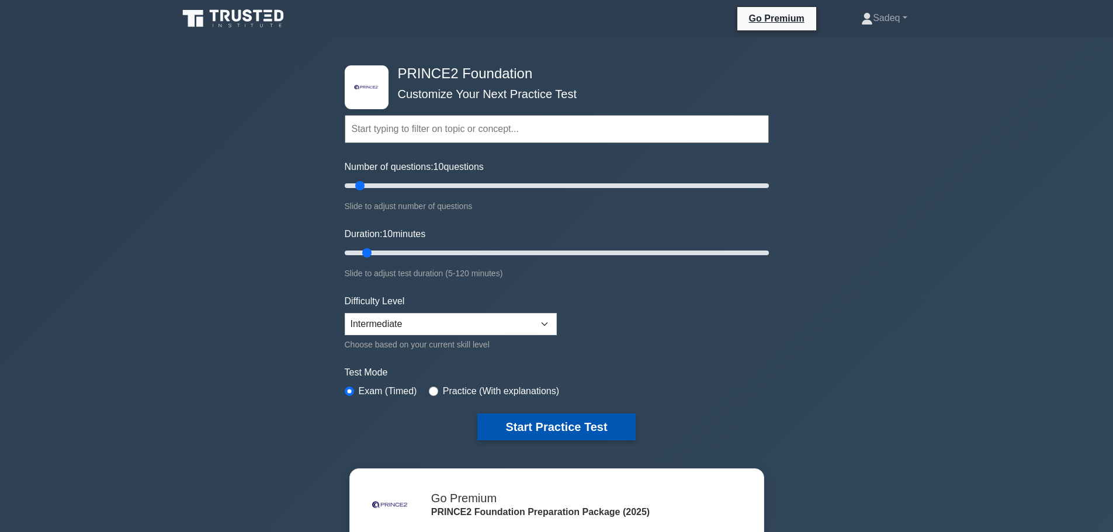
click at [569, 421] on button "Start Practice Test" at bounding box center [556, 427] width 158 height 27
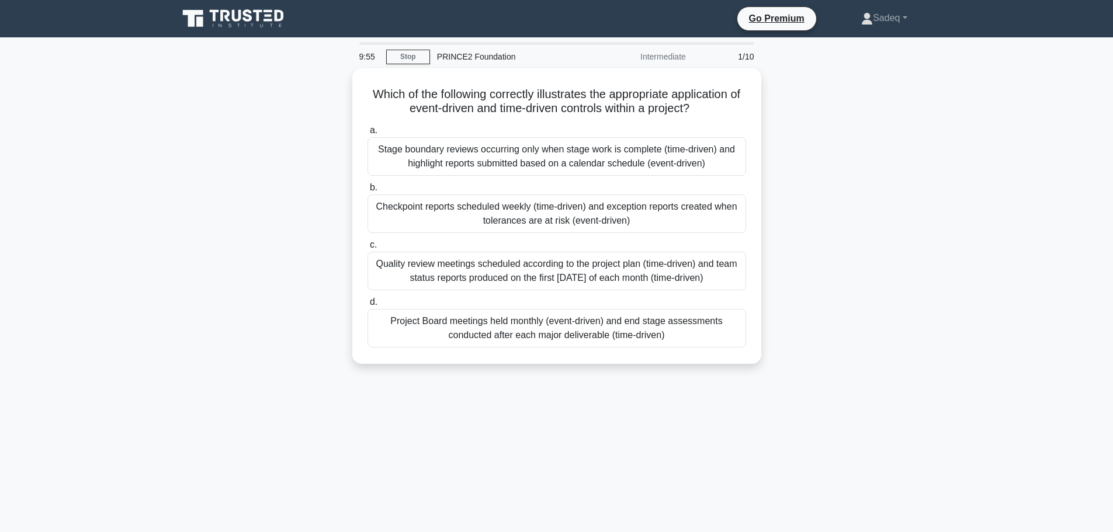
click at [569, 421] on div "9:55 Stop PRINCE2 Foundation Intermediate 1/10 Which of the following correctly…" at bounding box center [556, 334] width 771 height 584
click at [569, 421] on div "9:44 Stop PRINCE2 Foundation Intermediate 1/10 Which of the following correctly…" at bounding box center [556, 334] width 771 height 584
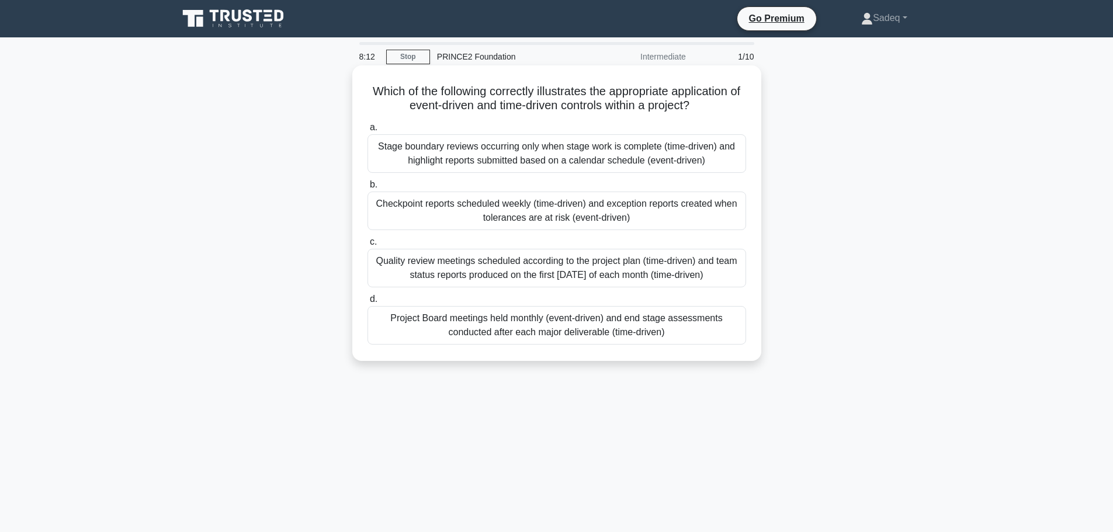
click at [607, 157] on div "Stage boundary reviews occurring only when stage work is complete (time-driven)…" at bounding box center [556, 153] width 378 height 39
click at [367, 131] on input "a. Stage boundary reviews occurring only when stage work is complete (time-driv…" at bounding box center [367, 128] width 0 height 8
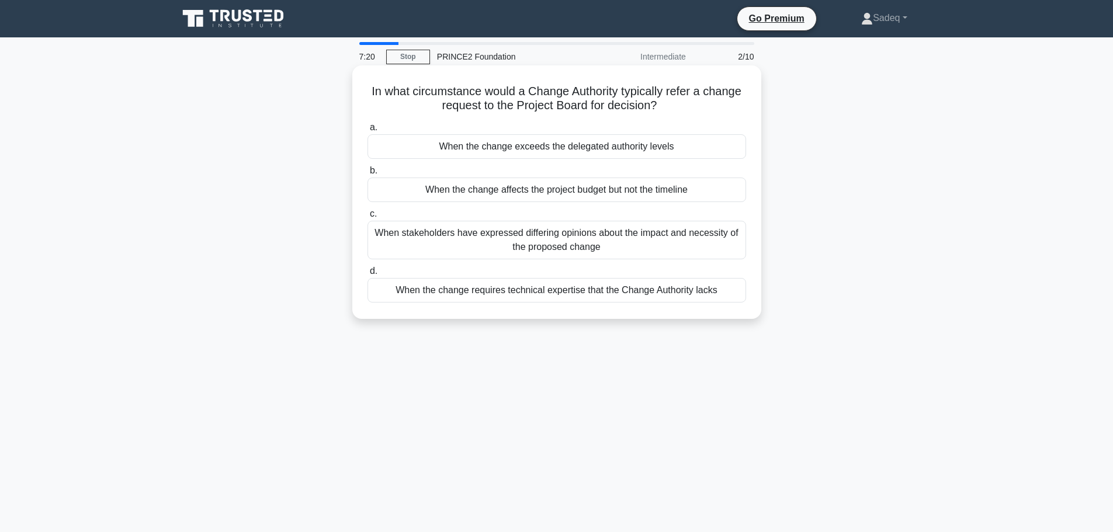
click at [579, 140] on div "When the change exceeds the delegated authority levels" at bounding box center [556, 146] width 378 height 25
click at [367, 131] on input "a. When the change exceeds the delegated authority levels" at bounding box center [367, 128] width 0 height 8
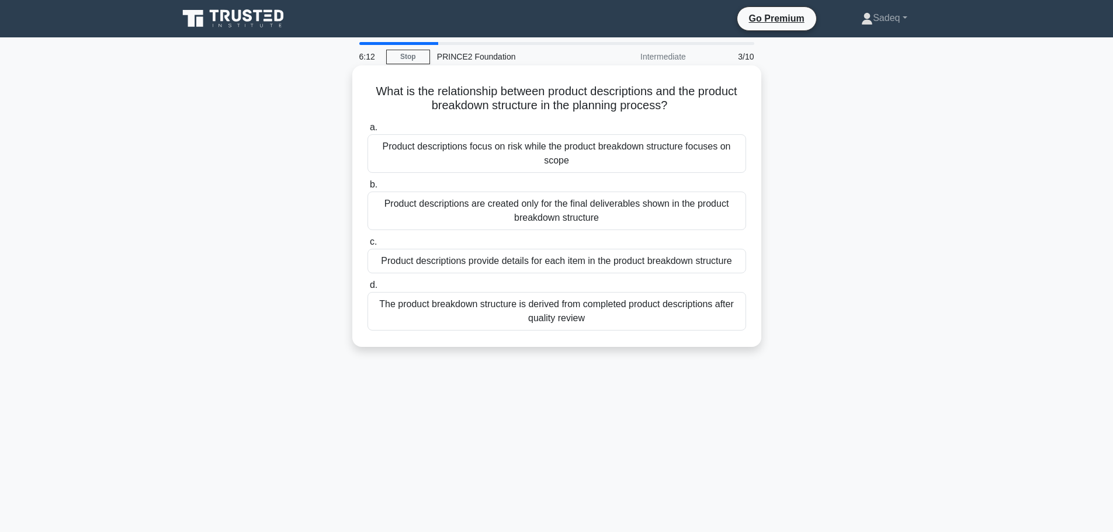
click at [548, 311] on div "The product breakdown structure is derived from completed product descriptions …" at bounding box center [556, 311] width 378 height 39
click at [367, 289] on input "d. The product breakdown structure is derived from completed product descriptio…" at bounding box center [367, 286] width 0 height 8
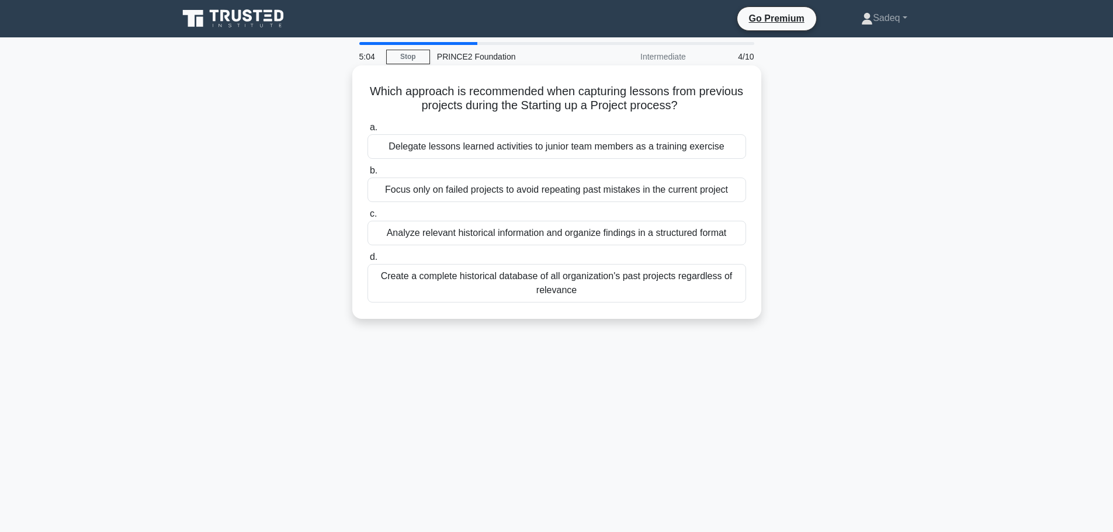
click at [562, 279] on div "Create a complete historical database of all organization's past projects regar…" at bounding box center [556, 283] width 378 height 39
click at [367, 261] on input "d. Create a complete historical database of all organization's past projects re…" at bounding box center [367, 257] width 0 height 8
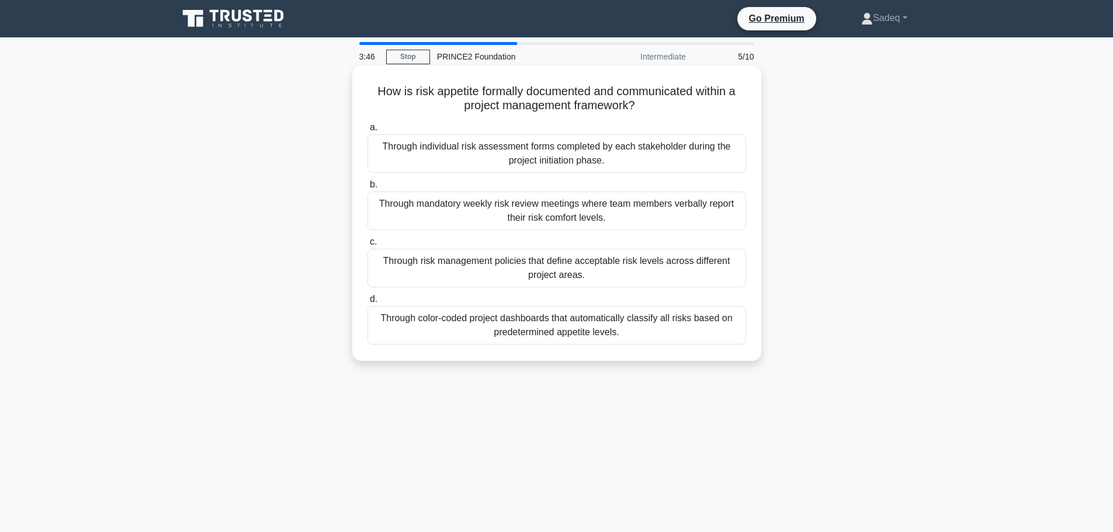
click at [547, 266] on div "Through risk management policies that define acceptable risk levels across diff…" at bounding box center [556, 268] width 378 height 39
click at [367, 246] on input "c. Through risk management policies that define acceptable risk levels across d…" at bounding box center [367, 242] width 0 height 8
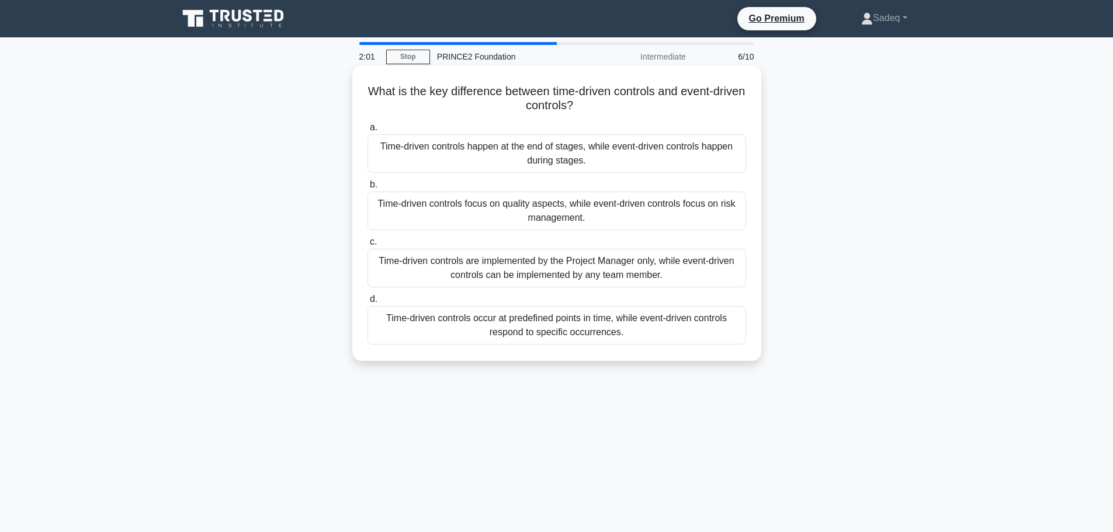
click at [551, 210] on div "Time-driven controls focus on quality aspects, while event-driven controls focu…" at bounding box center [556, 211] width 378 height 39
click at [367, 189] on input "b. Time-driven controls focus on quality aspects, while event-driven controls f…" at bounding box center [367, 185] width 0 height 8
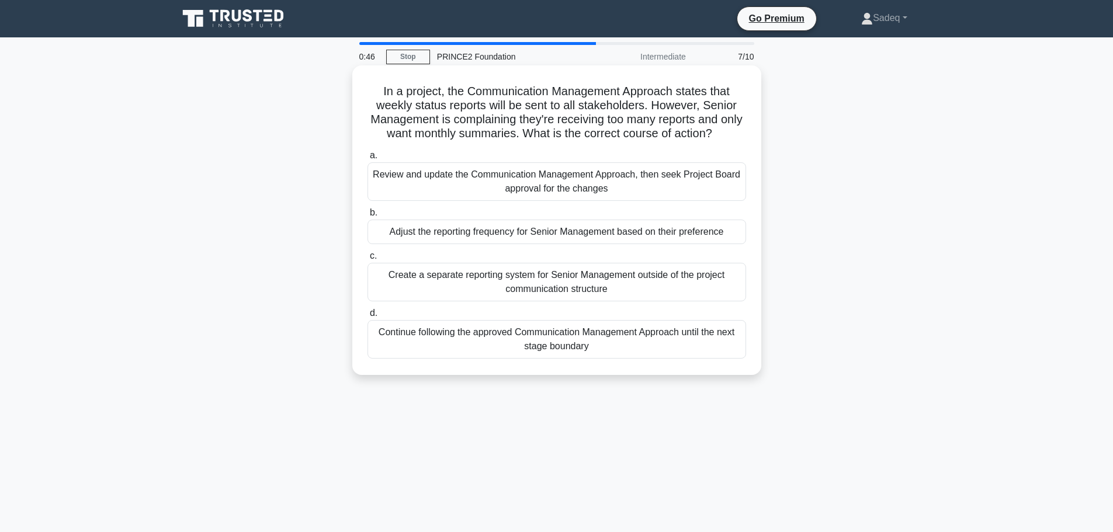
click at [552, 231] on div "Adjust the reporting frequency for Senior Management based on their preference" at bounding box center [556, 232] width 378 height 25
click at [367, 217] on input "b. Adjust the reporting frequency for Senior Management based on their preferen…" at bounding box center [367, 213] width 0 height 8
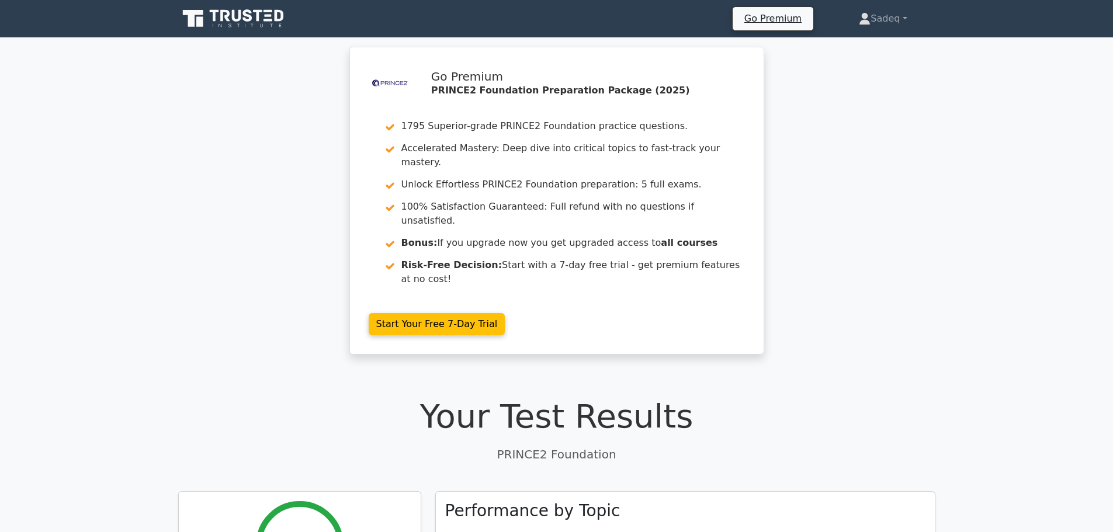
click at [717, 397] on h1 "Your Test Results" at bounding box center [556, 416] width 757 height 39
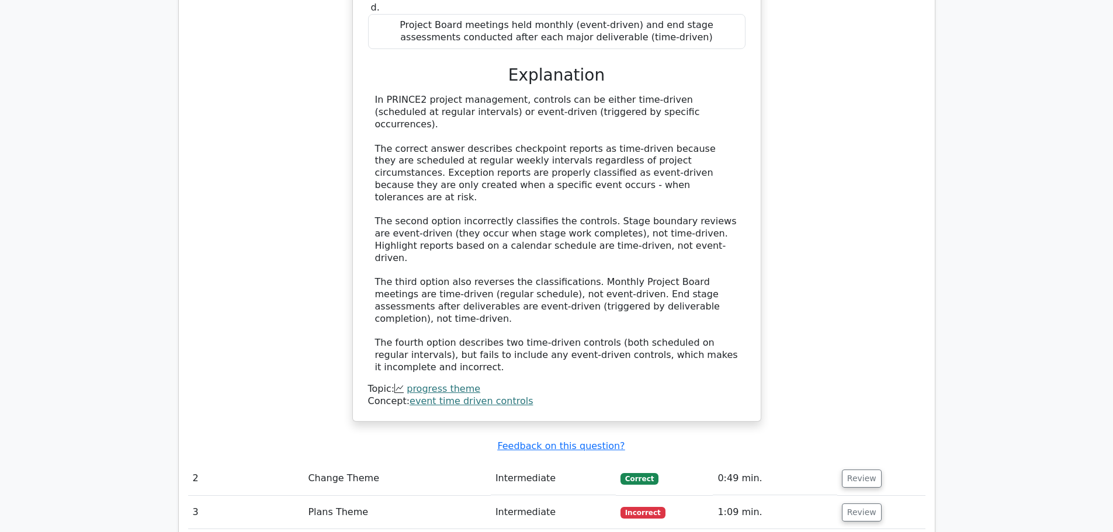
scroll to position [1262, 0]
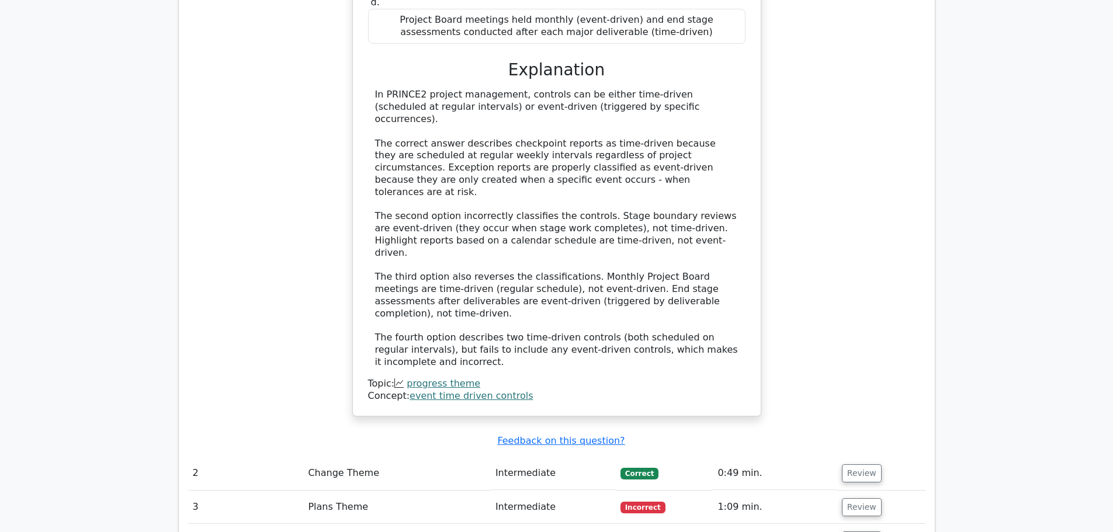
click at [843, 227] on div "Which of the following correctly illustrates the appropriate application of eve…" at bounding box center [556, 90] width 737 height 682
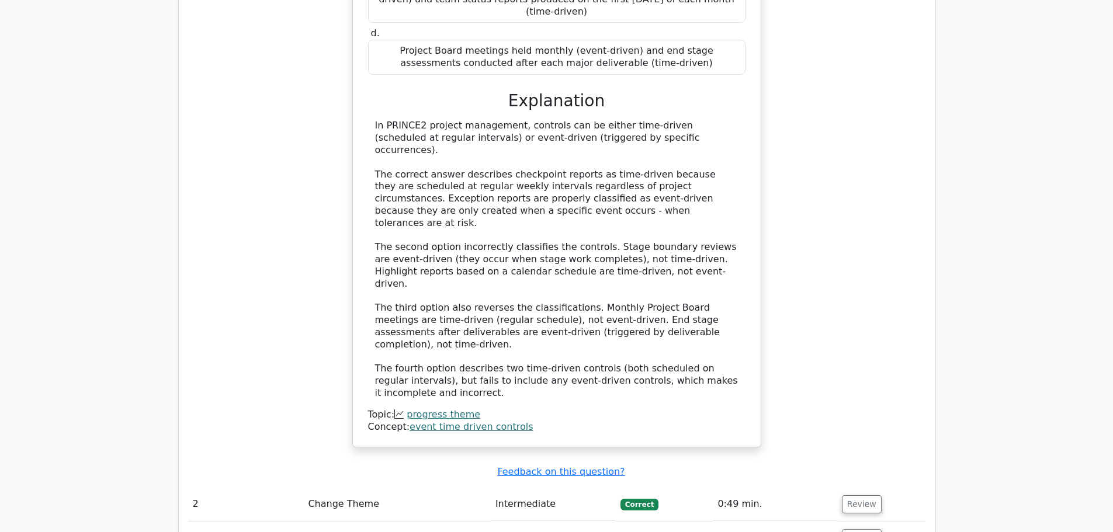
scroll to position [1238, 0]
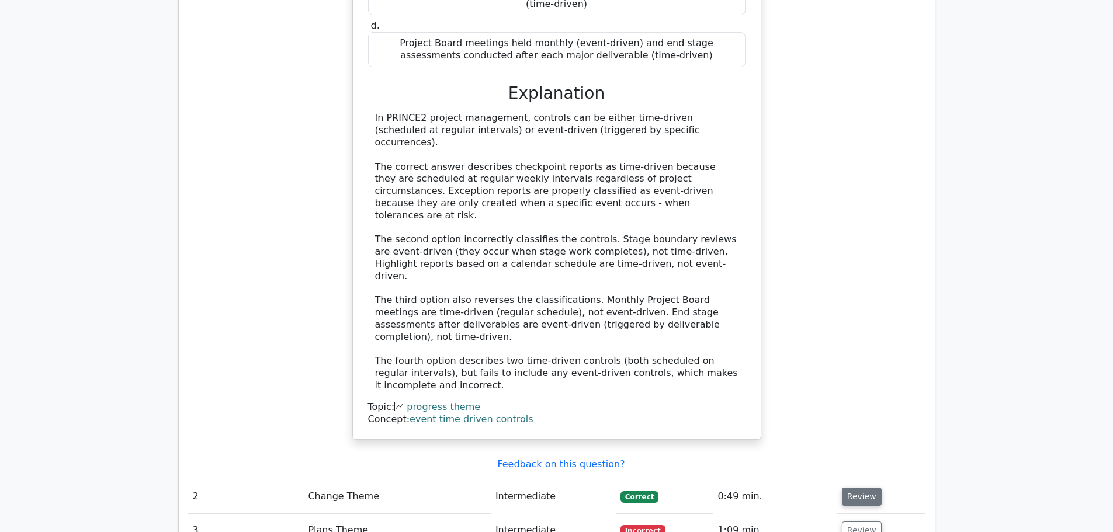
click at [861, 488] on button "Review" at bounding box center [862, 497] width 40 height 18
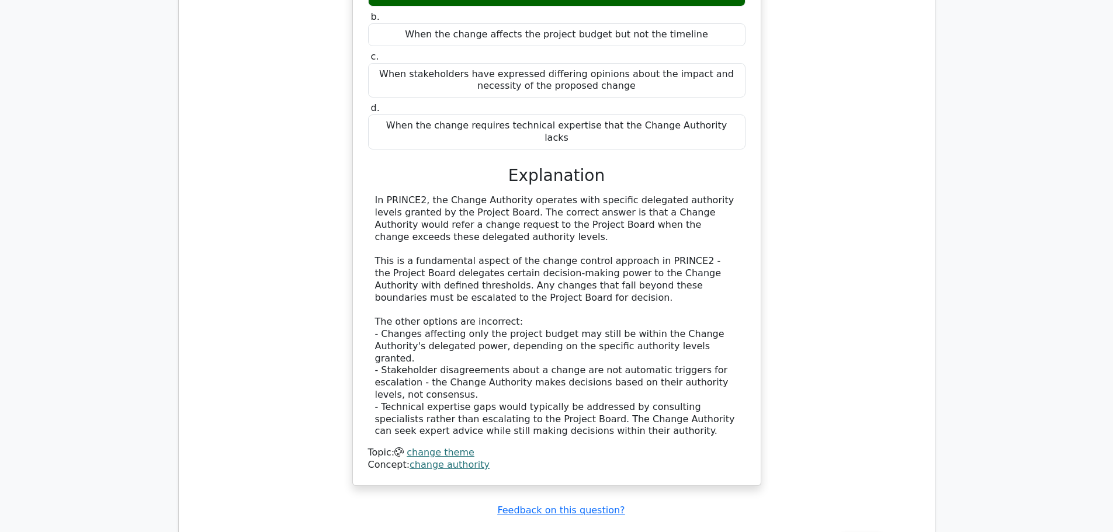
scroll to position [1840, 0]
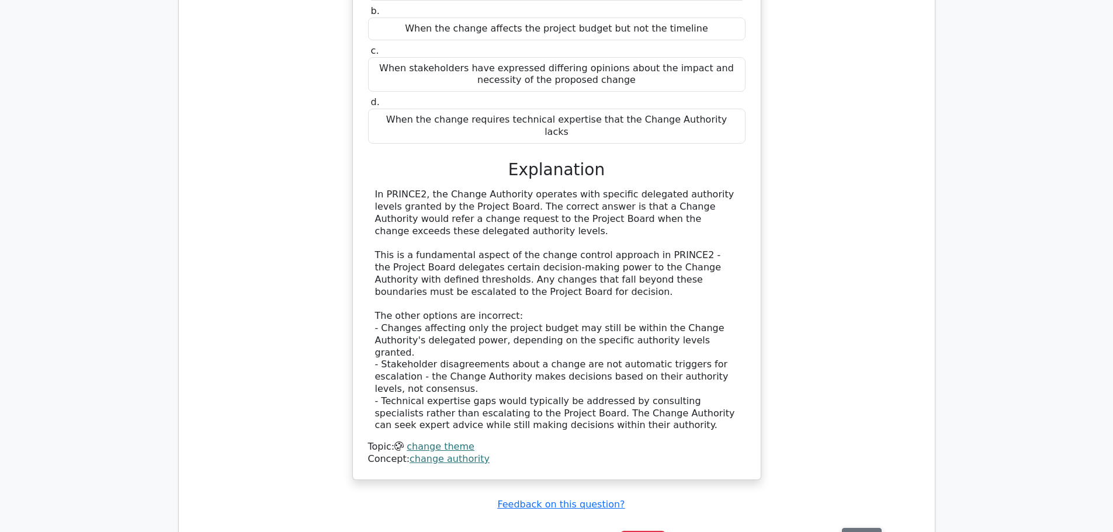
click at [852, 528] on button "Review" at bounding box center [862, 537] width 40 height 18
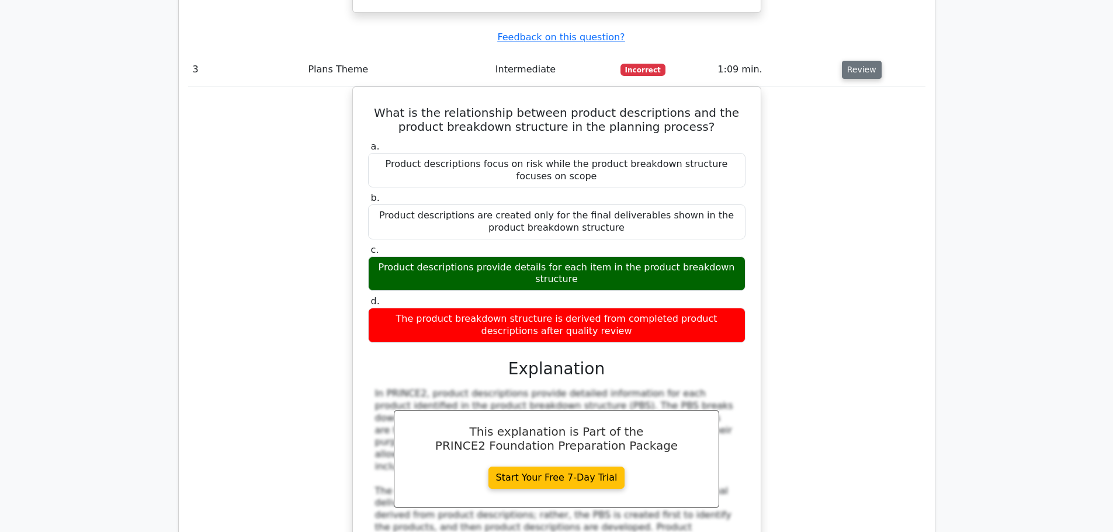
scroll to position [2354, 0]
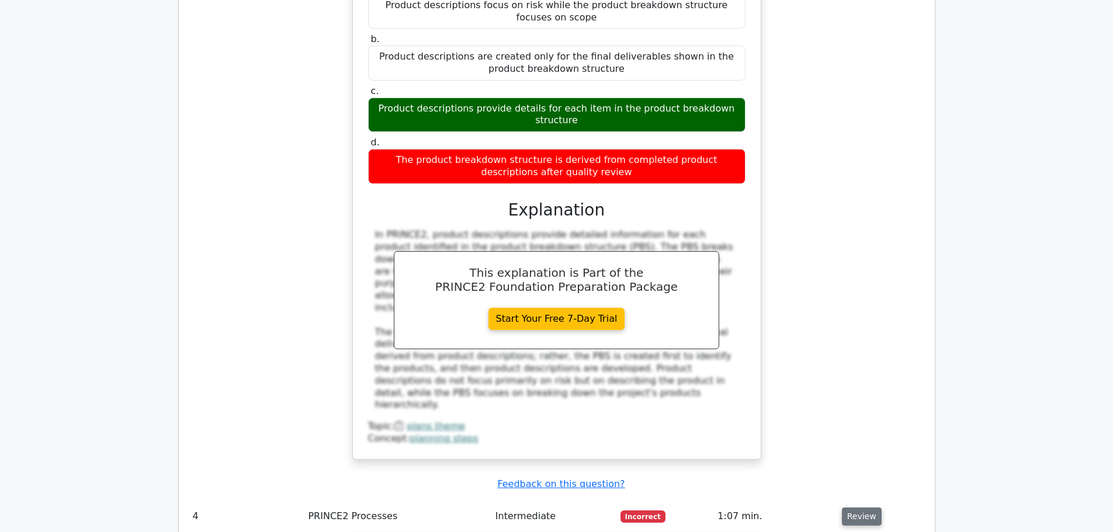
scroll to position [2495, 0]
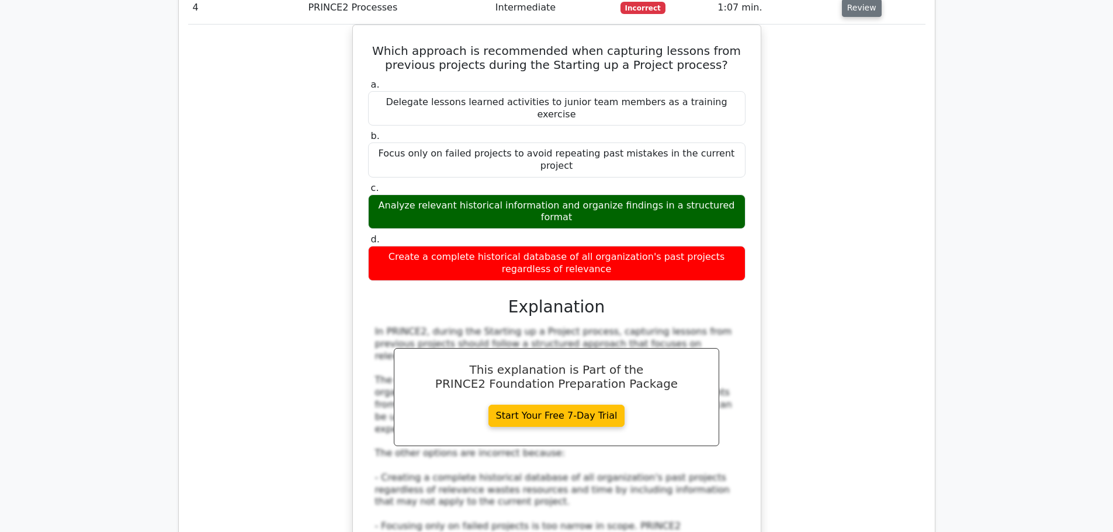
scroll to position [3009, 0]
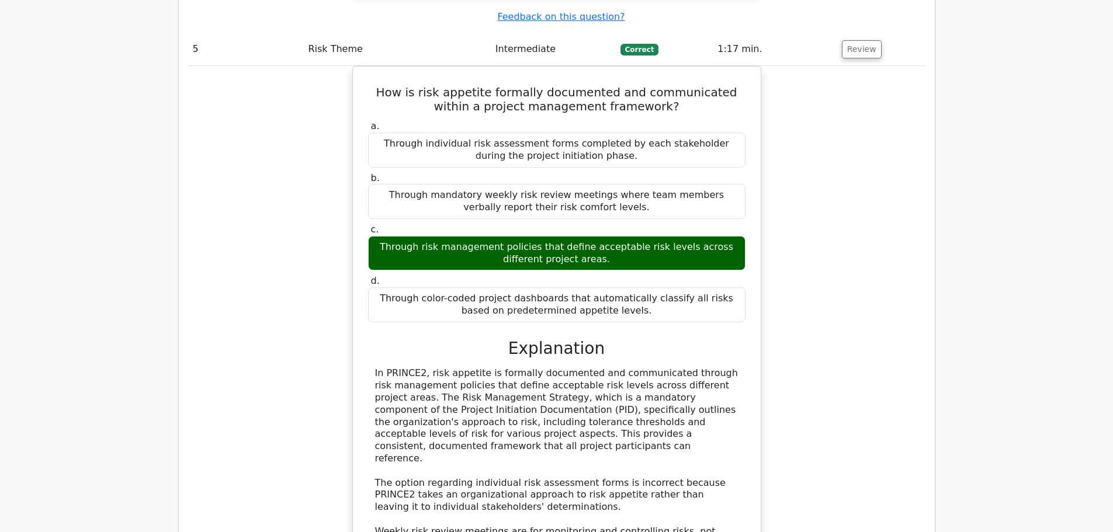
scroll to position [3663, 0]
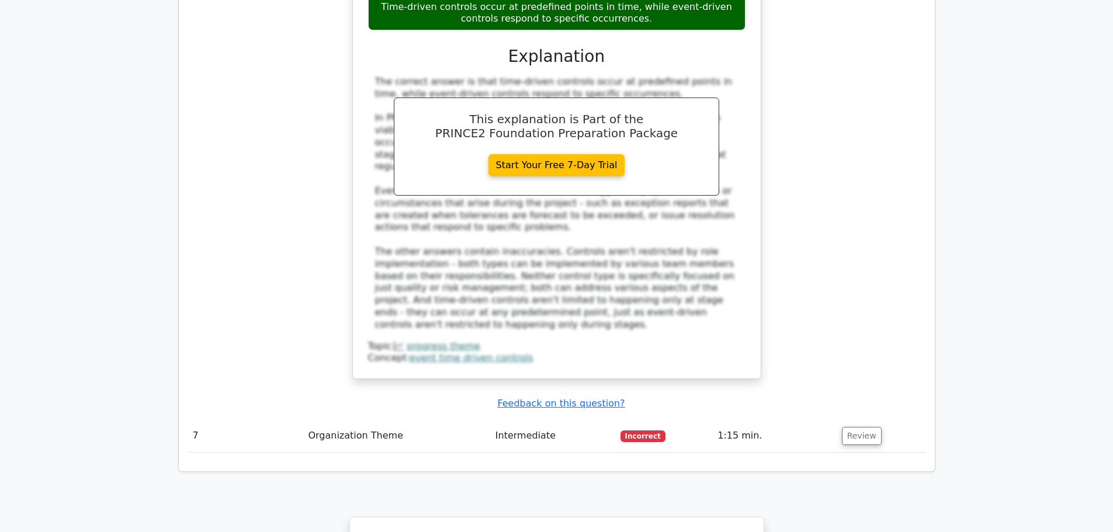
scroll to position [4644, 0]
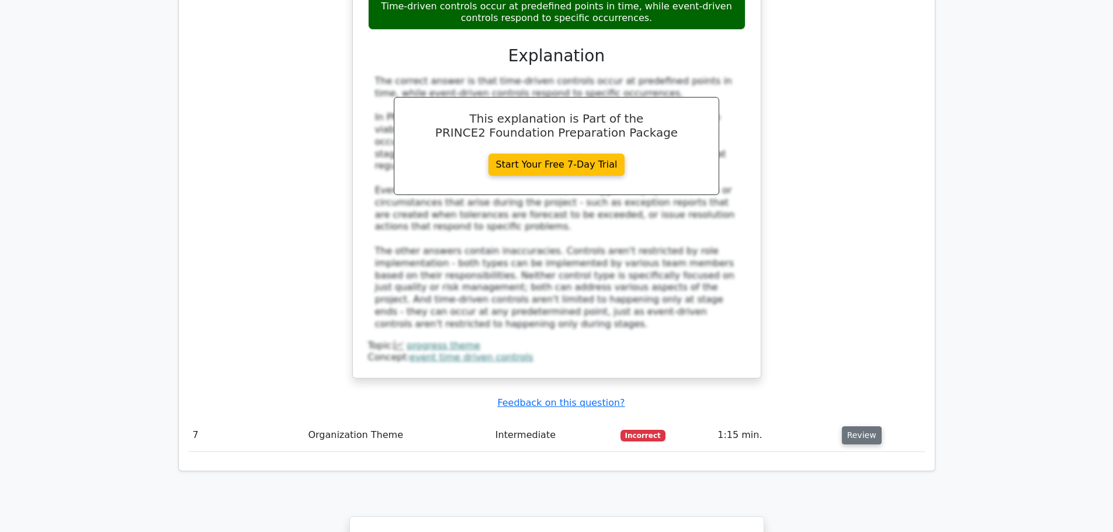
click at [863, 426] on button "Review" at bounding box center [862, 435] width 40 height 18
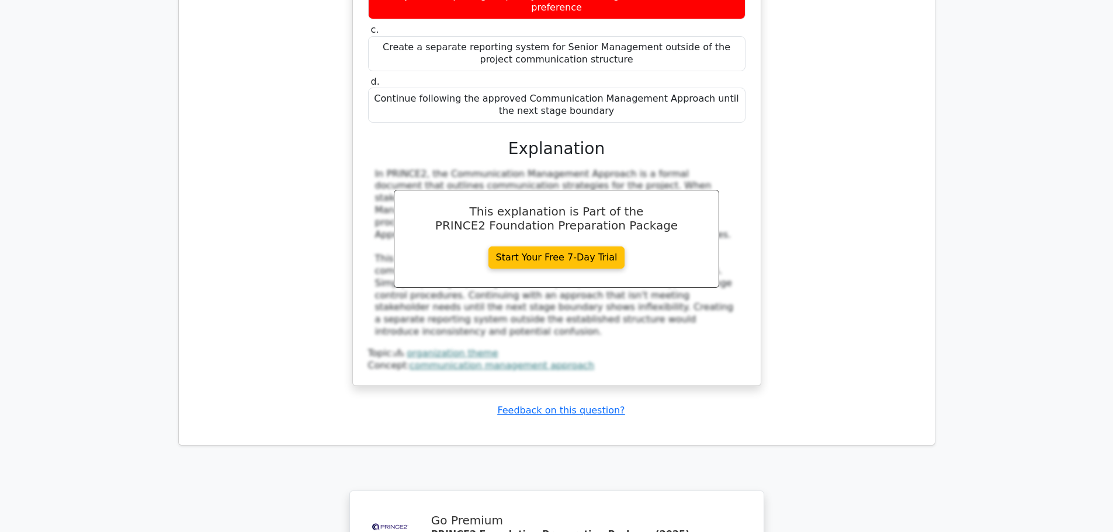
scroll to position [5275, 0]
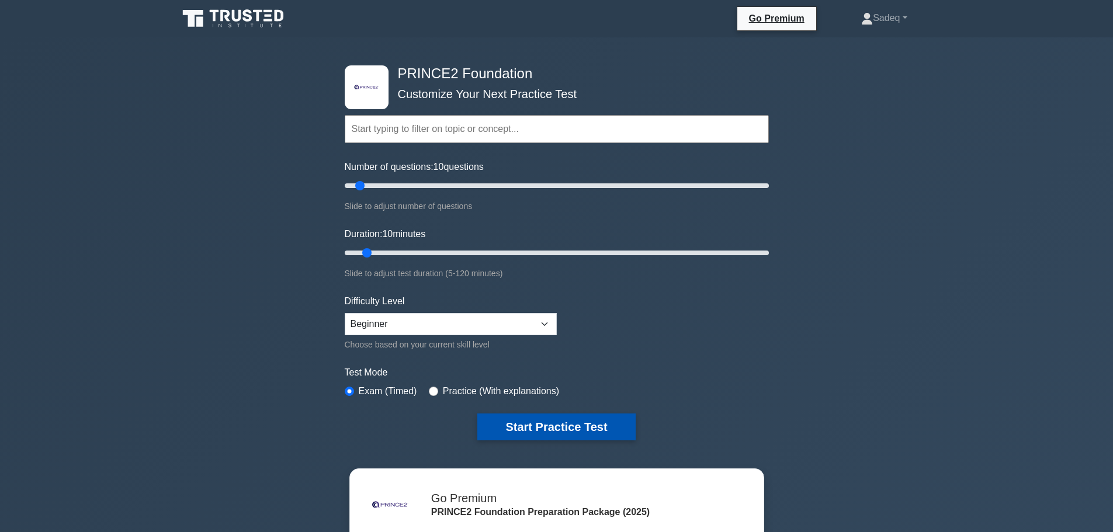
click at [535, 421] on button "Start Practice Test" at bounding box center [556, 427] width 158 height 27
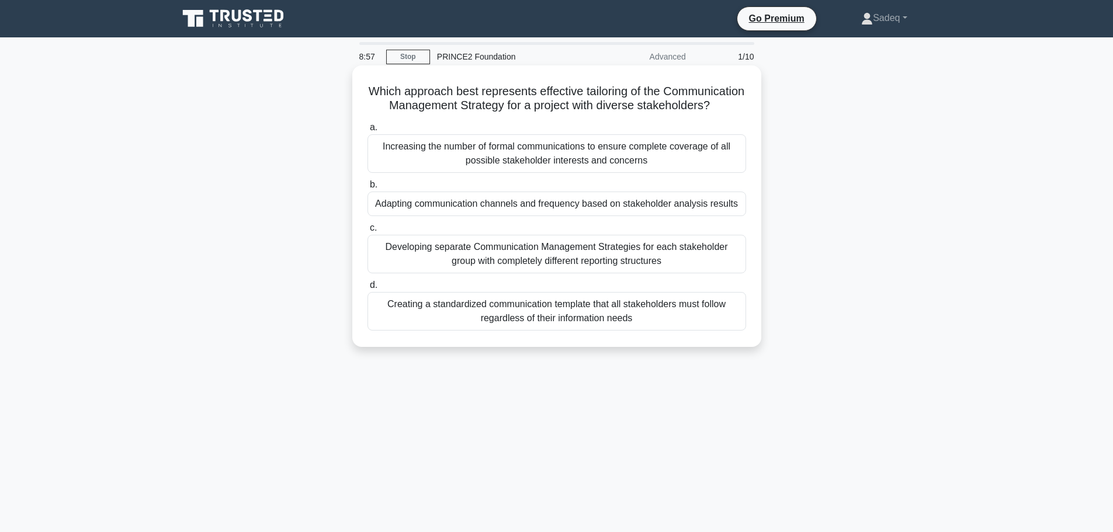
click at [538, 214] on div "Adapting communication channels and frequency based on stakeholder analysis res…" at bounding box center [556, 204] width 378 height 25
click at [367, 189] on input "b. Adapting communication channels and frequency based on stakeholder analysis …" at bounding box center [367, 185] width 0 height 8
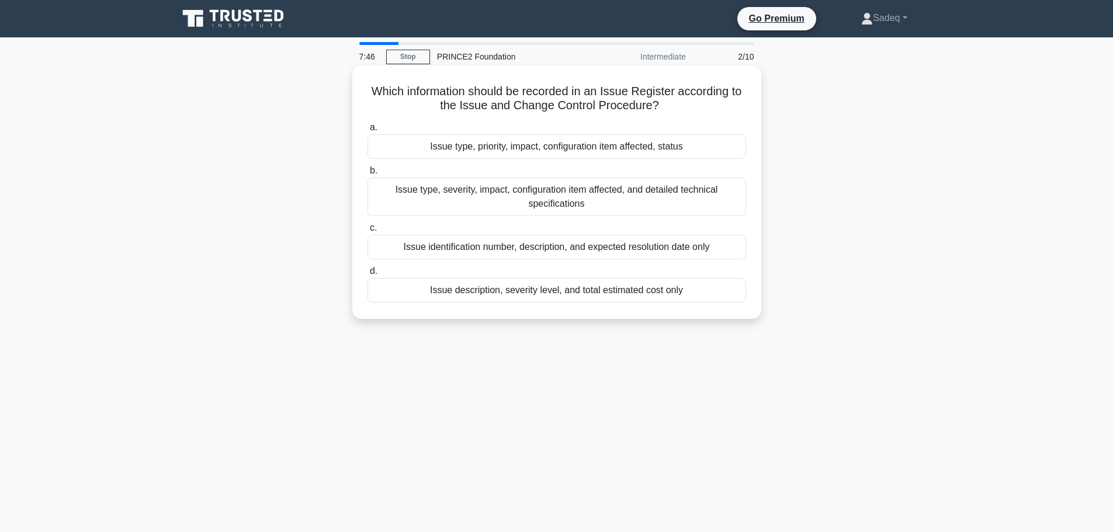
click at [560, 192] on div "Issue type, severity, impact, configuration item affected, and detailed technic…" at bounding box center [556, 197] width 378 height 39
click at [367, 175] on input "b. Issue type, severity, impact, configuration item affected, and detailed tech…" at bounding box center [367, 171] width 0 height 8
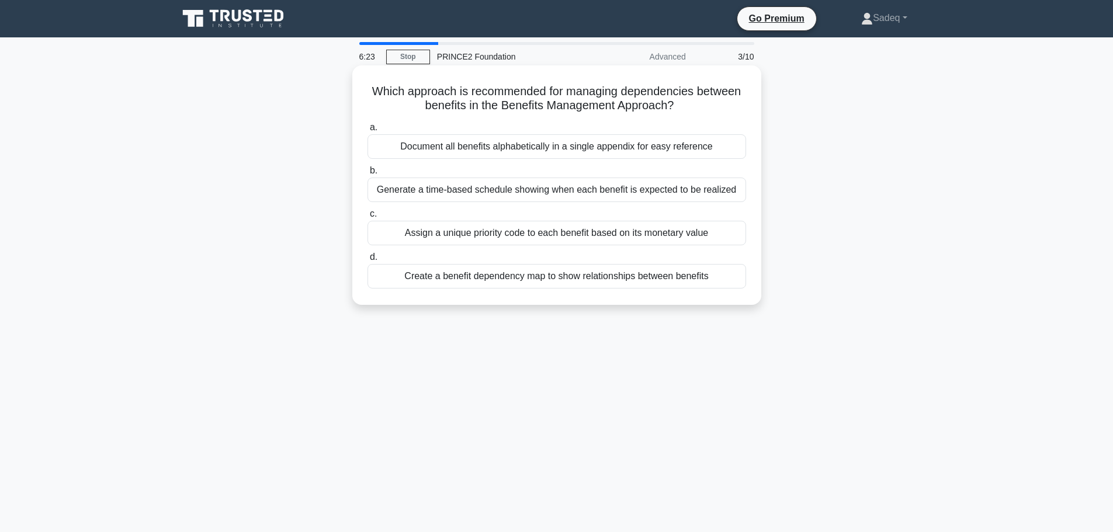
click at [491, 191] on div "Generate a time-based schedule showing when each benefit is expected to be real…" at bounding box center [556, 190] width 378 height 25
click at [367, 175] on input "b. Generate a time-based schedule showing when each benefit is expected to be r…" at bounding box center [367, 171] width 0 height 8
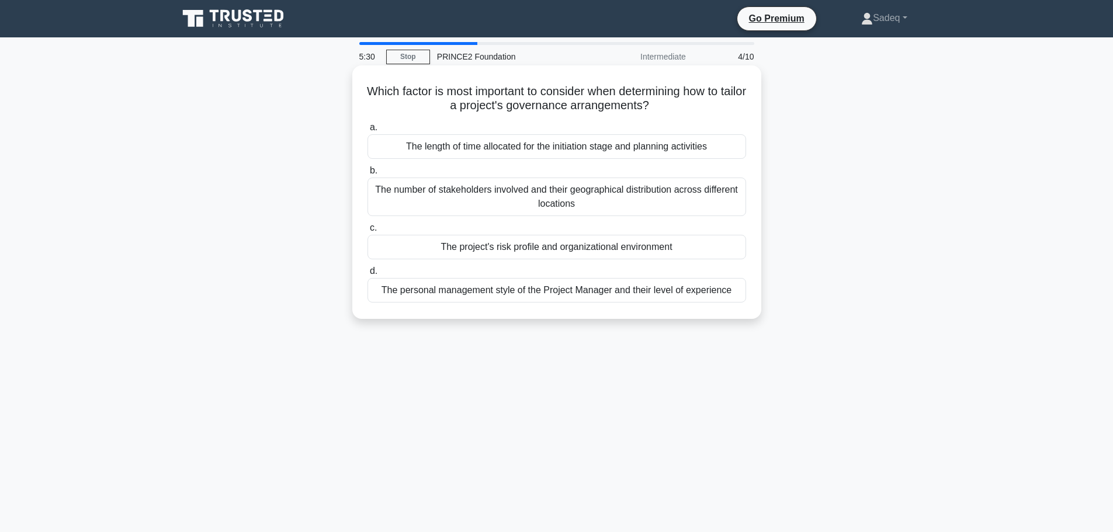
click at [554, 148] on div "The length of time allocated for the initiation stage and planning activities" at bounding box center [556, 146] width 378 height 25
click at [367, 131] on input "a. The length of time allocated for the initiation stage and planning activities" at bounding box center [367, 128] width 0 height 8
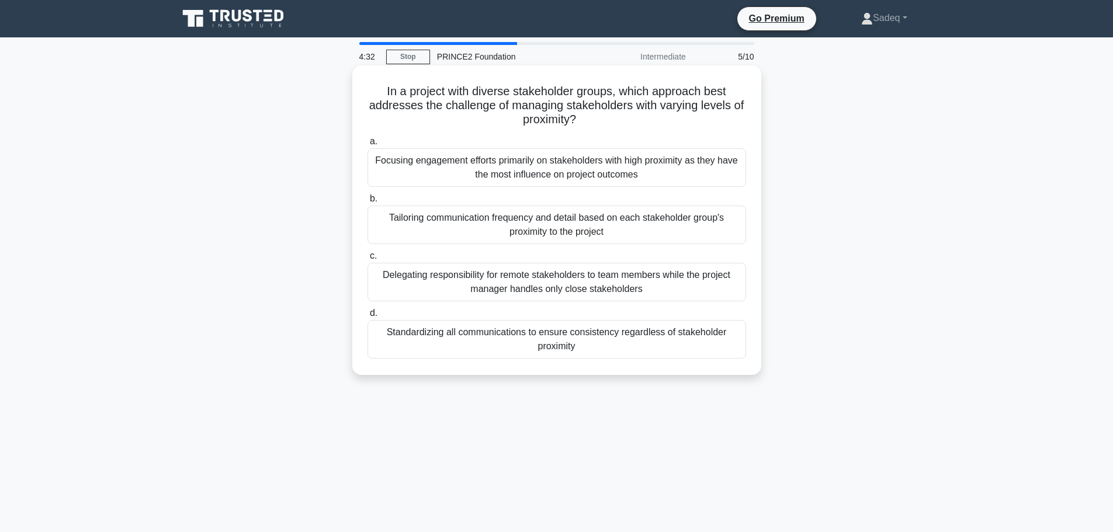
click at [575, 334] on div "Standardizing all communications to ensure consistency regardless of stakeholde…" at bounding box center [556, 339] width 378 height 39
click at [367, 317] on input "d. Standardizing all communications to ensure consistency regardless of stakeho…" at bounding box center [367, 314] width 0 height 8
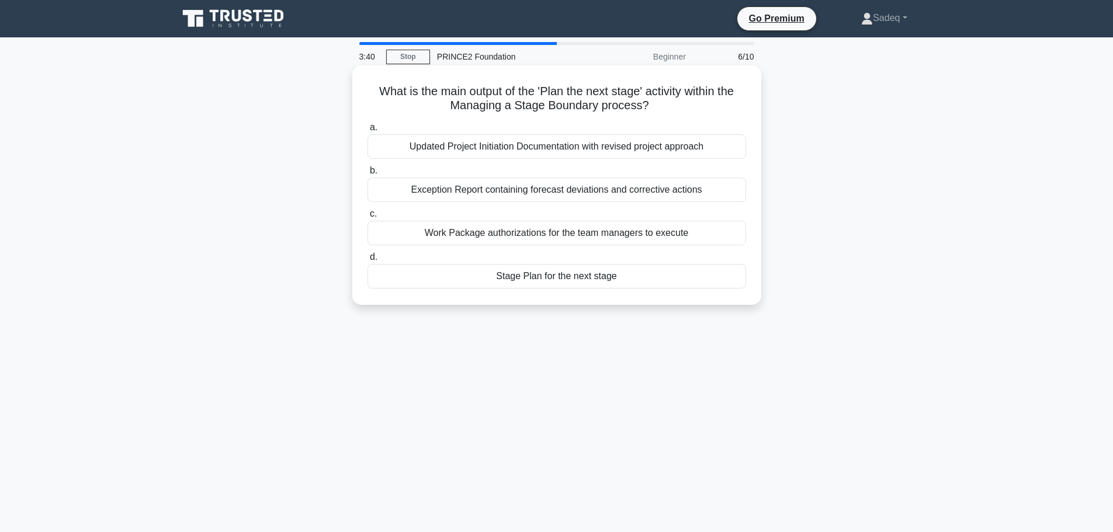
click at [567, 279] on div "Stage Plan for the next stage" at bounding box center [556, 276] width 378 height 25
click at [367, 261] on input "d. Stage Plan for the next stage" at bounding box center [367, 257] width 0 height 8
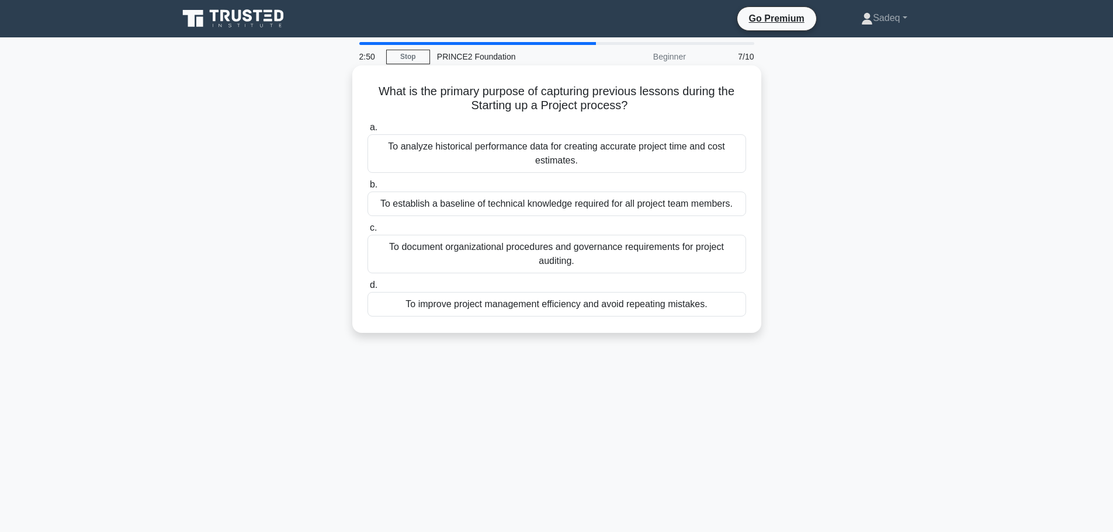
click at [611, 301] on div "To improve project management efficiency and avoid repeating mistakes." at bounding box center [556, 304] width 378 height 25
click at [367, 289] on input "d. To improve project management efficiency and avoid repeating mistakes." at bounding box center [367, 286] width 0 height 8
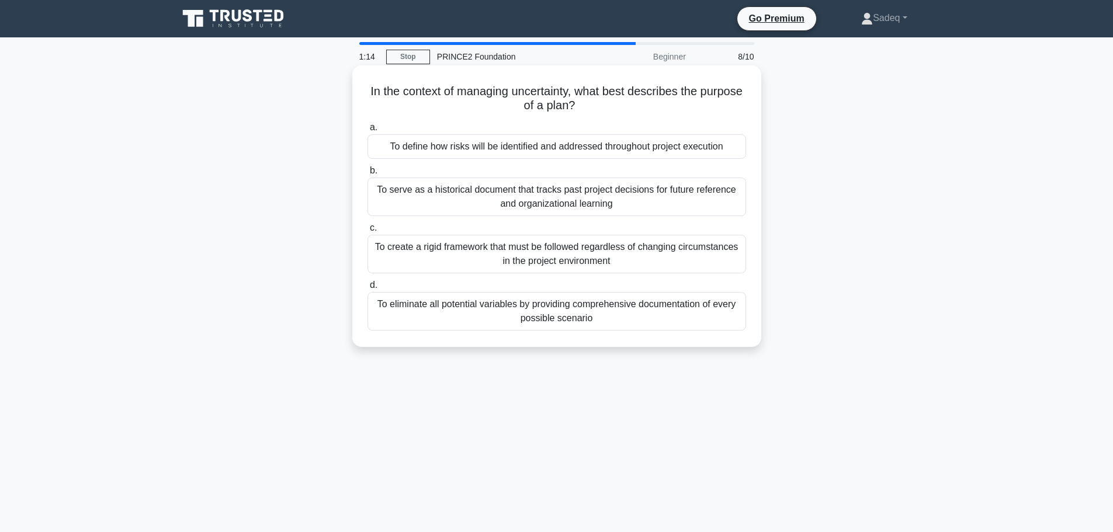
click at [550, 147] on div "To define how risks will be identified and addressed throughout project executi…" at bounding box center [556, 146] width 378 height 25
click at [367, 131] on input "a. To define how risks will be identified and addressed throughout project exec…" at bounding box center [367, 128] width 0 height 8
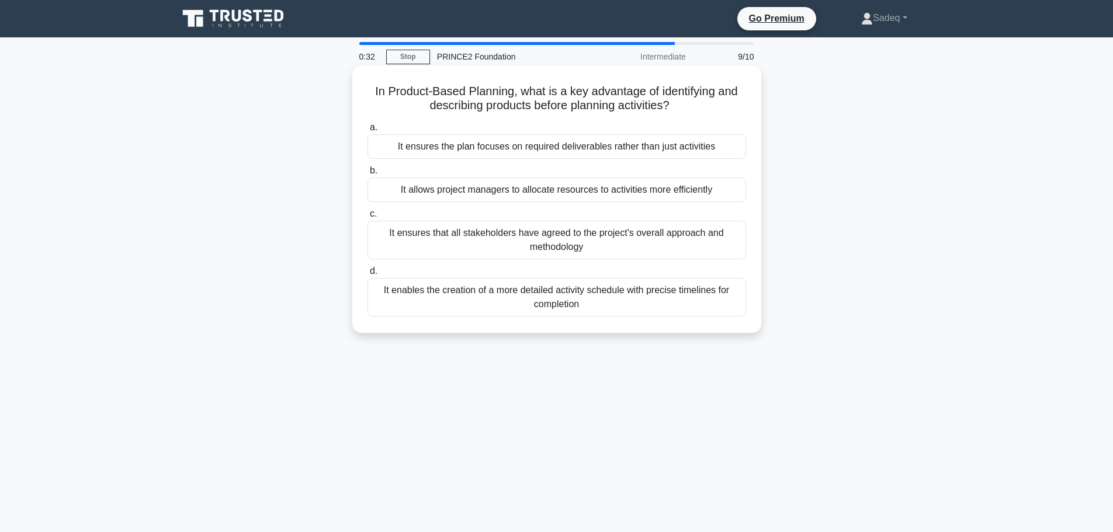
click at [599, 150] on div "It ensures the plan focuses on required deliverables rather than just activities" at bounding box center [556, 146] width 378 height 25
click at [367, 131] on input "a. It ensures the plan focuses on required deliverables rather than just activi…" at bounding box center [367, 128] width 0 height 8
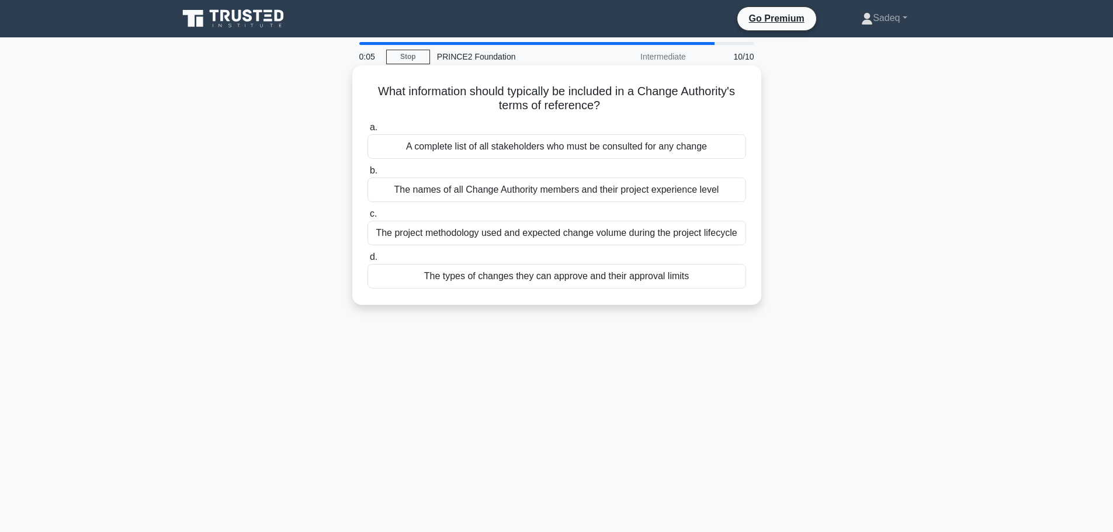
click at [617, 143] on div "A complete list of all stakeholders who must be consulted for any change" at bounding box center [556, 146] width 378 height 25
click at [367, 131] on input "a. A complete list of all stakeholders who must be consulted for any change" at bounding box center [367, 128] width 0 height 8
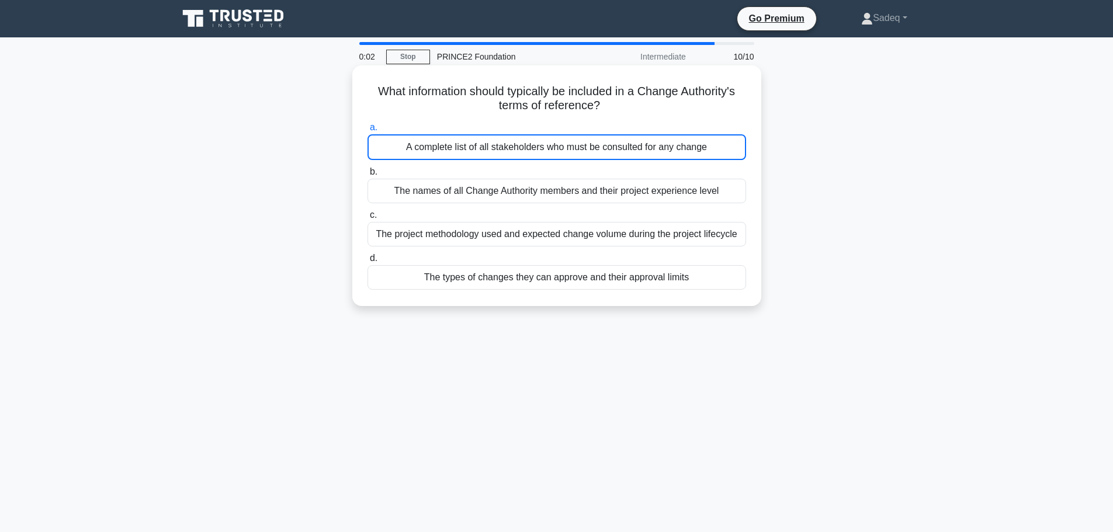
click at [617, 143] on div "A complete list of all stakeholders who must be consulted for any change" at bounding box center [556, 147] width 378 height 26
click at [367, 131] on input "a. A complete list of all stakeholders who must be consulted for any change" at bounding box center [367, 128] width 0 height 8
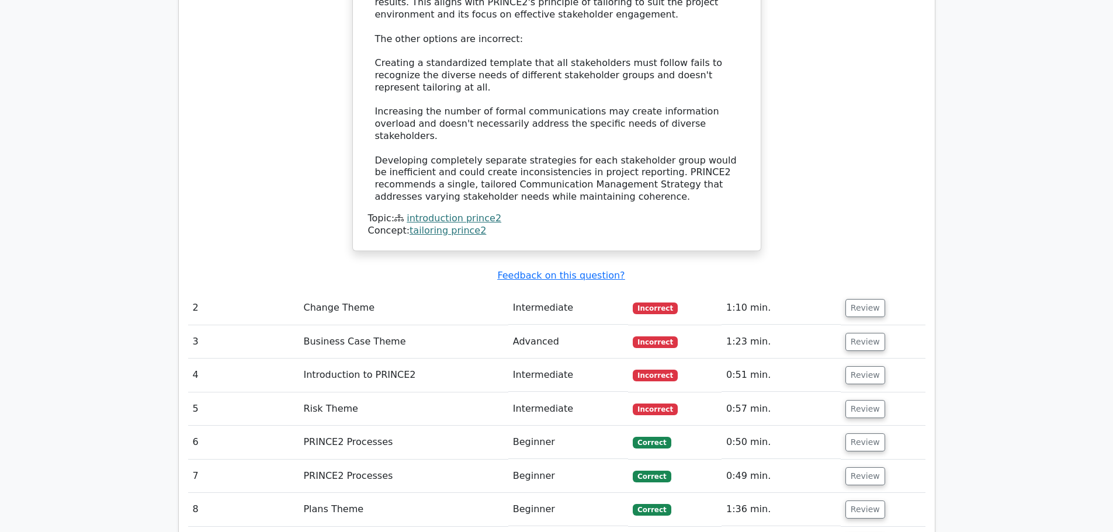
scroll to position [1401, 0]
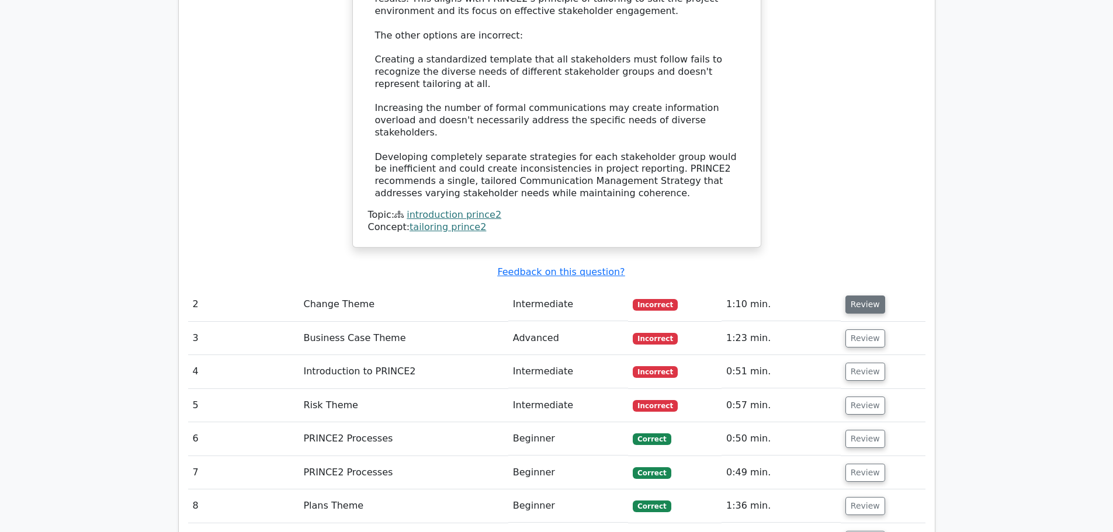
click at [858, 296] on button "Review" at bounding box center [865, 305] width 40 height 18
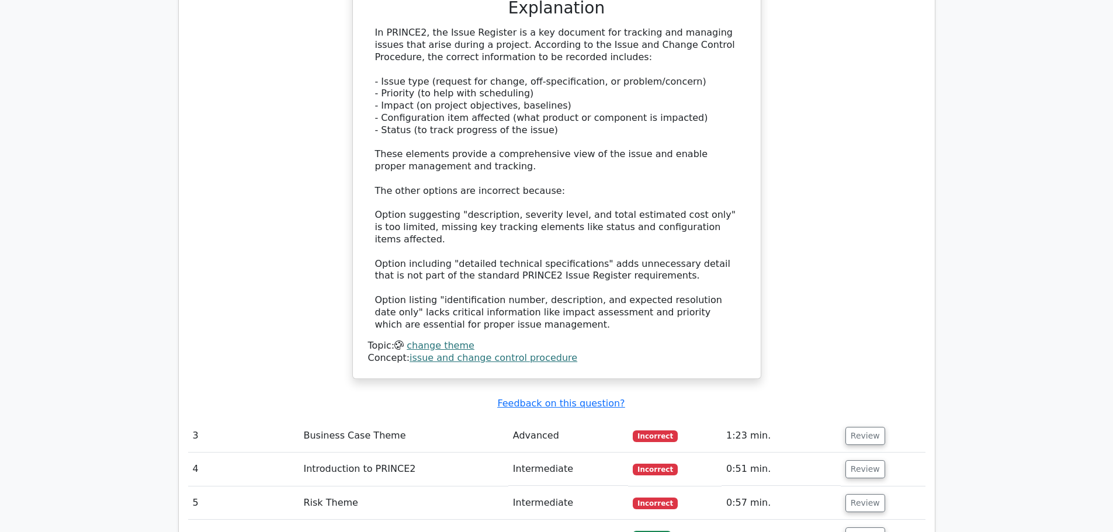
scroll to position [1962, 0]
click at [861, 426] on button "Review" at bounding box center [865, 435] width 40 height 18
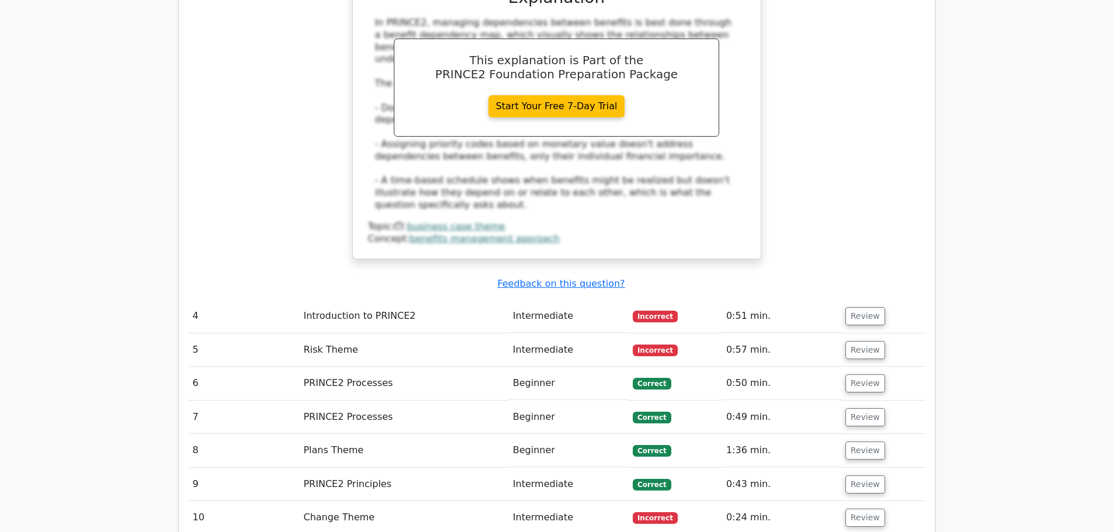
scroll to position [2663, 0]
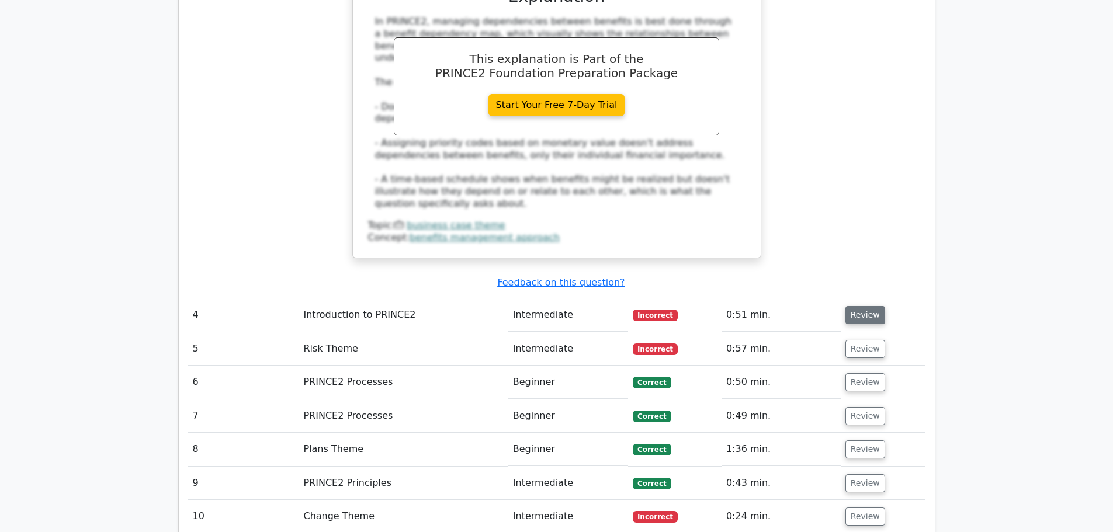
click at [863, 306] on button "Review" at bounding box center [865, 315] width 40 height 18
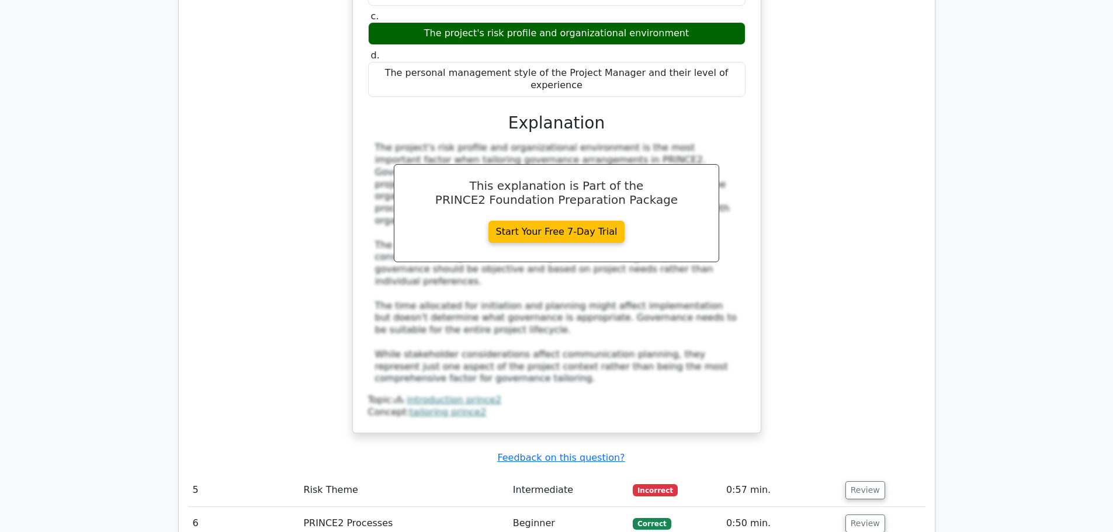
scroll to position [3153, 0]
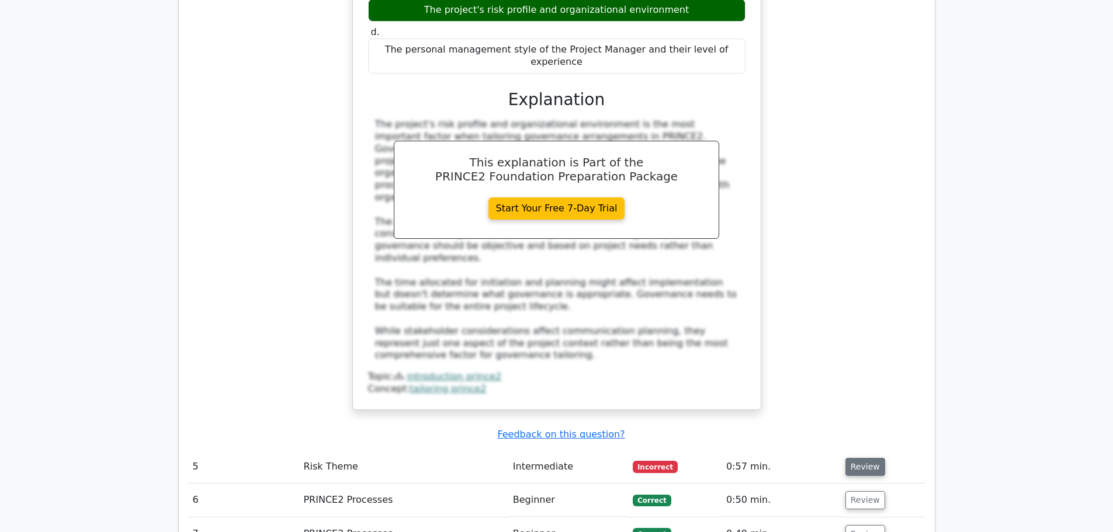
click at [857, 458] on button "Review" at bounding box center [865, 467] width 40 height 18
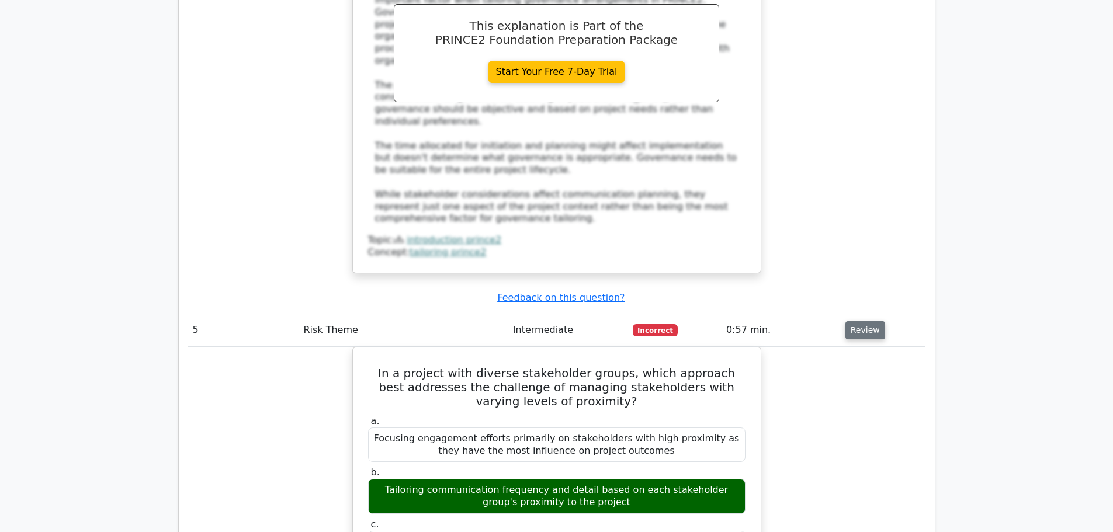
scroll to position [3294, 0]
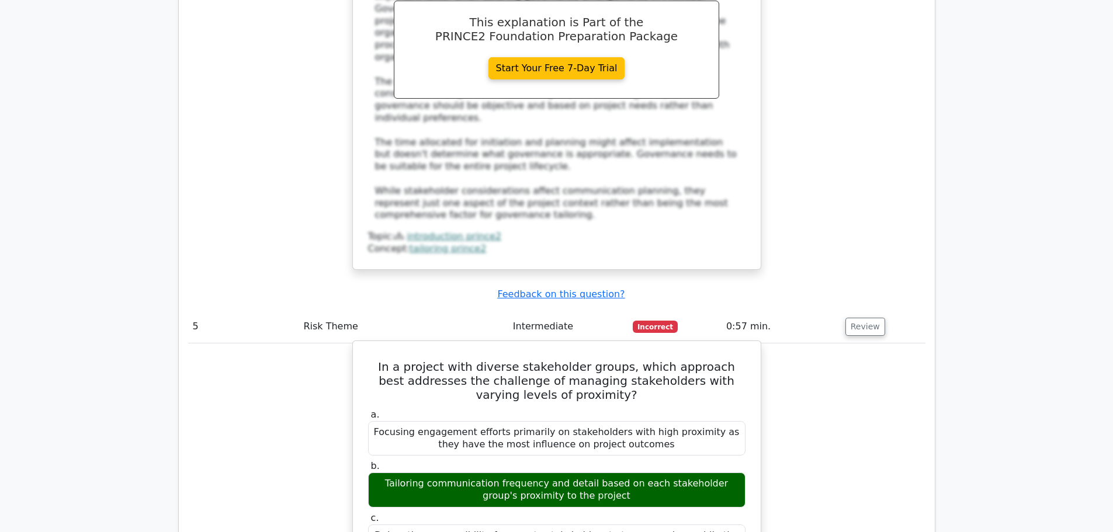
click at [380, 360] on h5 "In a project with diverse stakeholder groups, which approach best addresses the…" at bounding box center [557, 381] width 380 height 42
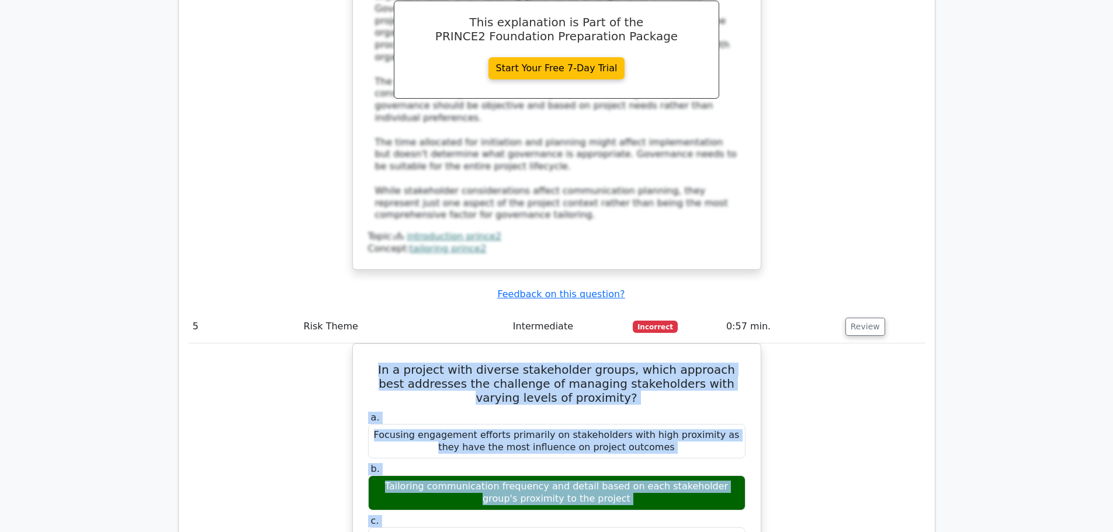
drag, startPoint x: 380, startPoint y: 239, endPoint x: 764, endPoint y: 489, distance: 458.5
copy div "In a project with diverse stakeholder groups, which approach best addresses the…"
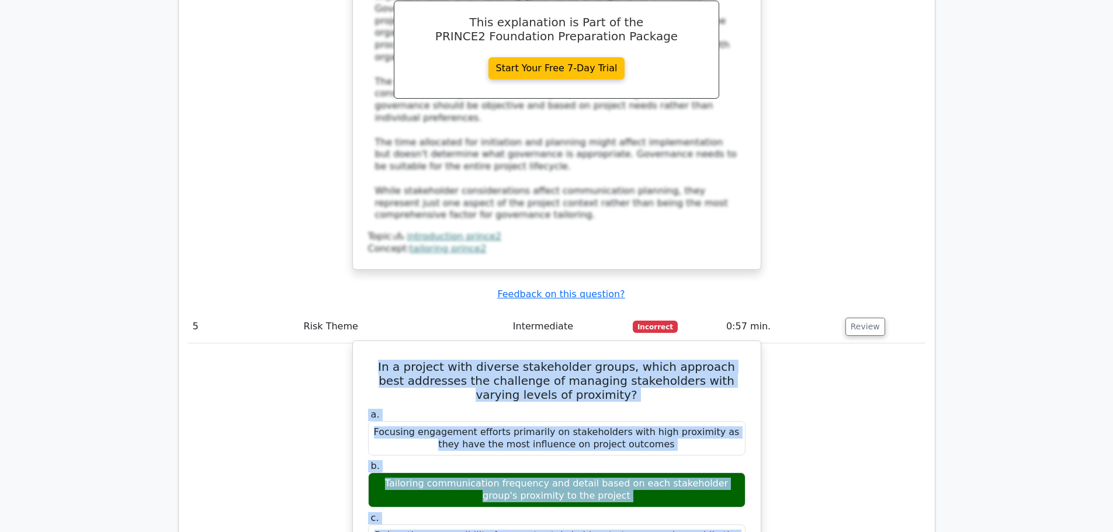
click at [682, 524] on div "Delegating responsibility for remote stakeholders to team members while the pro…" at bounding box center [556, 541] width 377 height 35
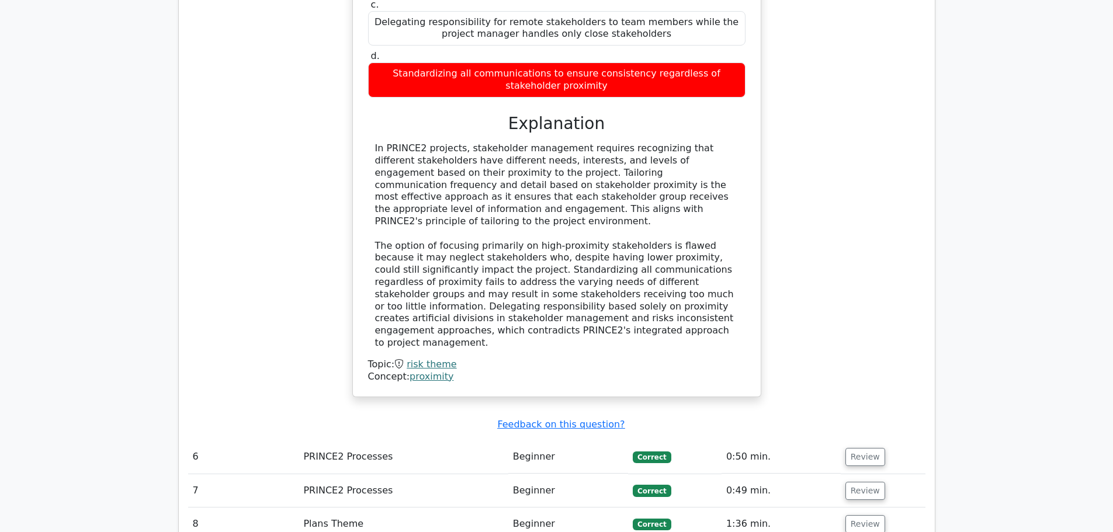
scroll to position [3808, 0]
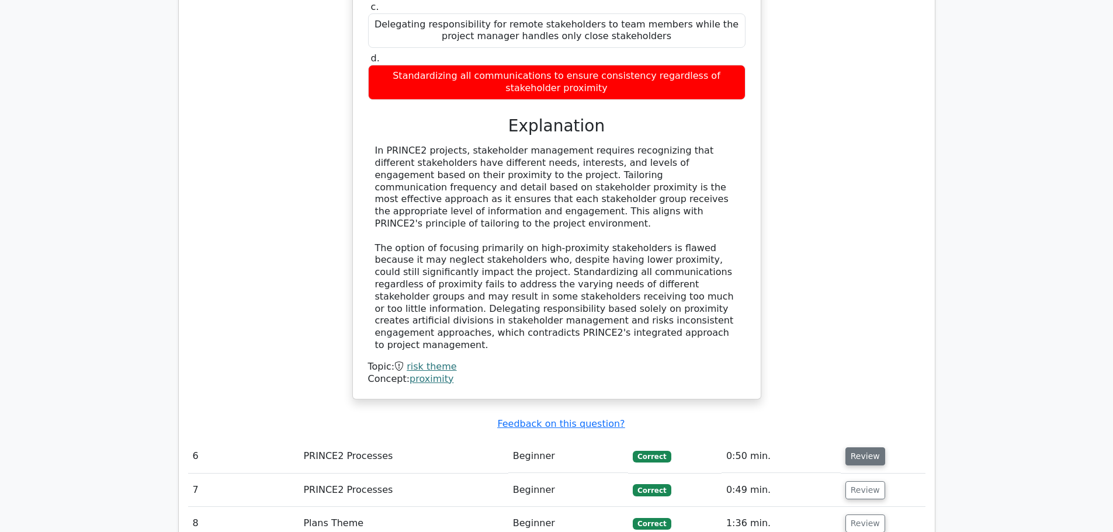
click at [867, 447] on button "Review" at bounding box center [865, 456] width 40 height 18
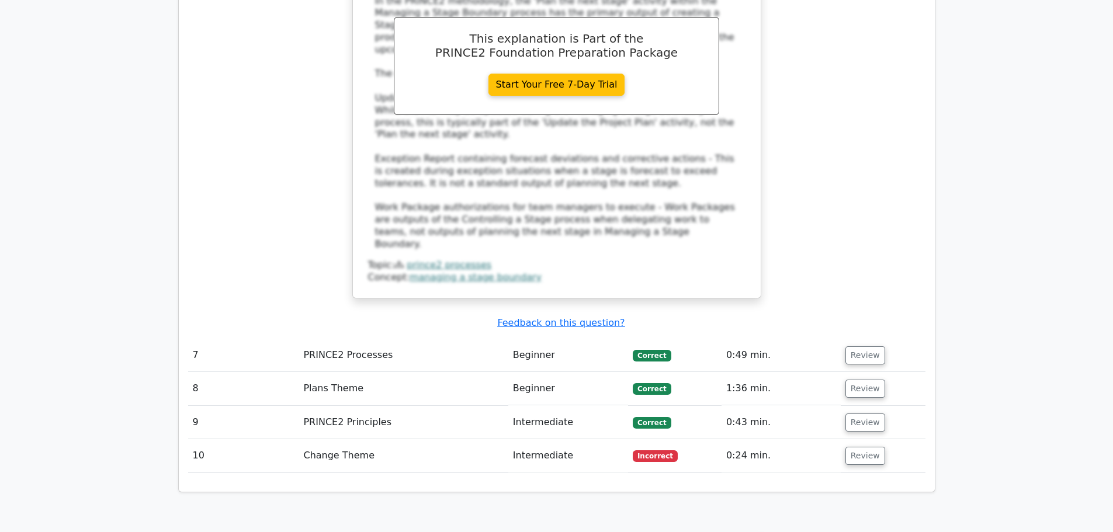
scroll to position [4535, 0]
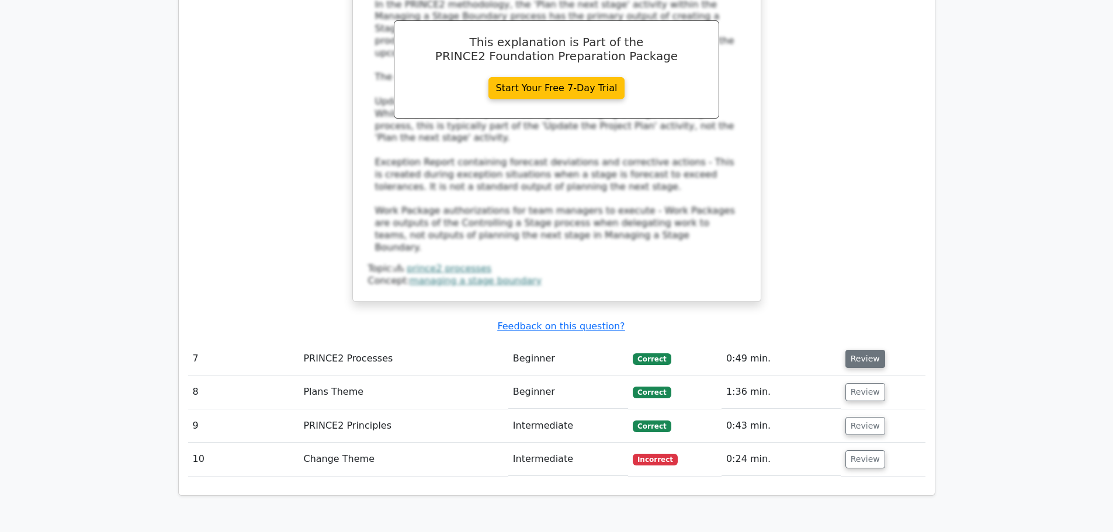
click at [857, 350] on button "Review" at bounding box center [865, 359] width 40 height 18
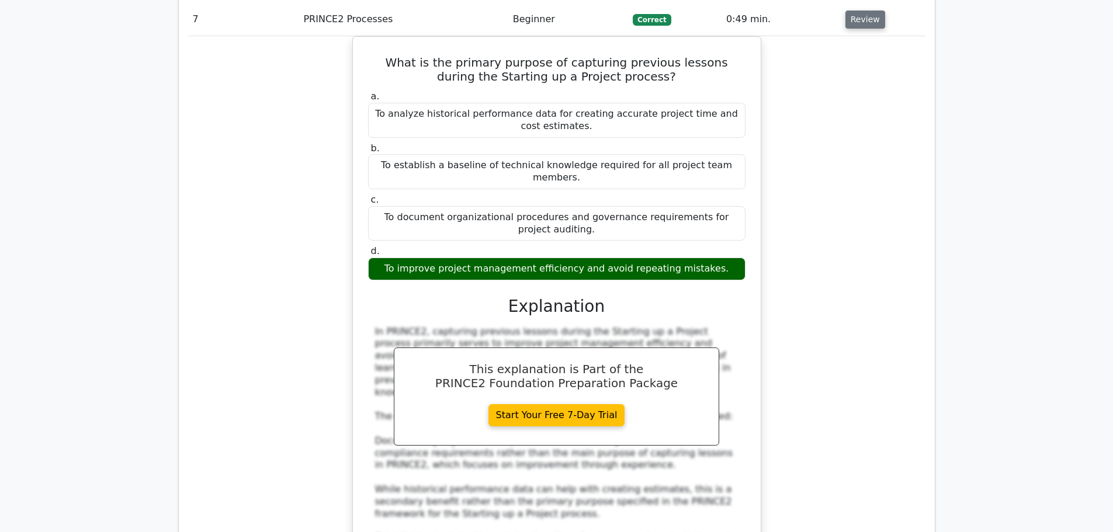
scroll to position [4932, 0]
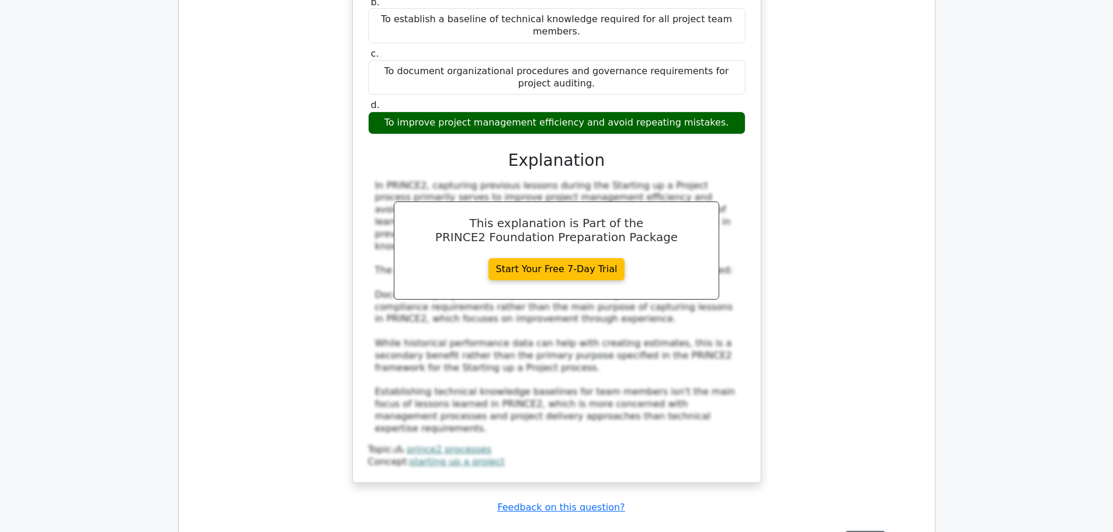
scroll to position [5026, 0]
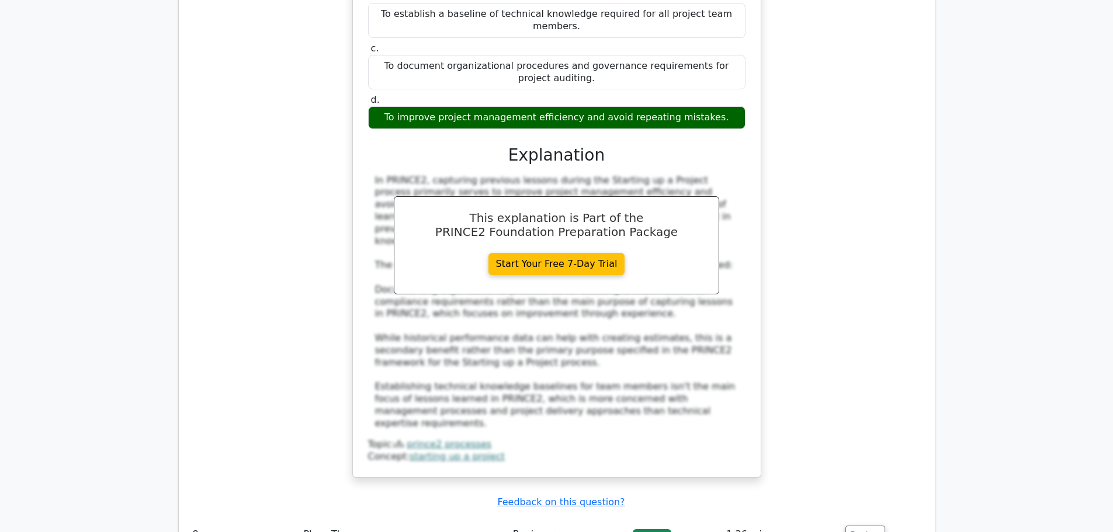
click at [297, 258] on div "What is the primary purpose of capturing previous lessons during the Starting u…" at bounding box center [556, 188] width 737 height 607
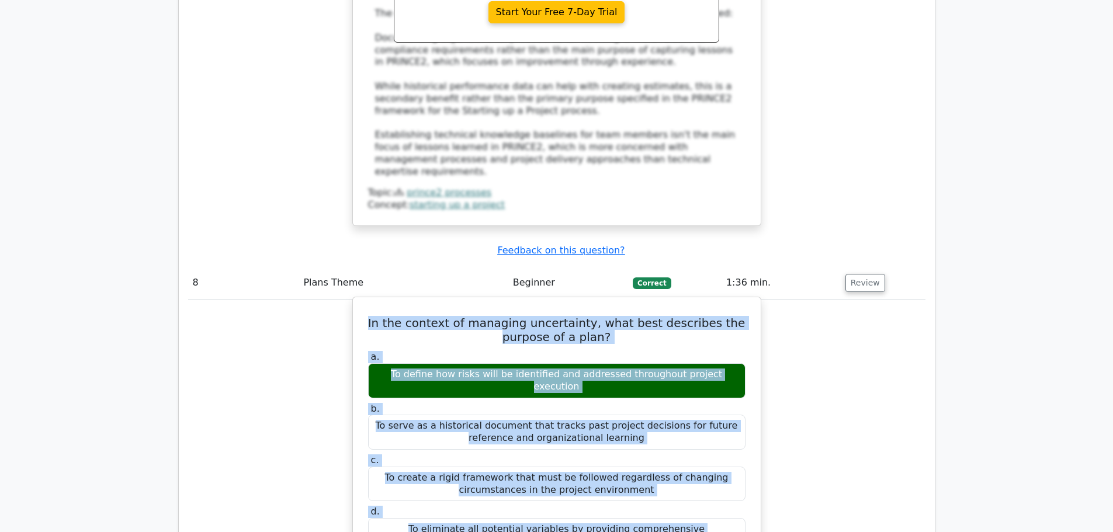
scroll to position [5283, 0]
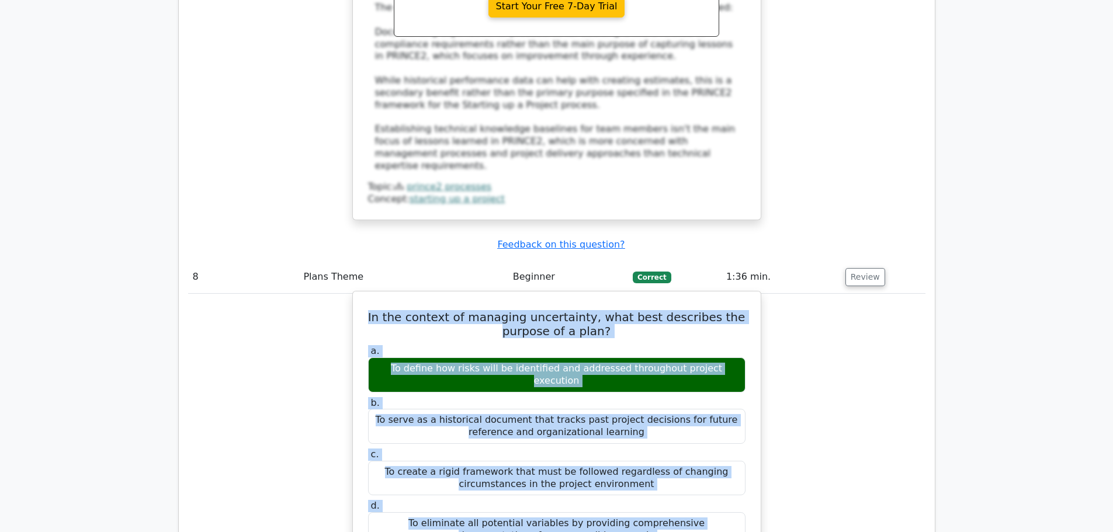
drag, startPoint x: 388, startPoint y: 350, endPoint x: 678, endPoint y: 298, distance: 294.3
copy div "In the context of managing uncertainty, what best describes the purpose of a pl…"
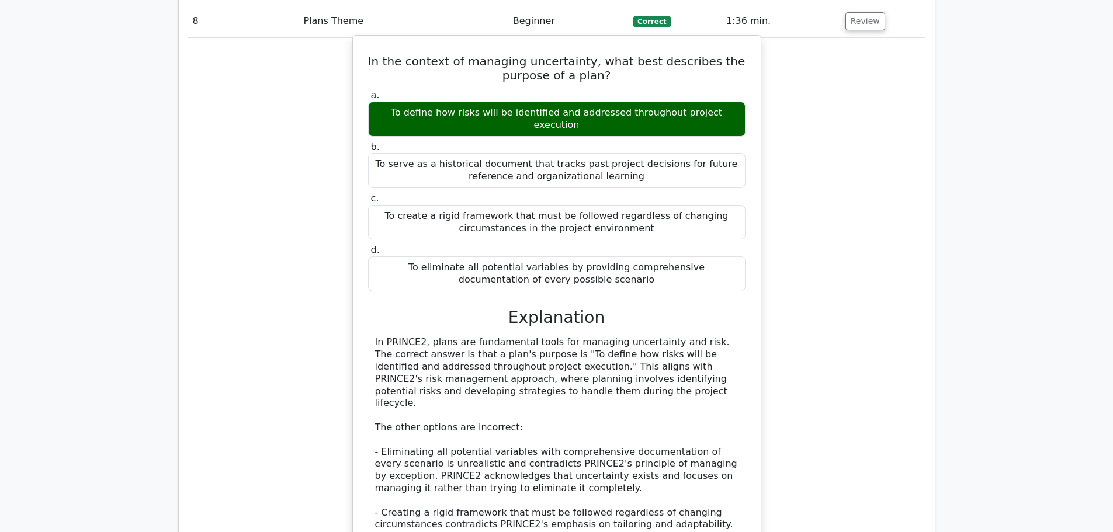
scroll to position [5540, 0]
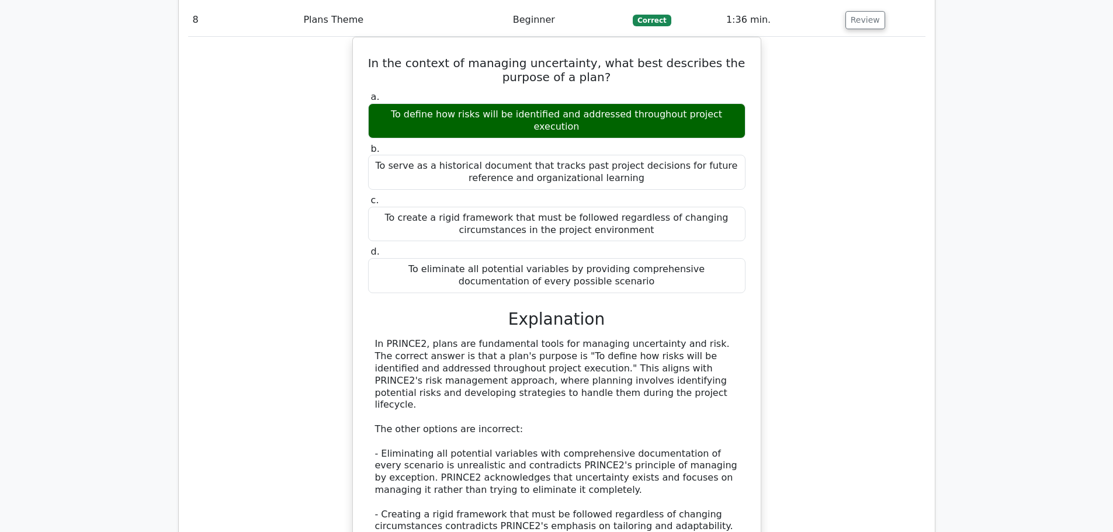
click at [845, 391] on div "In the context of managing uncertainty, what best describes the purpose of a pl…" at bounding box center [556, 352] width 737 height 631
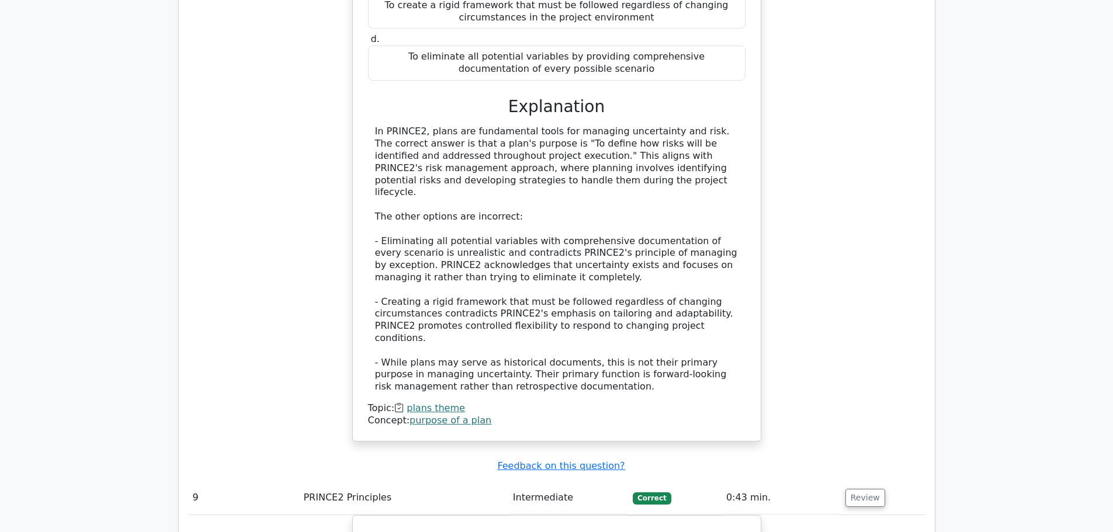
scroll to position [5774, 0]
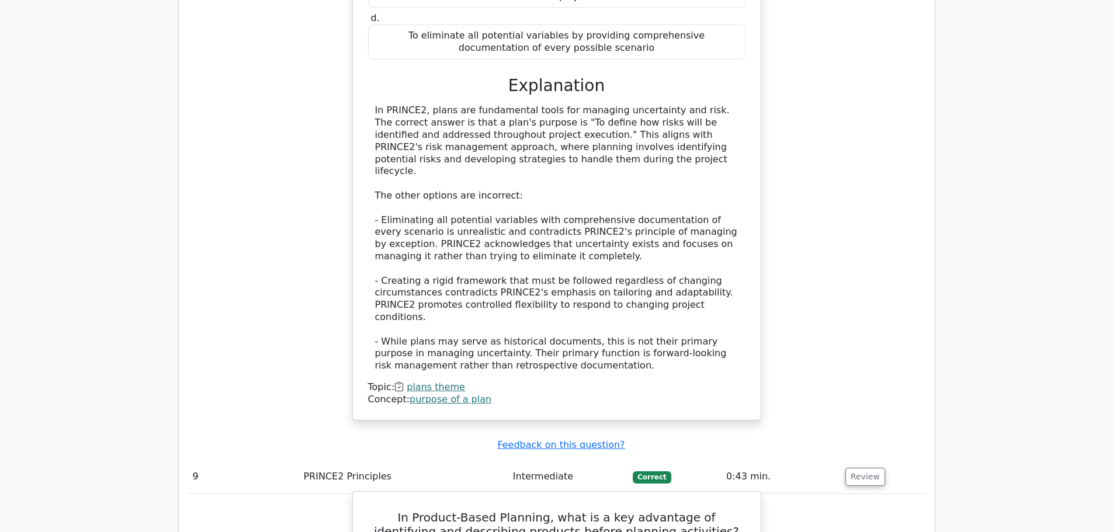
drag, startPoint x: 371, startPoint y: 255, endPoint x: 753, endPoint y: 449, distance: 428.4
copy div "In Product-Based Planning, what is a key advantage of identifying and describin…"
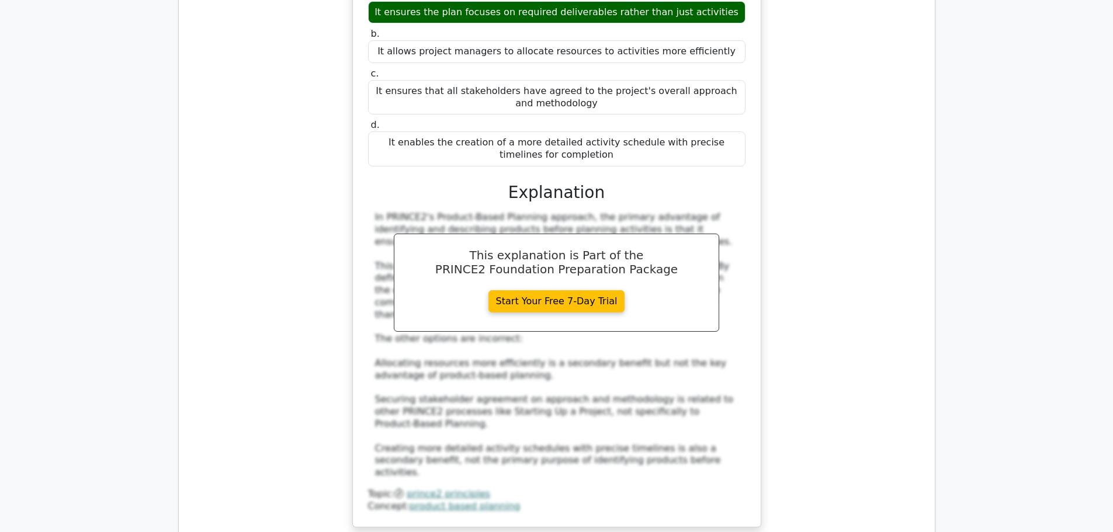
scroll to position [6335, 0]
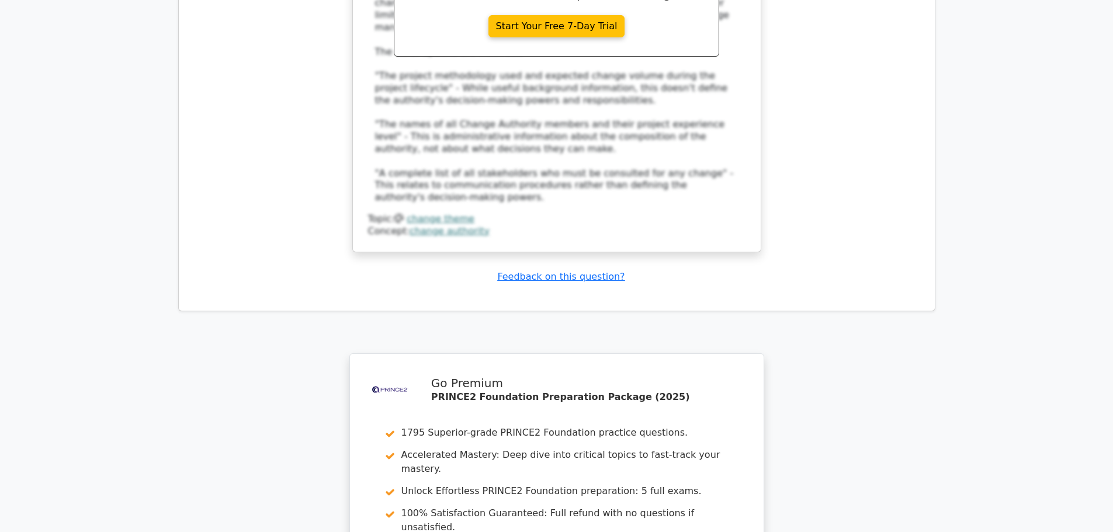
scroll to position [7283, 0]
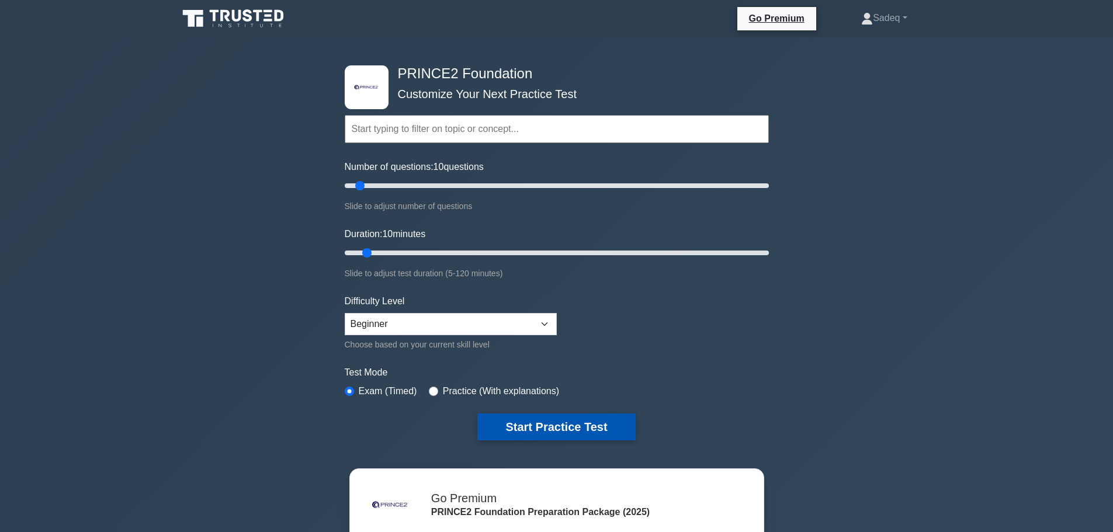
click at [597, 426] on button "Start Practice Test" at bounding box center [556, 427] width 158 height 27
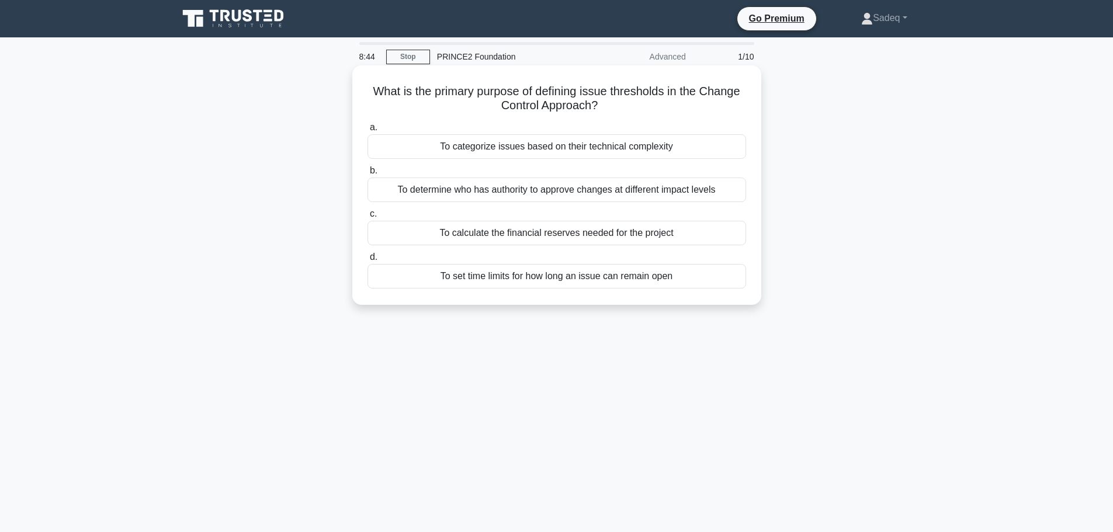
click at [565, 144] on div "To categorize issues based on their technical complexity" at bounding box center [556, 146] width 378 height 25
click at [367, 131] on input "a. To categorize issues based on their technical complexity" at bounding box center [367, 128] width 0 height 8
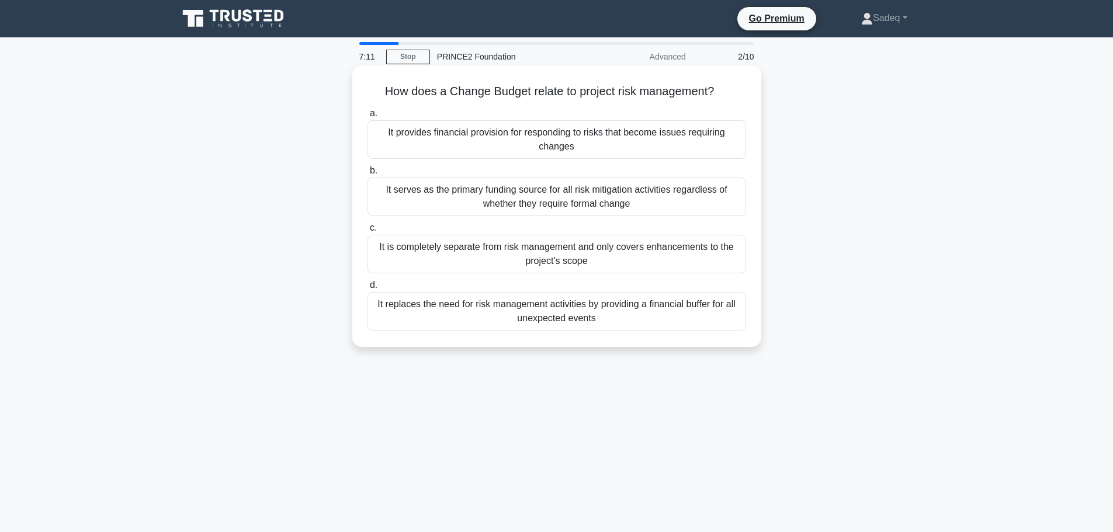
click at [564, 148] on div "It provides financial provision for responding to risks that become issues requ…" at bounding box center [556, 139] width 378 height 39
click at [367, 117] on input "a. It provides financial provision for responding to risks that become issues r…" at bounding box center [367, 114] width 0 height 8
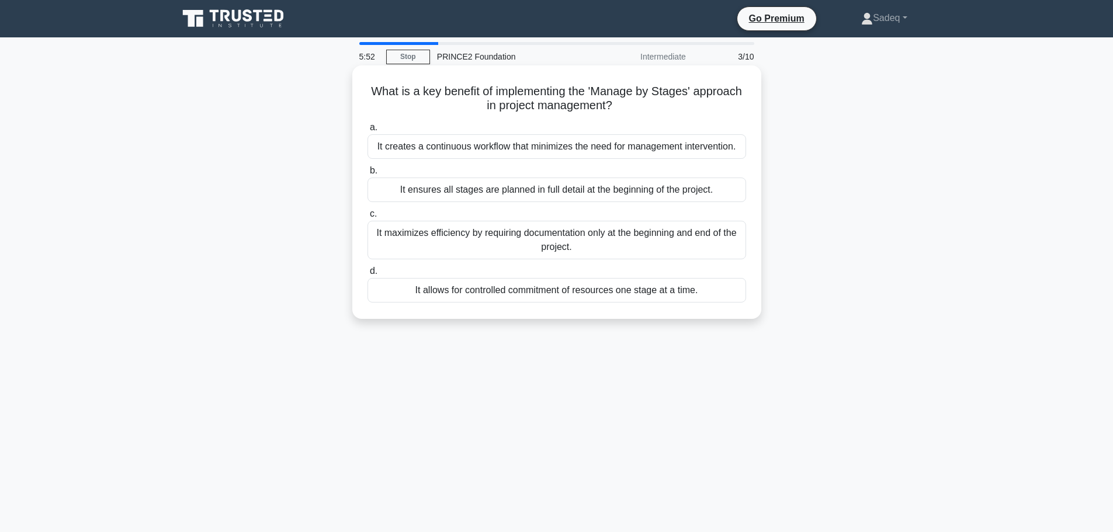
click at [561, 290] on div "It allows for controlled commitment of resources one stage at a time." at bounding box center [556, 290] width 378 height 25
click at [367, 275] on input "d. It allows for controlled commitment of resources one stage at a time." at bounding box center [367, 272] width 0 height 8
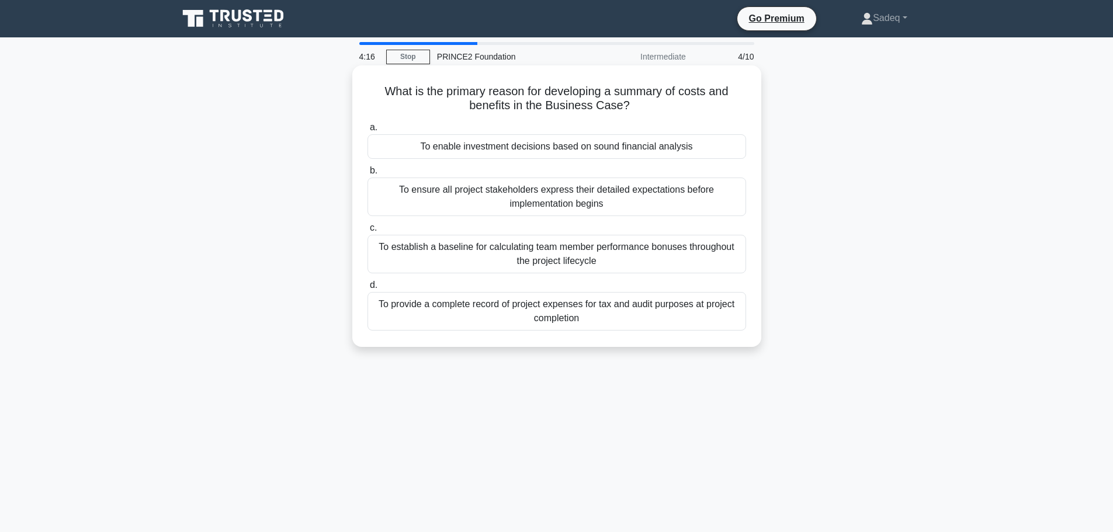
click at [615, 302] on div "To provide a complete record of project expenses for tax and audit purposes at …" at bounding box center [556, 311] width 378 height 39
click at [367, 289] on input "d. To provide a complete record of project expenses for tax and audit purposes …" at bounding box center [367, 286] width 0 height 8
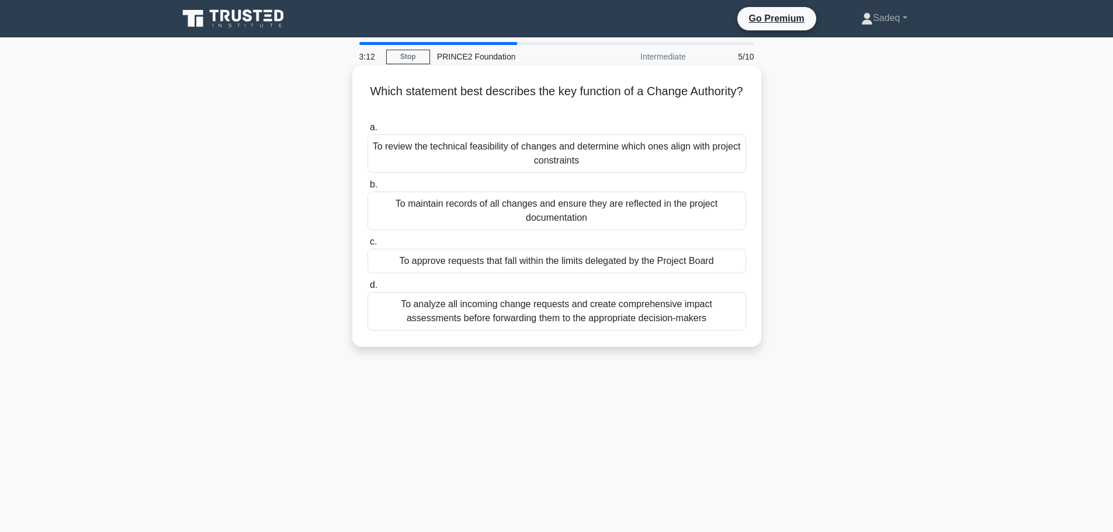
click at [588, 260] on div "To approve requests that fall within the limits delegated by the Project Board" at bounding box center [556, 261] width 378 height 25
click at [367, 246] on input "c. To approve requests that fall within the limits delegated by the Project Boa…" at bounding box center [367, 242] width 0 height 8
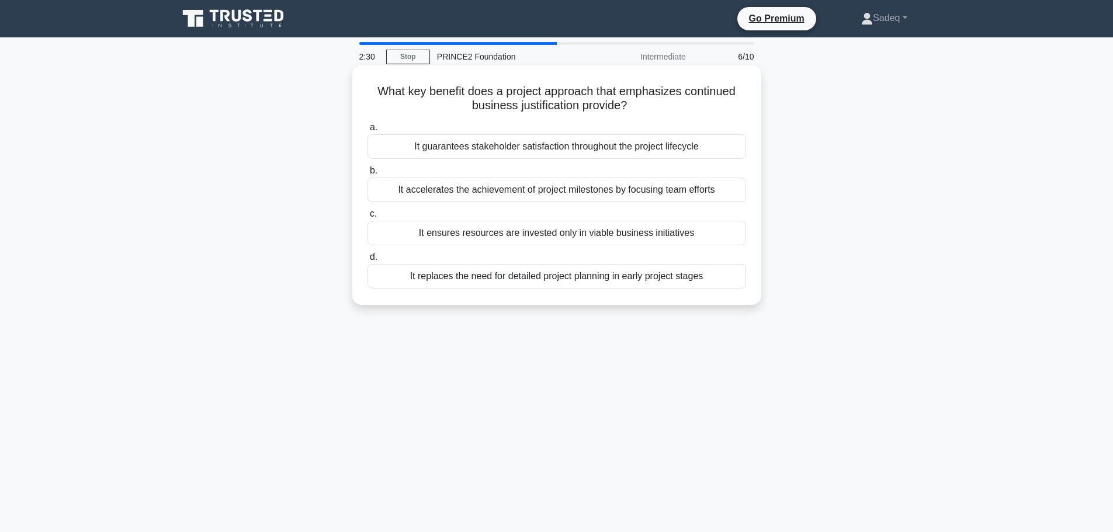
click at [623, 232] on div "It ensures resources are invested only in viable business initiatives" at bounding box center [556, 233] width 378 height 25
click at [367, 218] on input "c. It ensures resources are invested only in viable business initiatives" at bounding box center [367, 214] width 0 height 8
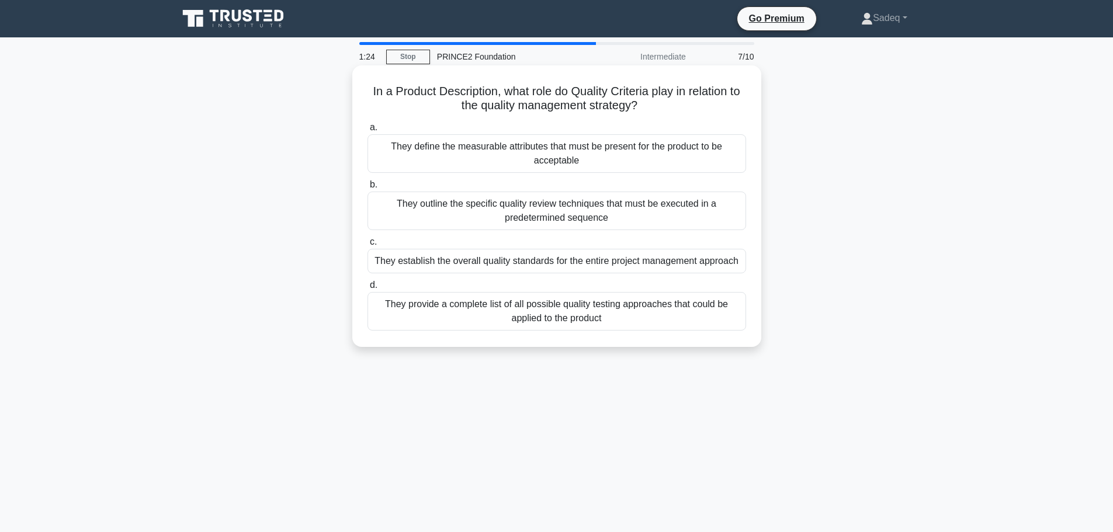
click at [616, 152] on div "They define the measurable attributes that must be present for the product to b…" at bounding box center [556, 153] width 378 height 39
click at [367, 131] on input "a. They define the measurable attributes that must be present for the product t…" at bounding box center [367, 128] width 0 height 8
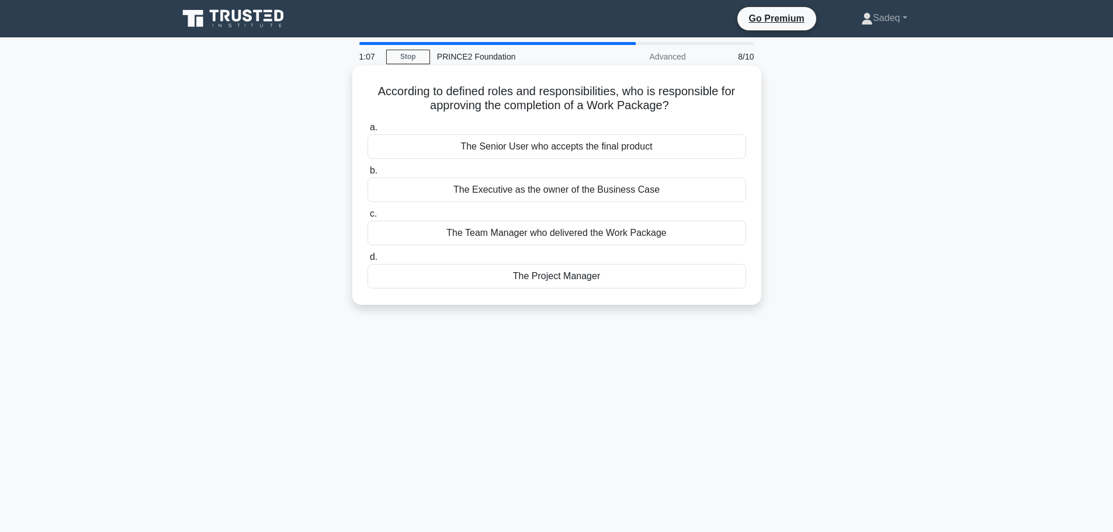
click at [567, 280] on div "The Project Manager" at bounding box center [556, 276] width 378 height 25
click at [367, 261] on input "d. The Project Manager" at bounding box center [367, 257] width 0 height 8
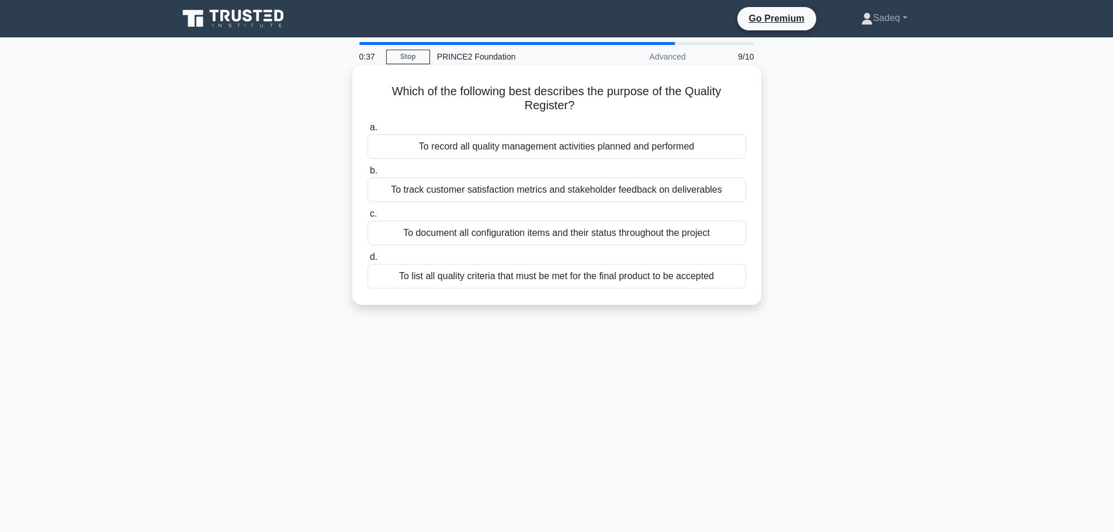
click at [592, 150] on div "To record all quality management activities planned and performed" at bounding box center [556, 146] width 378 height 25
click at [367, 131] on input "a. To record all quality management activities planned and performed" at bounding box center [367, 128] width 0 height 8
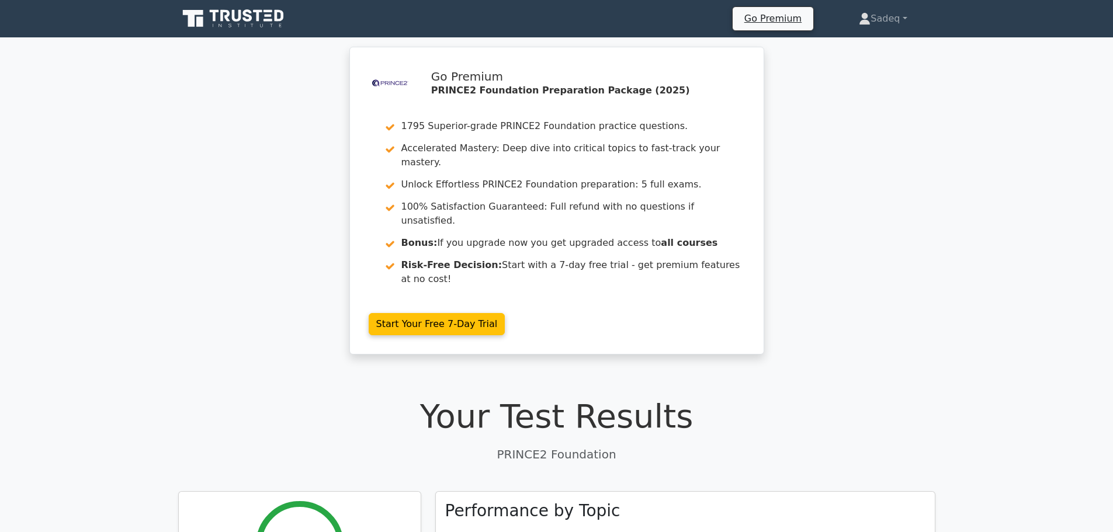
click at [713, 397] on h1 "Your Test Results" at bounding box center [556, 416] width 757 height 39
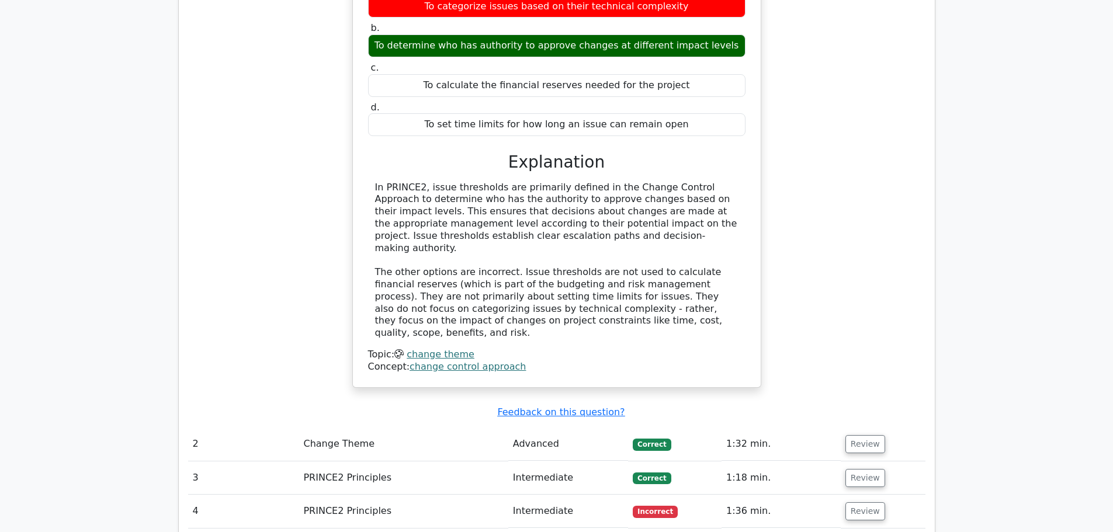
scroll to position [1028, 0]
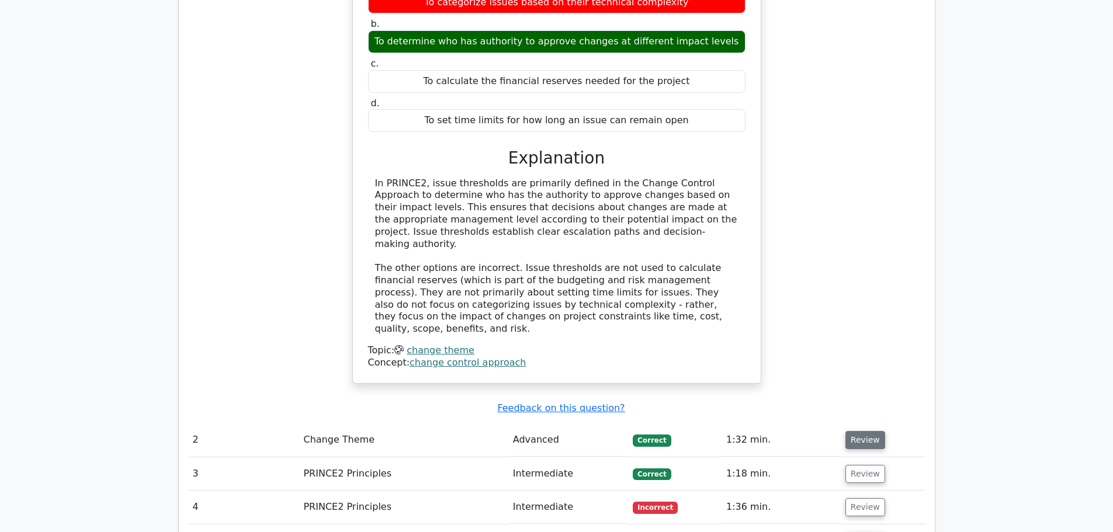
click at [864, 431] on button "Review" at bounding box center [865, 440] width 40 height 18
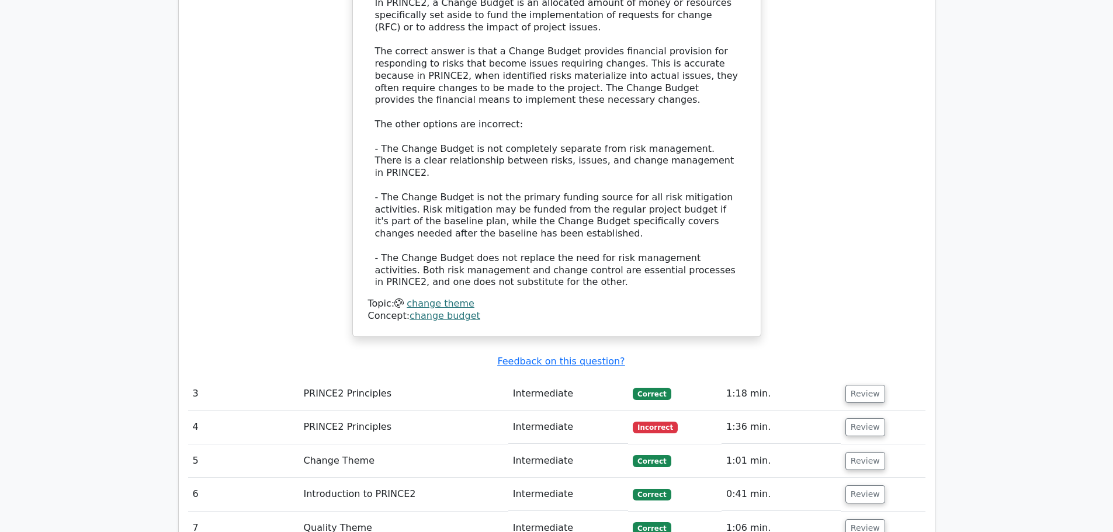
scroll to position [1799, 0]
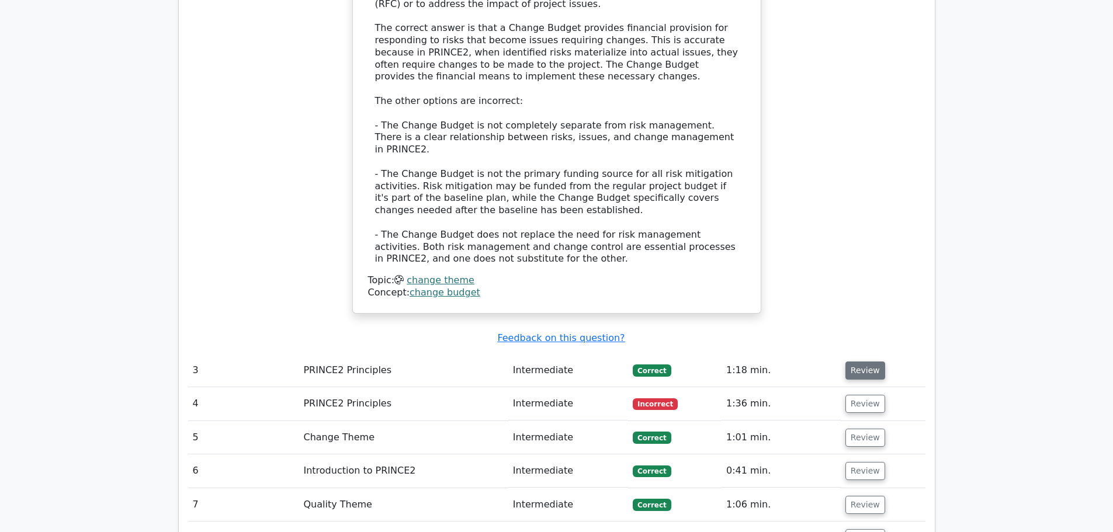
click at [866, 362] on button "Review" at bounding box center [865, 371] width 40 height 18
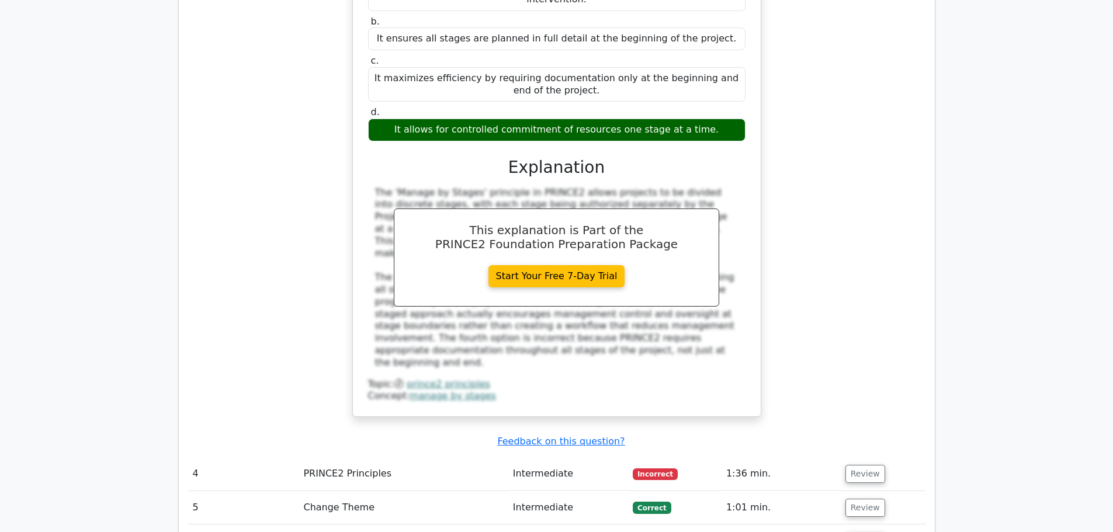
scroll to position [2313, 0]
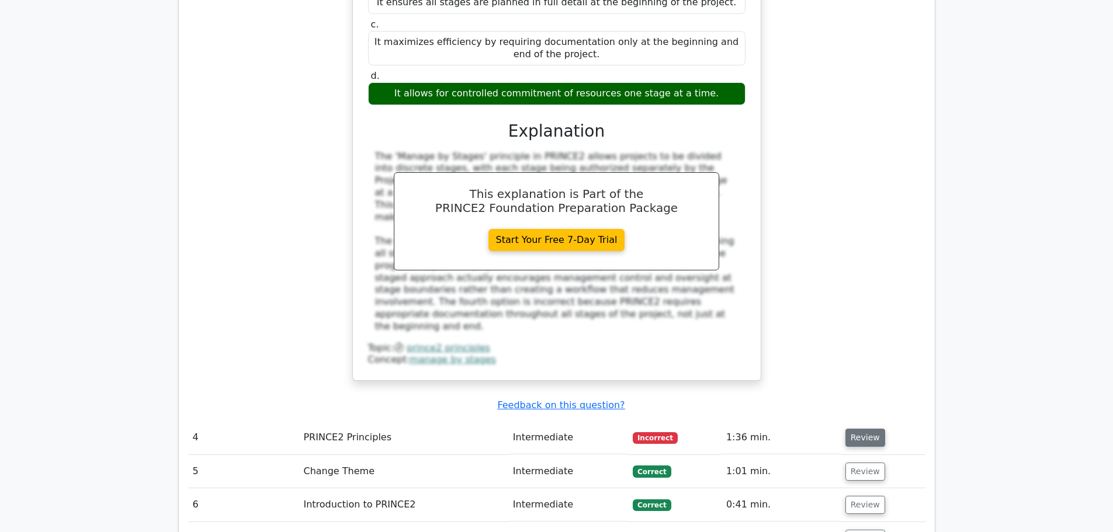
click at [859, 429] on button "Review" at bounding box center [865, 438] width 40 height 18
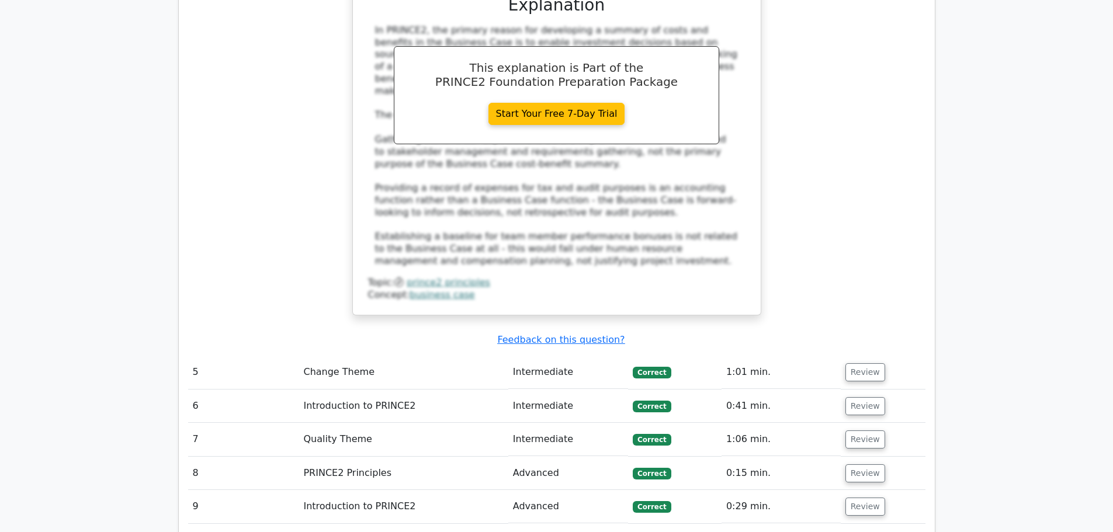
scroll to position [3037, 0]
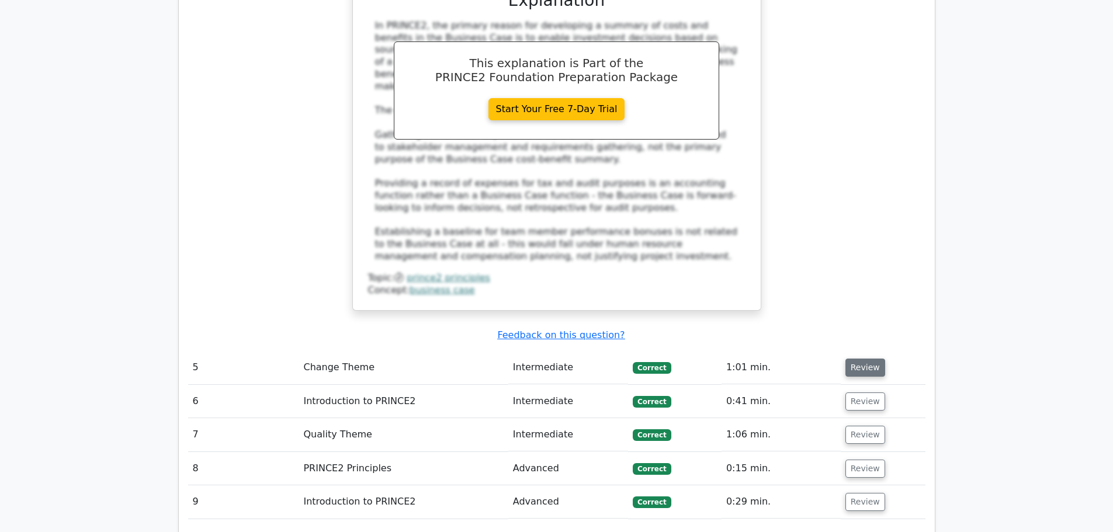
click at [854, 359] on button "Review" at bounding box center [865, 368] width 40 height 18
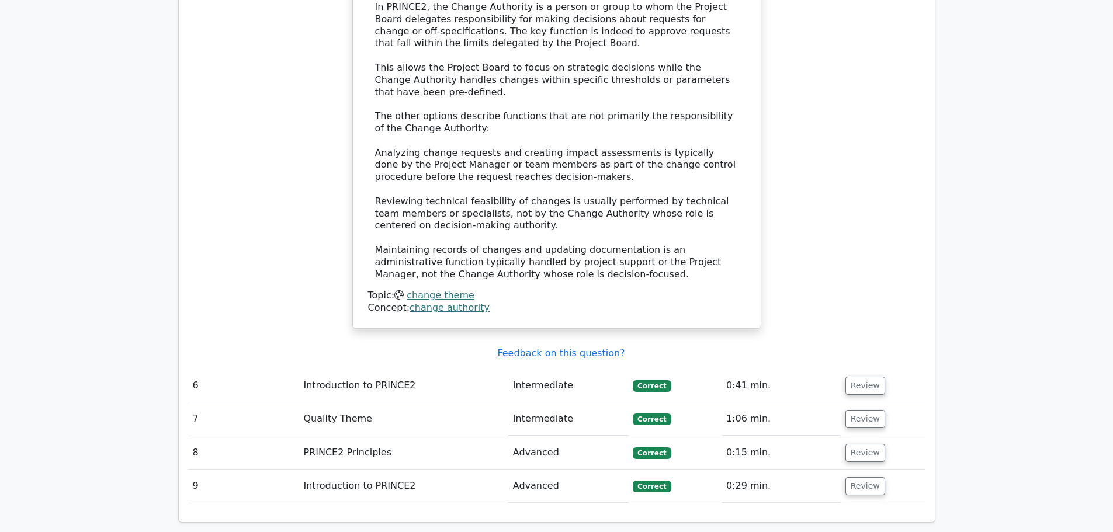
scroll to position [3723, 0]
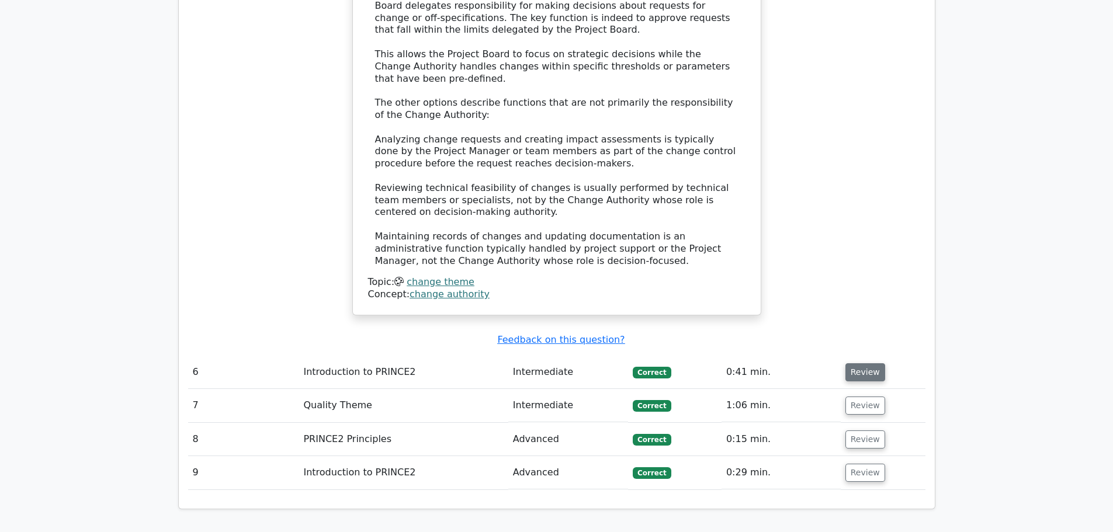
click at [850, 363] on button "Review" at bounding box center [865, 372] width 40 height 18
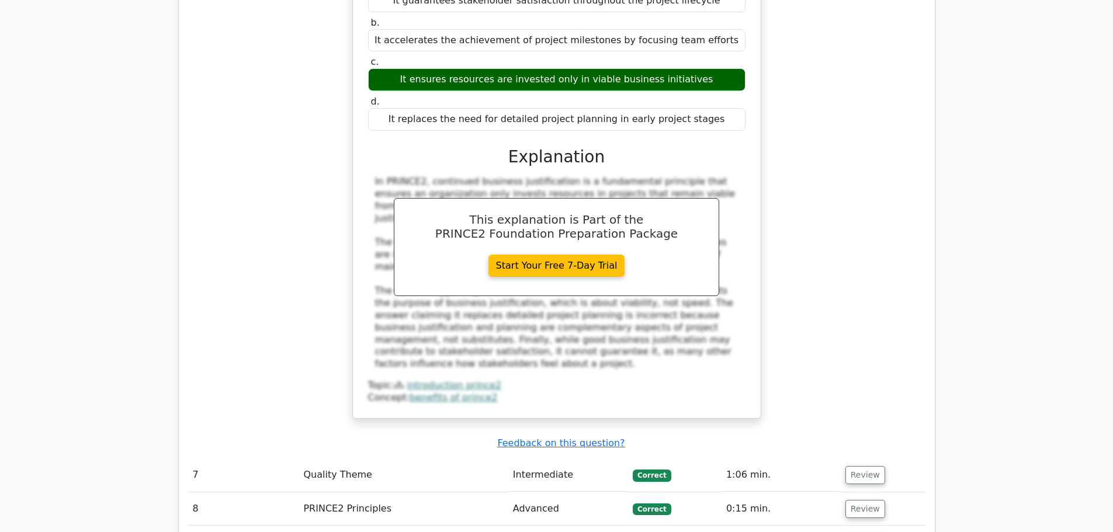
scroll to position [4191, 0]
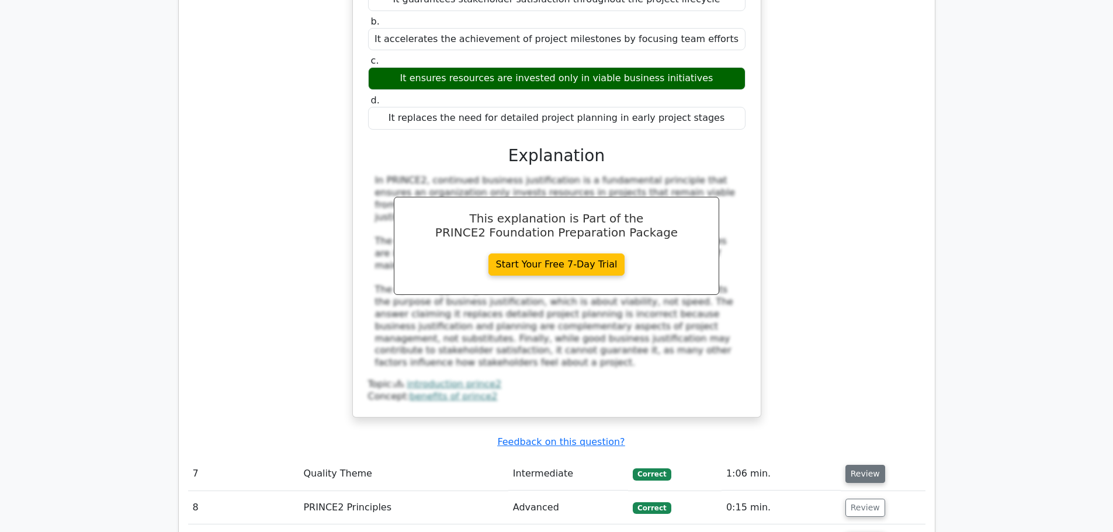
click at [860, 465] on button "Review" at bounding box center [865, 474] width 40 height 18
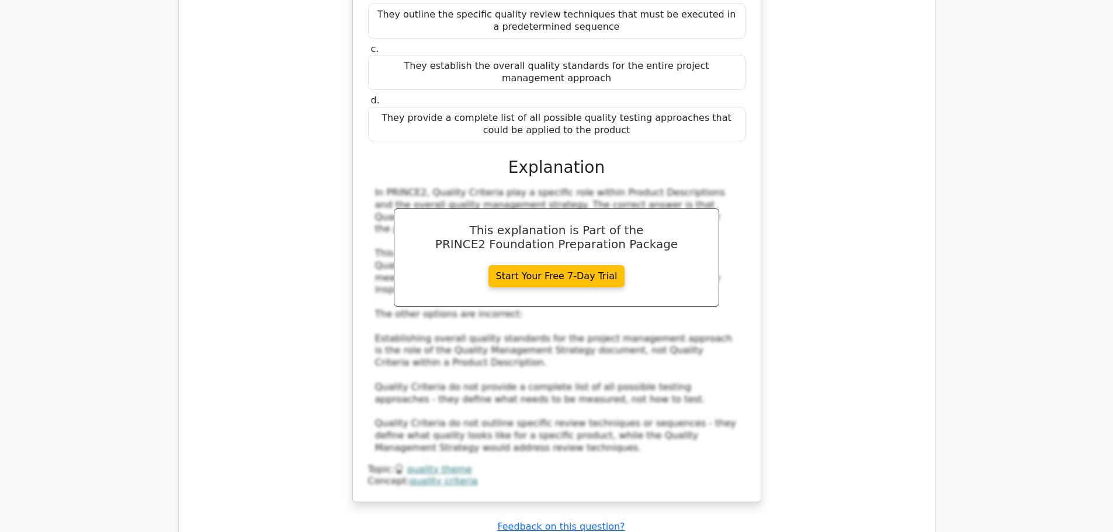
scroll to position [4798, 0]
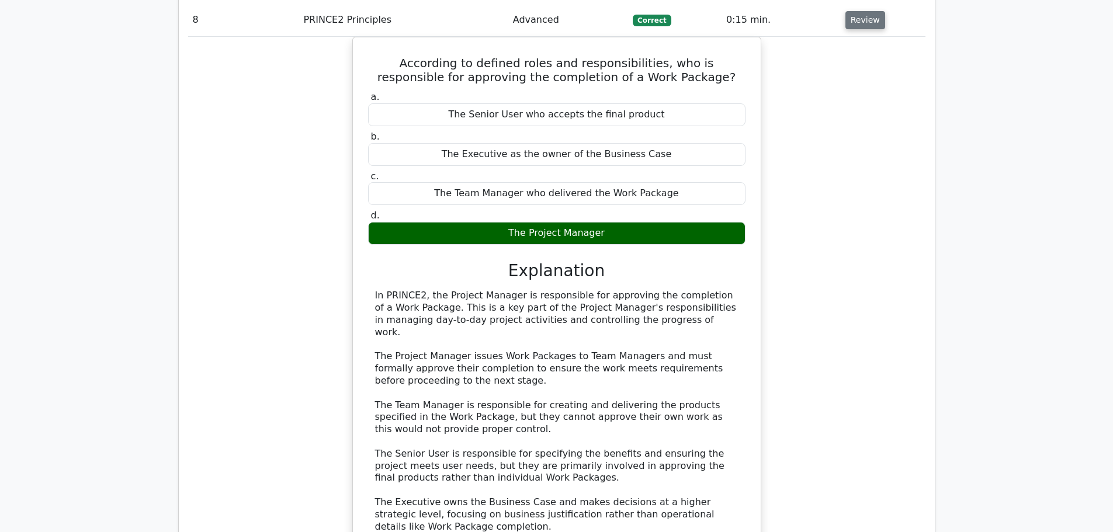
scroll to position [5359, 0]
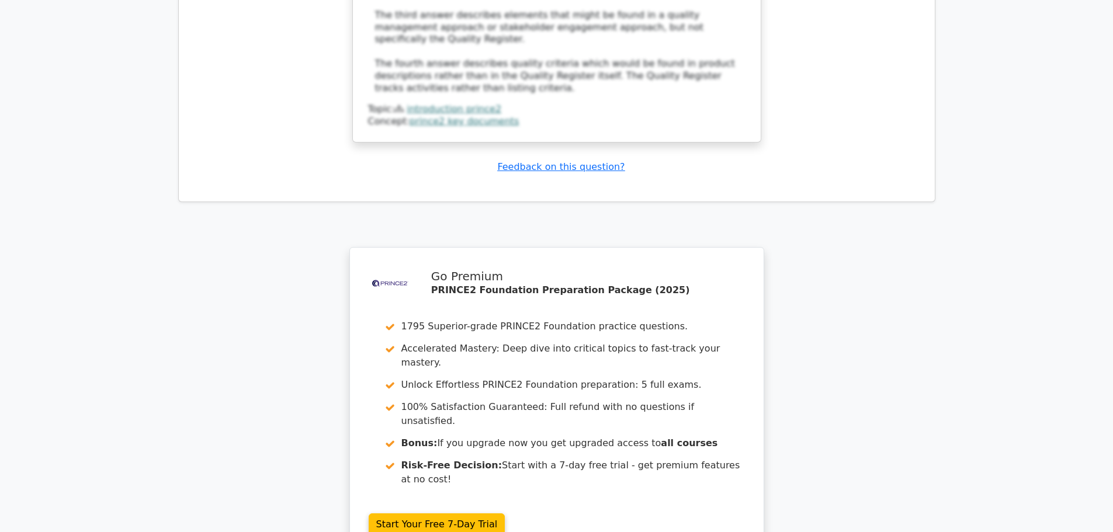
scroll to position [6400, 0]
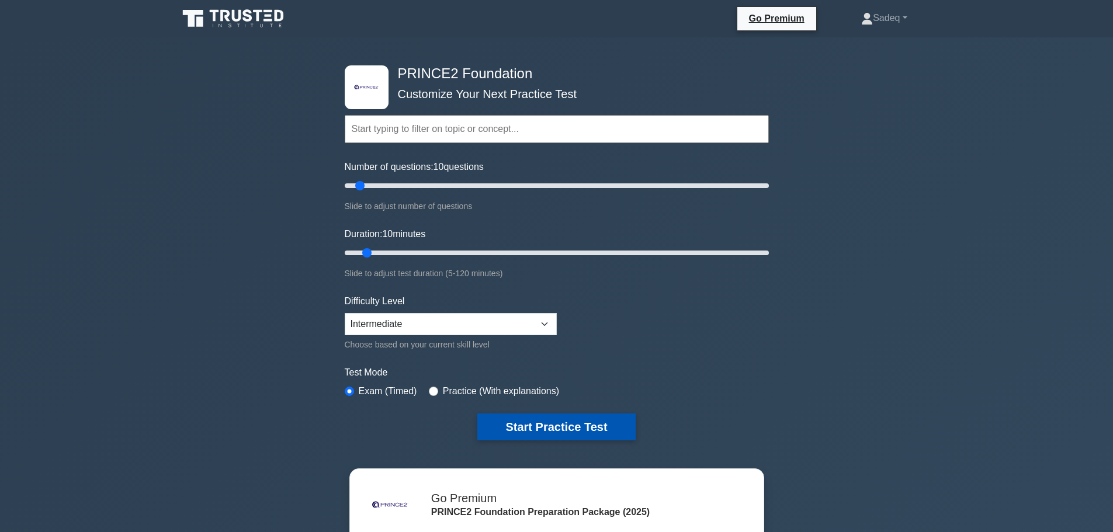
click at [540, 429] on button "Start Practice Test" at bounding box center [556, 427] width 158 height 27
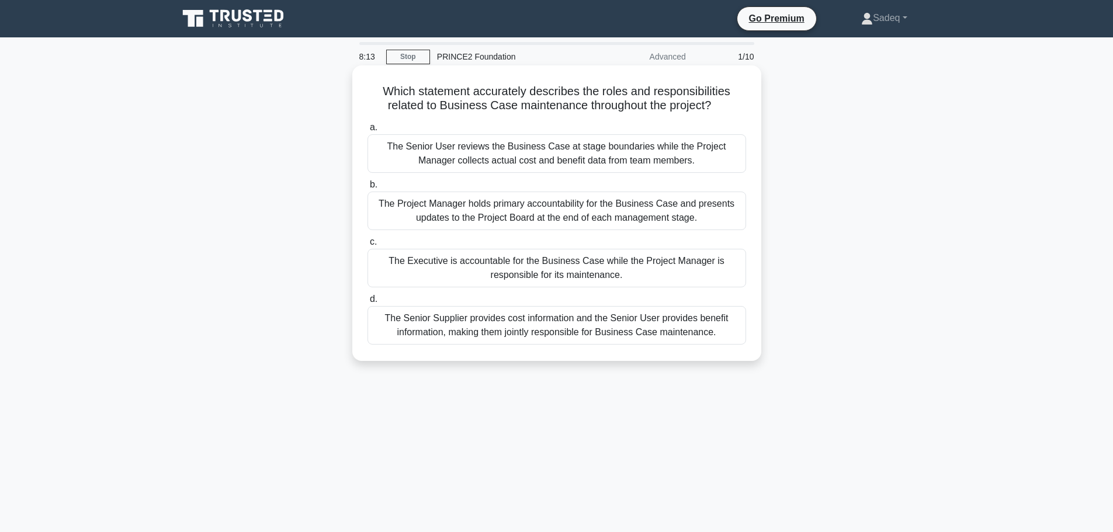
click at [569, 321] on div "The Senior Supplier provides cost information and the Senior User provides bene…" at bounding box center [556, 325] width 378 height 39
click at [367, 303] on input "d. The Senior Supplier provides cost information and the Senior User provides b…" at bounding box center [367, 300] width 0 height 8
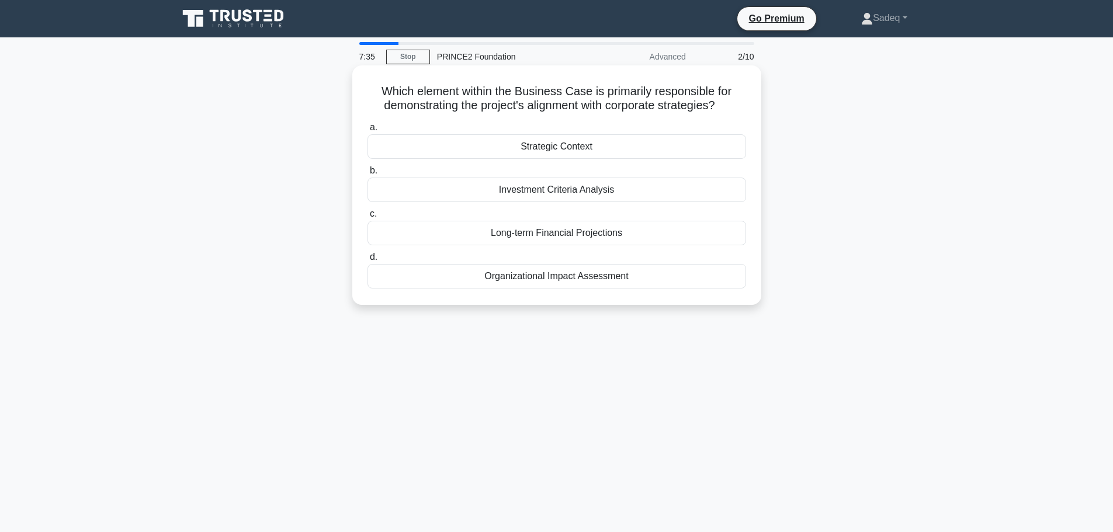
click at [574, 279] on div "Organizational Impact Assessment" at bounding box center [556, 276] width 378 height 25
click at [367, 261] on input "d. Organizational Impact Assessment" at bounding box center [367, 257] width 0 height 8
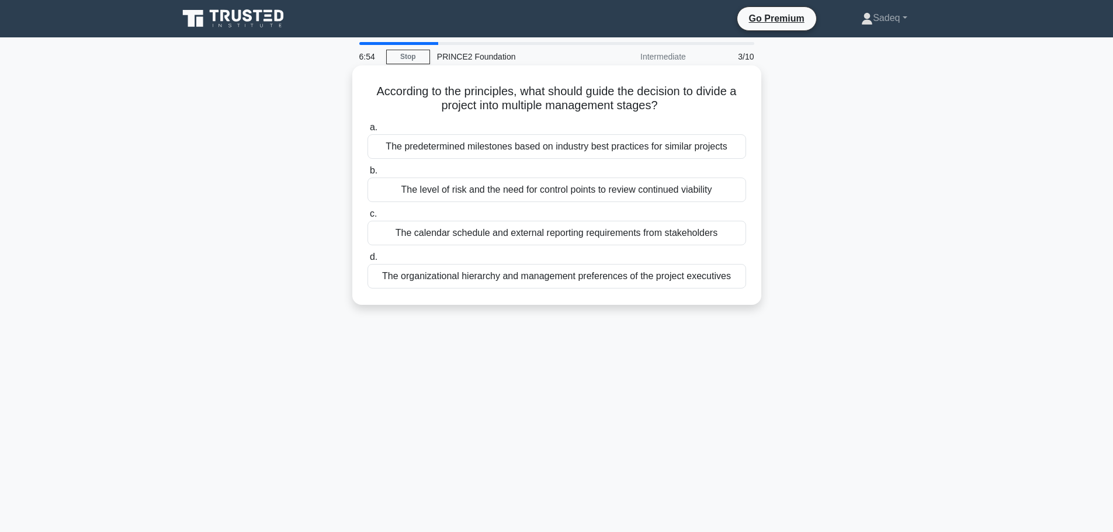
drag, startPoint x: 602, startPoint y: 209, endPoint x: 611, endPoint y: 210, distance: 8.8
click at [611, 210] on label "c. The calendar schedule and external reporting requirements from stakeholders" at bounding box center [556, 226] width 378 height 39
click at [367, 210] on input "c. The calendar schedule and external reporting requirements from stakeholders" at bounding box center [367, 214] width 0 height 8
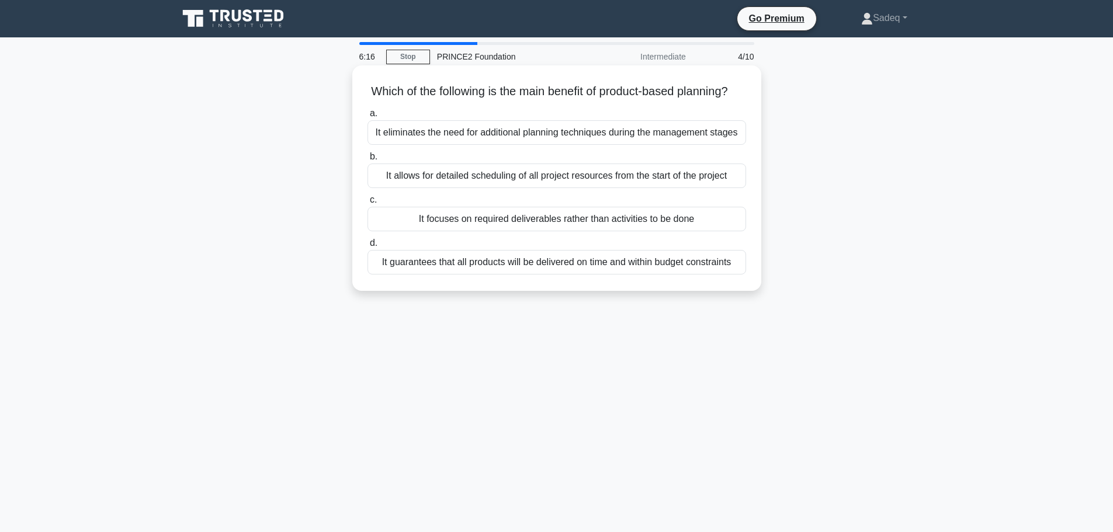
click at [624, 231] on div "It focuses on required deliverables rather than activities to be done" at bounding box center [556, 219] width 378 height 25
click at [367, 204] on input "c. It focuses on required deliverables rather than activities to be done" at bounding box center [367, 200] width 0 height 8
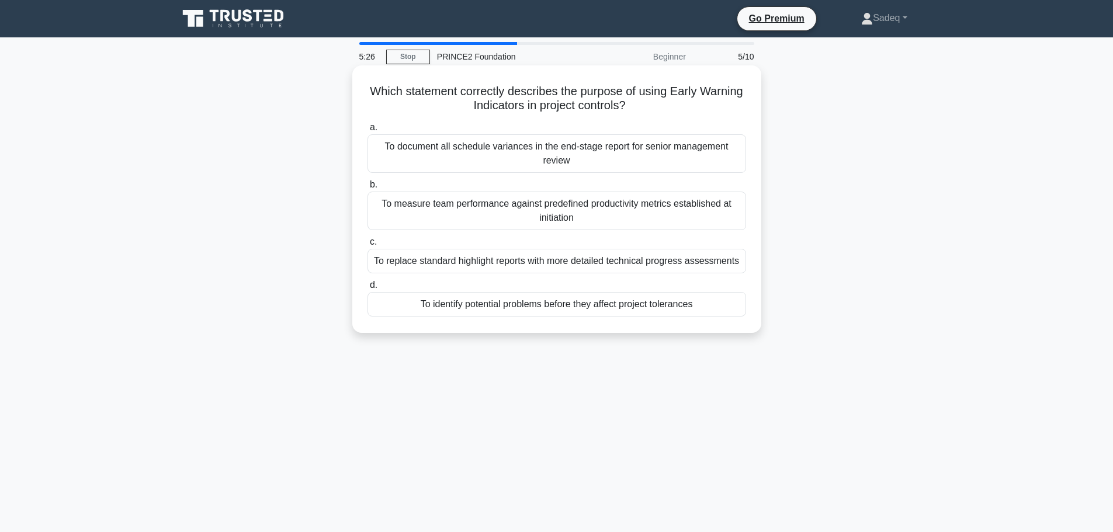
click at [598, 303] on div "To identify potential problems before they affect project tolerances" at bounding box center [556, 304] width 378 height 25
click at [367, 289] on input "d. To identify potential problems before they affect project tolerances" at bounding box center [367, 286] width 0 height 8
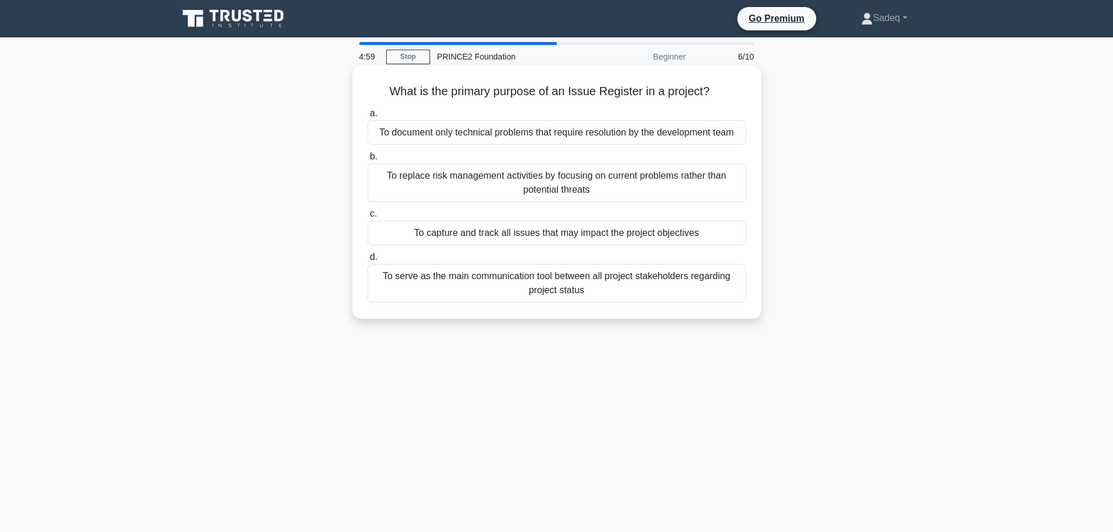
click at [657, 233] on div "To capture and track all issues that may impact the project objectives" at bounding box center [556, 233] width 378 height 25
click at [367, 218] on input "c. To capture and track all issues that may impact the project objectives" at bounding box center [367, 214] width 0 height 8
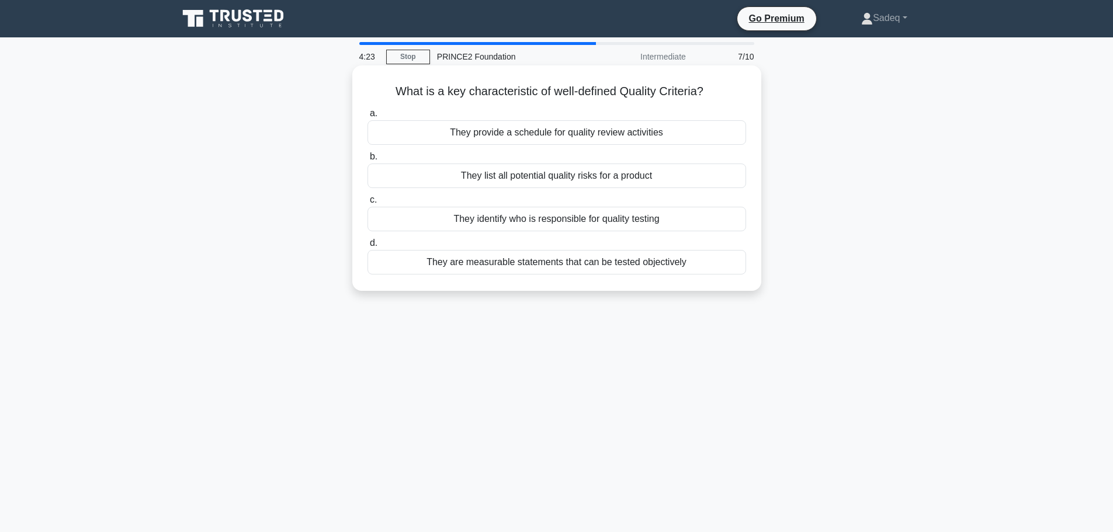
click at [590, 173] on div "They list all potential quality risks for a product" at bounding box center [556, 176] width 378 height 25
click at [367, 161] on input "b. They list all potential quality risks for a product" at bounding box center [367, 157] width 0 height 8
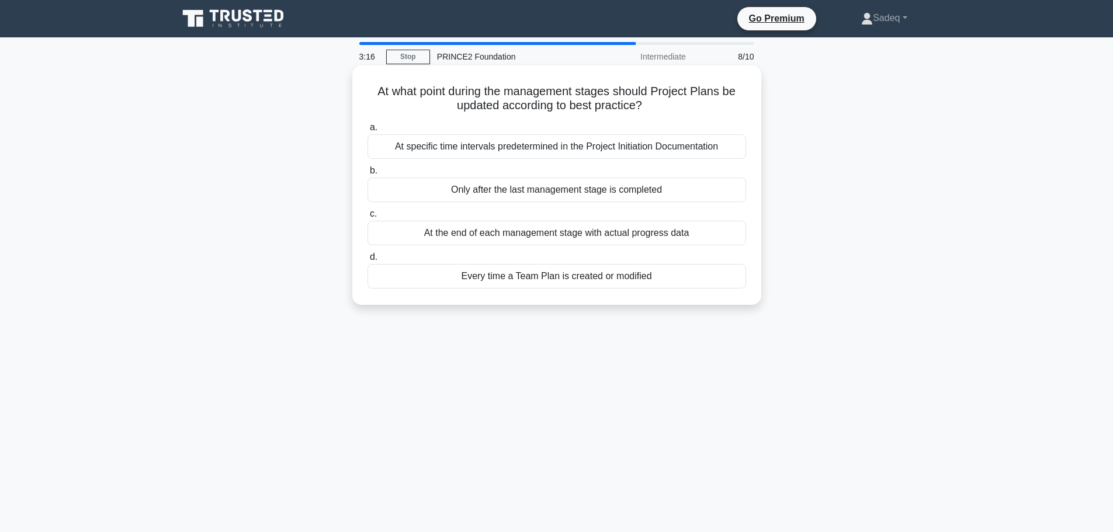
click at [558, 190] on div "Only after the last management stage is completed" at bounding box center [556, 190] width 378 height 25
click at [367, 175] on input "b. Only after the last management stage is completed" at bounding box center [367, 171] width 0 height 8
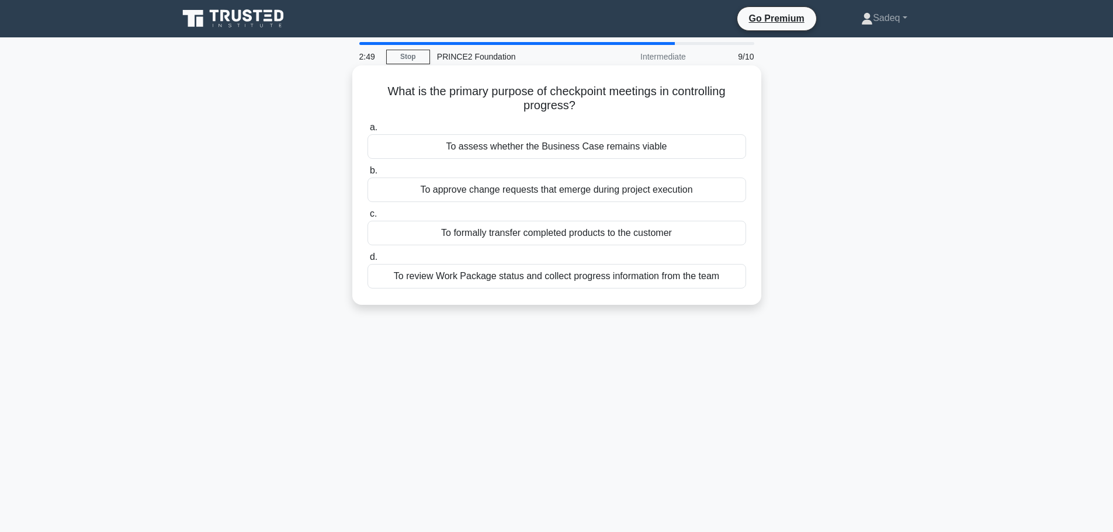
click at [560, 277] on div "To review Work Package status and collect progress information from the team" at bounding box center [556, 276] width 378 height 25
click at [367, 261] on input "d. To review Work Package status and collect progress information from the team" at bounding box center [367, 257] width 0 height 8
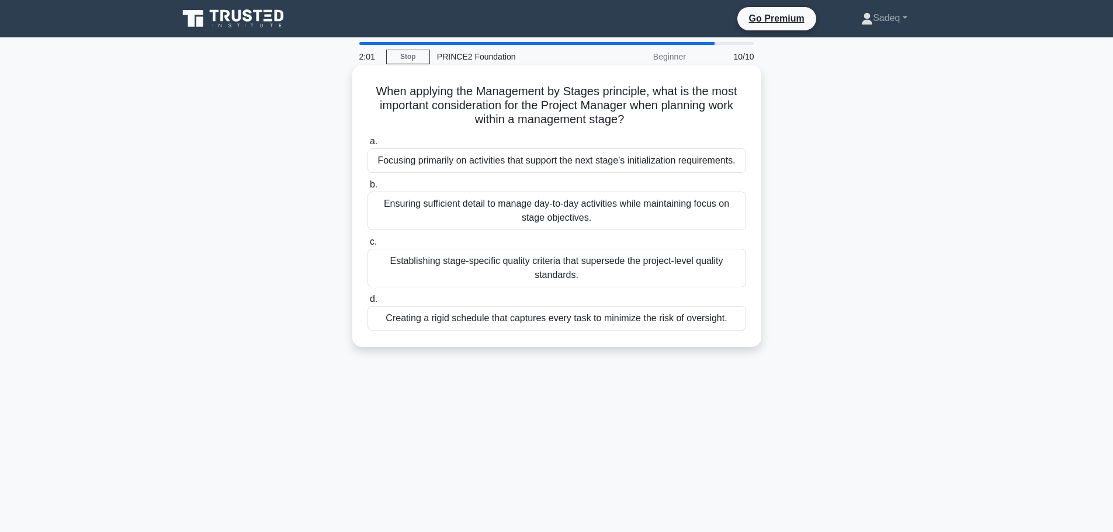
click at [574, 212] on div "Ensuring sufficient detail to manage day-to-day activities while maintaining fo…" at bounding box center [556, 211] width 378 height 39
click at [367, 189] on input "b. Ensuring sufficient detail to manage day-to-day activities while maintaining…" at bounding box center [367, 185] width 0 height 8
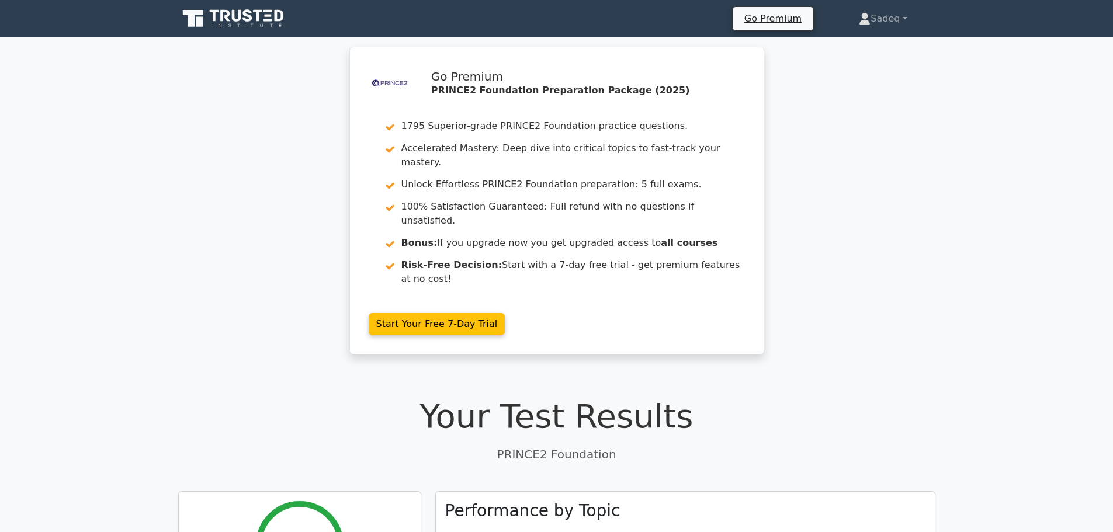
click at [751, 397] on h1 "Your Test Results" at bounding box center [556, 416] width 757 height 39
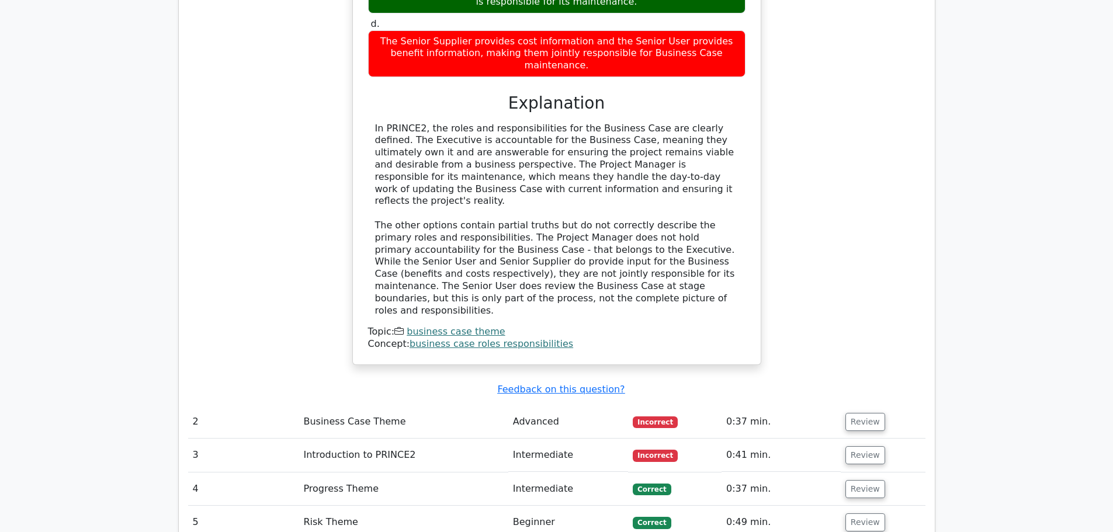
scroll to position [1285, 0]
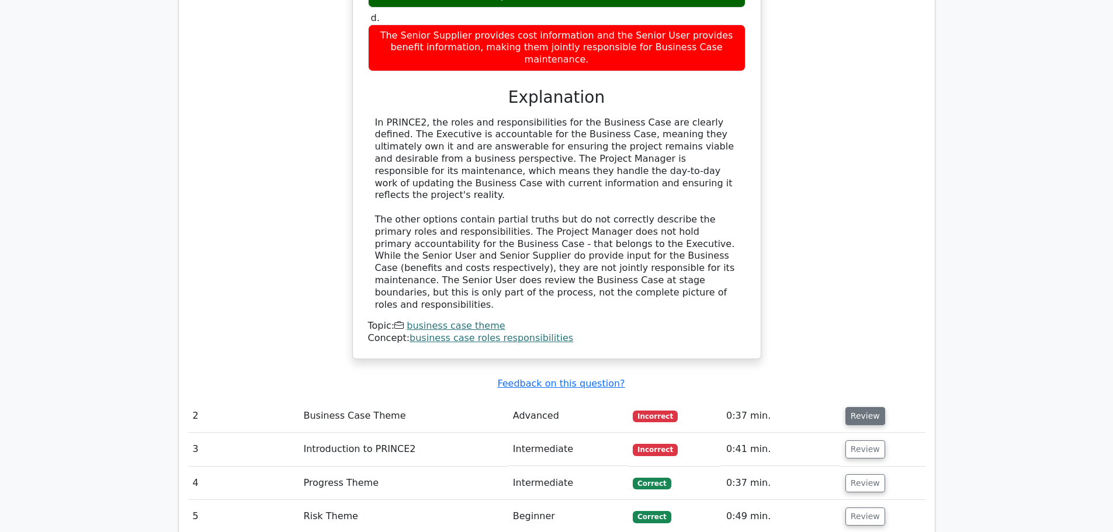
click at [859, 407] on button "Review" at bounding box center [865, 416] width 40 height 18
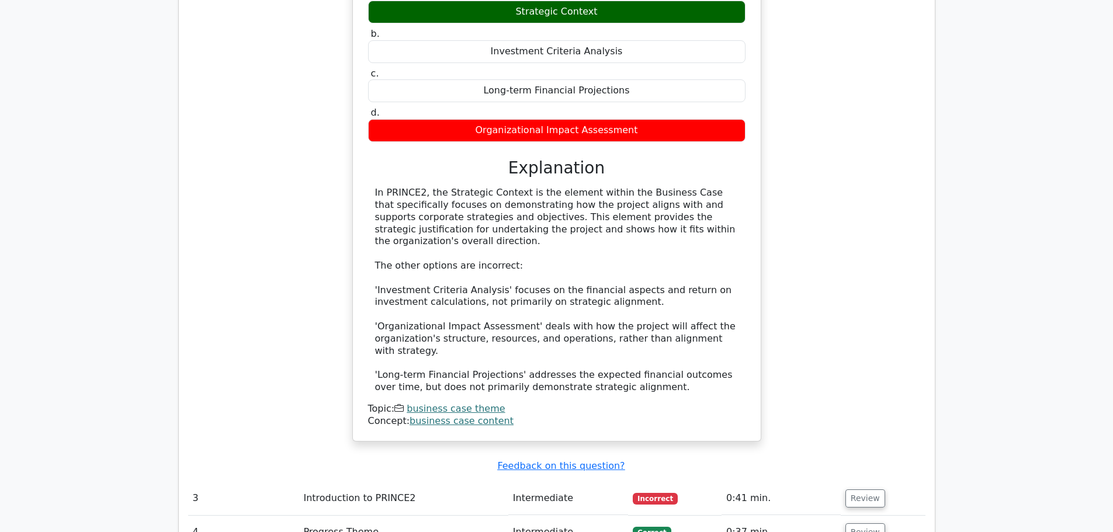
scroll to position [1799, 0]
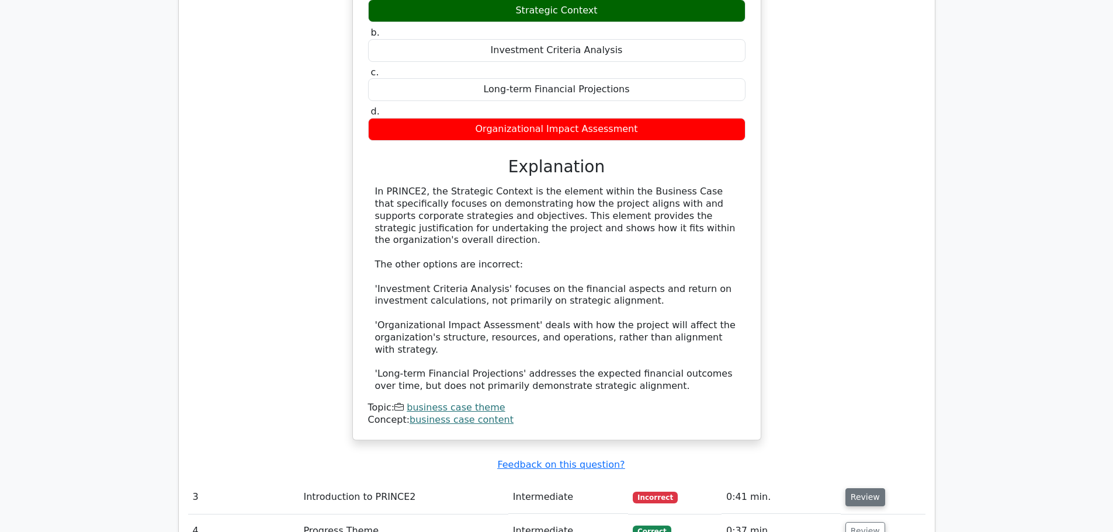
click at [859, 488] on button "Review" at bounding box center [865, 497] width 40 height 18
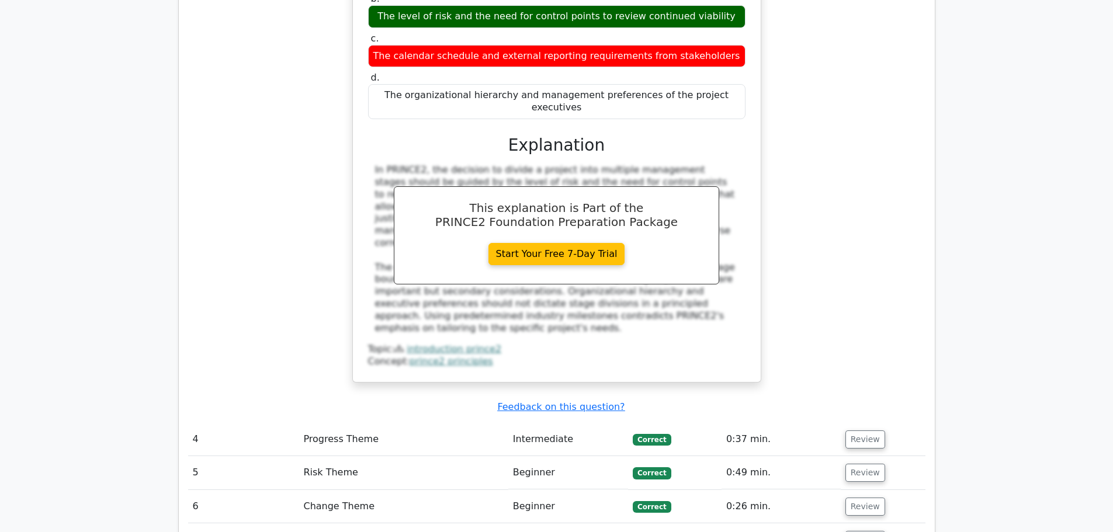
scroll to position [2430, 0]
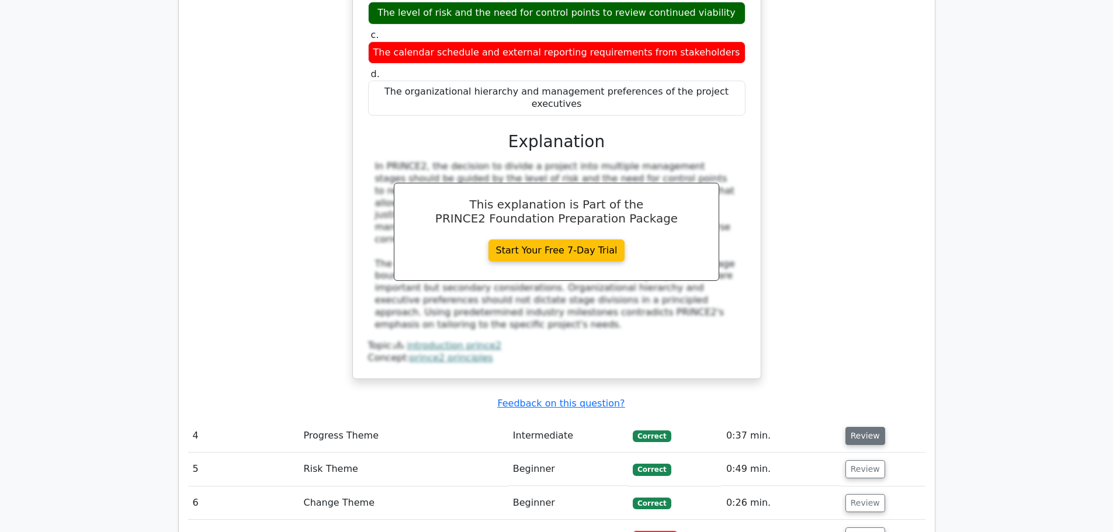
click at [857, 427] on button "Review" at bounding box center [865, 436] width 40 height 18
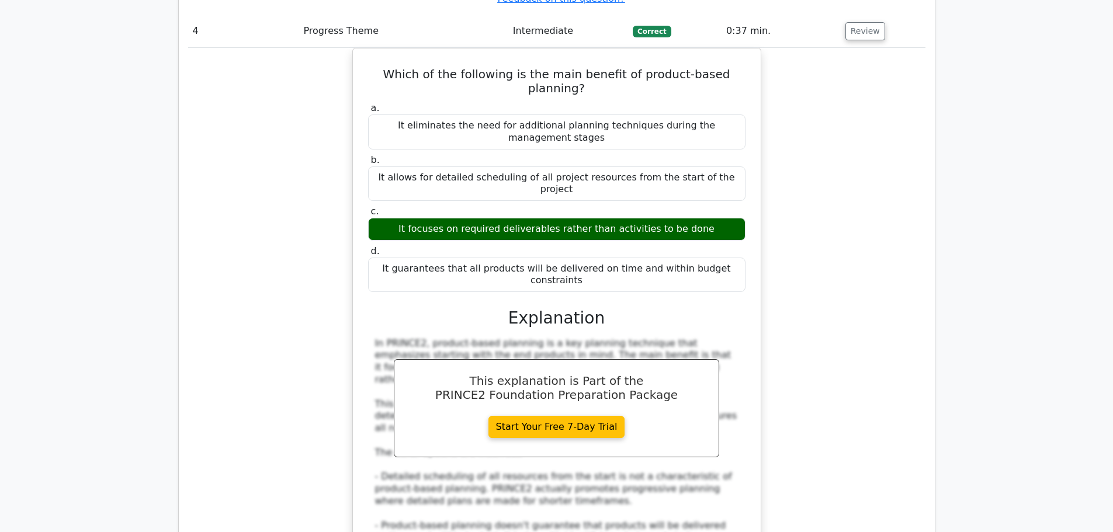
scroll to position [2944, 0]
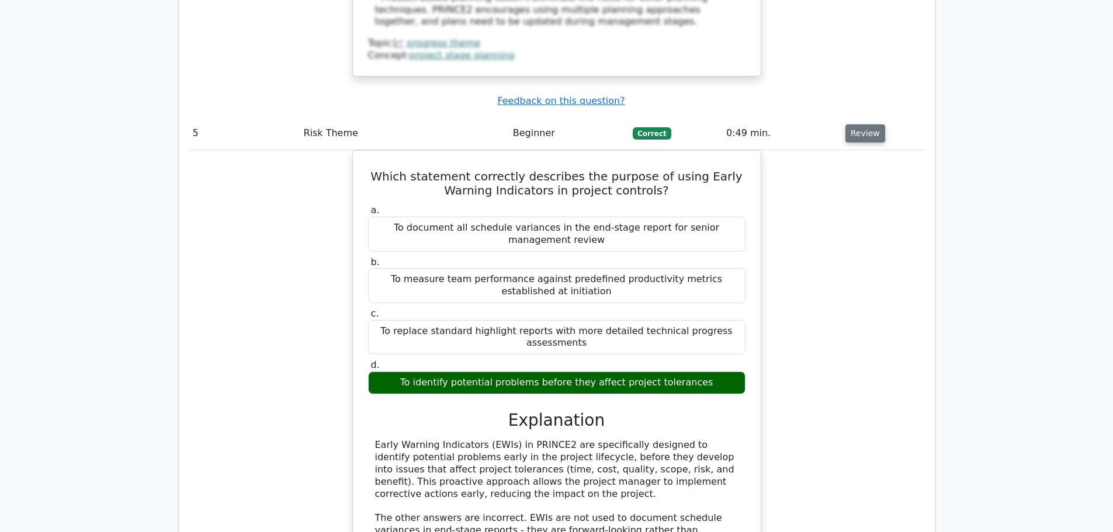
scroll to position [3434, 0]
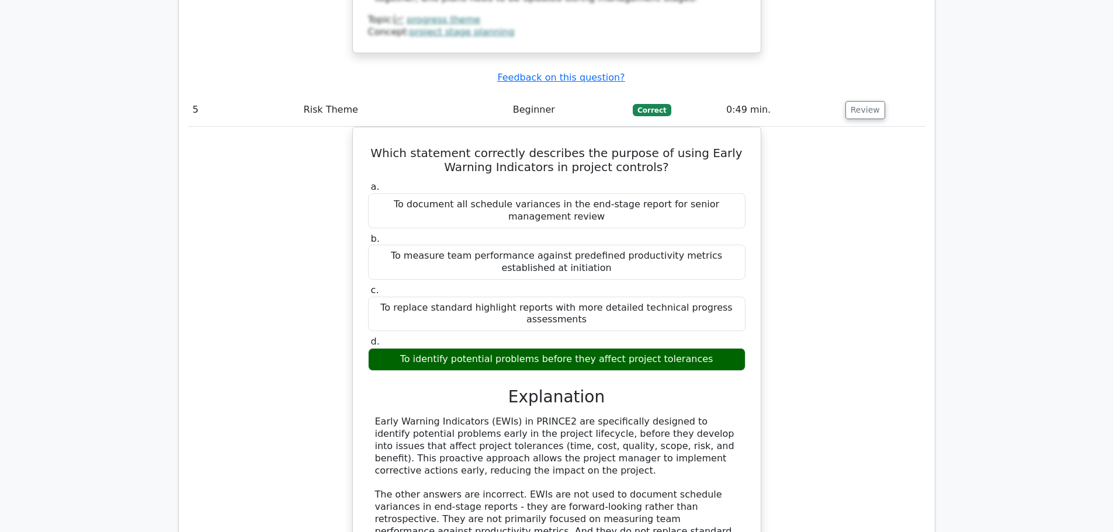
click at [847, 318] on div "Which statement correctly describes the purpose of using Early Warning Indicato…" at bounding box center [556, 376] width 737 height 498
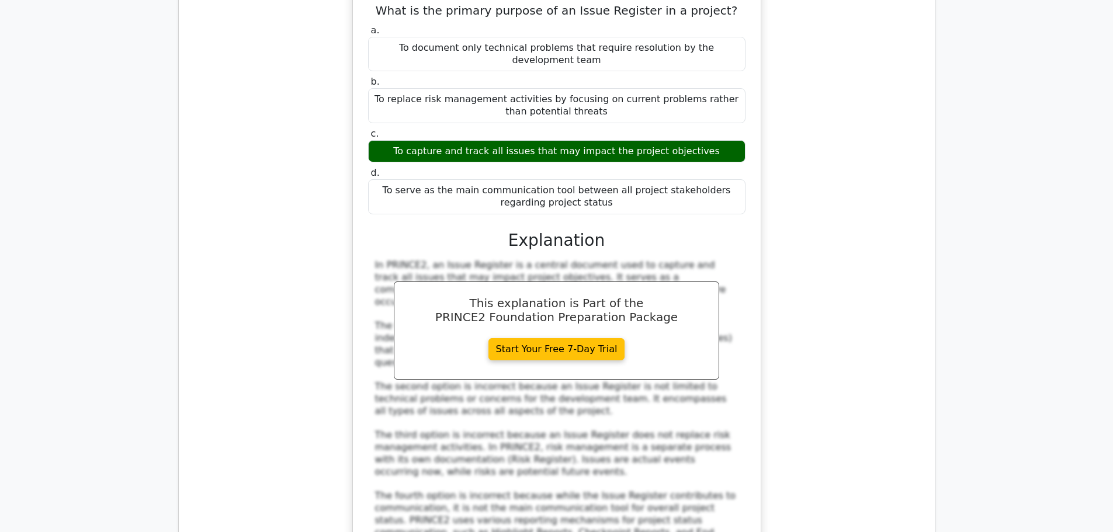
scroll to position [4135, 0]
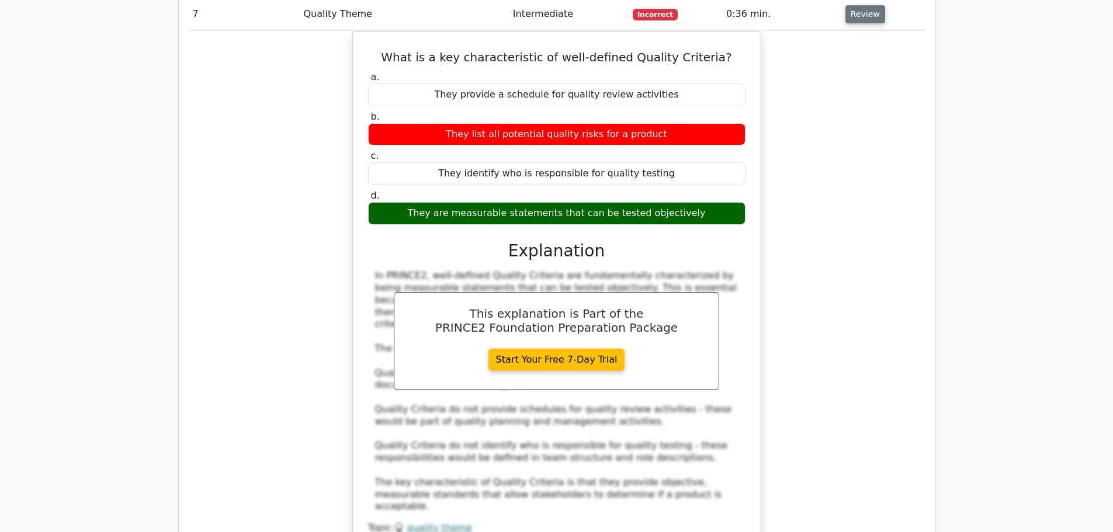
scroll to position [4789, 0]
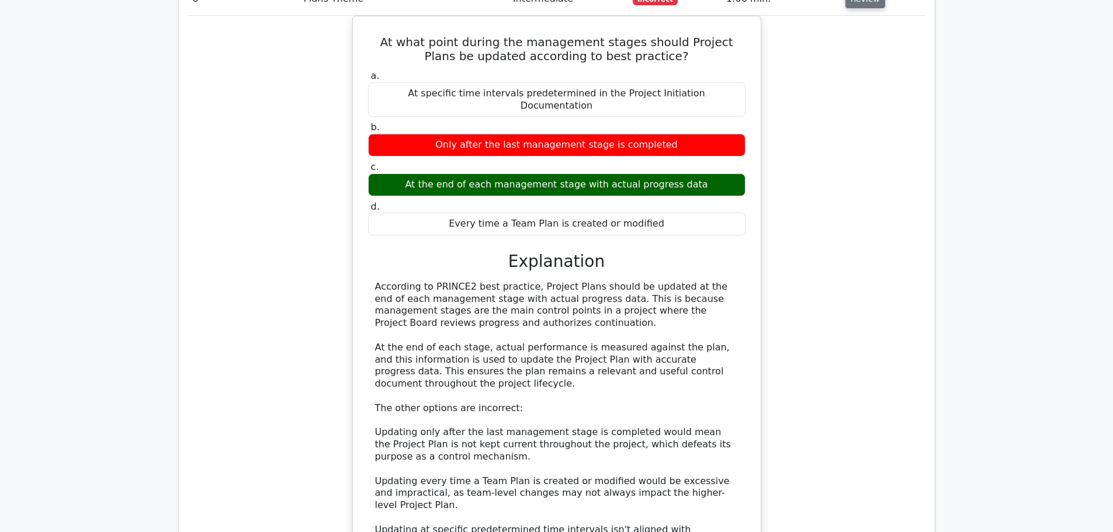
scroll to position [5397, 0]
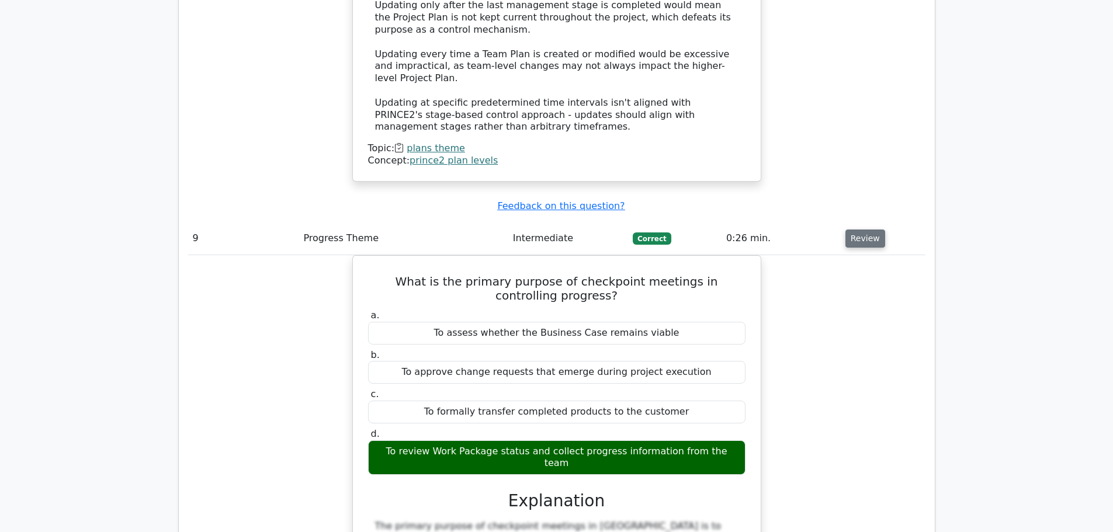
scroll to position [5841, 0]
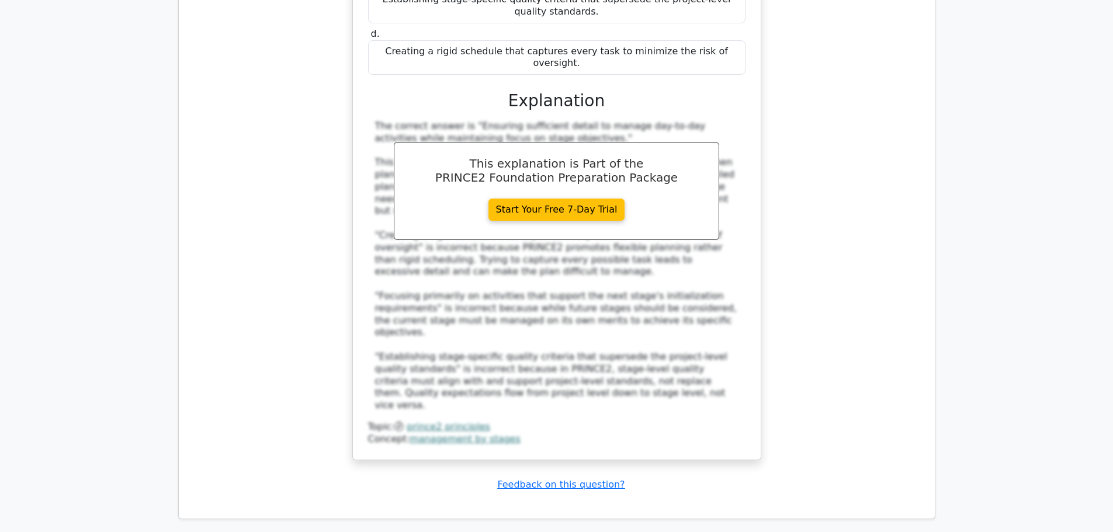
scroll to position [6967, 0]
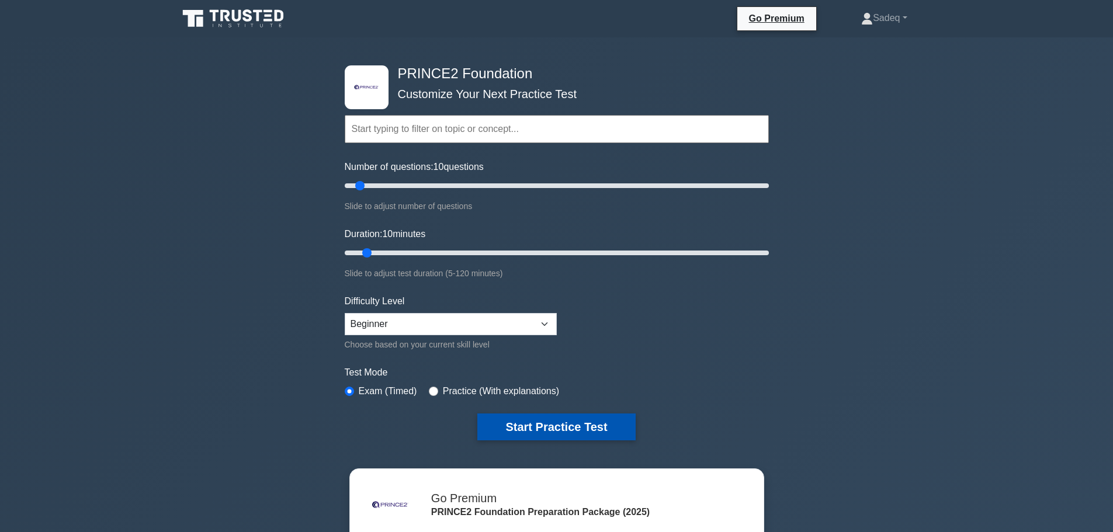
click at [549, 419] on button "Start Practice Test" at bounding box center [556, 427] width 158 height 27
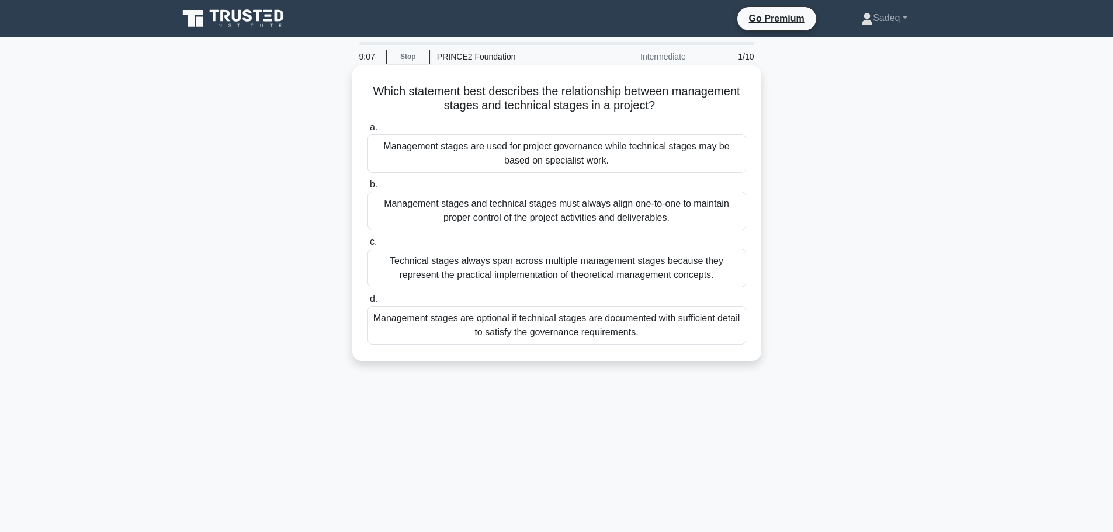
click at [624, 215] on div "Management stages and technical stages must always align one-to-one to maintain…" at bounding box center [556, 211] width 378 height 39
click at [367, 189] on input "b. Management stages and technical stages must always align one-to-one to maint…" at bounding box center [367, 185] width 0 height 8
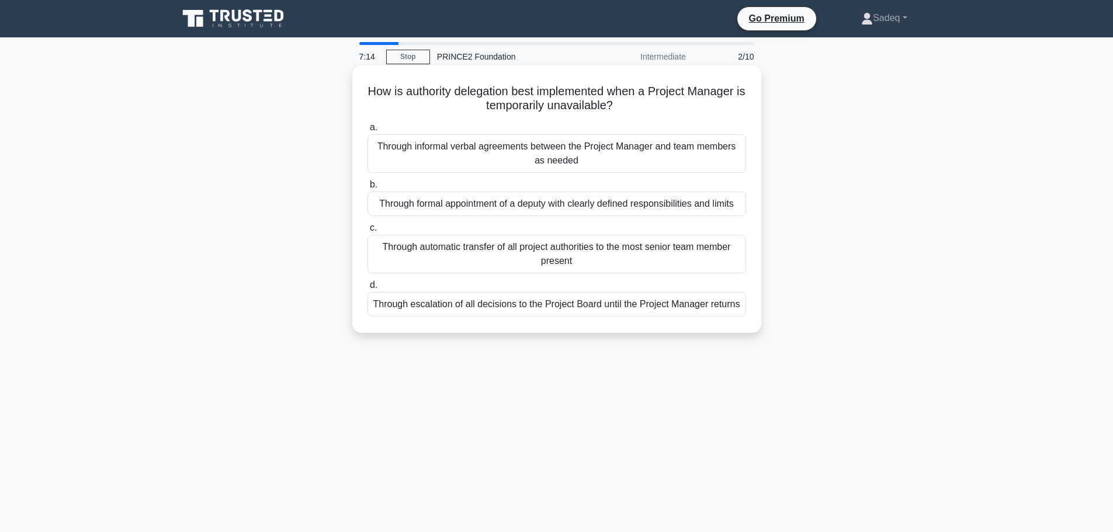
click at [593, 157] on div "Through informal verbal agreements between the Project Manager and team members…" at bounding box center [556, 153] width 378 height 39
click at [367, 131] on input "a. Through informal verbal agreements between the Project Manager and team memb…" at bounding box center [367, 128] width 0 height 8
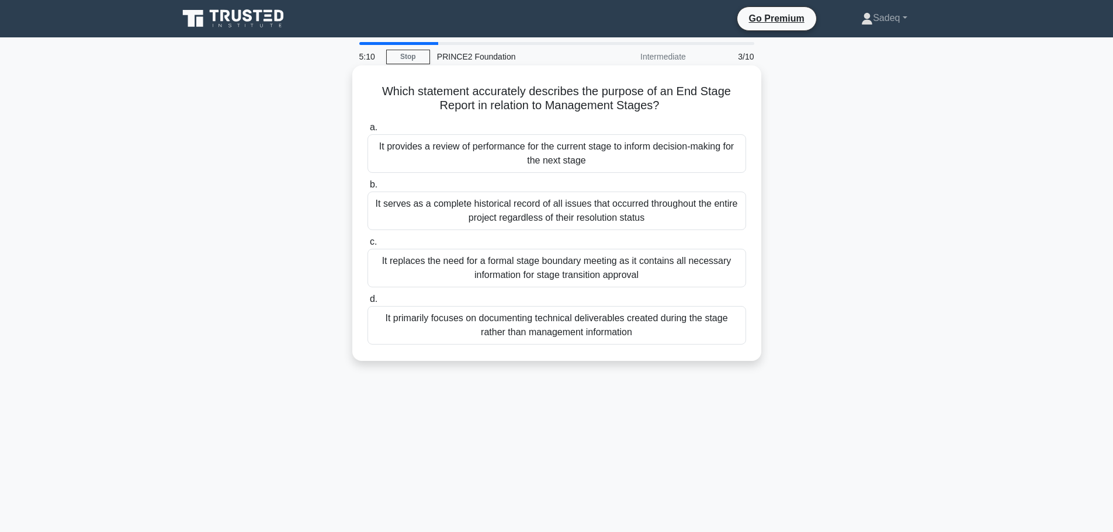
click at [569, 153] on div "It provides a review of performance for the current stage to inform decision-ma…" at bounding box center [556, 153] width 378 height 39
click at [367, 131] on input "a. It provides a review of performance for the current stage to inform decision…" at bounding box center [367, 128] width 0 height 8
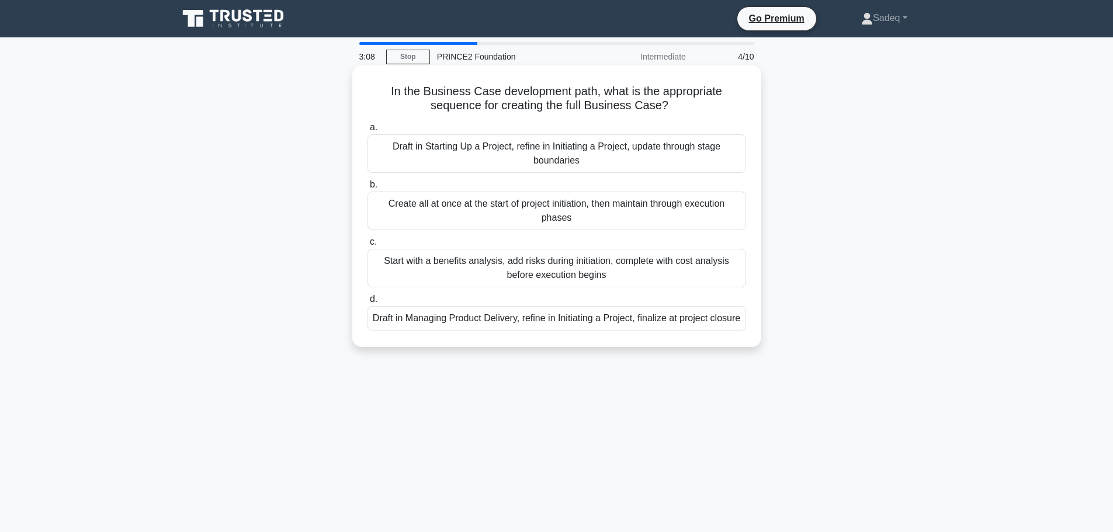
click at [547, 324] on div "Draft in Managing Product Delivery, refine in Initiating a Project, finalize at…" at bounding box center [556, 318] width 378 height 25
click at [367, 303] on input "d. Draft in Managing Product Delivery, refine in Initiating a Project, finalize…" at bounding box center [367, 300] width 0 height 8
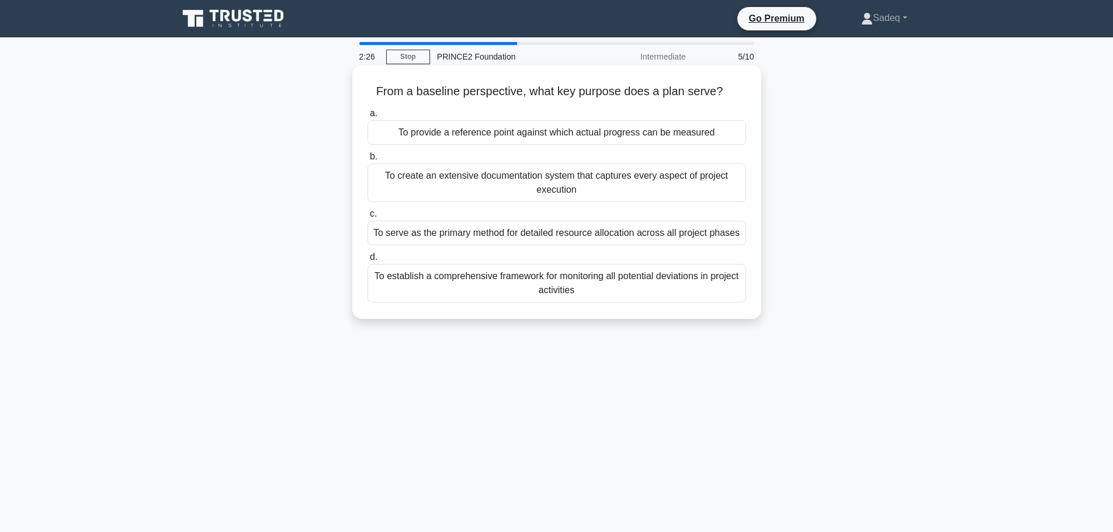
click at [506, 233] on div "To serve as the primary method for detailed resource allocation across all proj…" at bounding box center [556, 233] width 378 height 25
click at [367, 218] on input "c. To serve as the primary method for detailed resource allocation across all p…" at bounding box center [367, 214] width 0 height 8
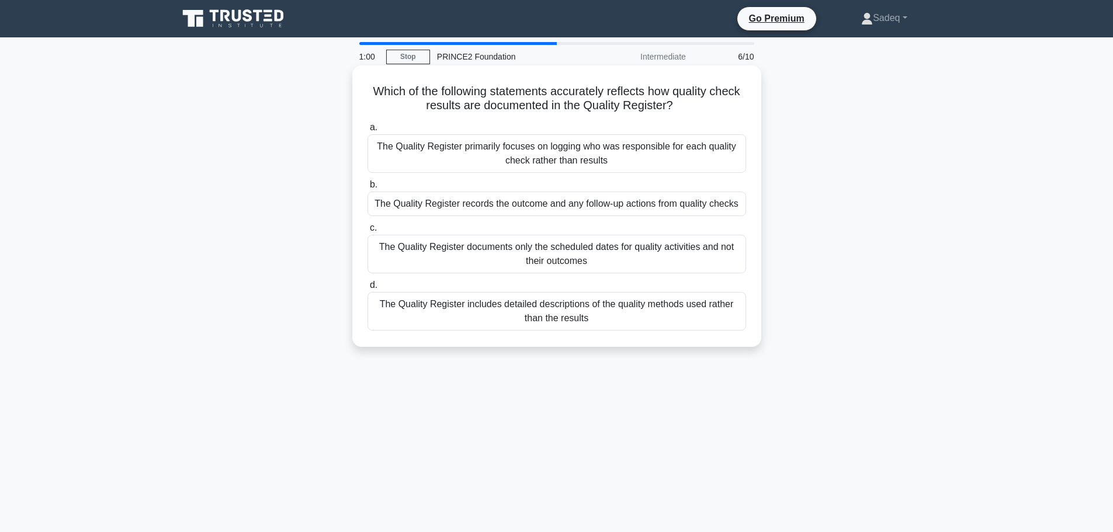
click at [648, 203] on div "The Quality Register records the outcome and any follow-up actions from quality…" at bounding box center [556, 204] width 378 height 25
click at [367, 189] on input "b. The Quality Register records the outcome and any follow-up actions from qual…" at bounding box center [367, 185] width 0 height 8
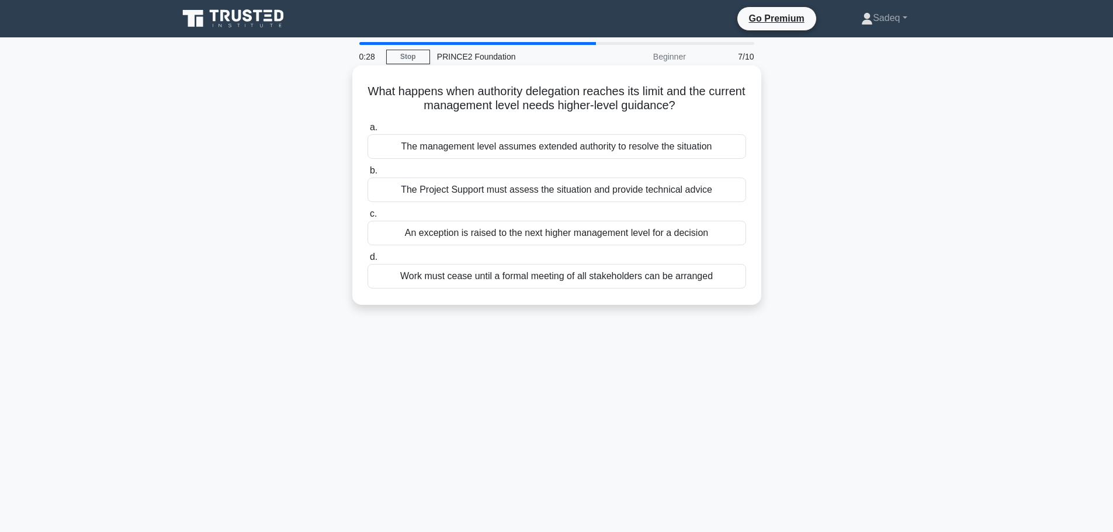
click at [640, 230] on div "An exception is raised to the next higher management level for a decision" at bounding box center [556, 233] width 378 height 25
click at [367, 218] on input "c. An exception is raised to the next higher management level for a decision" at bounding box center [367, 214] width 0 height 8
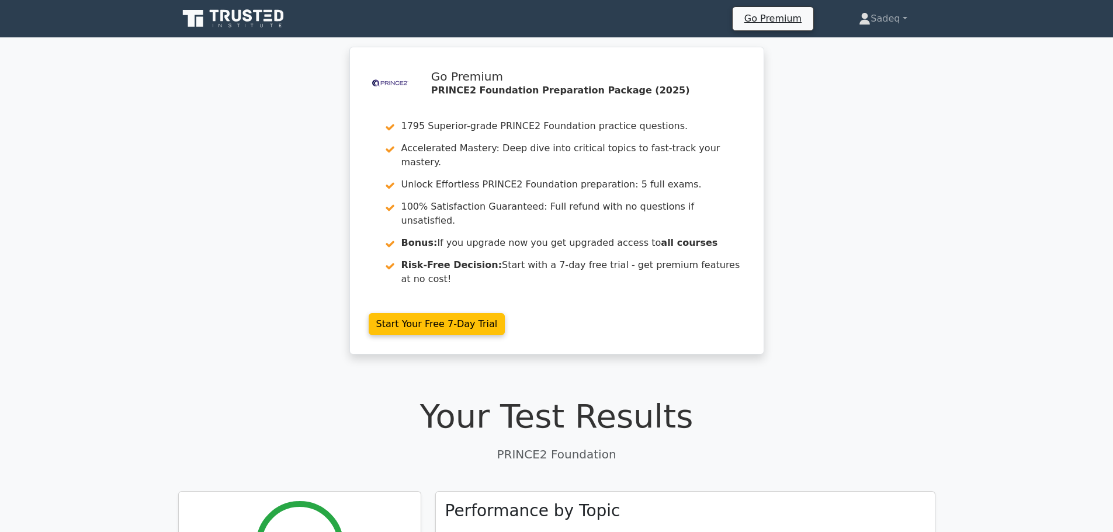
click at [656, 397] on h1 "Your Test Results" at bounding box center [556, 416] width 757 height 39
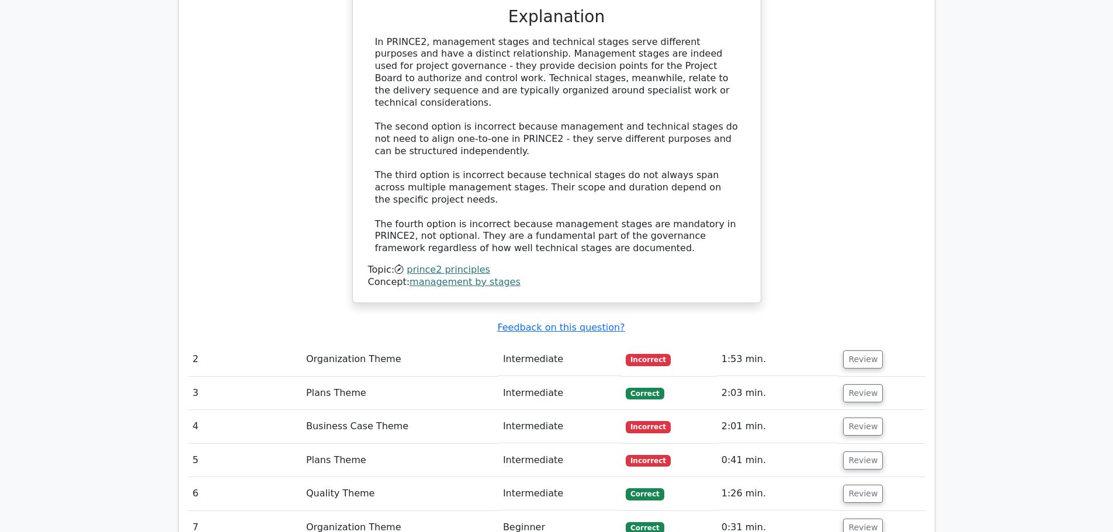
scroll to position [1262, 0]
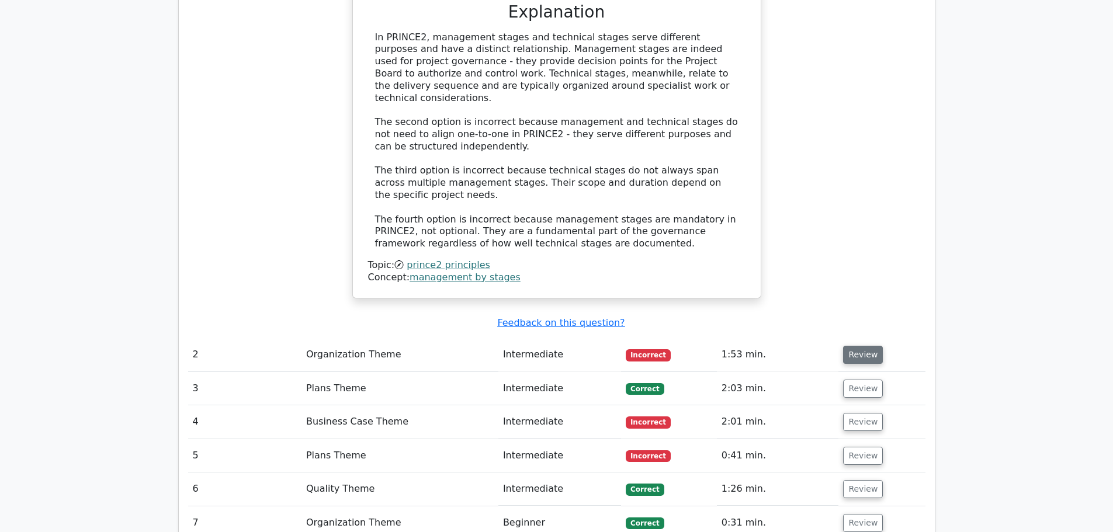
click at [854, 346] on button "Review" at bounding box center [863, 355] width 40 height 18
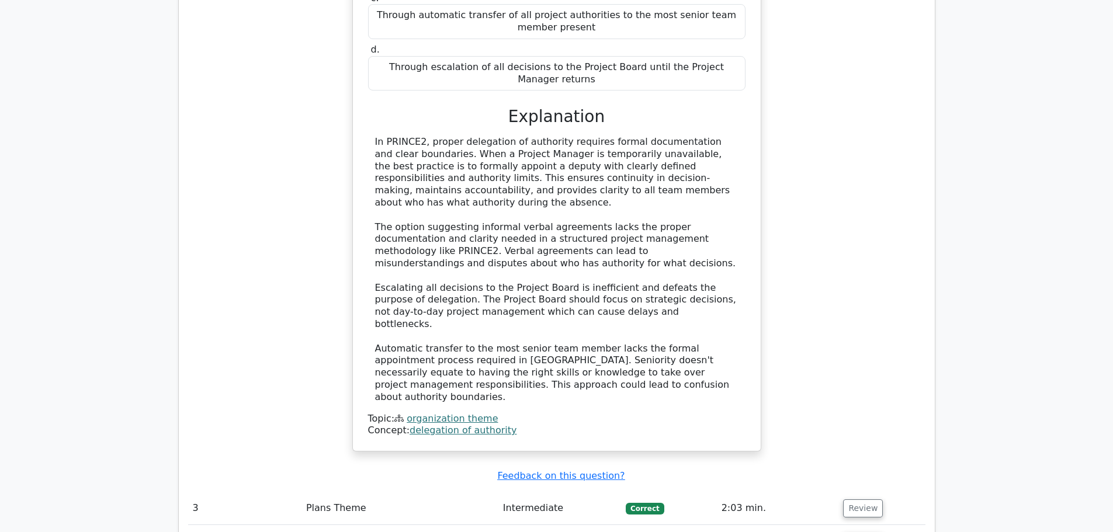
scroll to position [1822, 0]
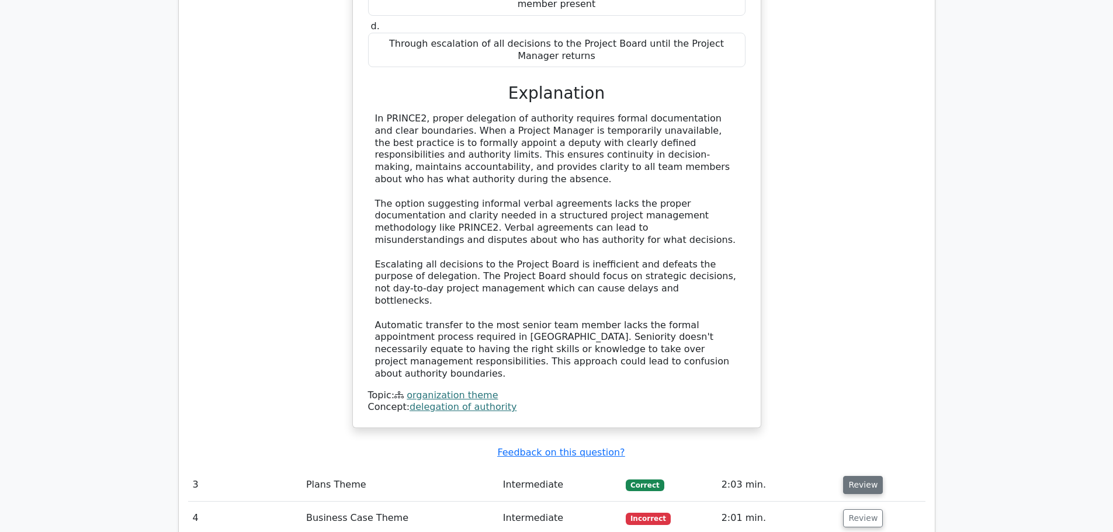
click at [860, 476] on button "Review" at bounding box center [863, 485] width 40 height 18
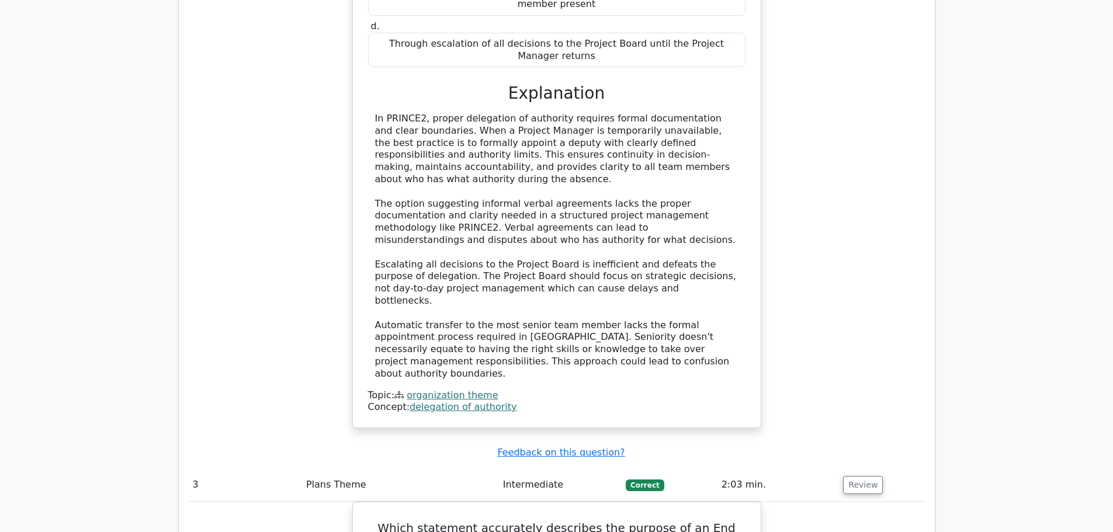
click at [832, 197] on div "How is authority delegation best implemented when a Project Manager is temporar…" at bounding box center [556, 126] width 737 height 631
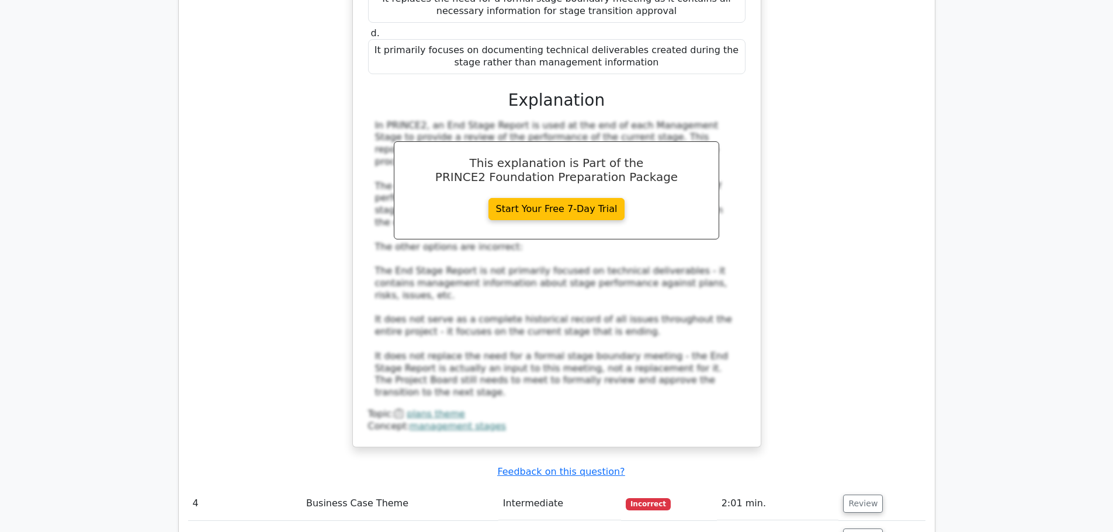
scroll to position [2547, 0]
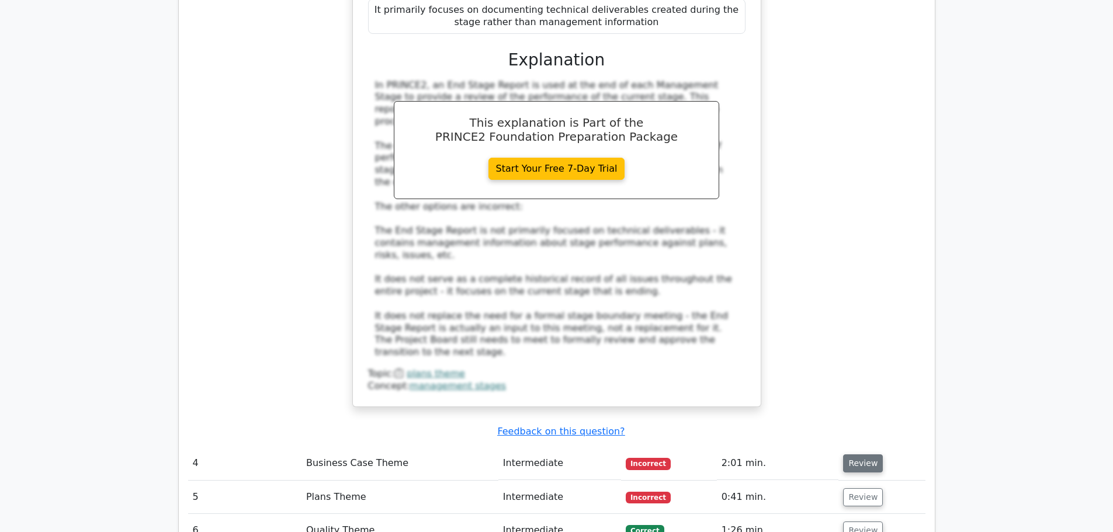
click at [857, 454] on button "Review" at bounding box center [863, 463] width 40 height 18
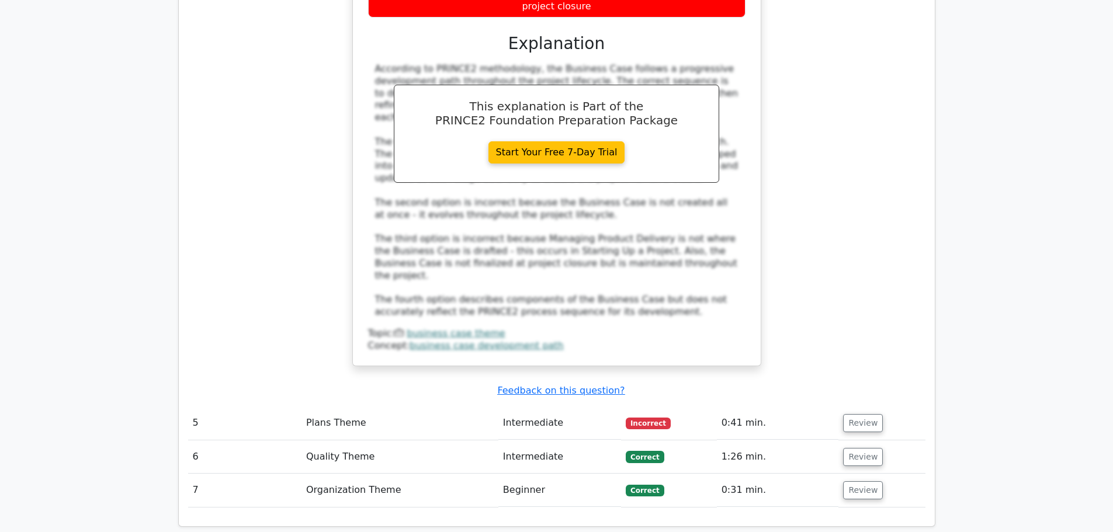
scroll to position [3271, 0]
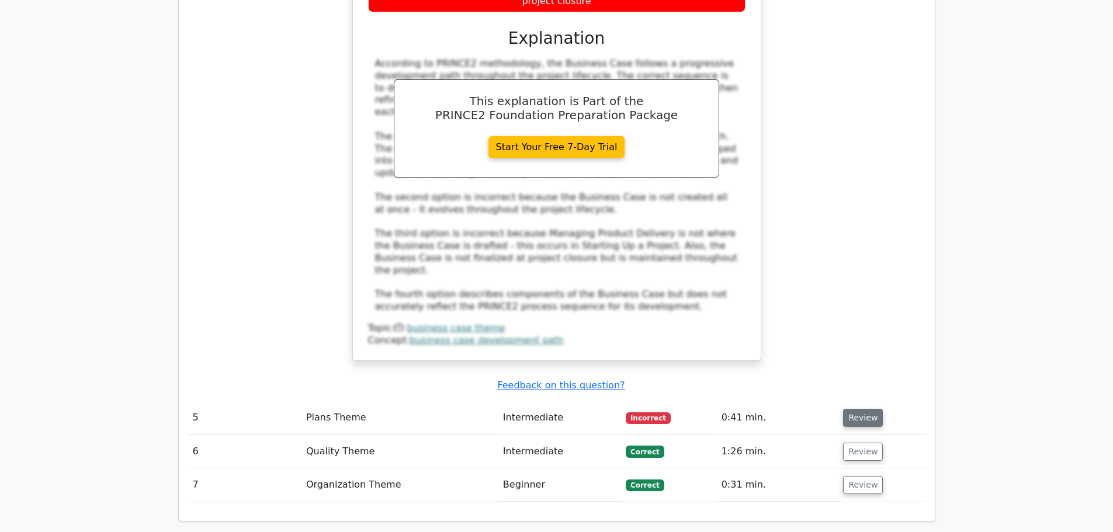
click at [858, 409] on button "Review" at bounding box center [863, 418] width 40 height 18
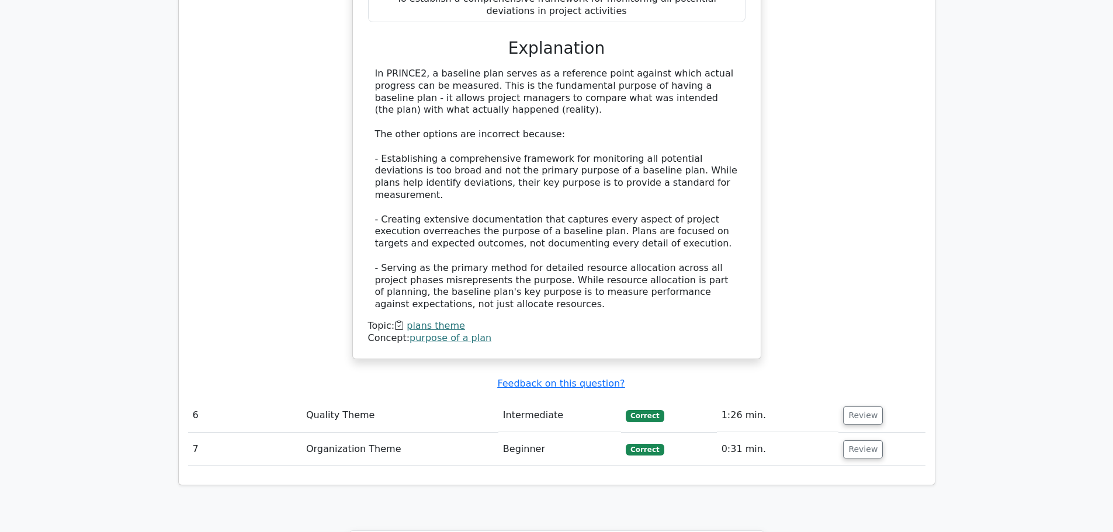
scroll to position [3972, 0]
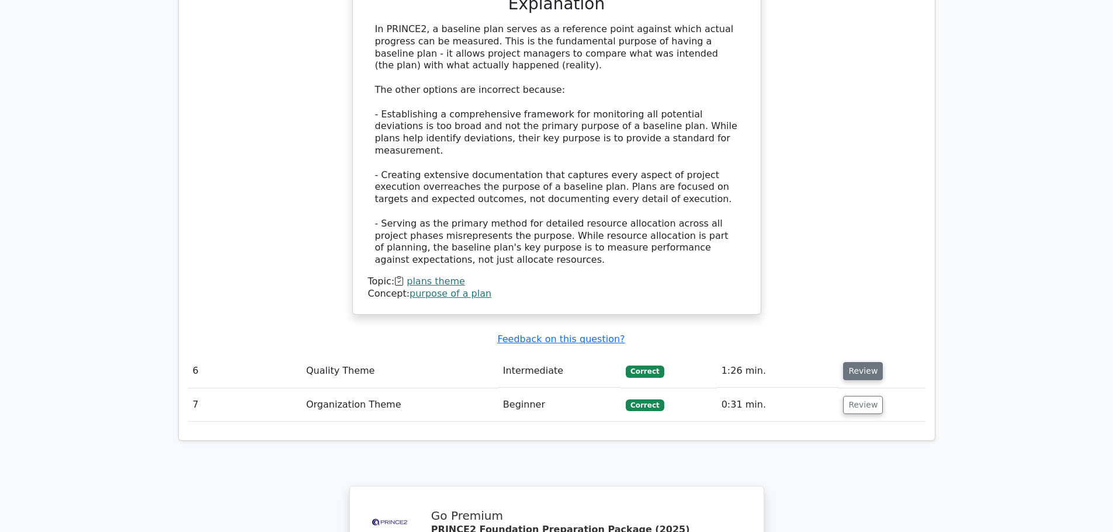
click at [859, 362] on button "Review" at bounding box center [863, 371] width 40 height 18
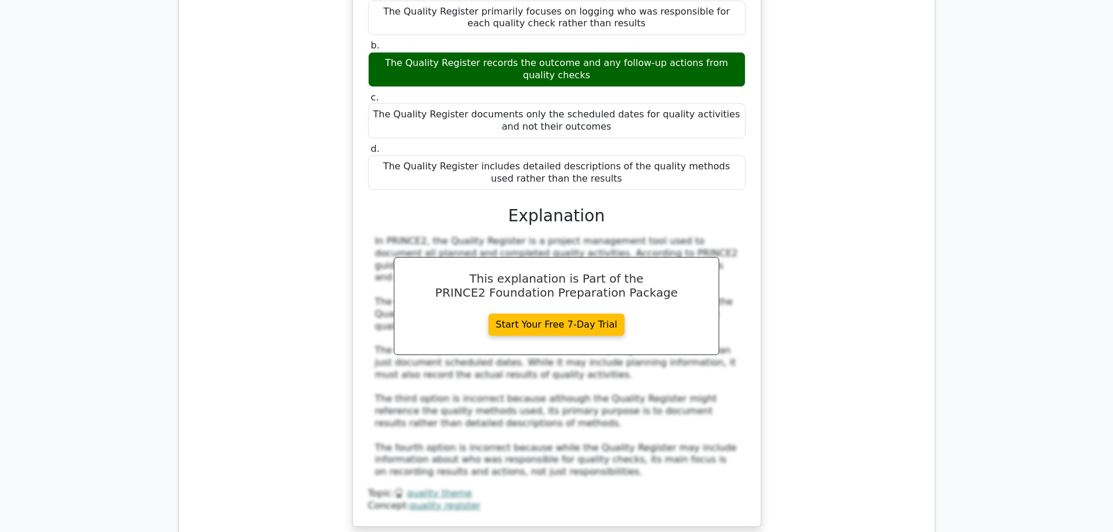
scroll to position [4439, 0]
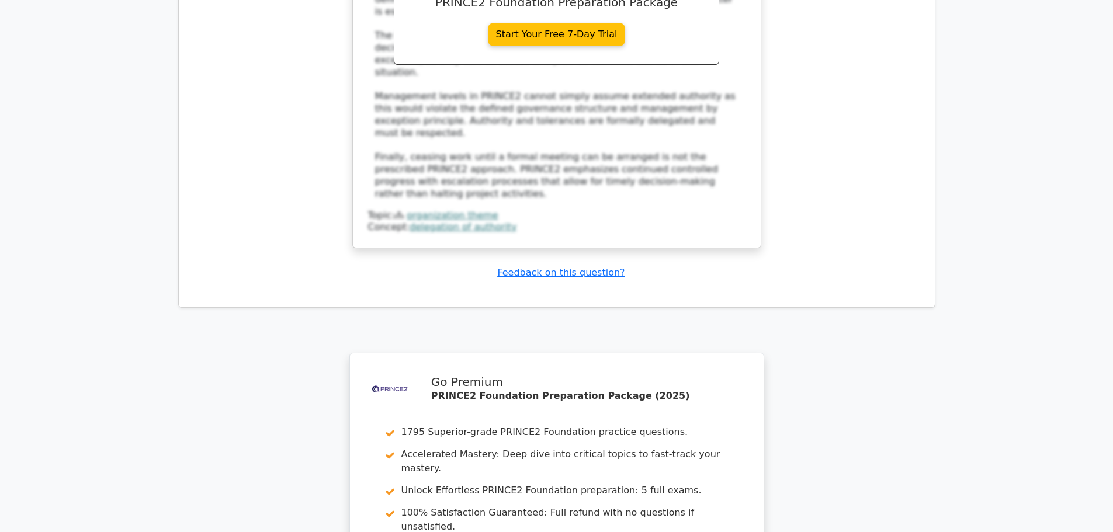
scroll to position [5397, 0]
